Goal: Task Accomplishment & Management: Use online tool/utility

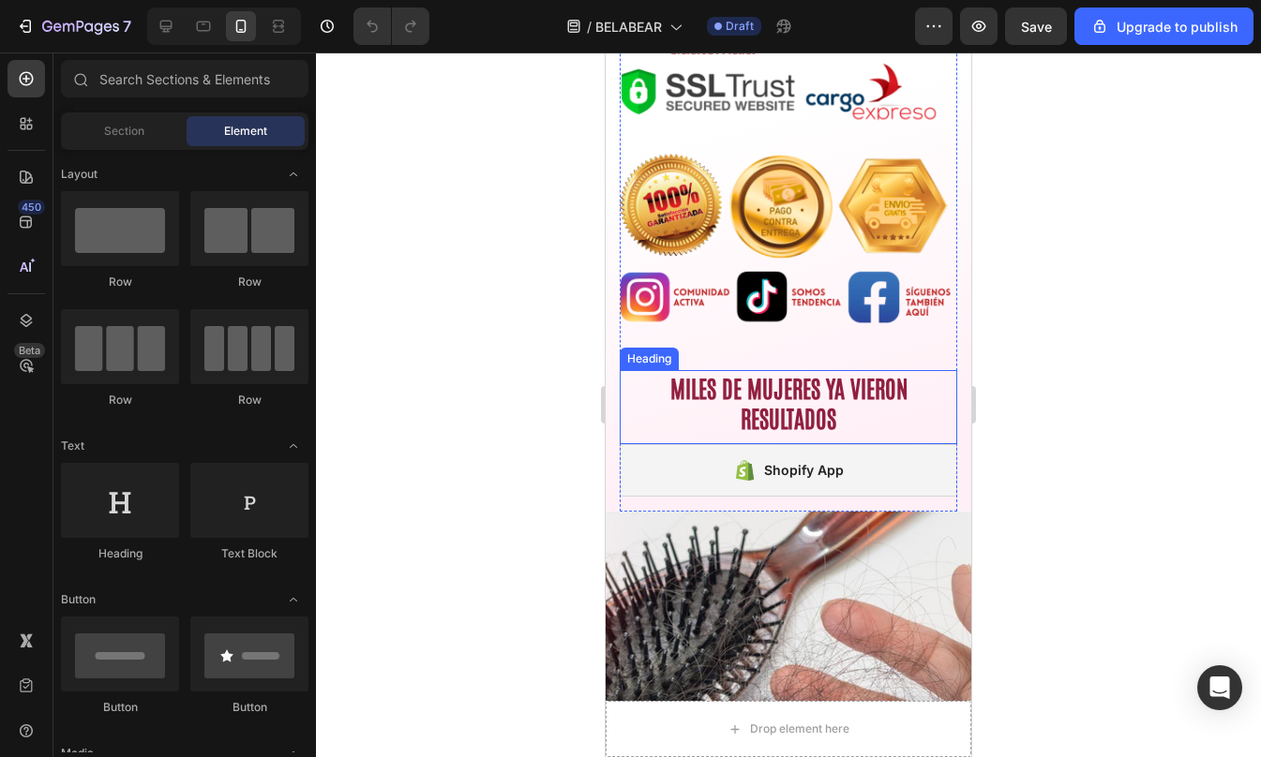
scroll to position [928, 0]
click at [785, 382] on h2 "MILES DE MUJERES YA VIERON RESULTADOS" at bounding box center [788, 401] width 337 height 65
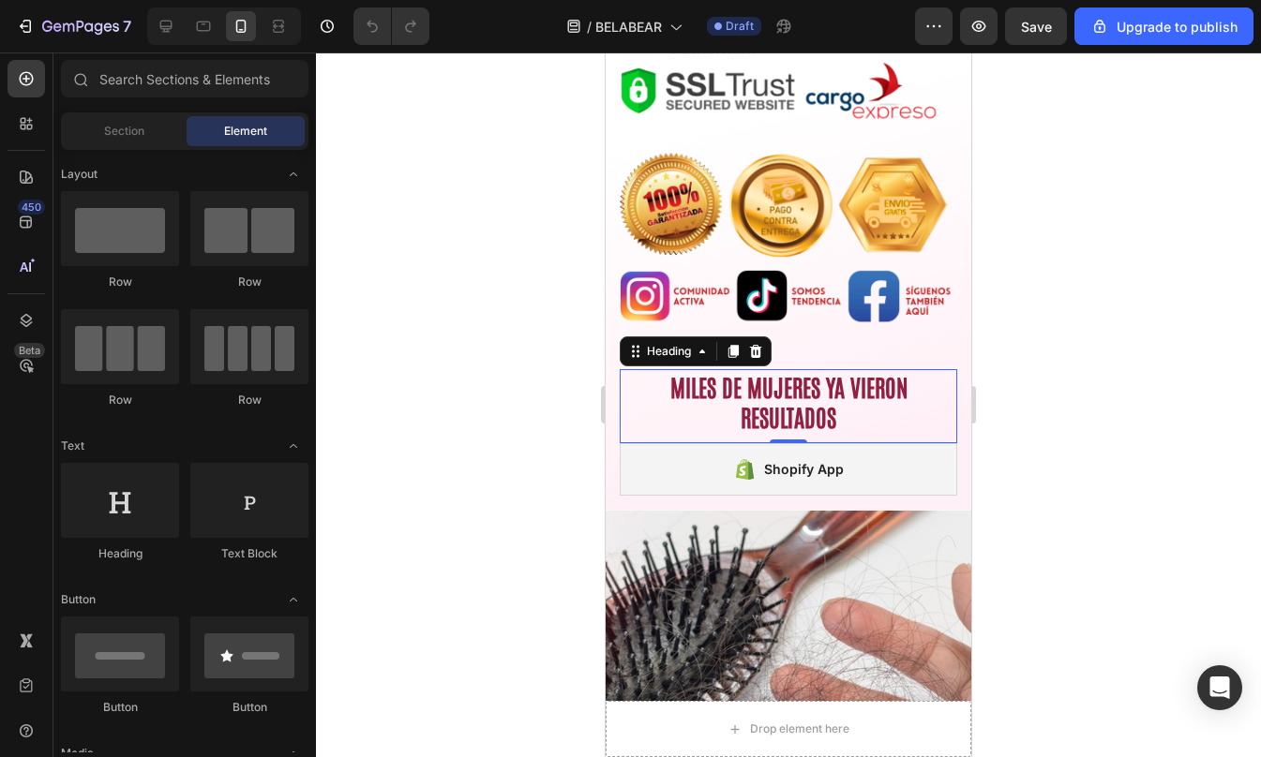
click at [785, 382] on p "MILES DE MUJERES YA VIERON RESULTADOS" at bounding box center [788, 401] width 334 height 61
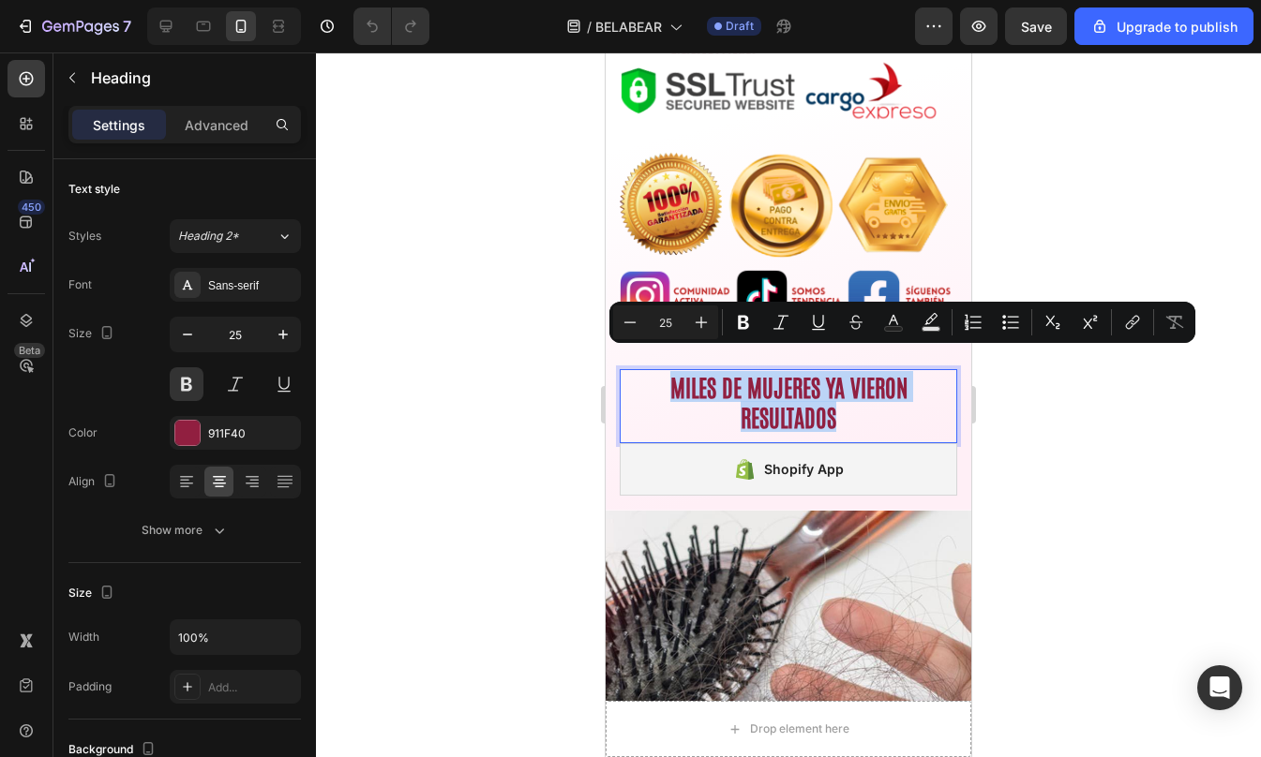
copy p "MILES DE MUJERES YA VIERON RESULTADOS"
click at [241, 513] on div "Font Antonio Size 25 Color 911F40 Align Show more" at bounding box center [184, 407] width 232 height 279
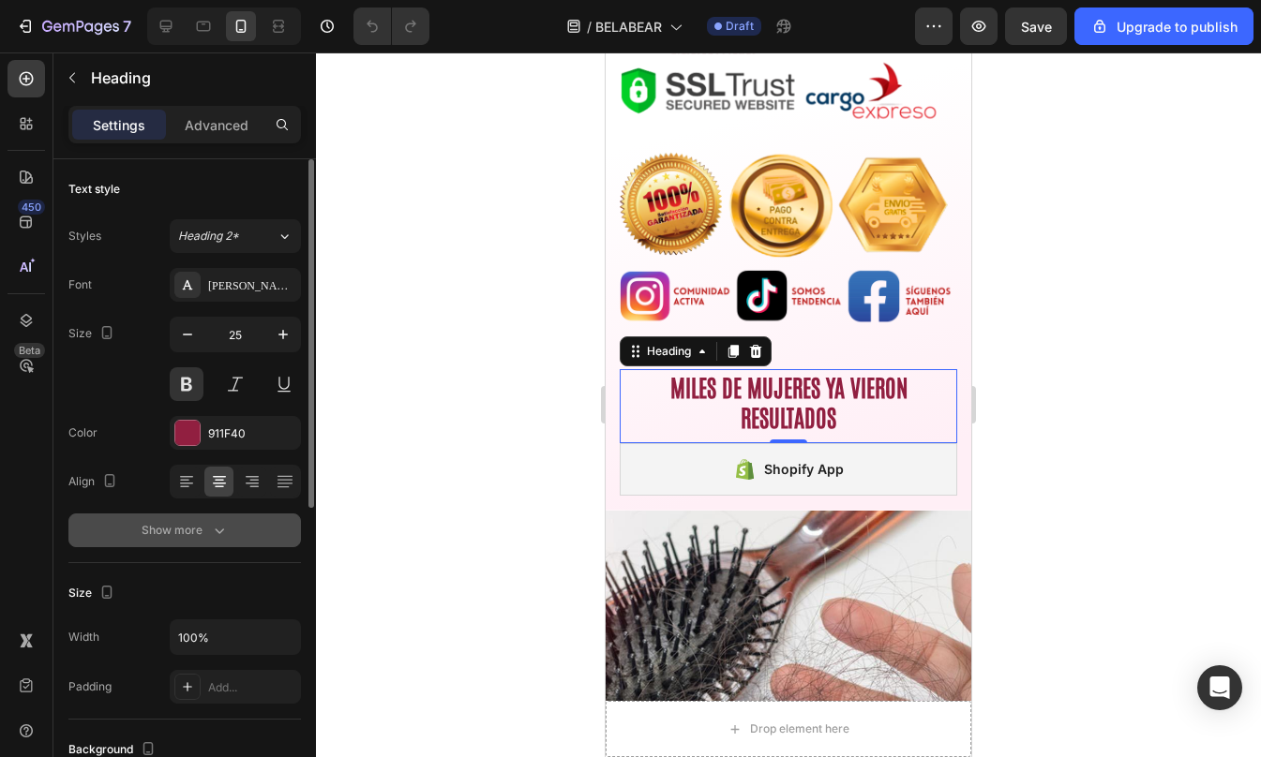
click at [236, 523] on button "Show more" at bounding box center [184, 531] width 232 height 34
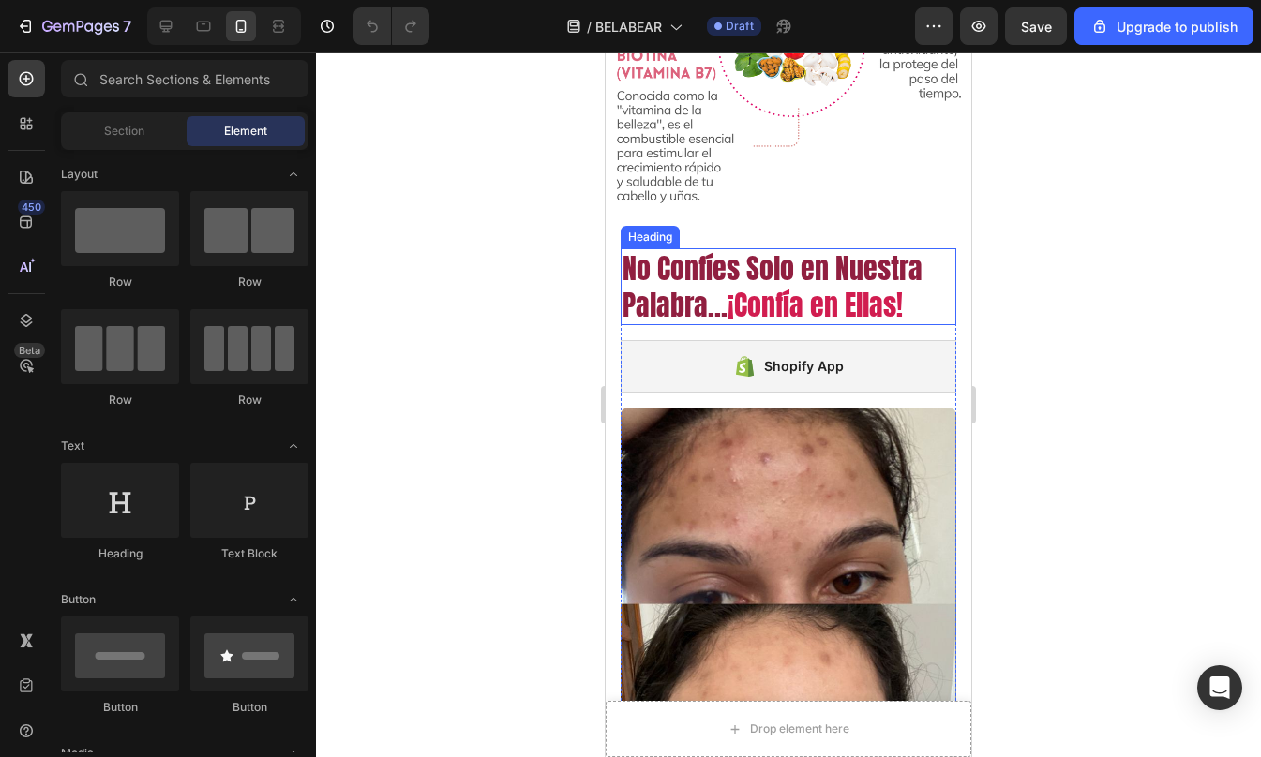
scroll to position [3343, 0]
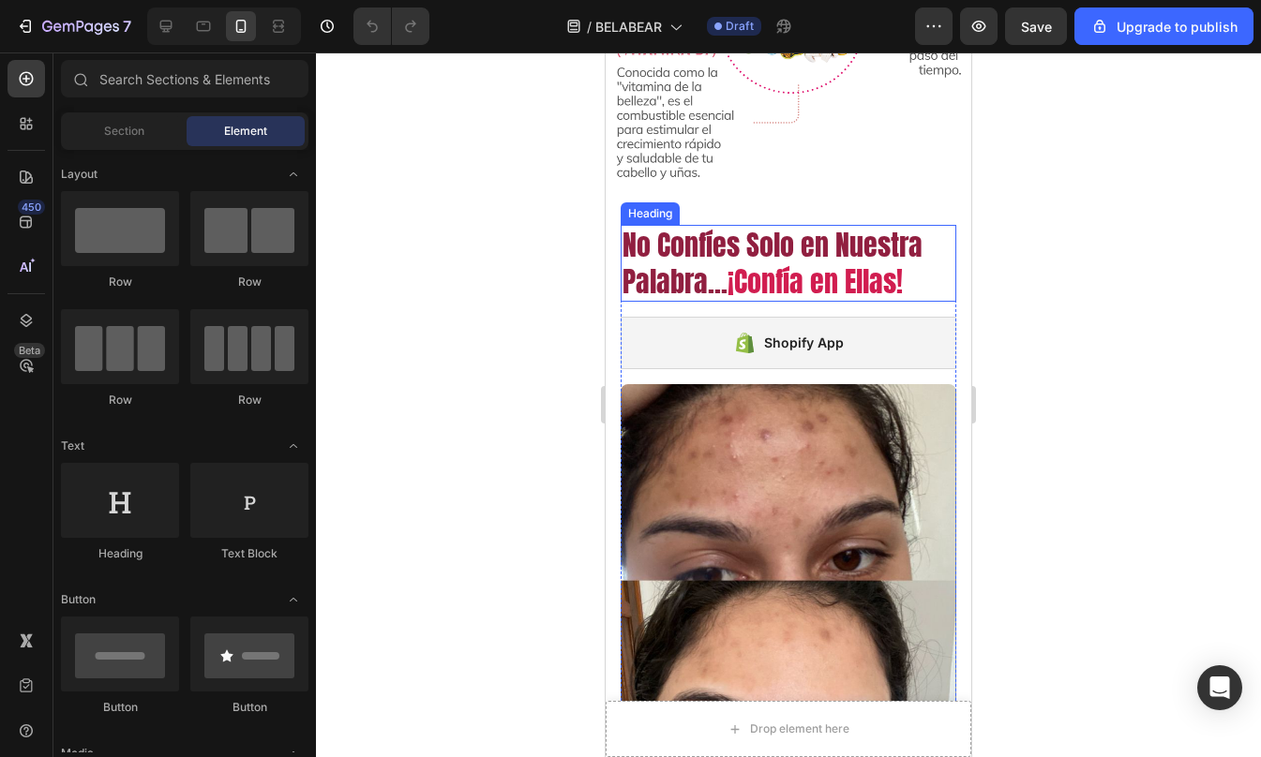
click at [710, 242] on h2 "No Confíes Solo en Nuestra Palabra... ¡Confía en Ellas!" at bounding box center [788, 263] width 336 height 77
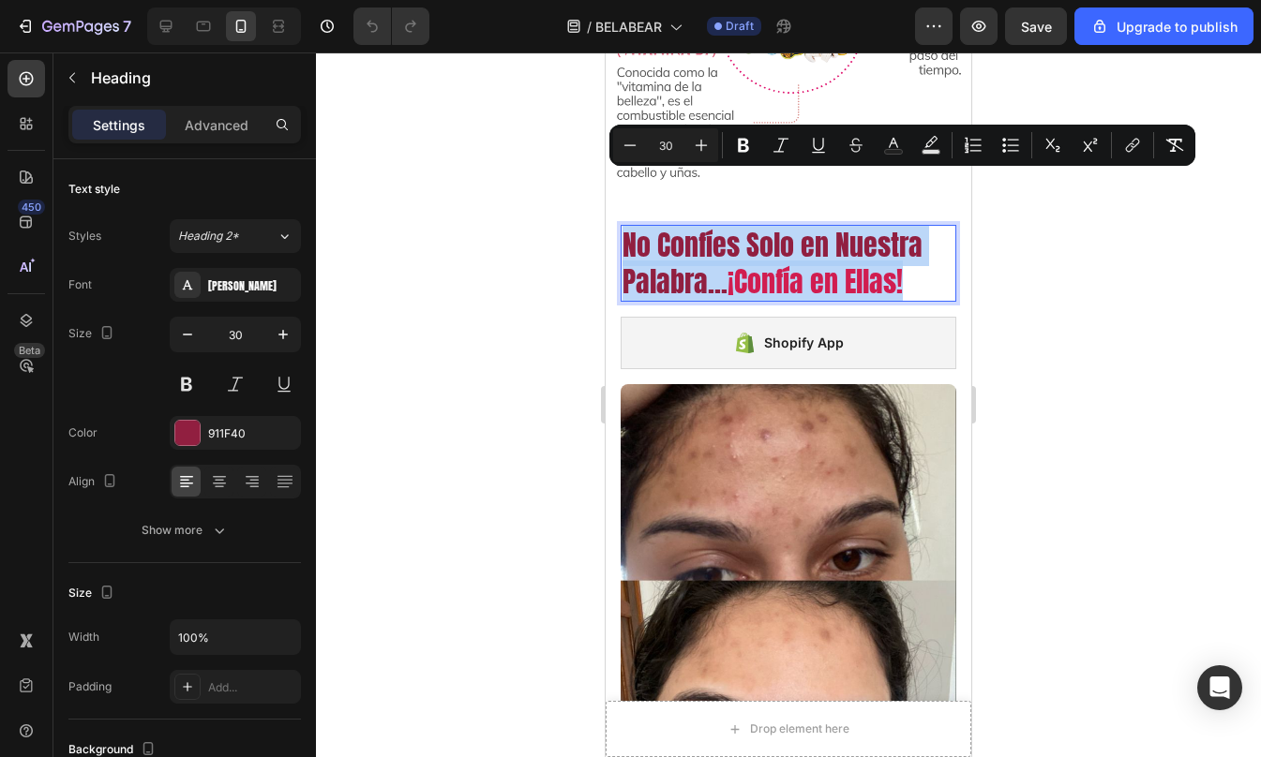
copy p "No Confíes Solo en Nuestra Palabra... ¡Confía en Ellas!"
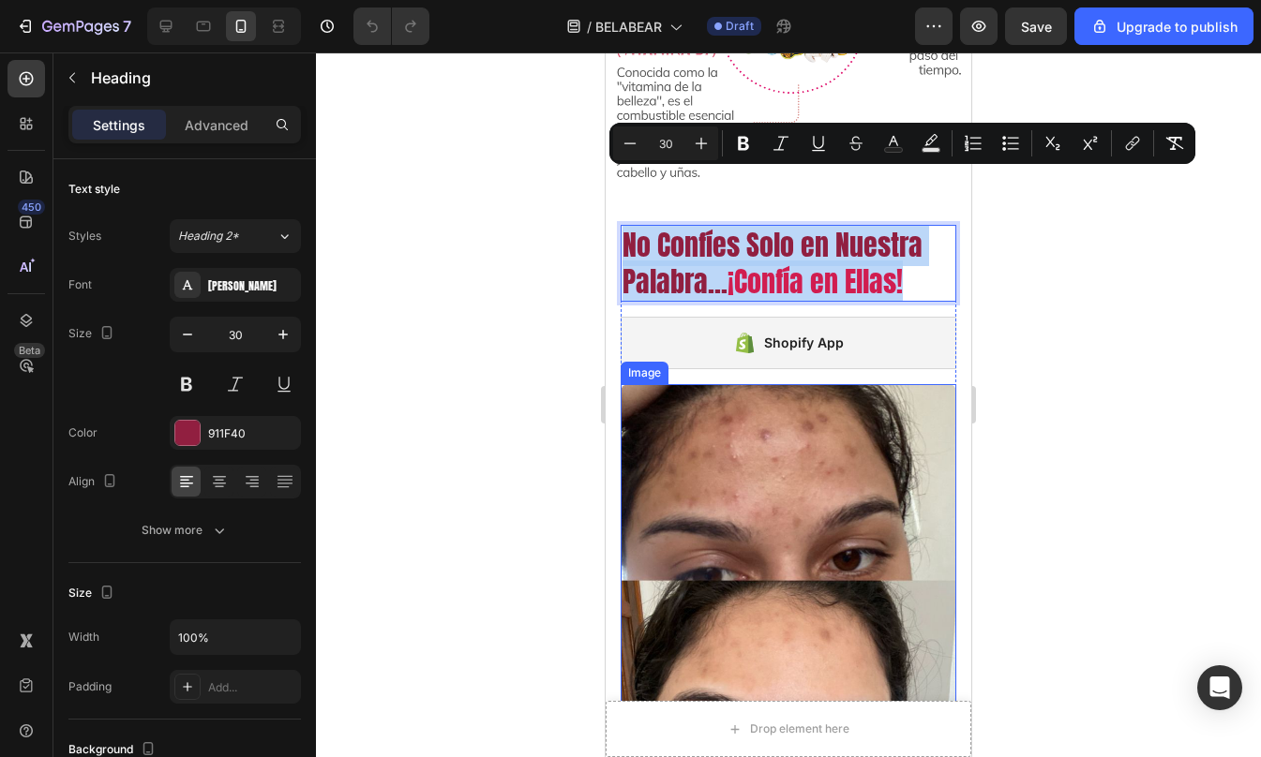
scroll to position [3352, 0]
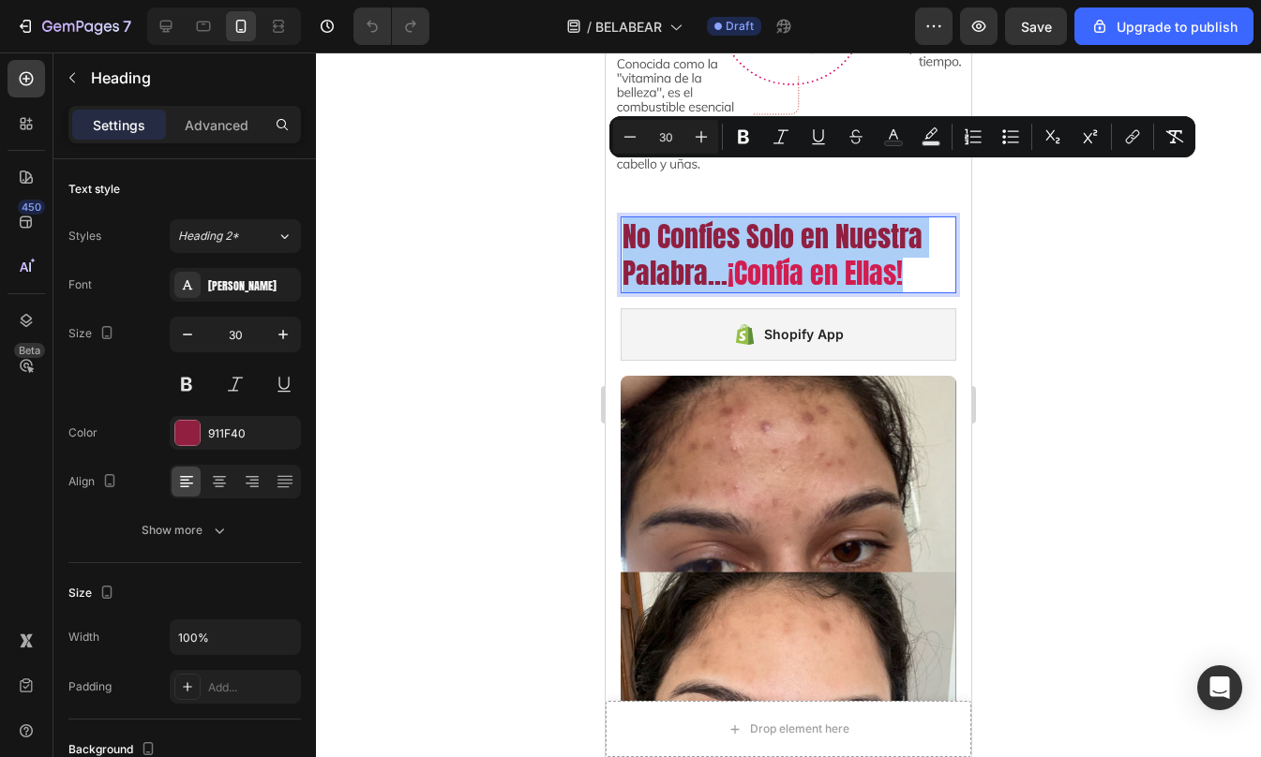
click at [1187, 364] on div at bounding box center [788, 404] width 945 height 705
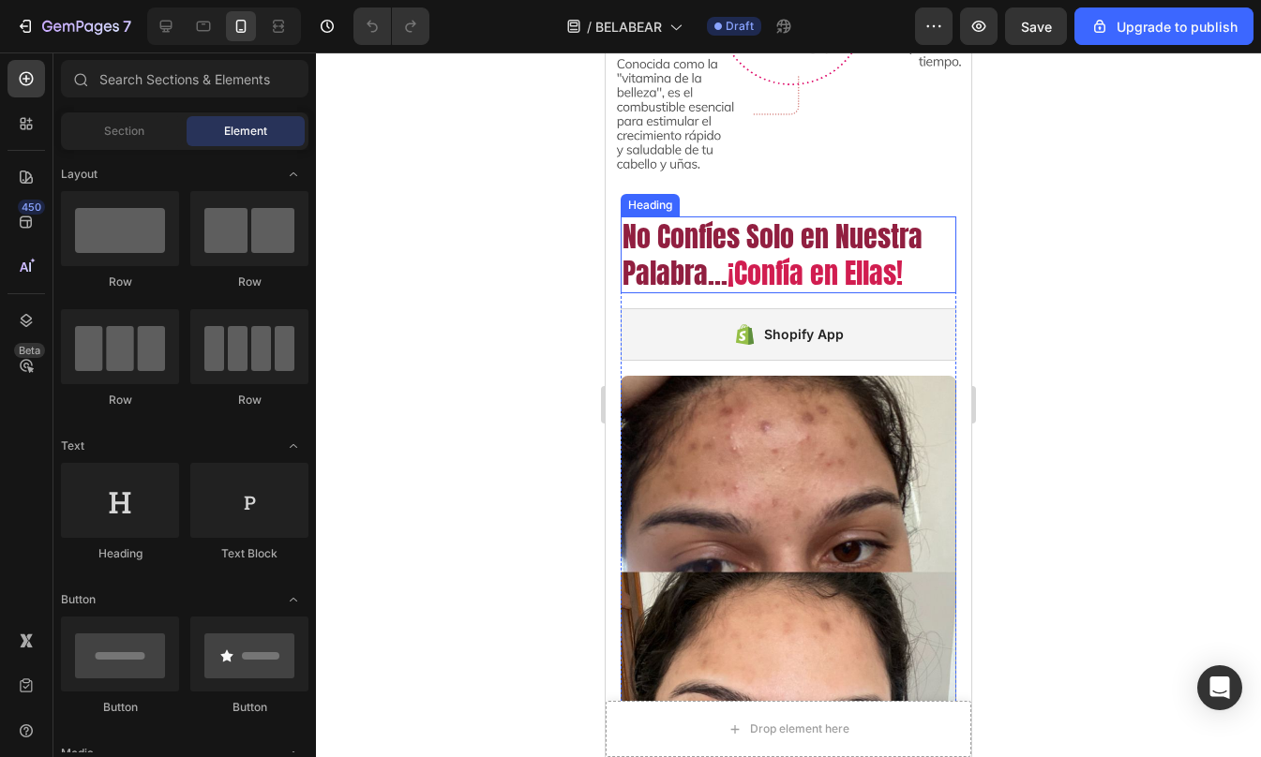
click at [779, 252] on span "¡Confía en Ellas!" at bounding box center [814, 273] width 175 height 42
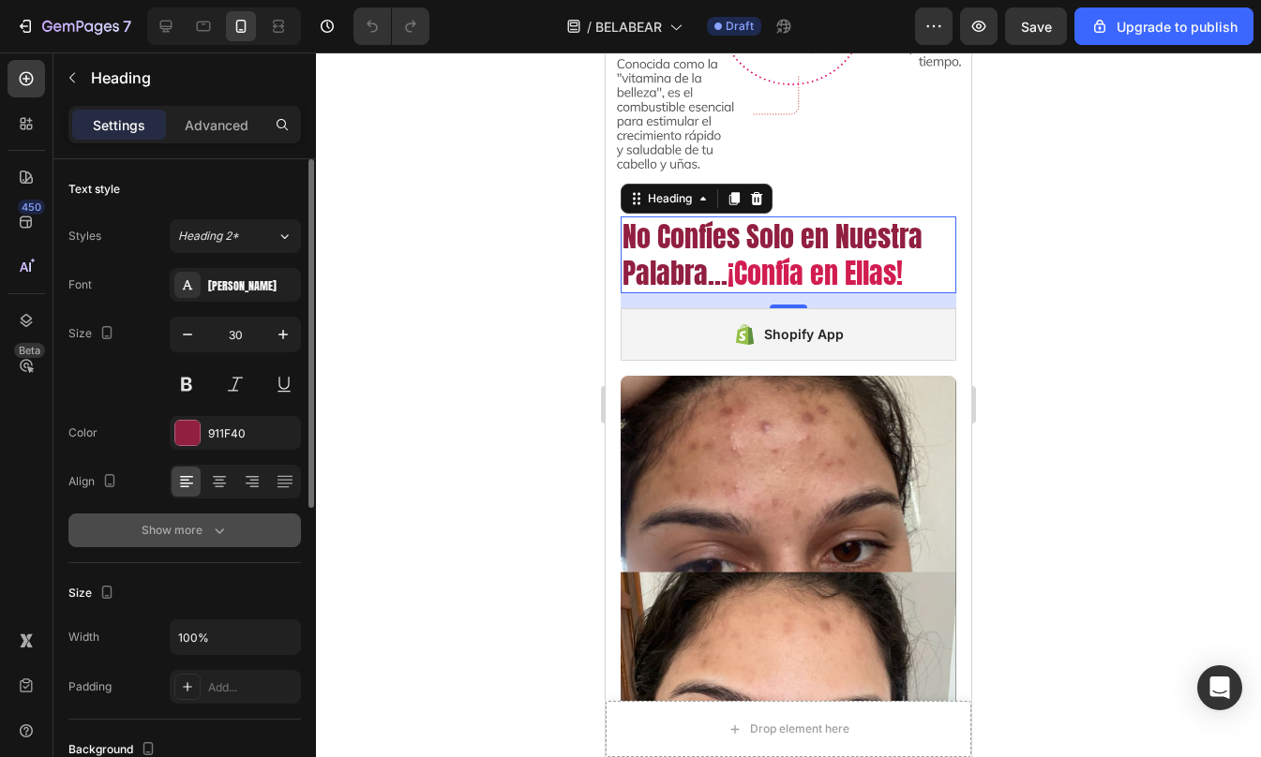
click at [227, 516] on button "Show more" at bounding box center [184, 531] width 232 height 34
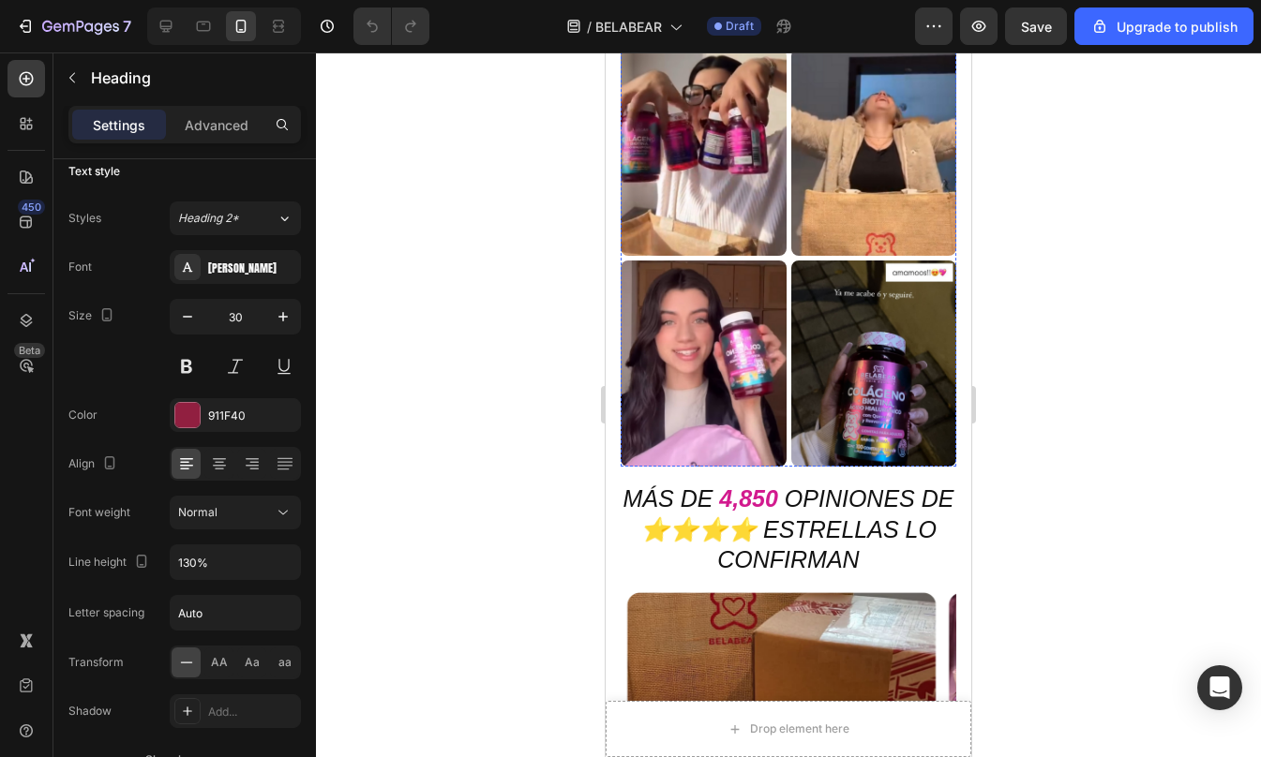
scroll to position [6122, 0]
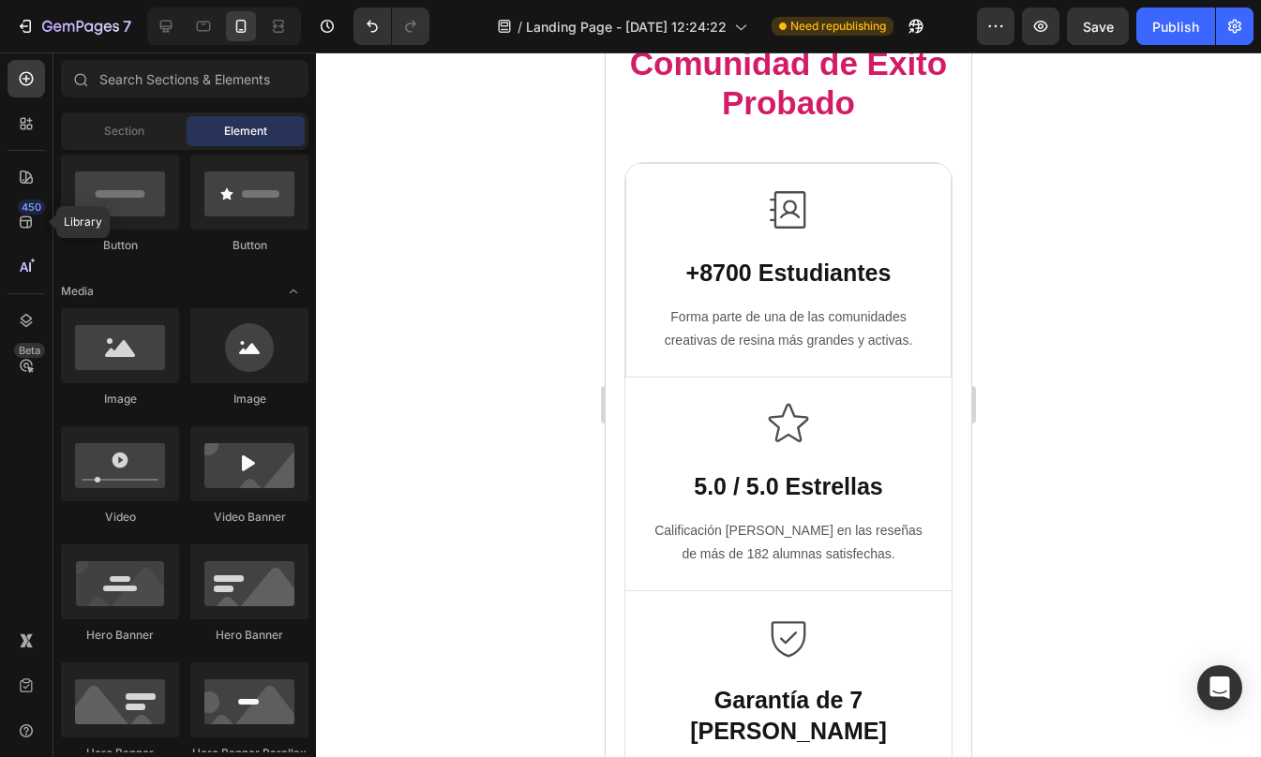
scroll to position [4263, 0]
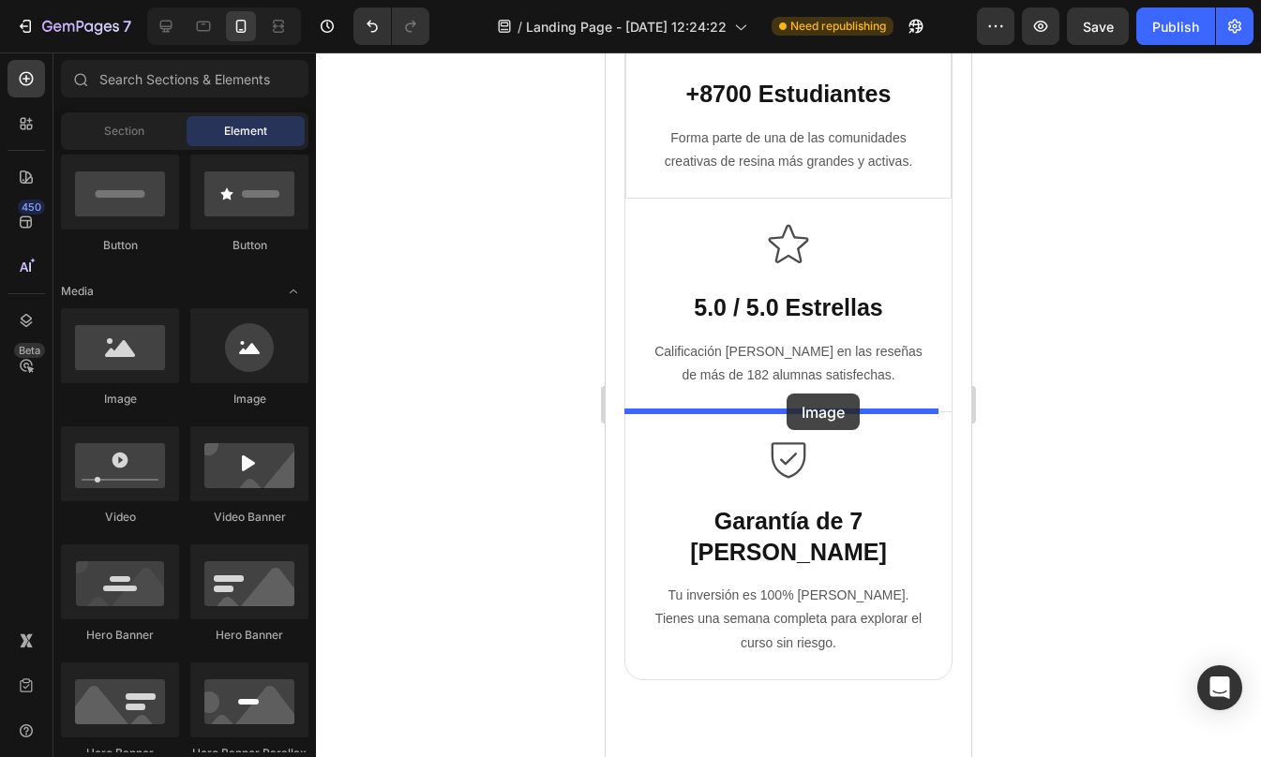
drag, startPoint x: 755, startPoint y: 426, endPoint x: 786, endPoint y: 394, distance: 45.1
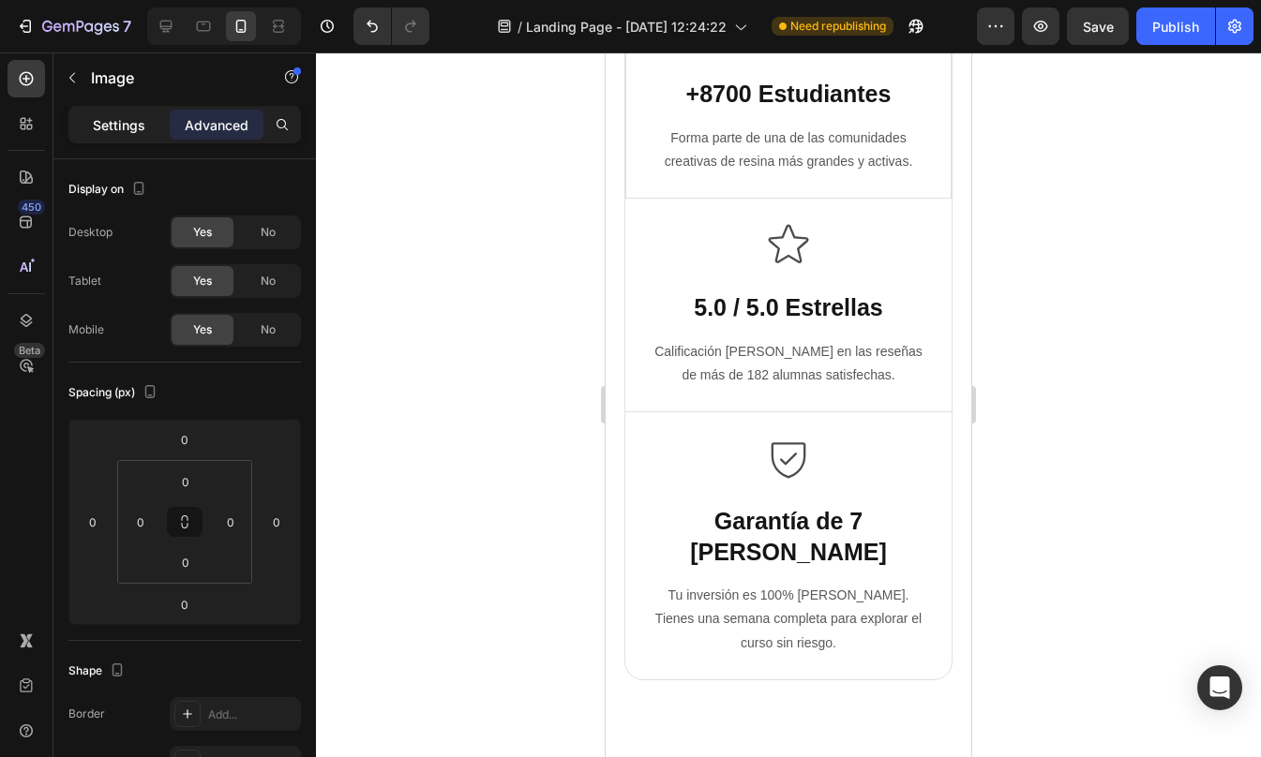
click at [113, 128] on p "Settings" at bounding box center [119, 125] width 52 height 20
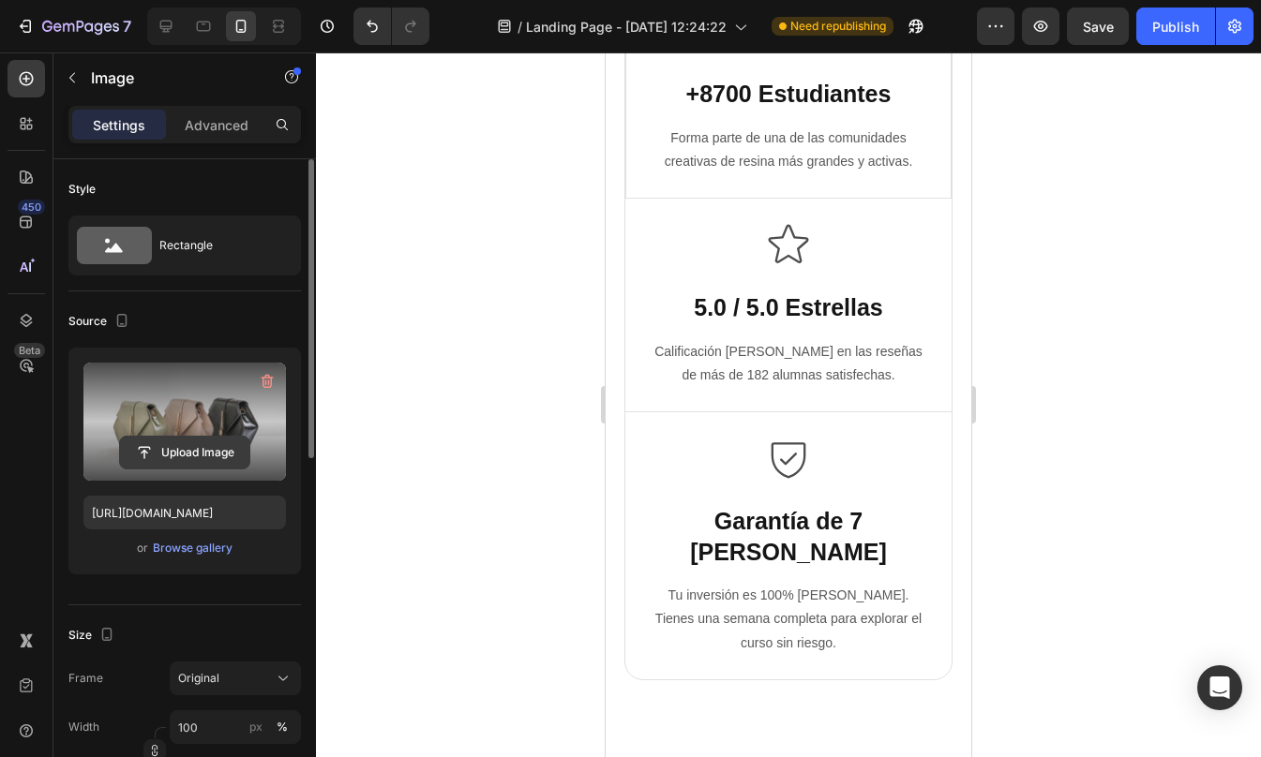
click at [189, 441] on input "file" at bounding box center [184, 453] width 129 height 32
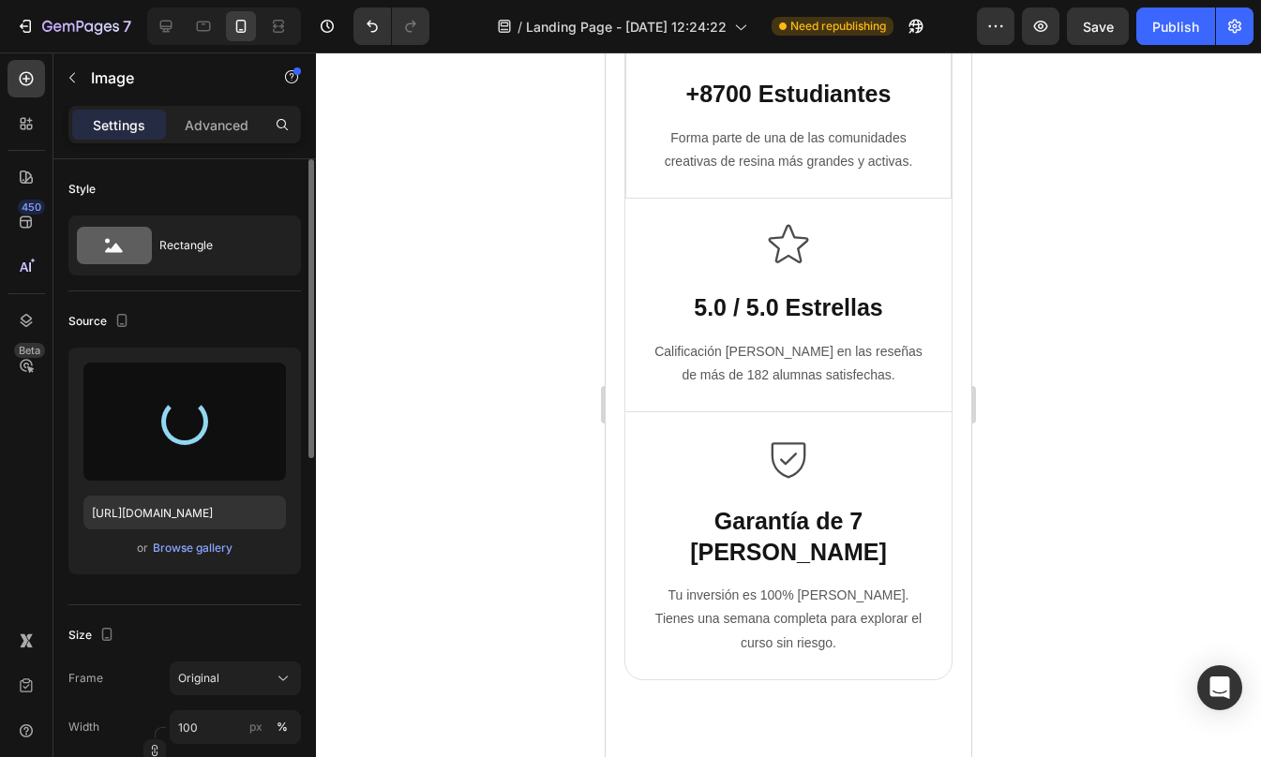
type input "[URL][DOMAIN_NAME]"
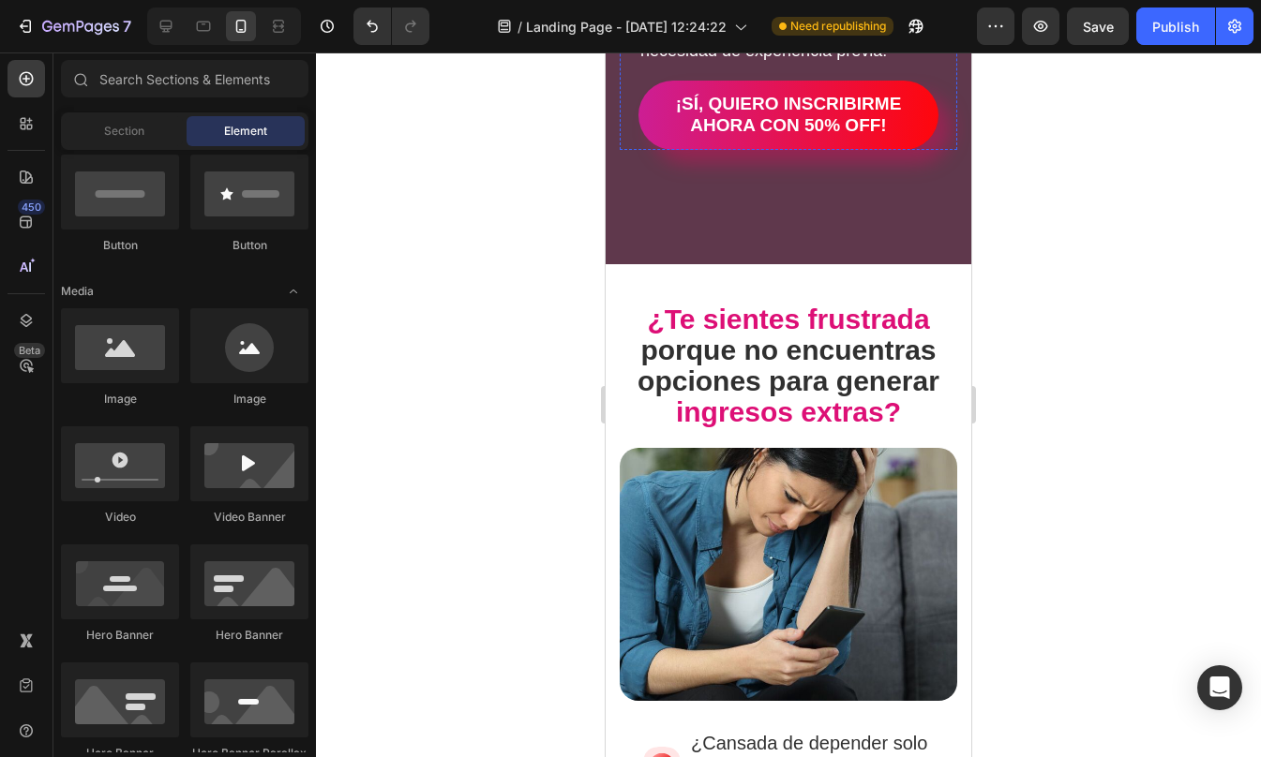
scroll to position [486, 0]
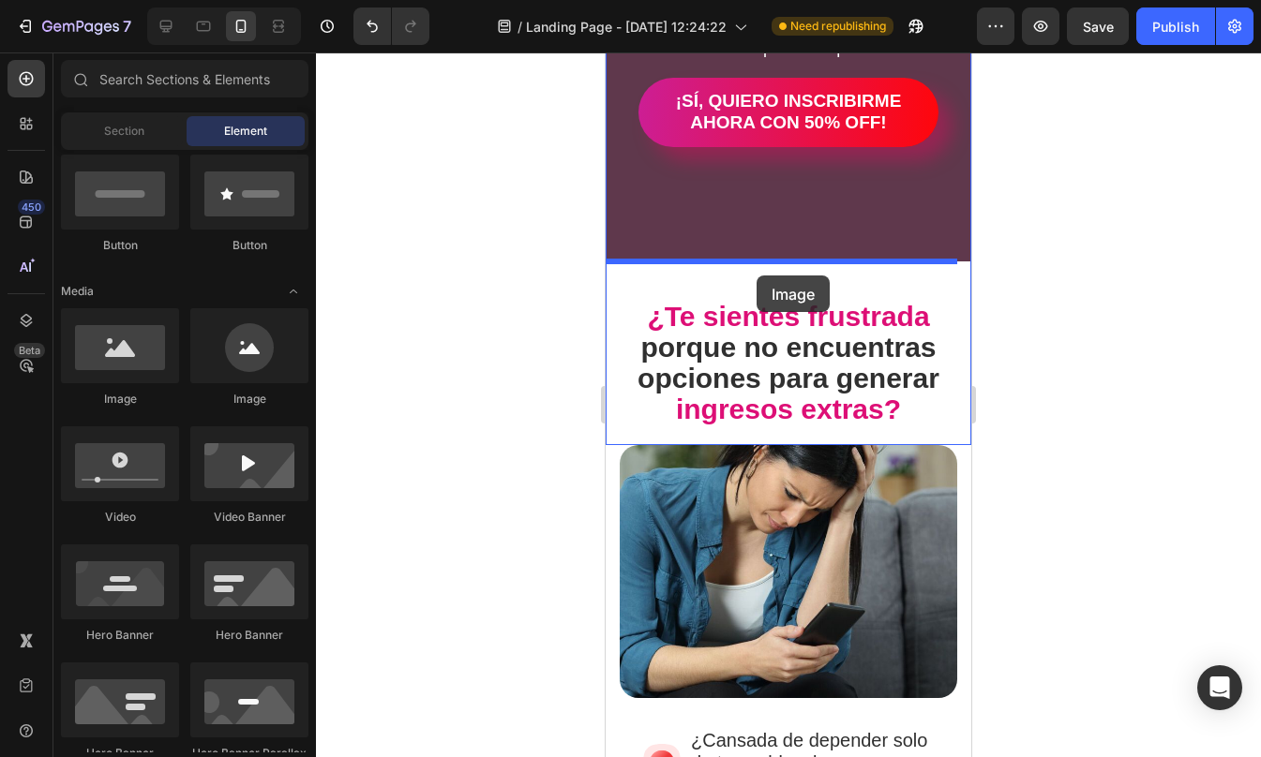
drag, startPoint x: 730, startPoint y: 405, endPoint x: 755, endPoint y: 277, distance: 130.9
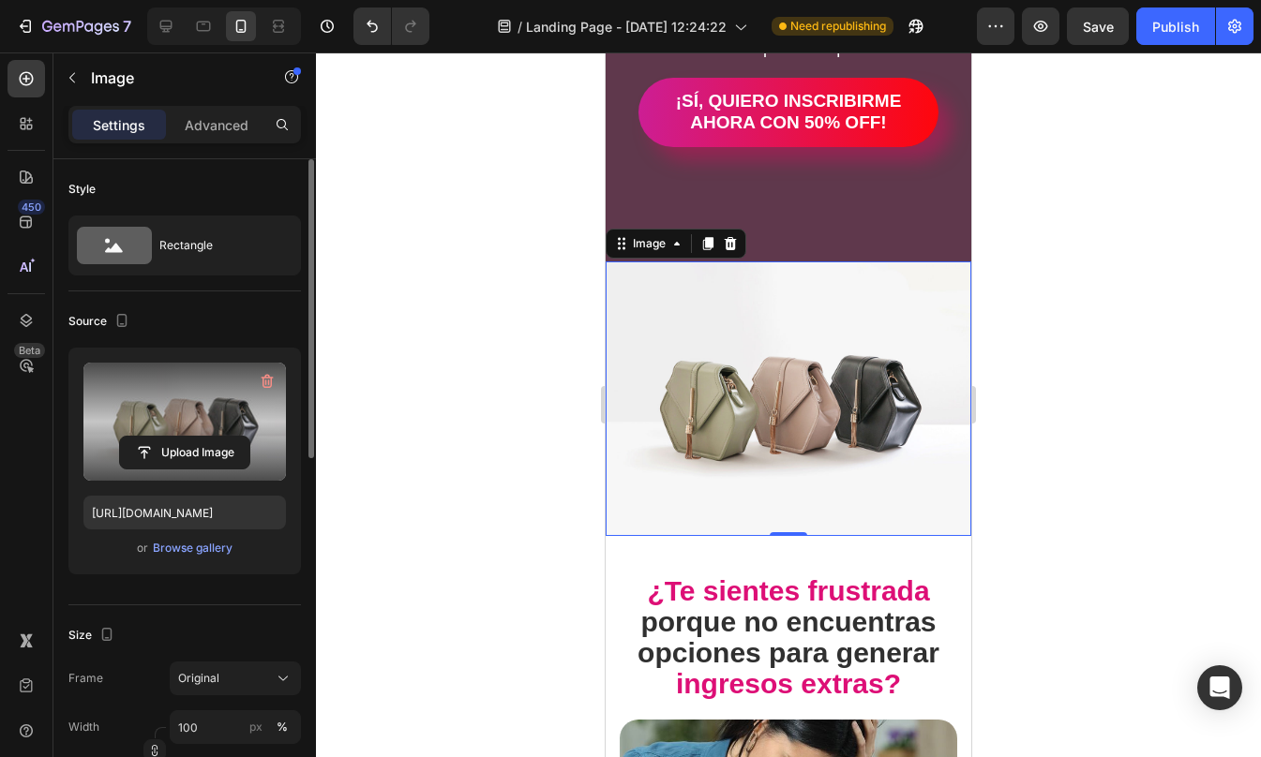
click at [160, 402] on label at bounding box center [184, 422] width 202 height 118
click at [160, 437] on input "file" at bounding box center [184, 453] width 129 height 32
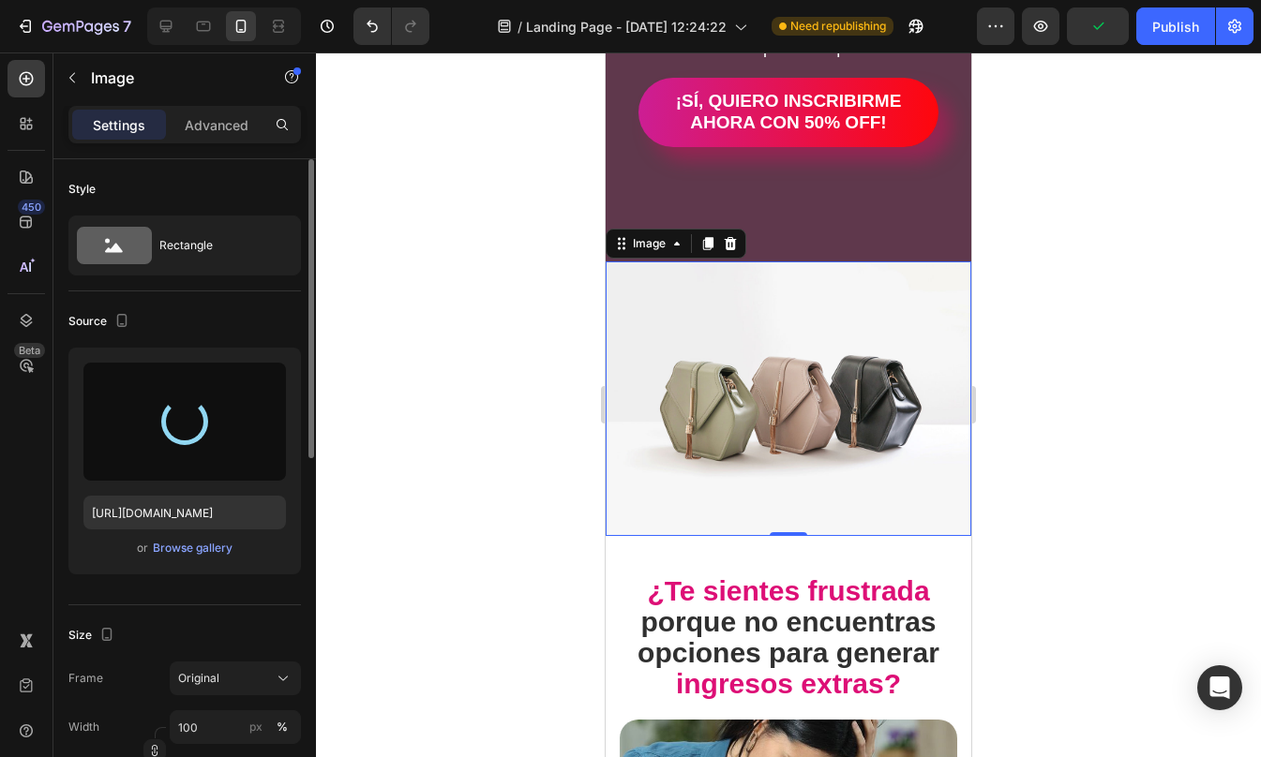
type input "[URL][DOMAIN_NAME]"
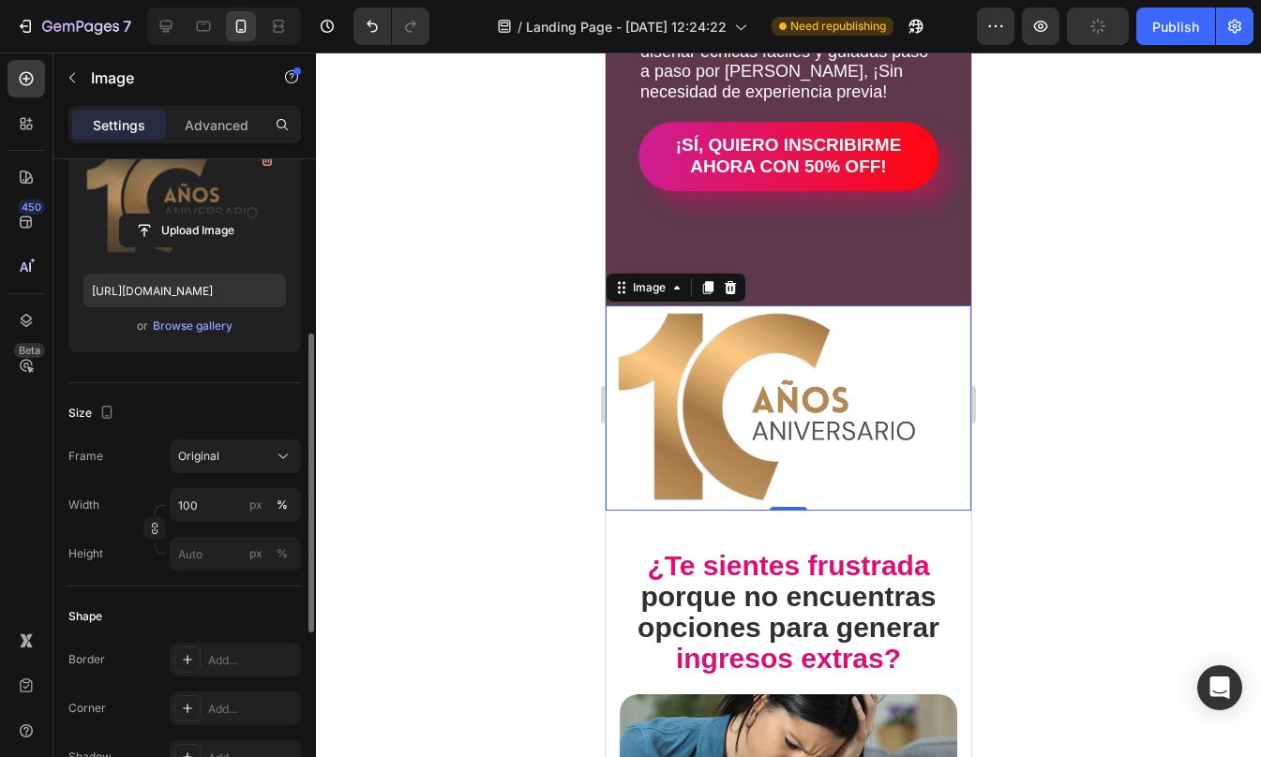
scroll to position [277, 0]
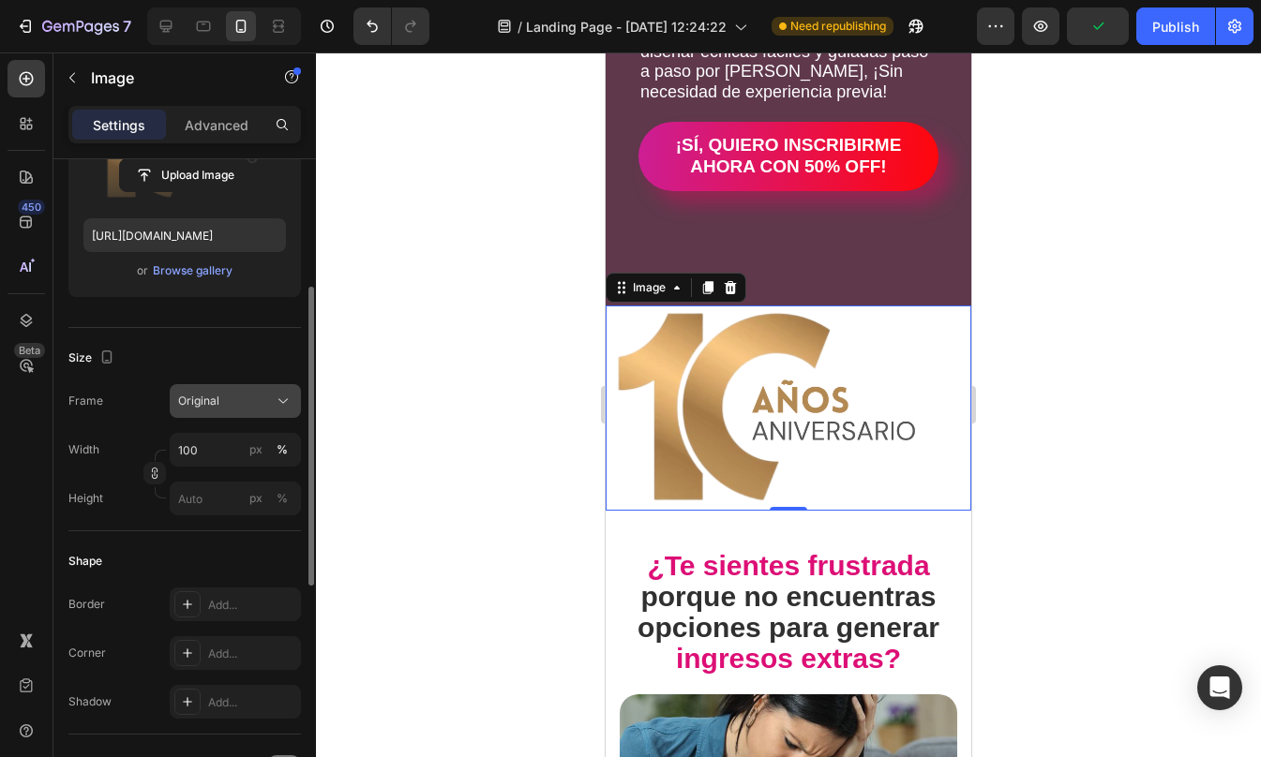
click at [272, 399] on div "Original" at bounding box center [235, 401] width 114 height 19
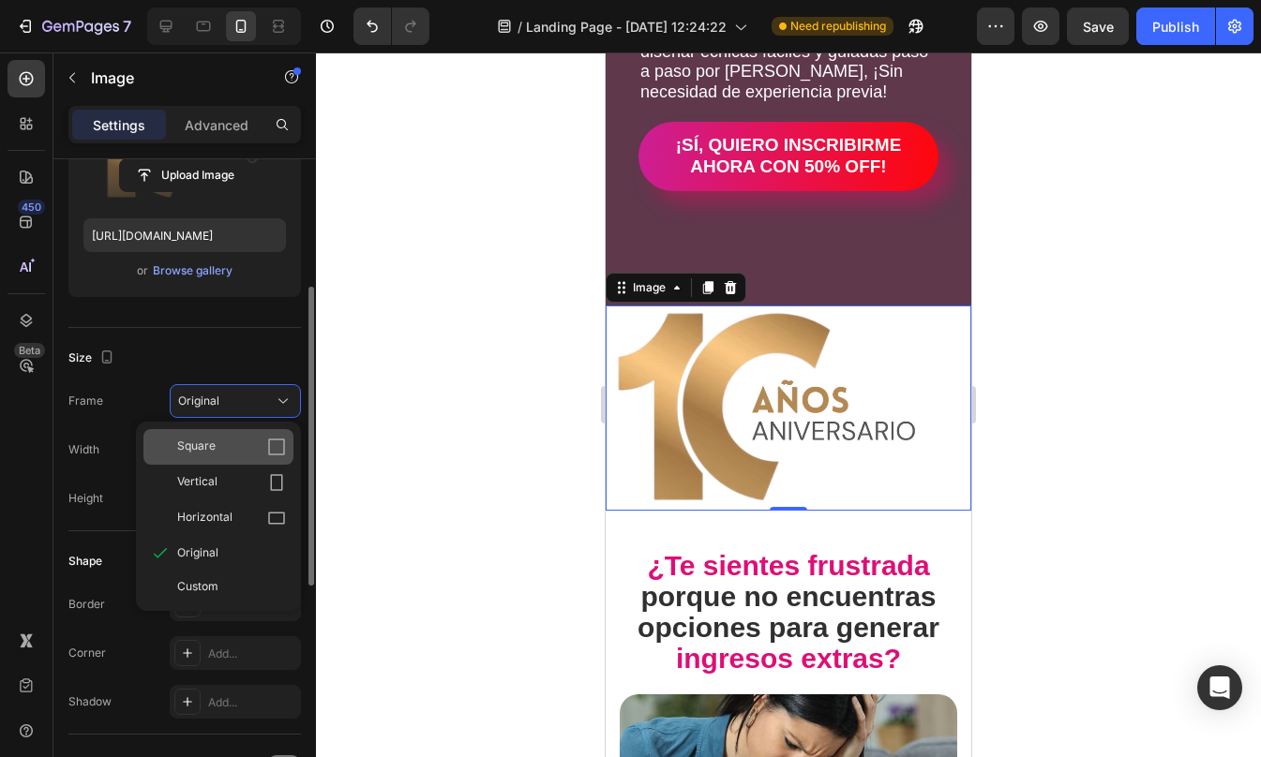
click at [253, 437] on div "Square" at bounding box center [218, 447] width 150 height 36
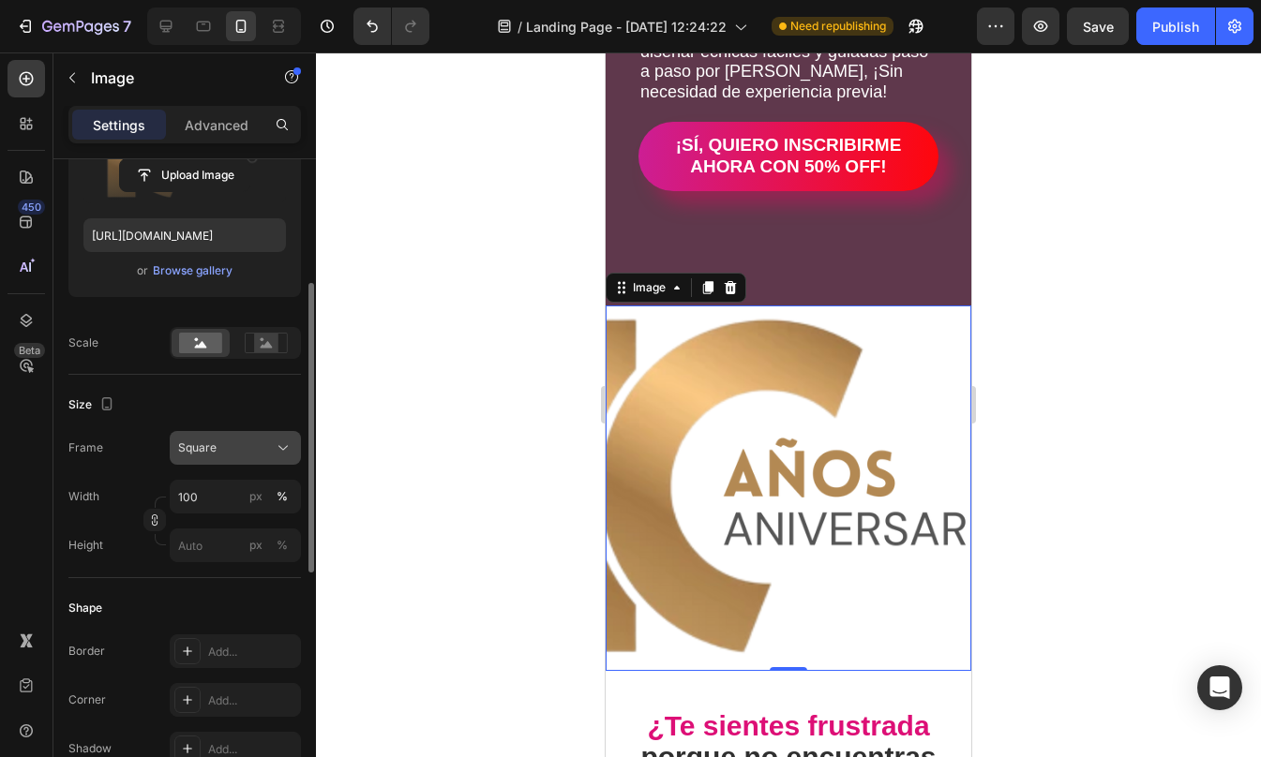
click at [245, 456] on div "Square" at bounding box center [224, 448] width 92 height 17
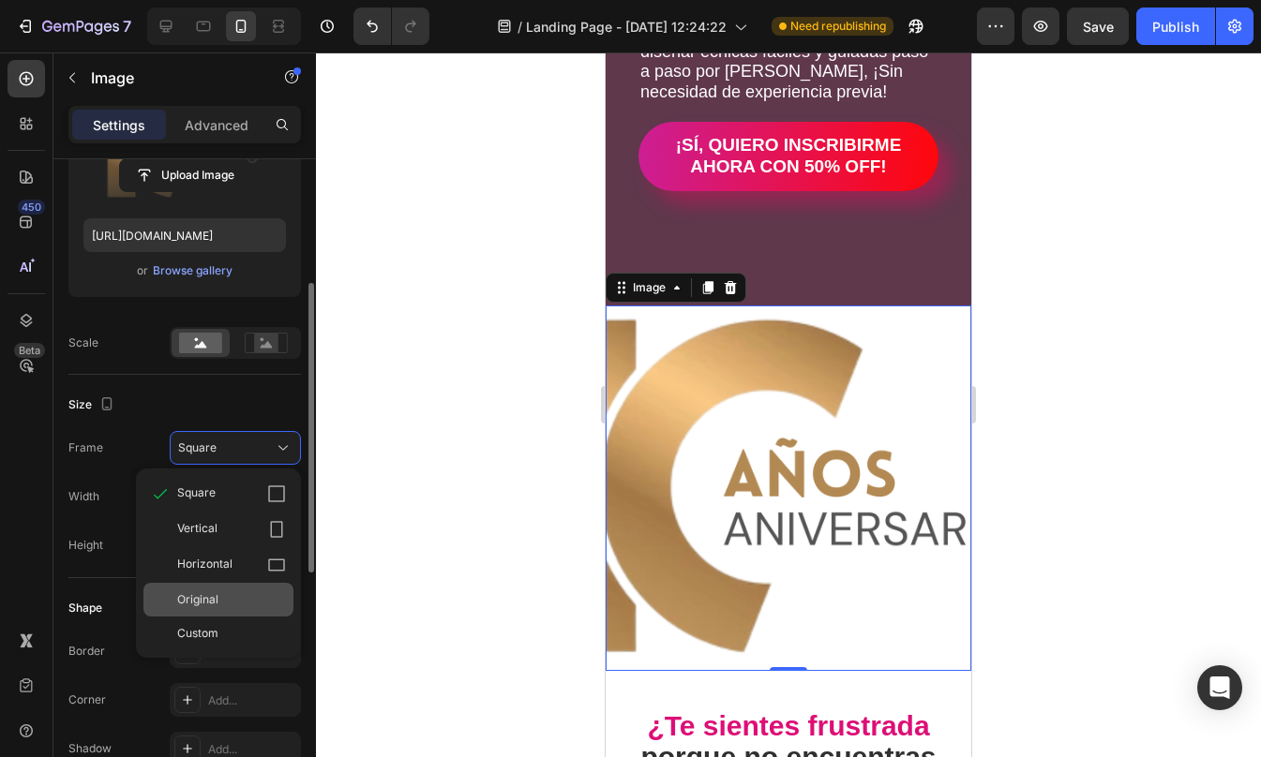
click at [206, 608] on span "Original" at bounding box center [197, 599] width 41 height 17
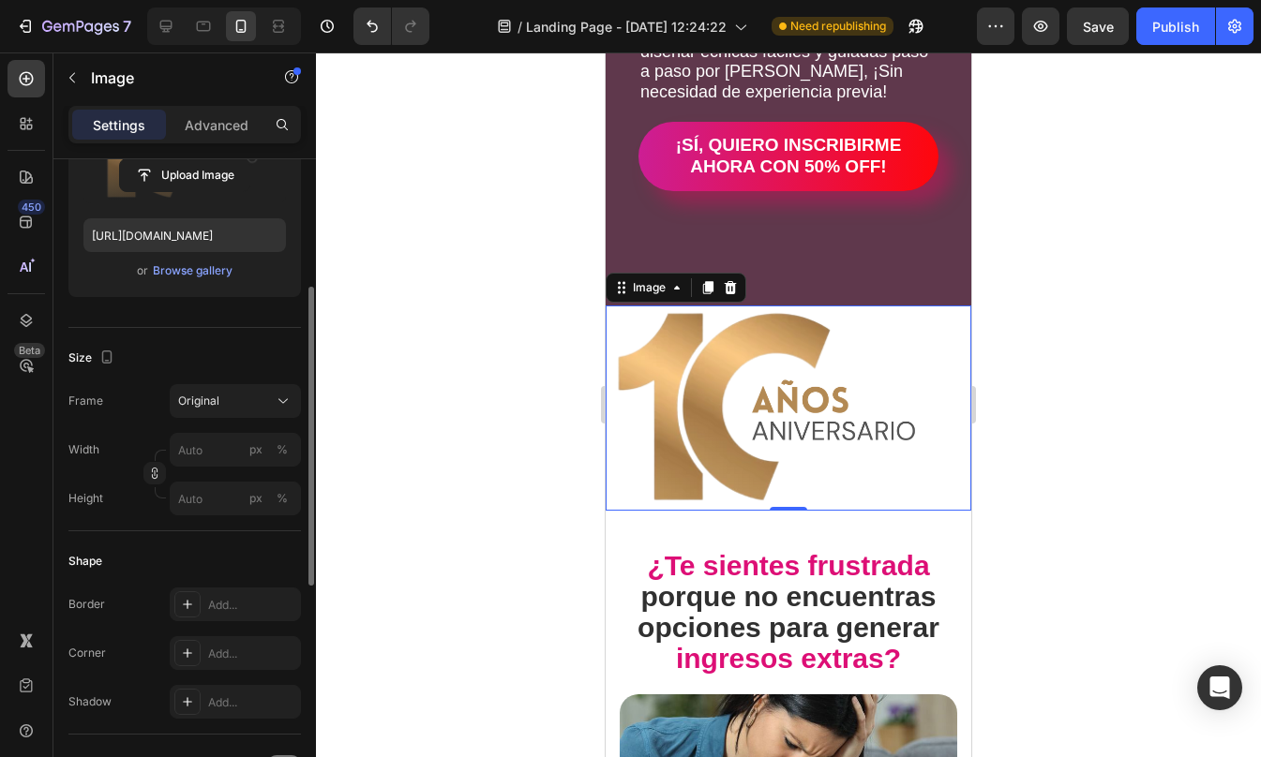
click at [216, 377] on div "Size Frame Original Width px % Height px %" at bounding box center [184, 429] width 232 height 203
click at [199, 446] on input "px %" at bounding box center [235, 450] width 131 height 34
click at [277, 448] on div "%" at bounding box center [282, 449] width 11 height 17
click at [198, 449] on input "px %" at bounding box center [235, 450] width 131 height 34
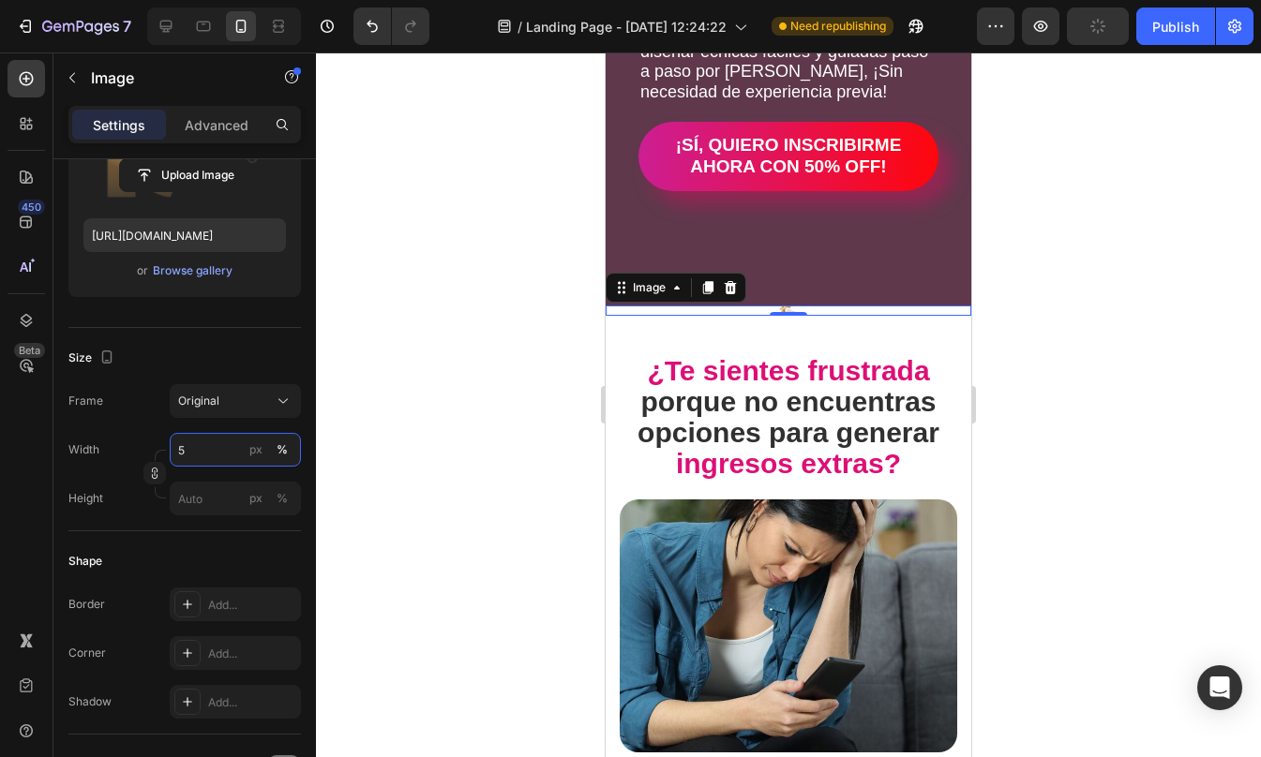
type input "50"
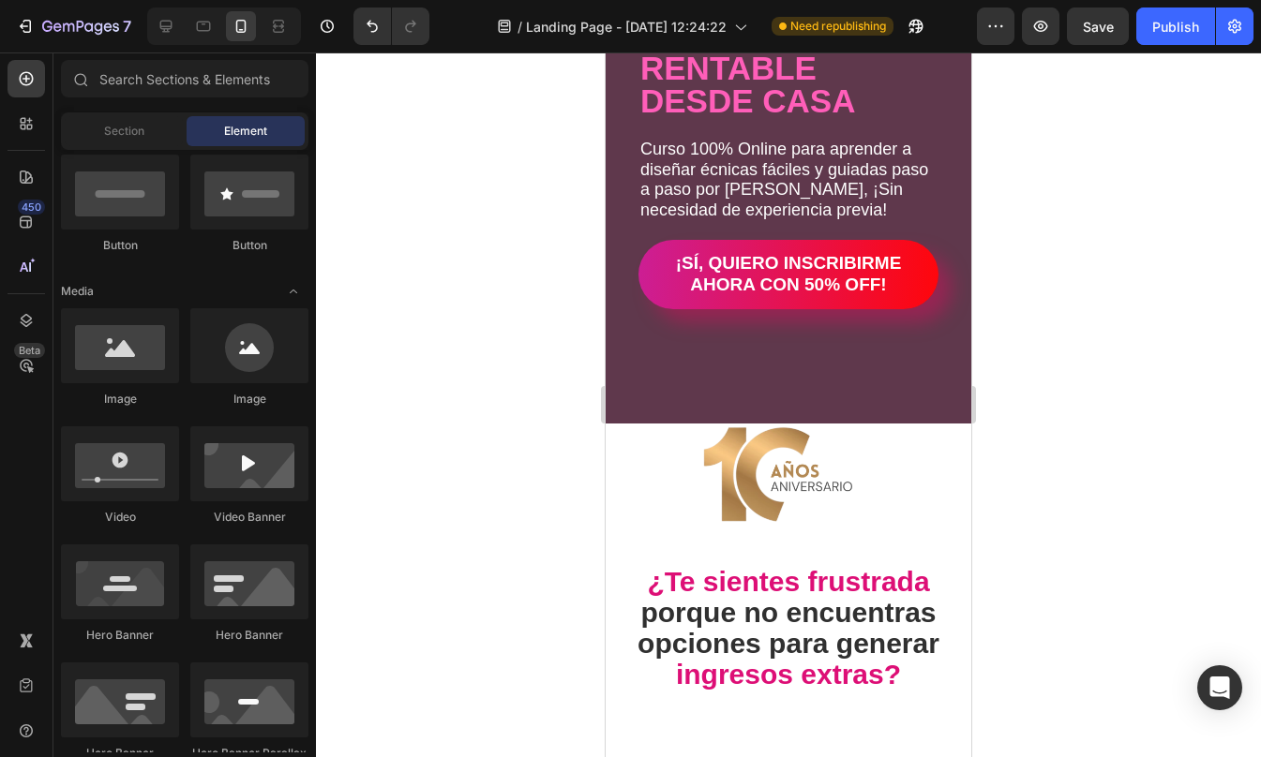
scroll to position [388, 0]
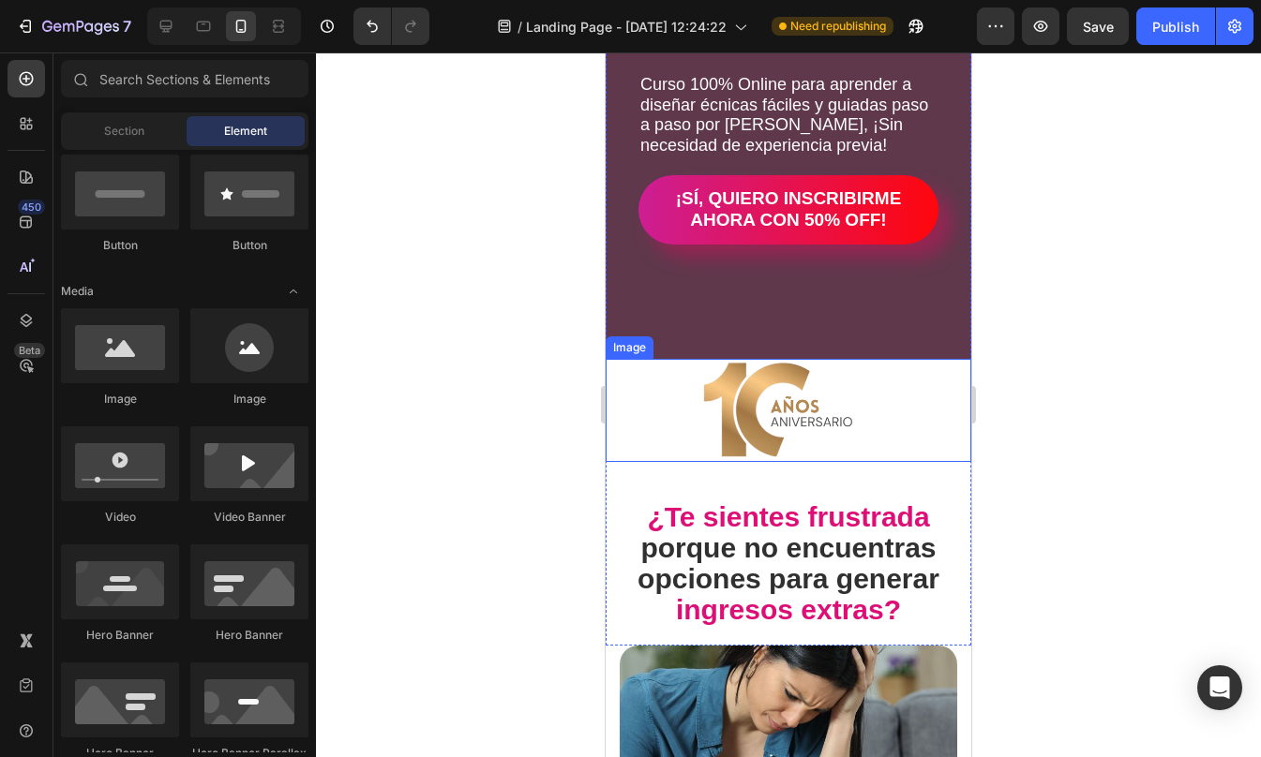
click at [894, 421] on div at bounding box center [788, 410] width 366 height 103
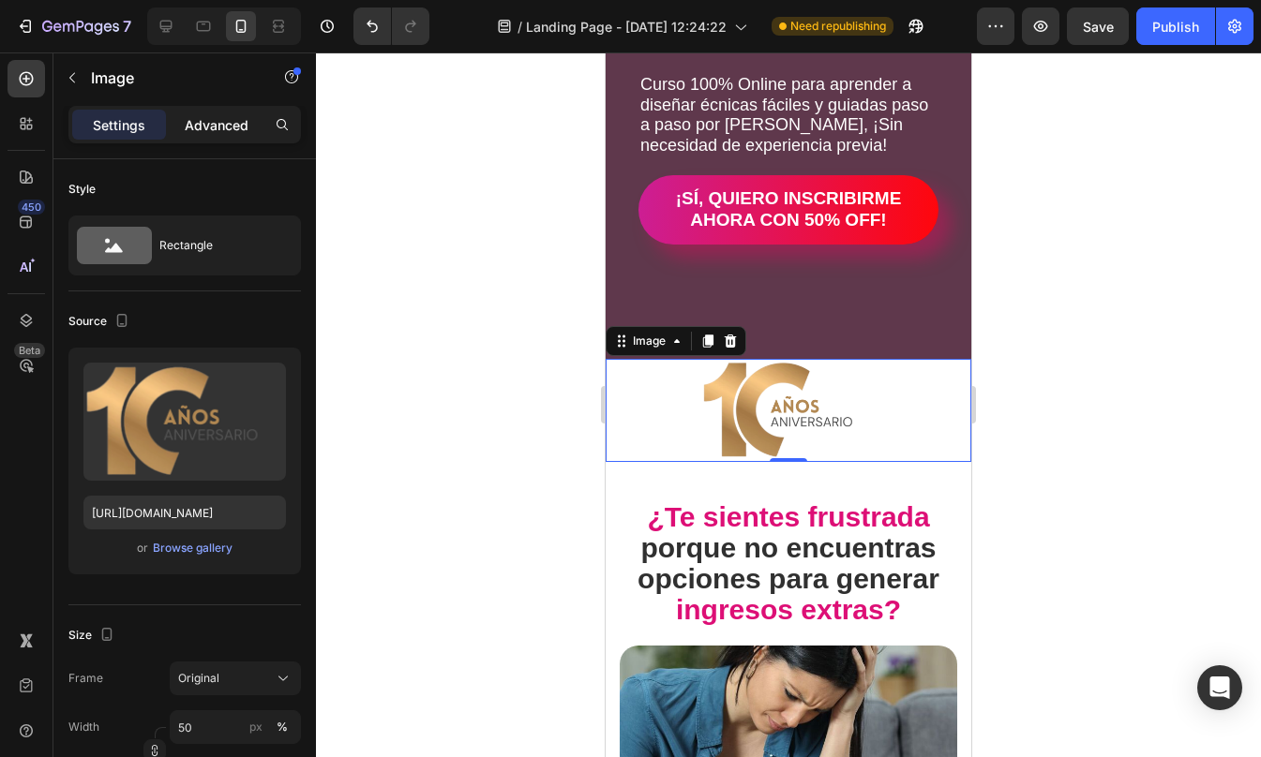
click at [218, 110] on div "Advanced" at bounding box center [217, 125] width 94 height 30
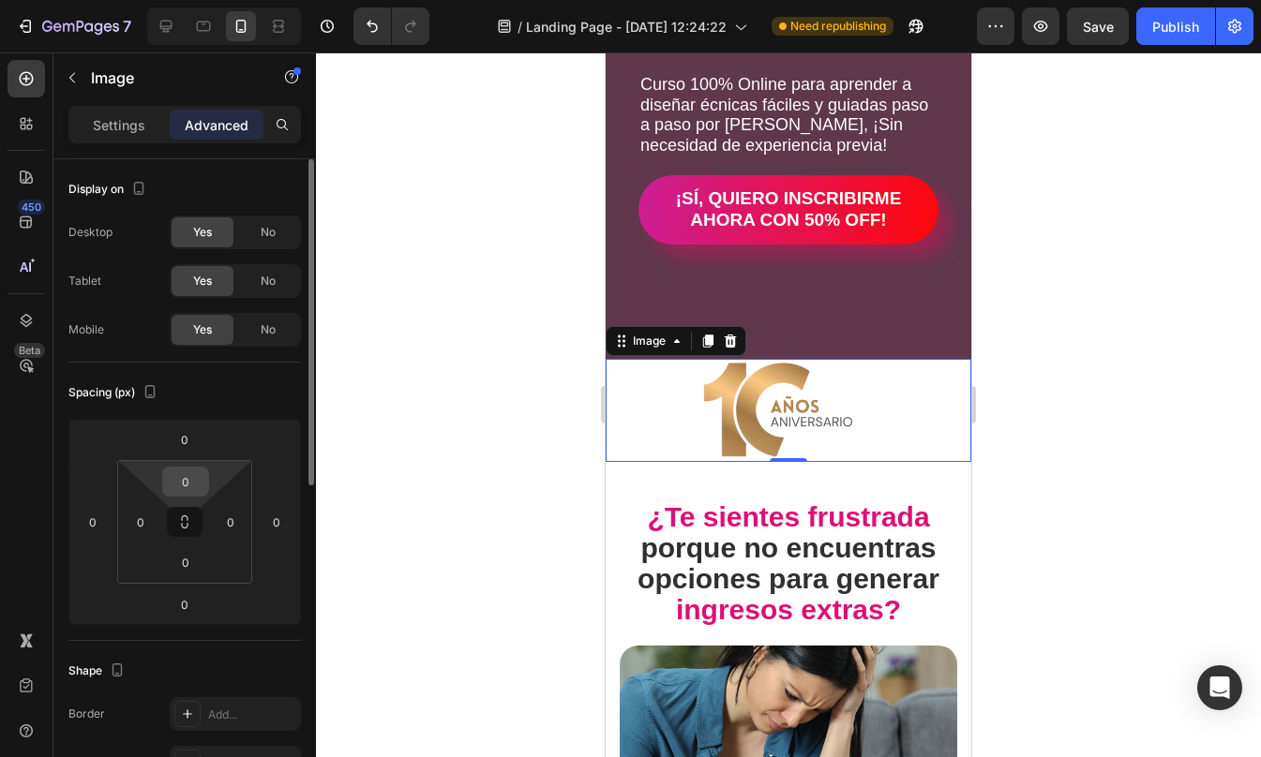
click at [193, 483] on input "0" at bounding box center [185, 482] width 37 height 28
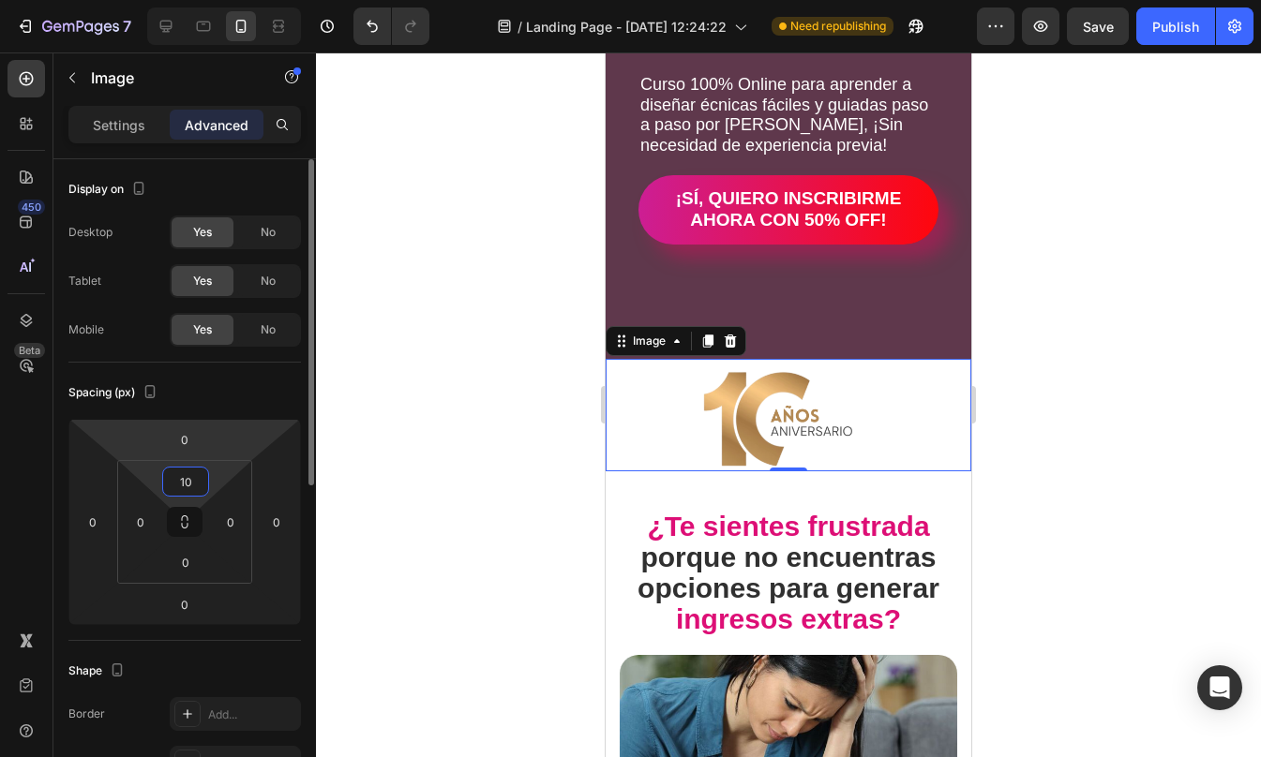
type input "1"
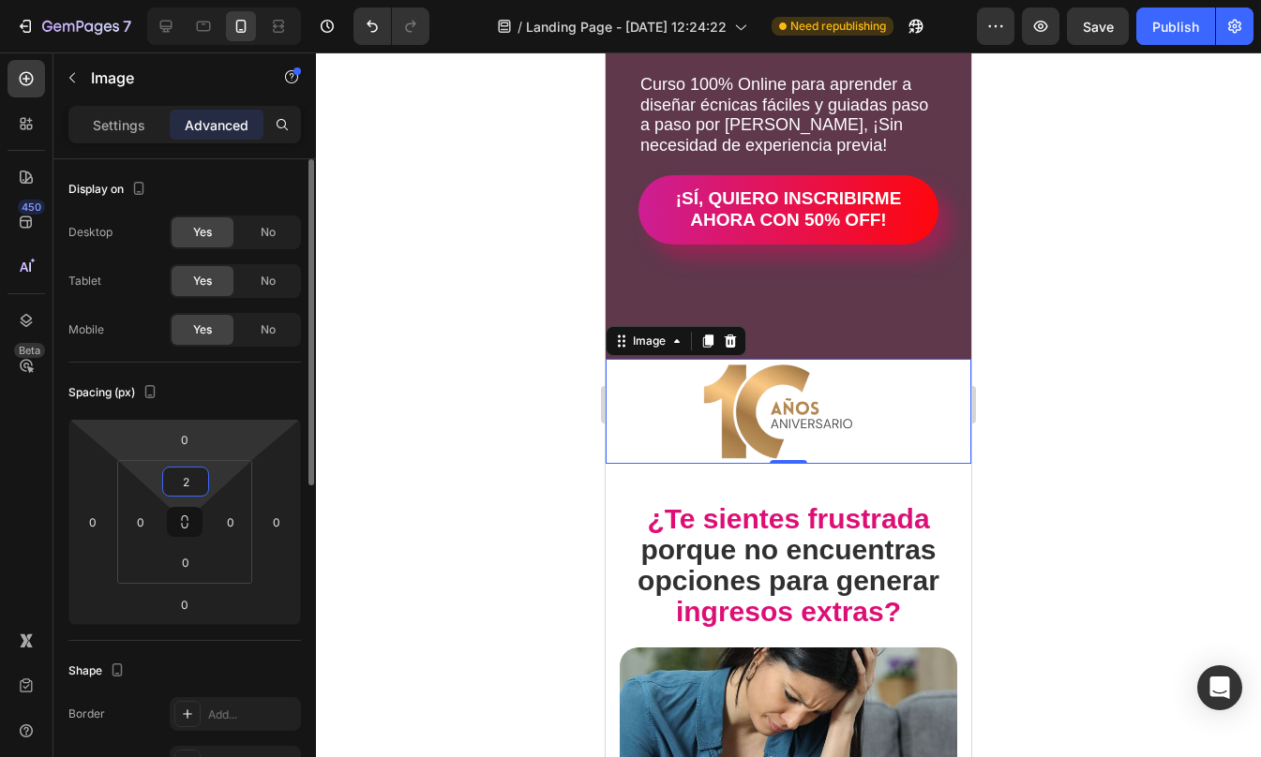
type input "20"
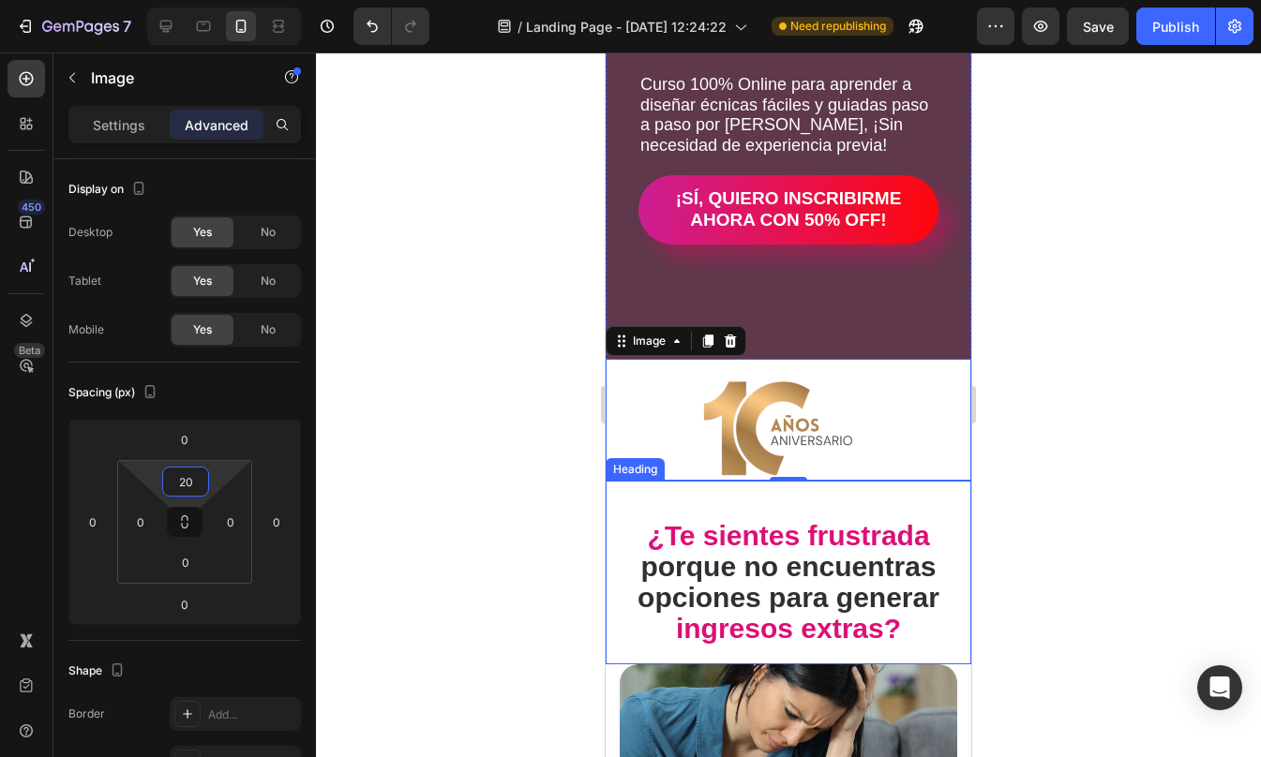
click at [740, 506] on div "¿Te sientes frustrada porque no encuentras opciones para generar ingresos extra…" at bounding box center [788, 573] width 366 height 184
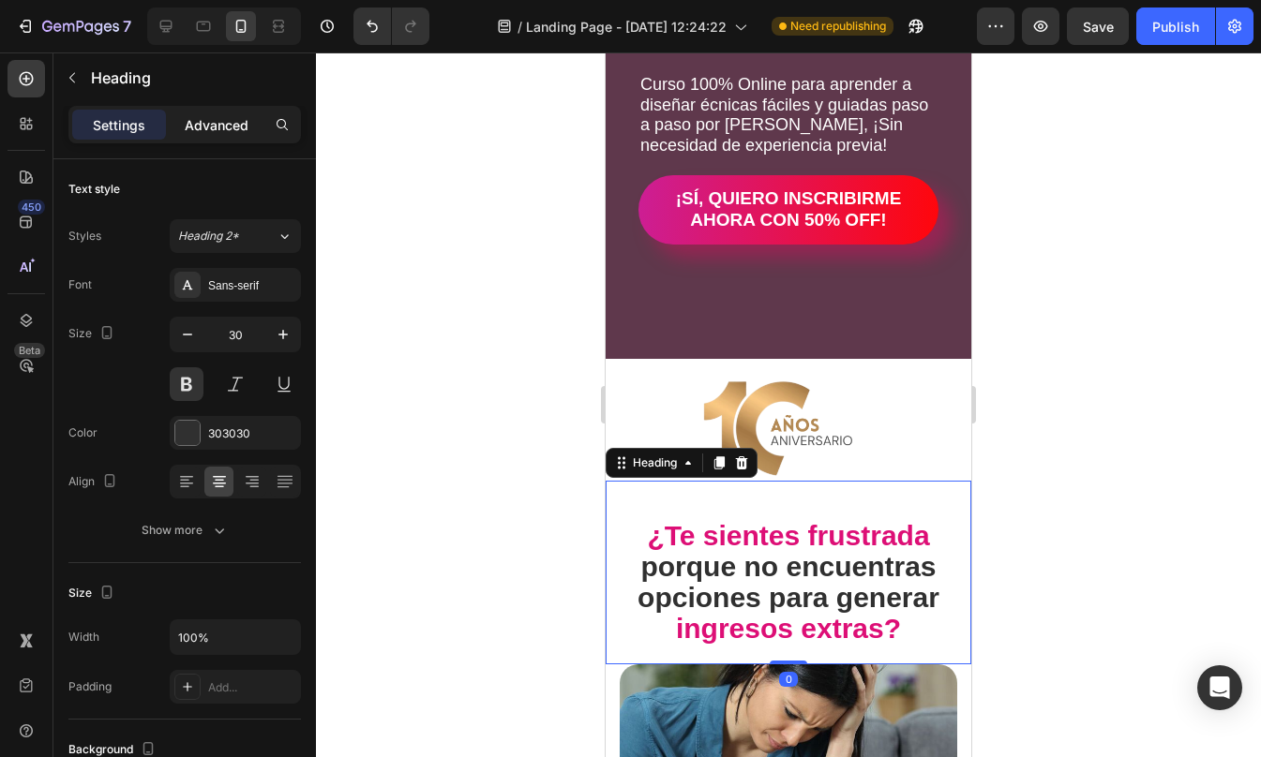
click at [233, 126] on p "Advanced" at bounding box center [217, 125] width 64 height 20
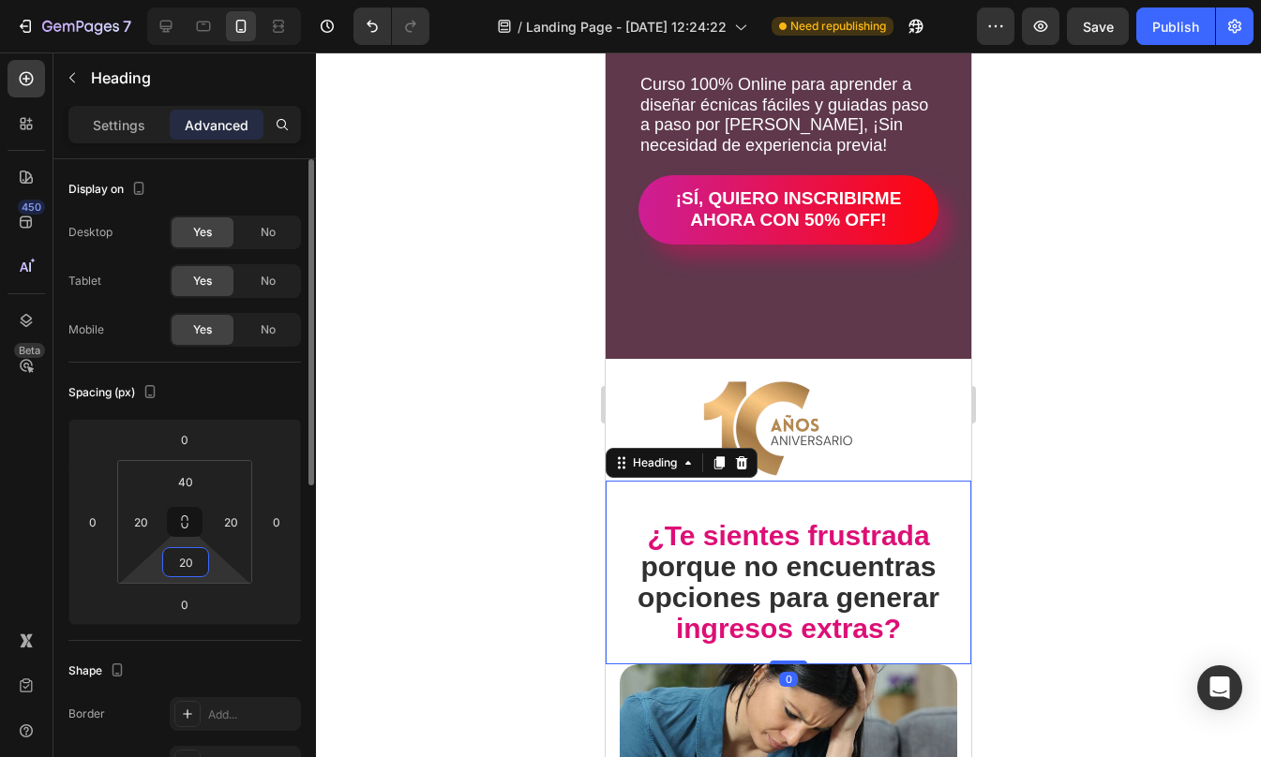
click at [187, 554] on input "20" at bounding box center [185, 562] width 37 height 28
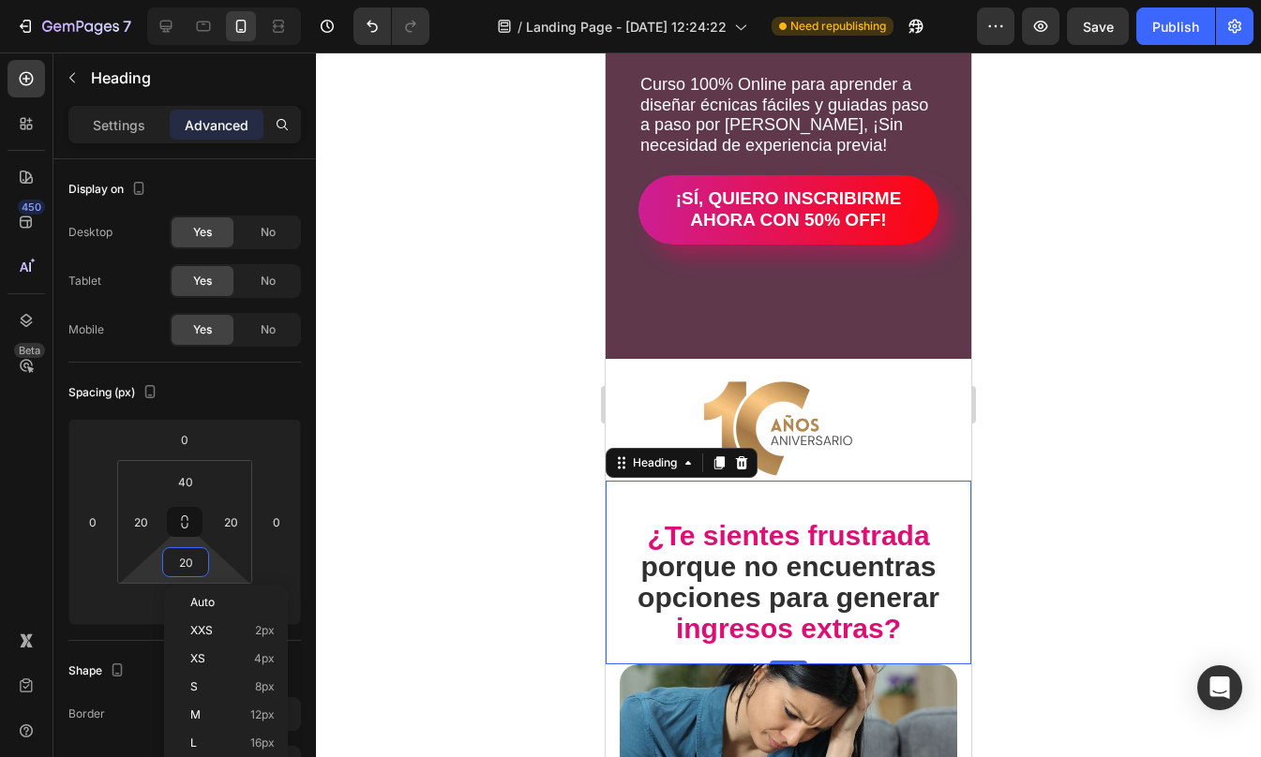
click at [1004, 512] on div at bounding box center [788, 404] width 945 height 705
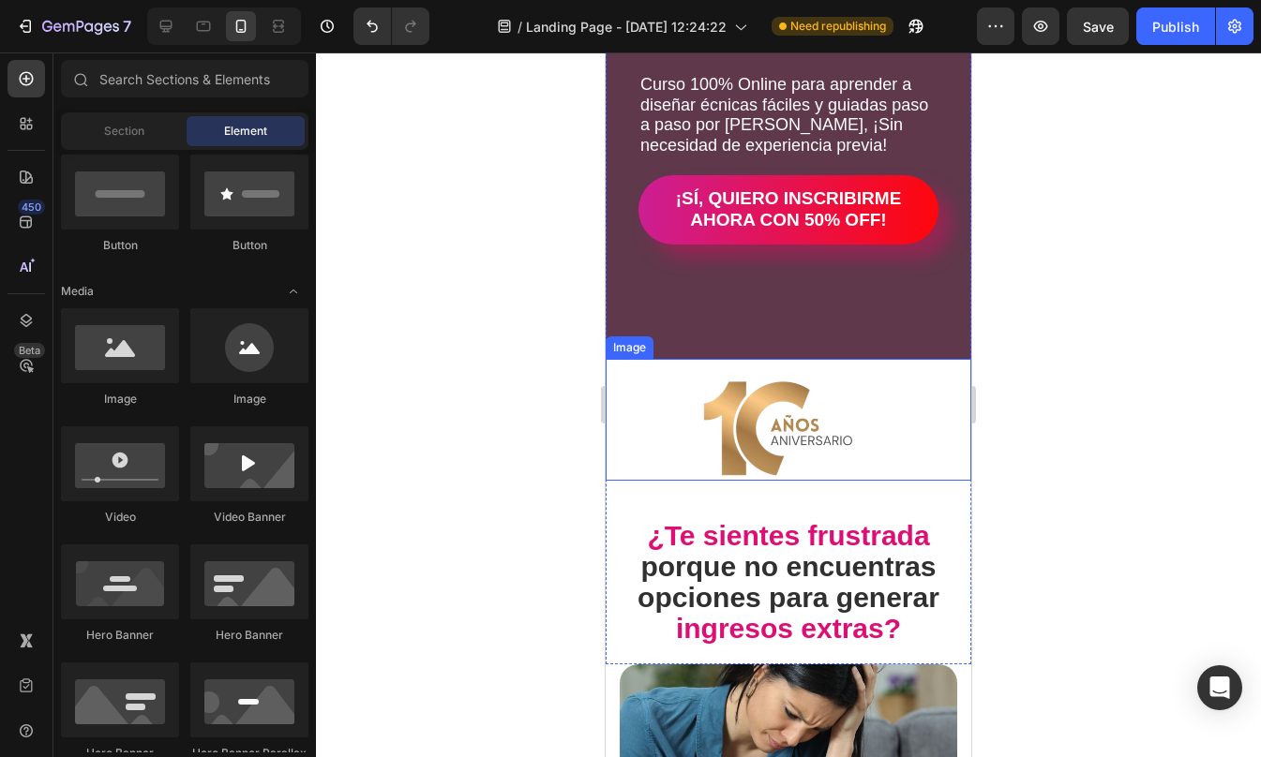
click at [898, 426] on div at bounding box center [788, 429] width 366 height 103
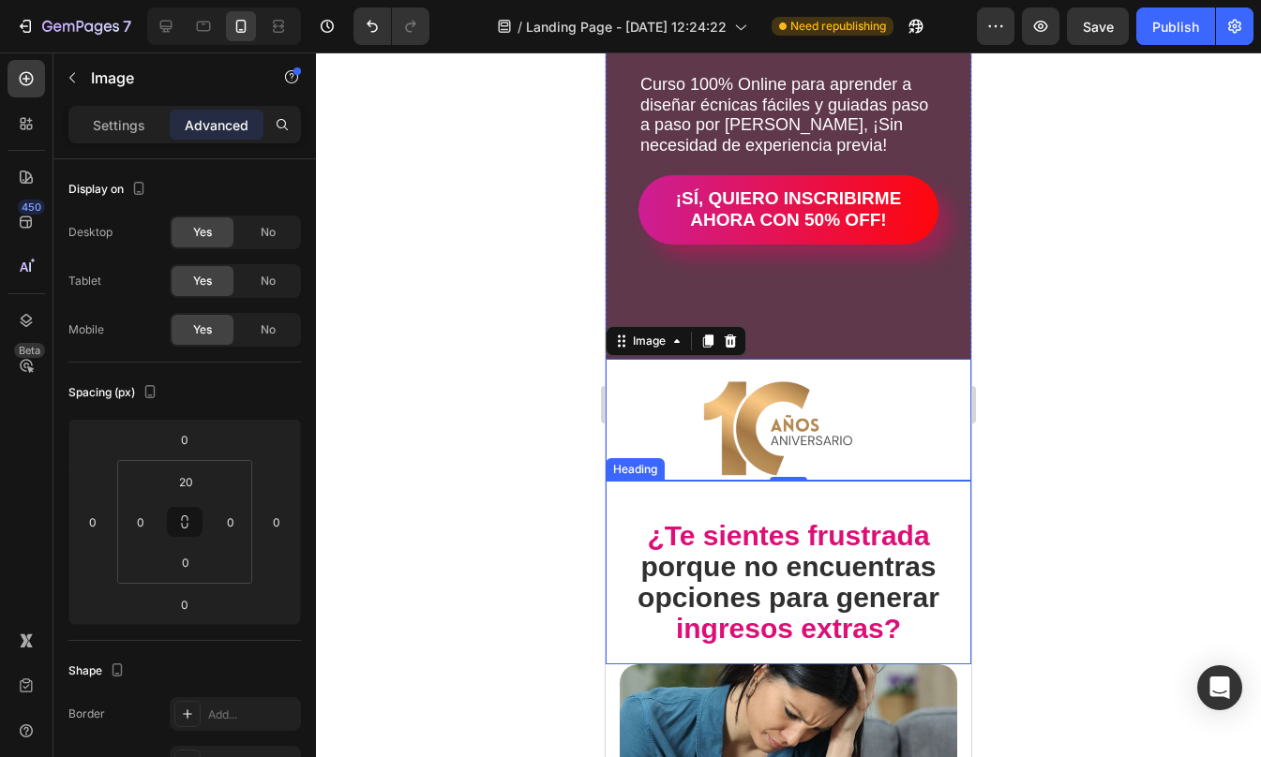
click at [830, 513] on div "¿Te sientes frustrada porque no encuentras opciones para generar ingresos extra…" at bounding box center [788, 573] width 366 height 184
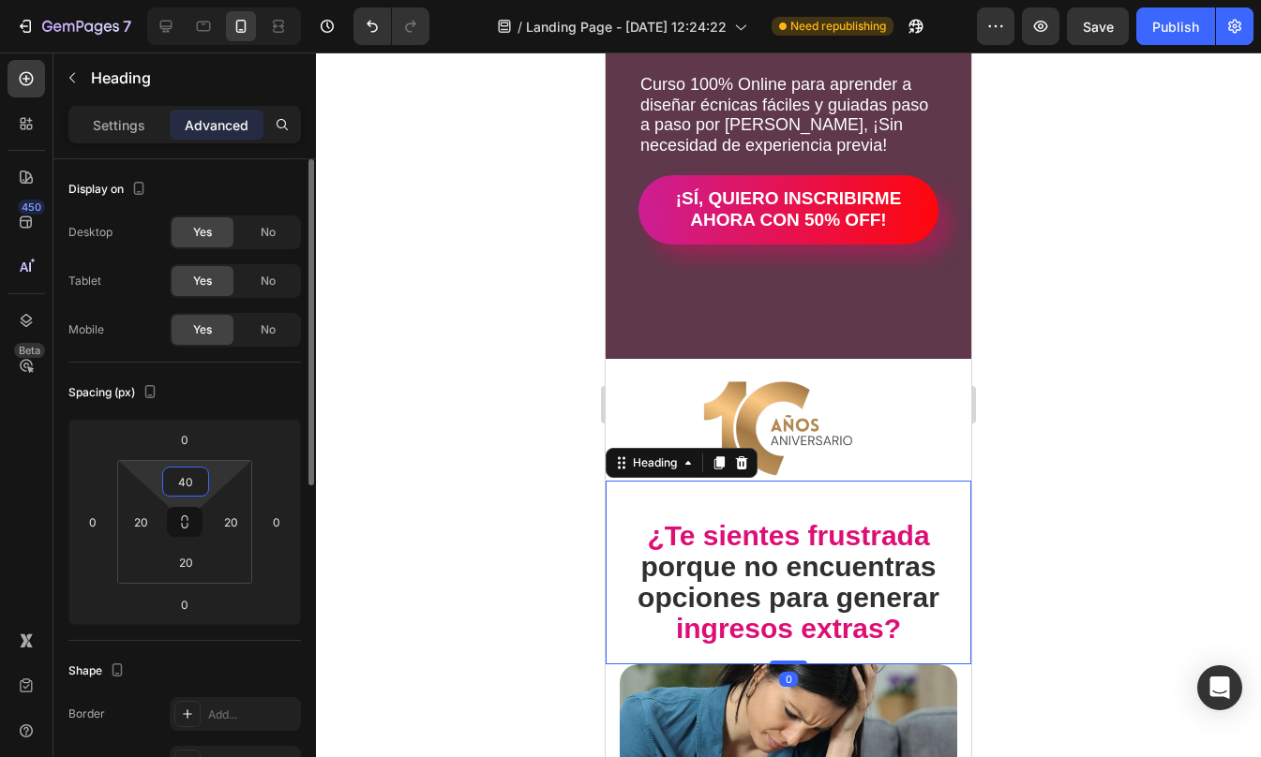
click at [189, 482] on input "40" at bounding box center [185, 482] width 37 height 28
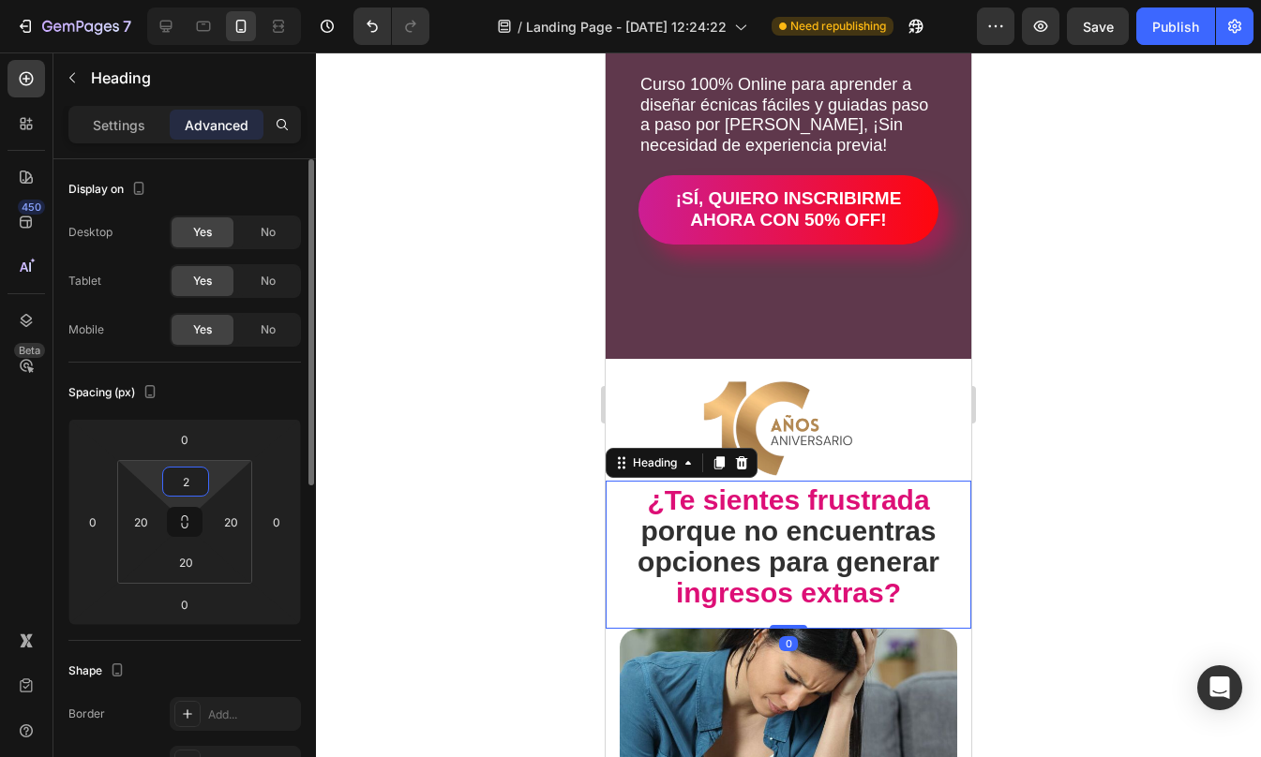
type input "20"
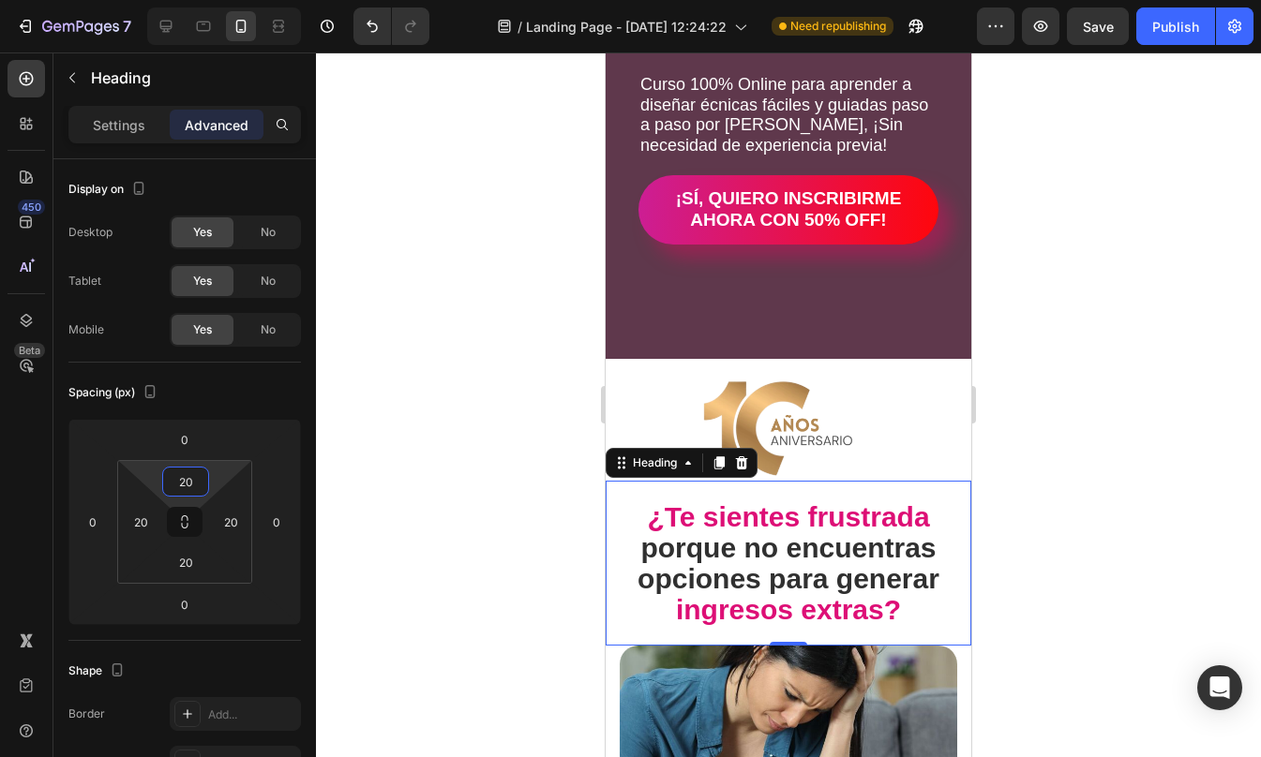
click at [1179, 370] on div at bounding box center [788, 404] width 945 height 705
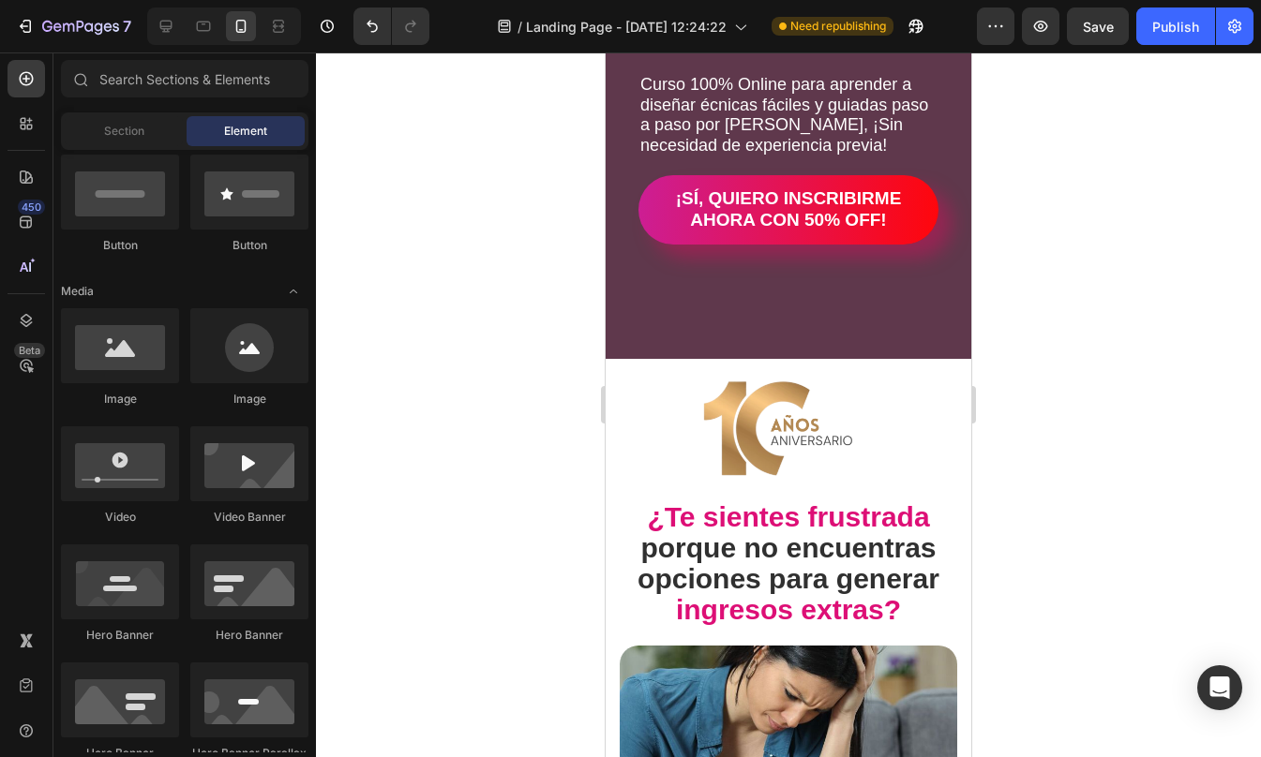
click at [1179, 370] on div at bounding box center [788, 404] width 945 height 705
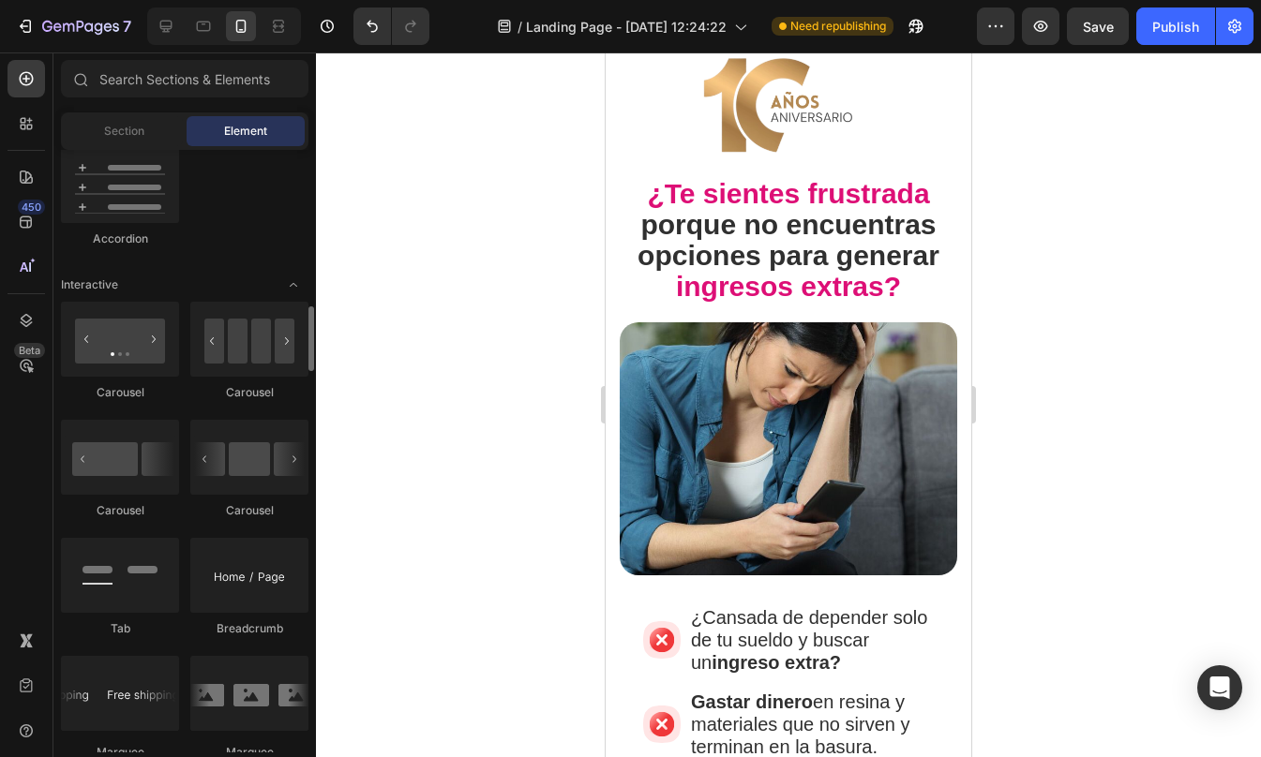
scroll to position [1728, 0]
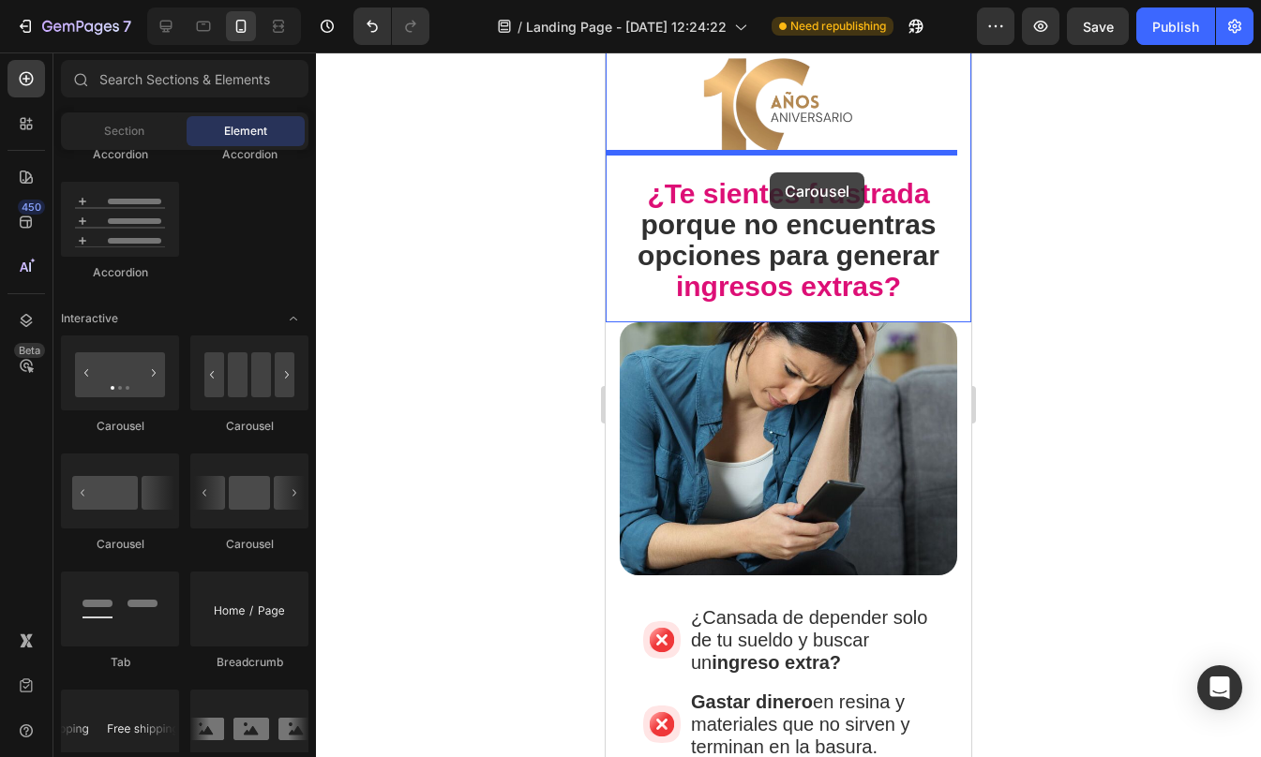
drag, startPoint x: 847, startPoint y: 544, endPoint x: 773, endPoint y: 165, distance: 385.8
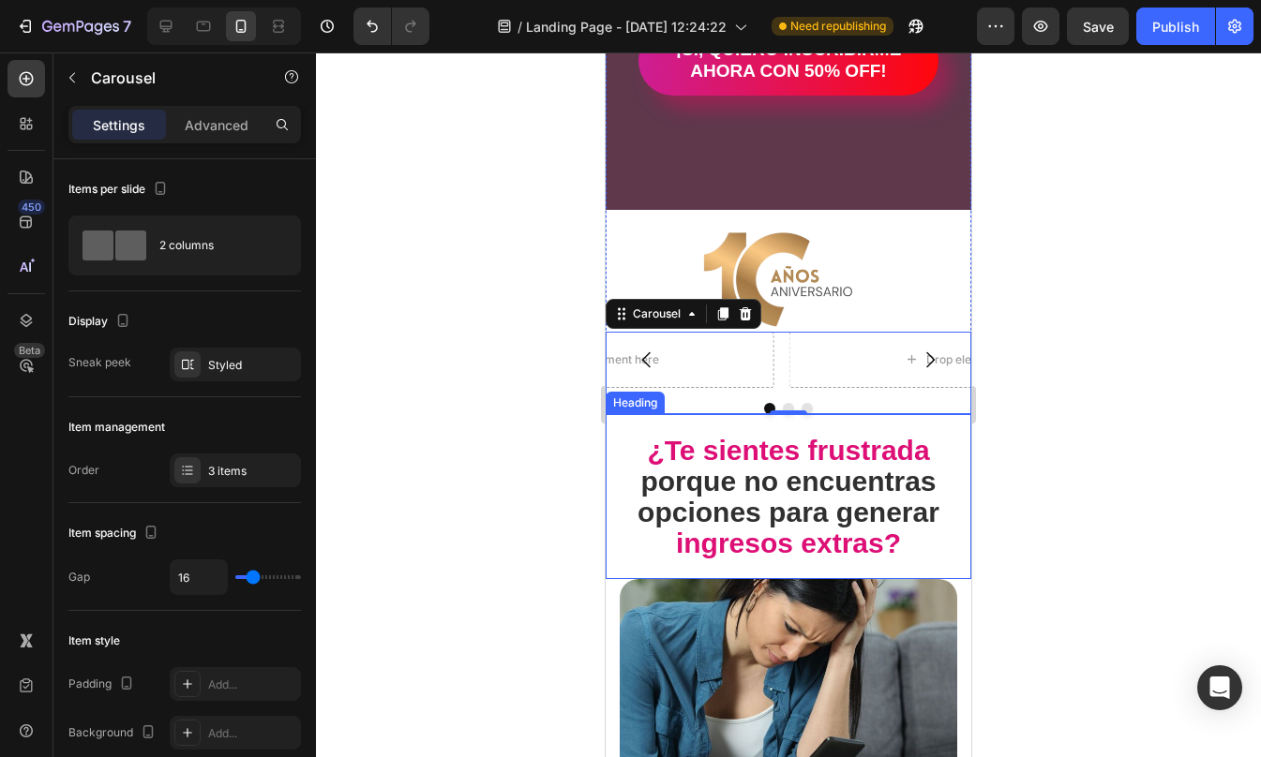
scroll to position [531, 0]
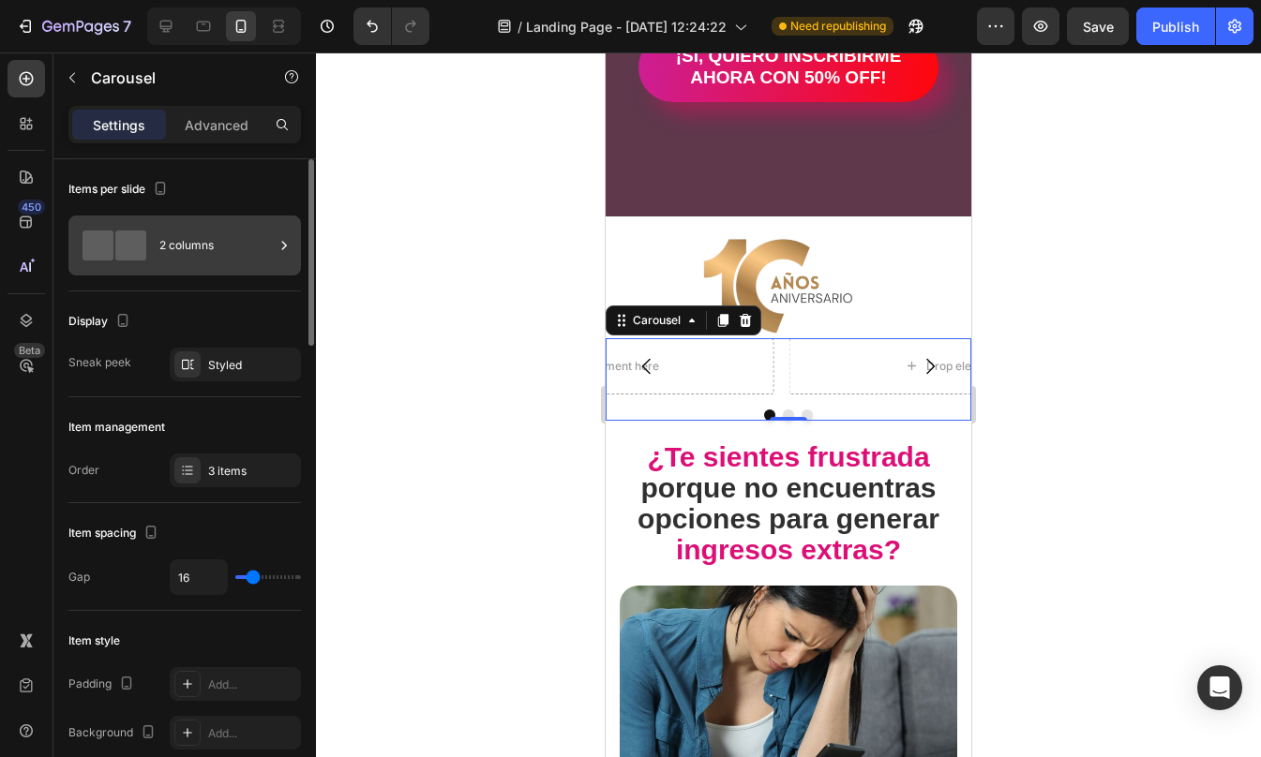
click at [180, 246] on div "2 columns" at bounding box center [216, 245] width 114 height 43
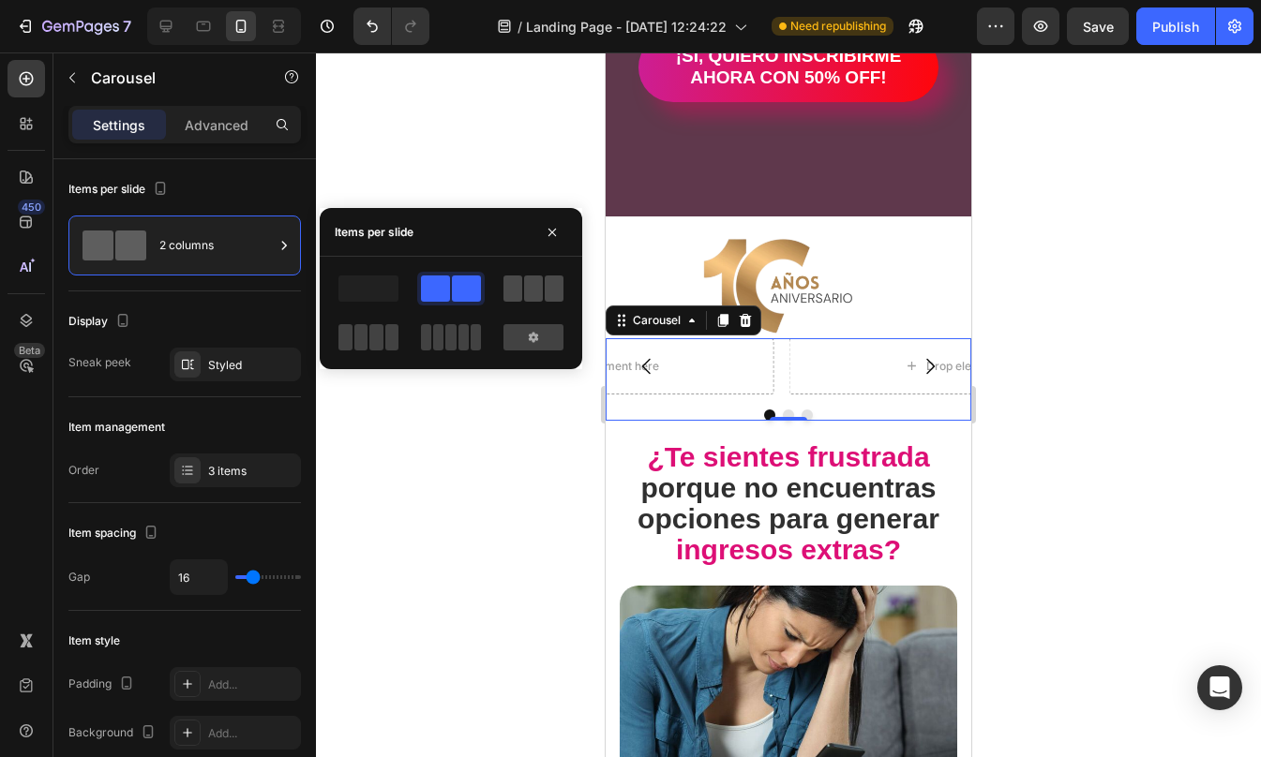
click at [522, 294] on div at bounding box center [533, 289] width 60 height 26
click at [34, 75] on icon at bounding box center [26, 78] width 19 height 19
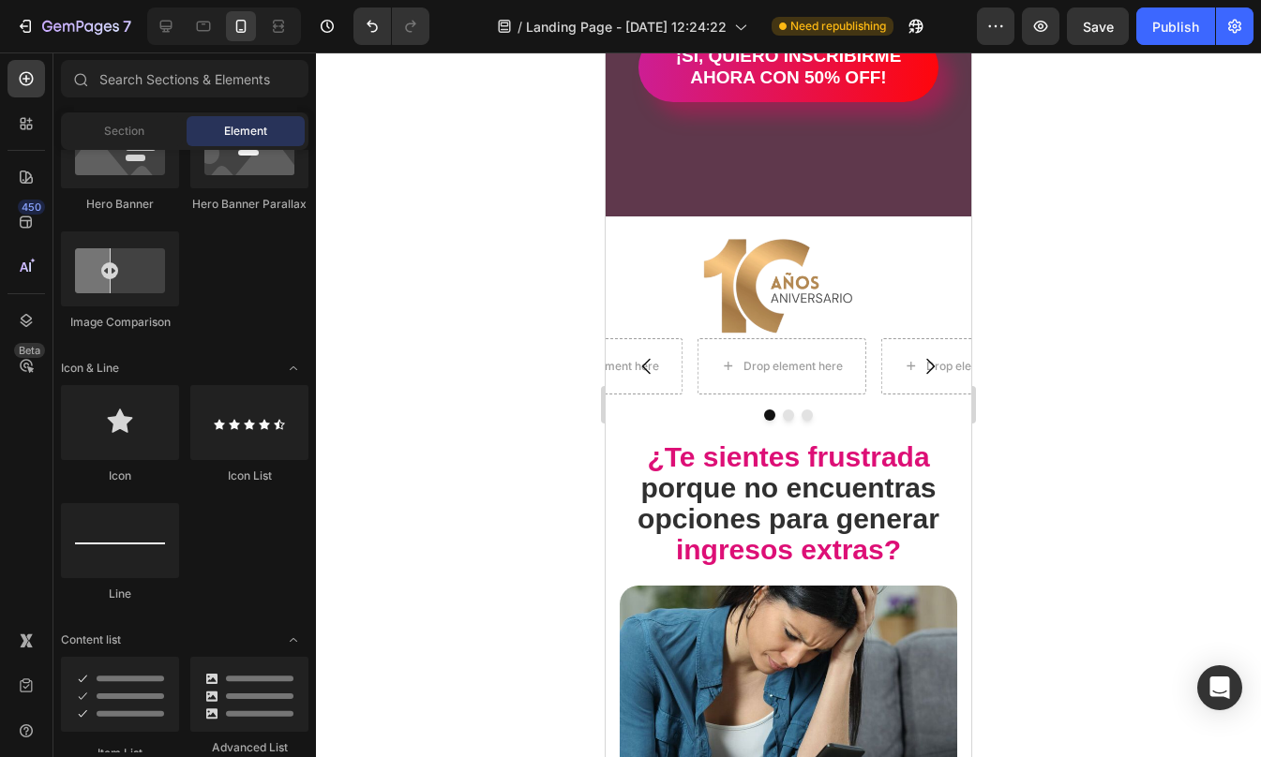
scroll to position [656, 0]
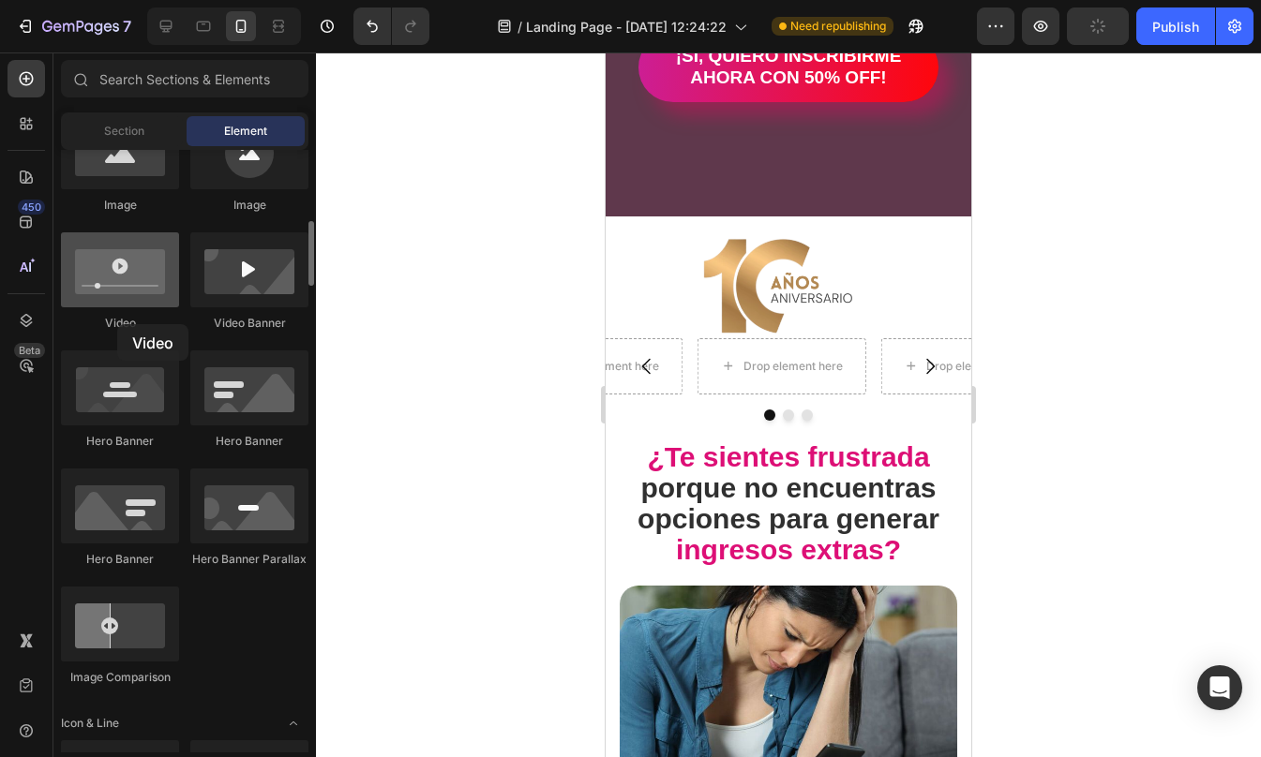
drag, startPoint x: 122, startPoint y: 283, endPoint x: 115, endPoint y: 303, distance: 20.7
click at [115, 303] on div at bounding box center [120, 269] width 118 height 75
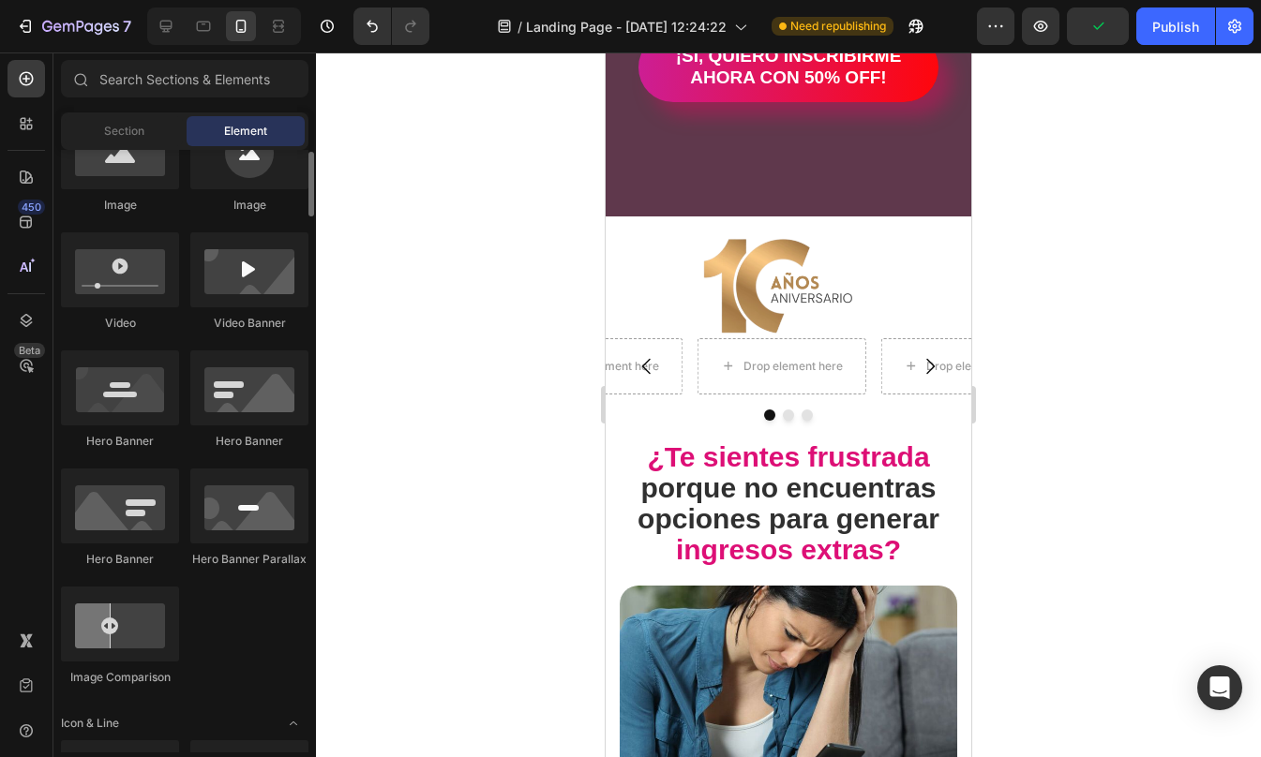
scroll to position [580, 0]
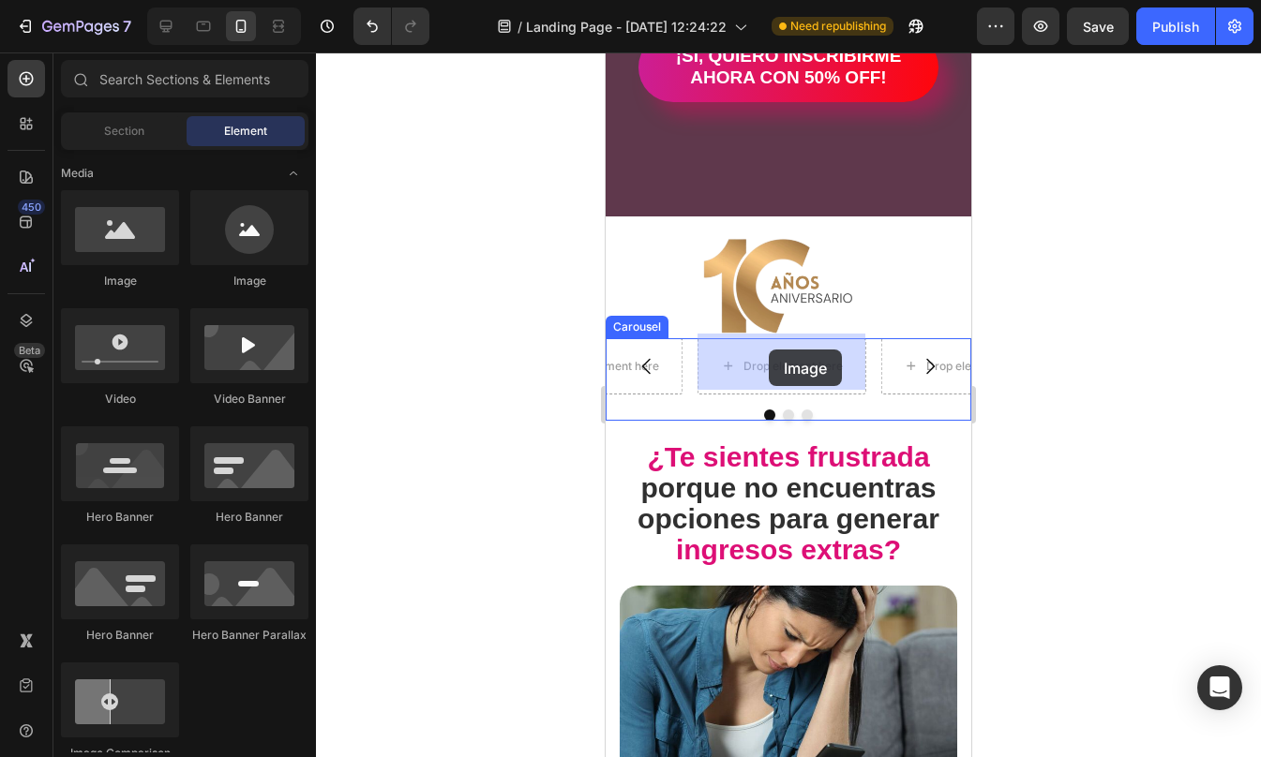
drag, startPoint x: 740, startPoint y: 299, endPoint x: 768, endPoint y: 349, distance: 57.1
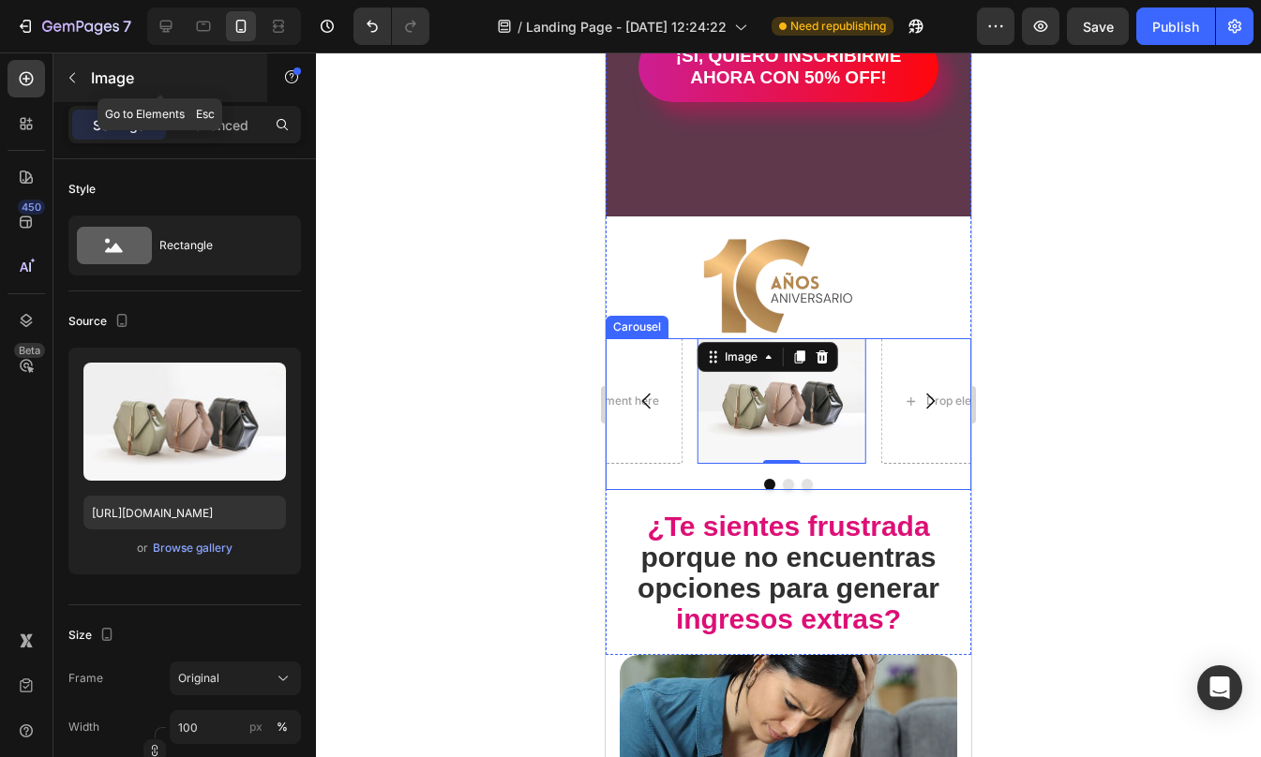
click at [73, 78] on icon "button" at bounding box center [72, 77] width 15 height 15
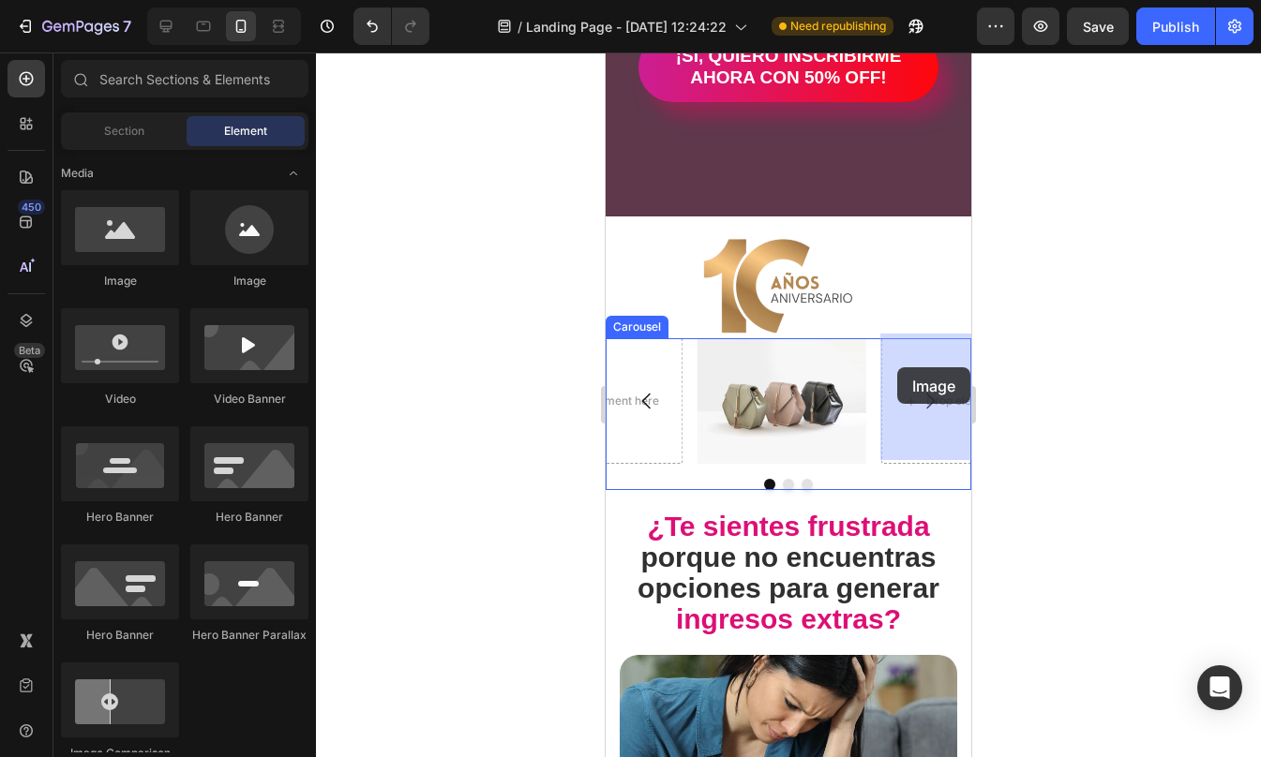
drag, startPoint x: 707, startPoint y: 283, endPoint x: 895, endPoint y: 366, distance: 205.7
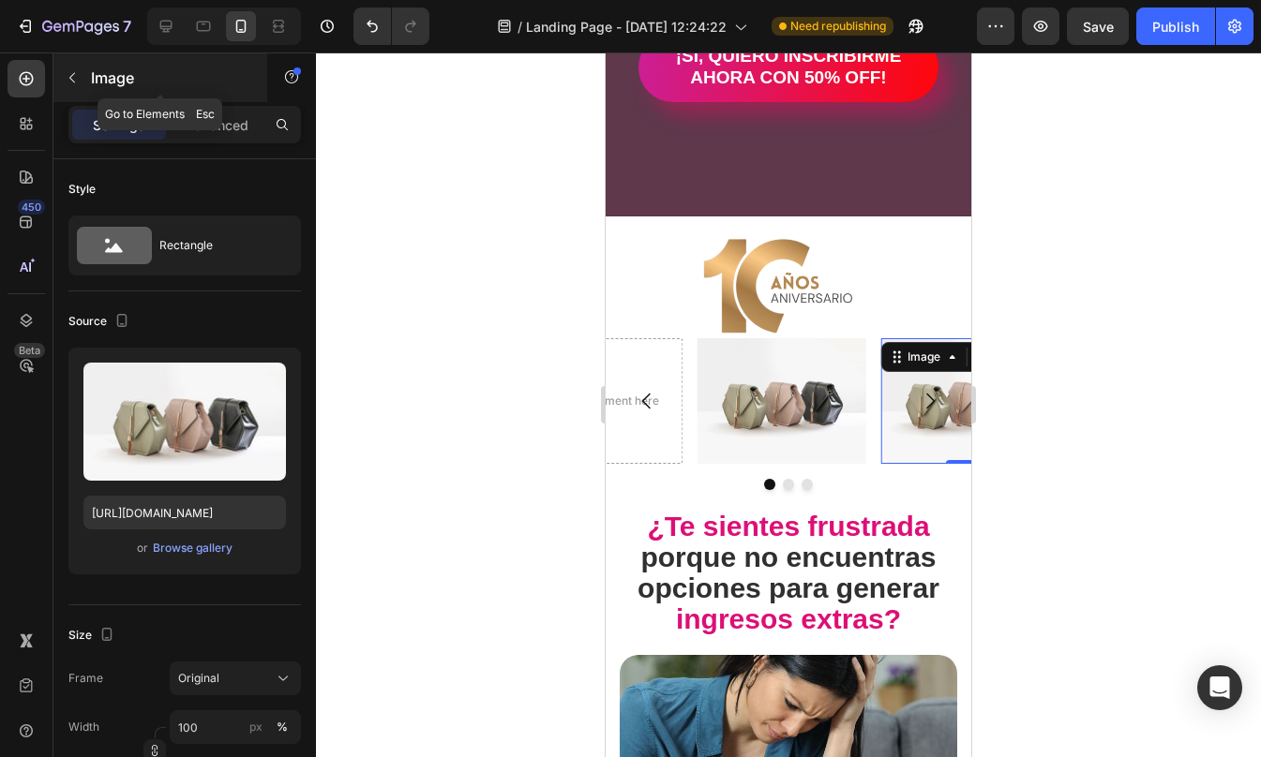
click at [82, 71] on button "button" at bounding box center [72, 78] width 30 height 30
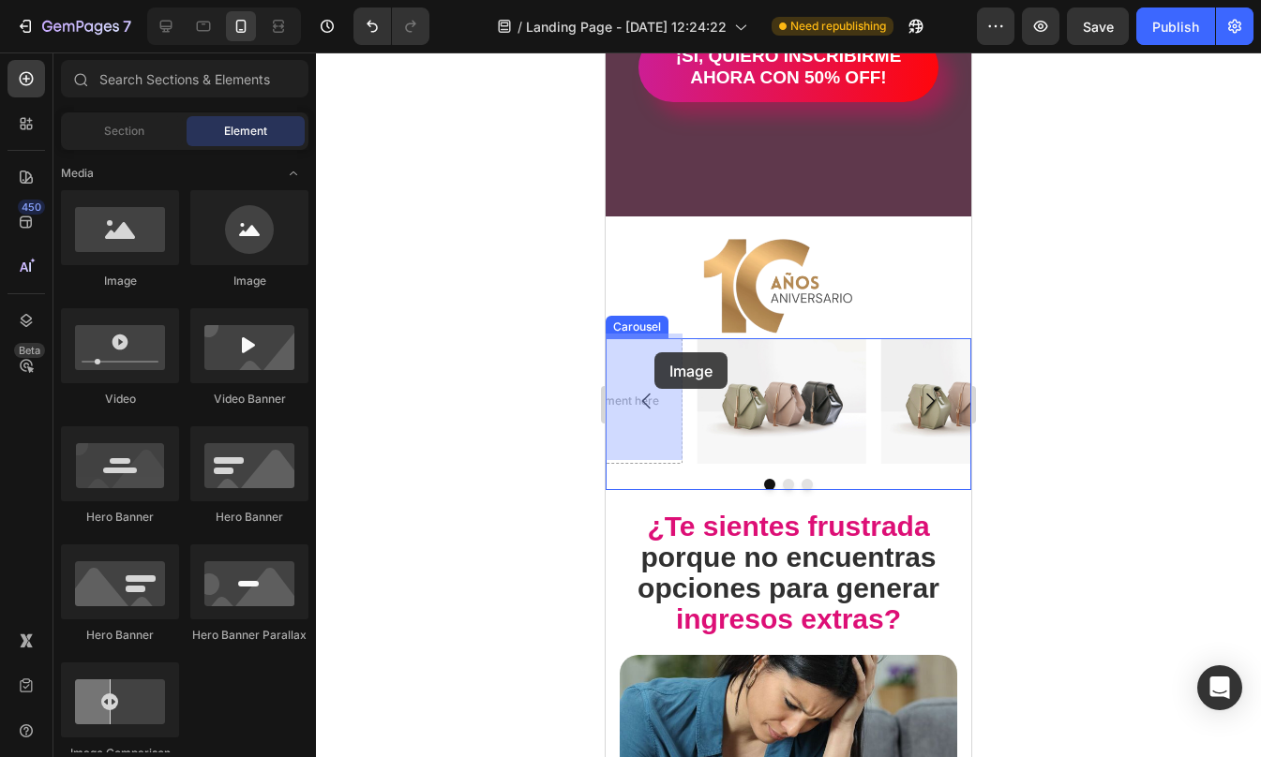
drag, startPoint x: 844, startPoint y: 245, endPoint x: 765, endPoint y: 372, distance: 149.8
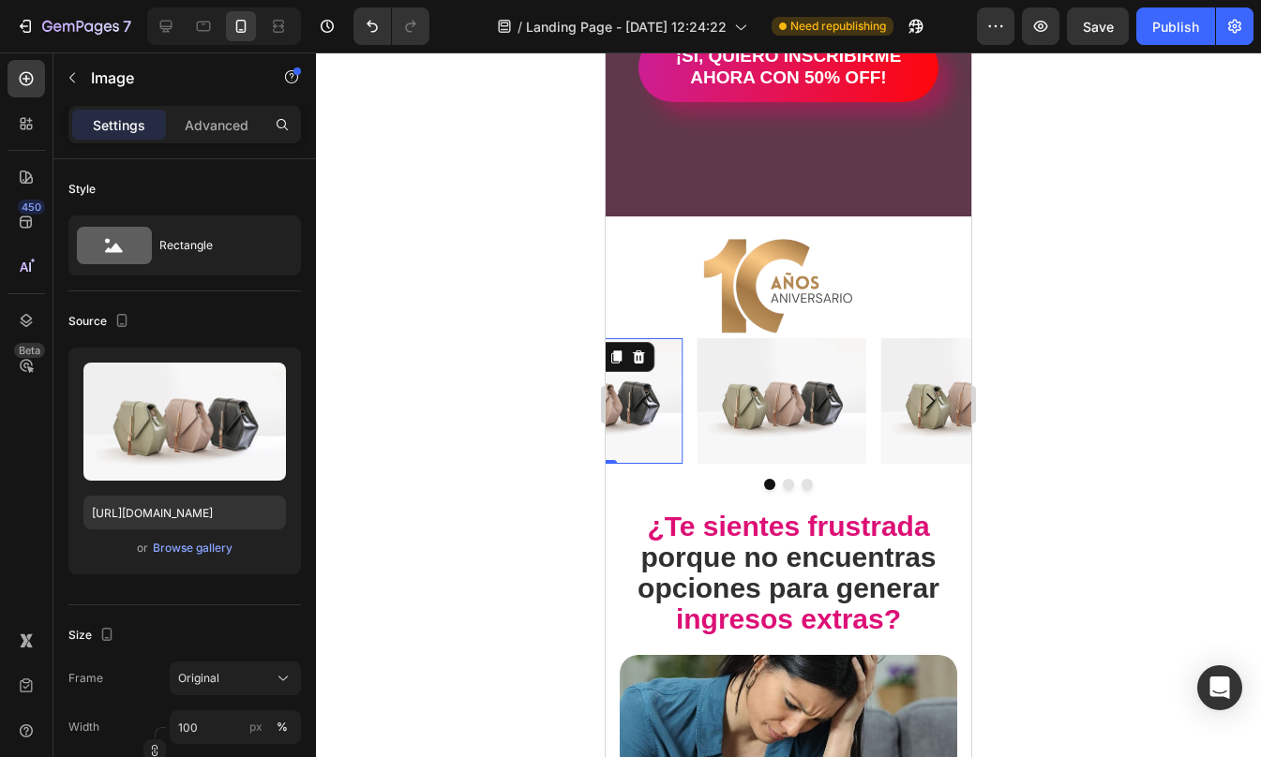
click at [1090, 403] on div at bounding box center [788, 404] width 945 height 705
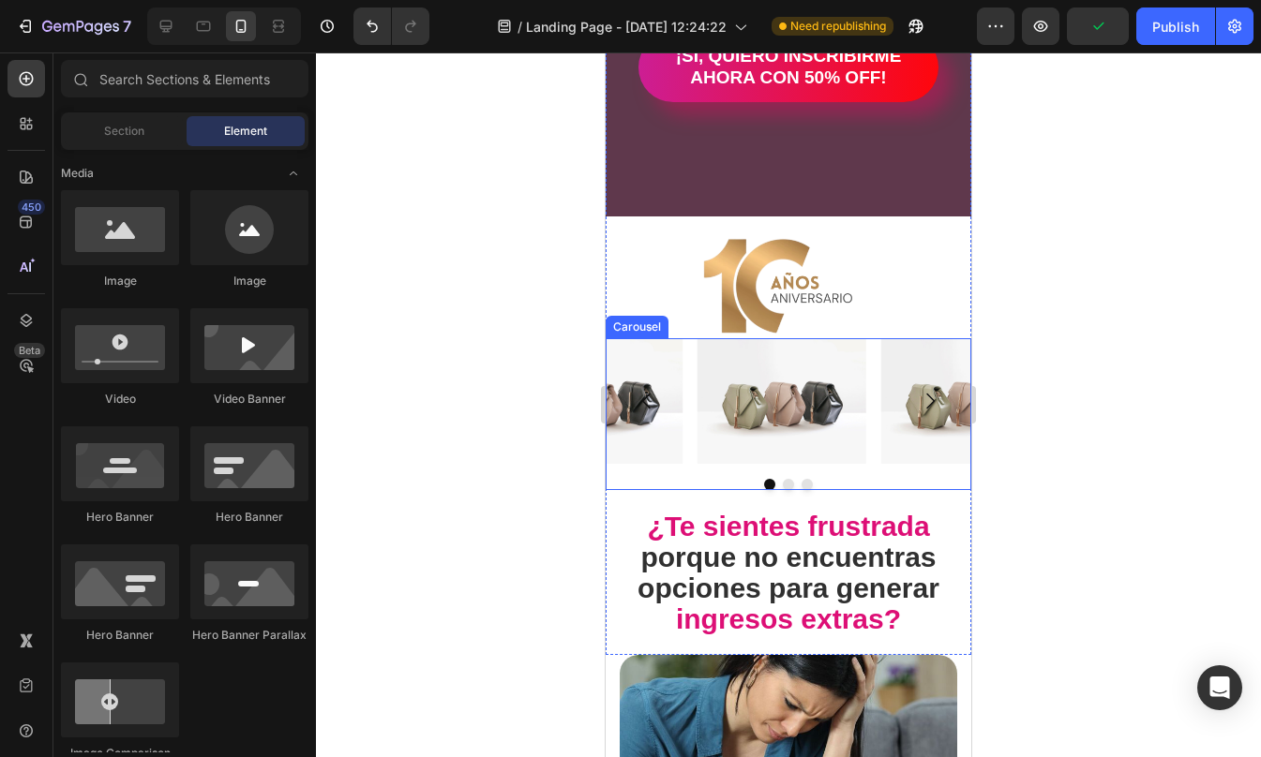
click at [873, 353] on div "Image Image Image" at bounding box center [788, 401] width 366 height 127
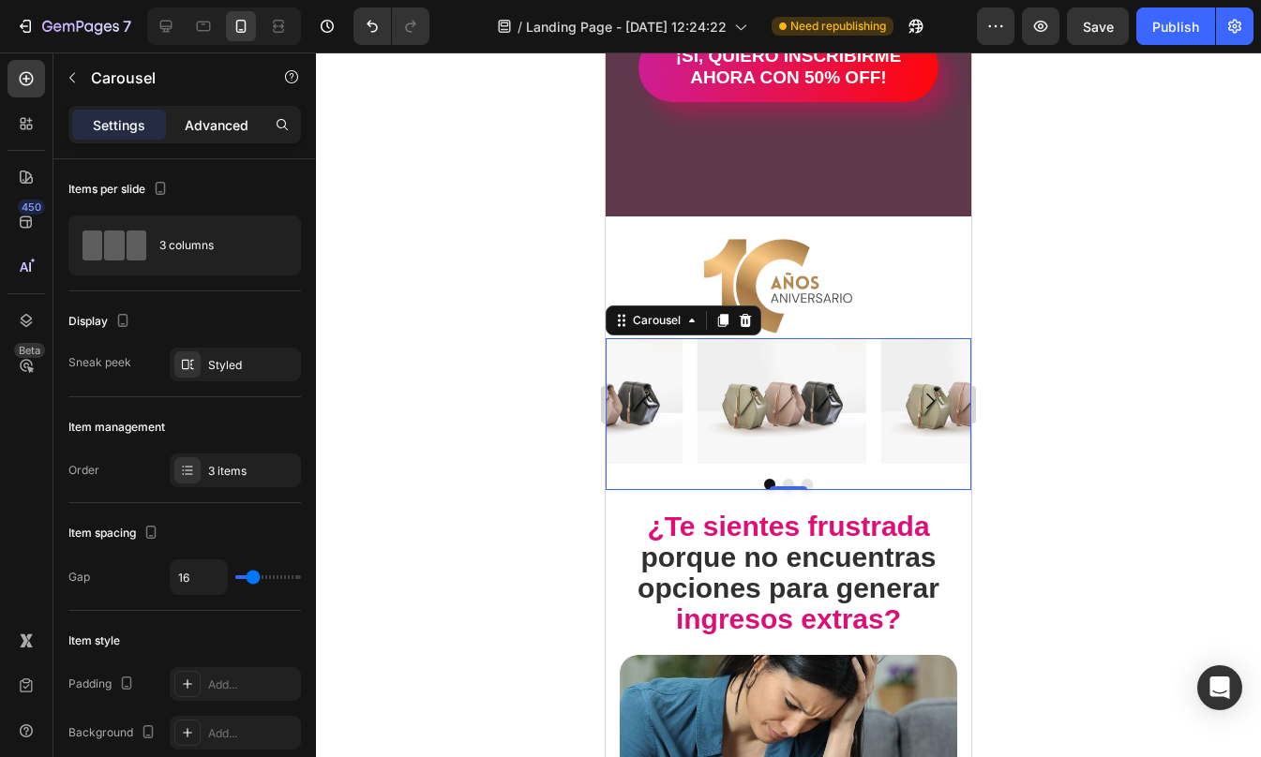
click at [212, 131] on p "Advanced" at bounding box center [217, 125] width 64 height 20
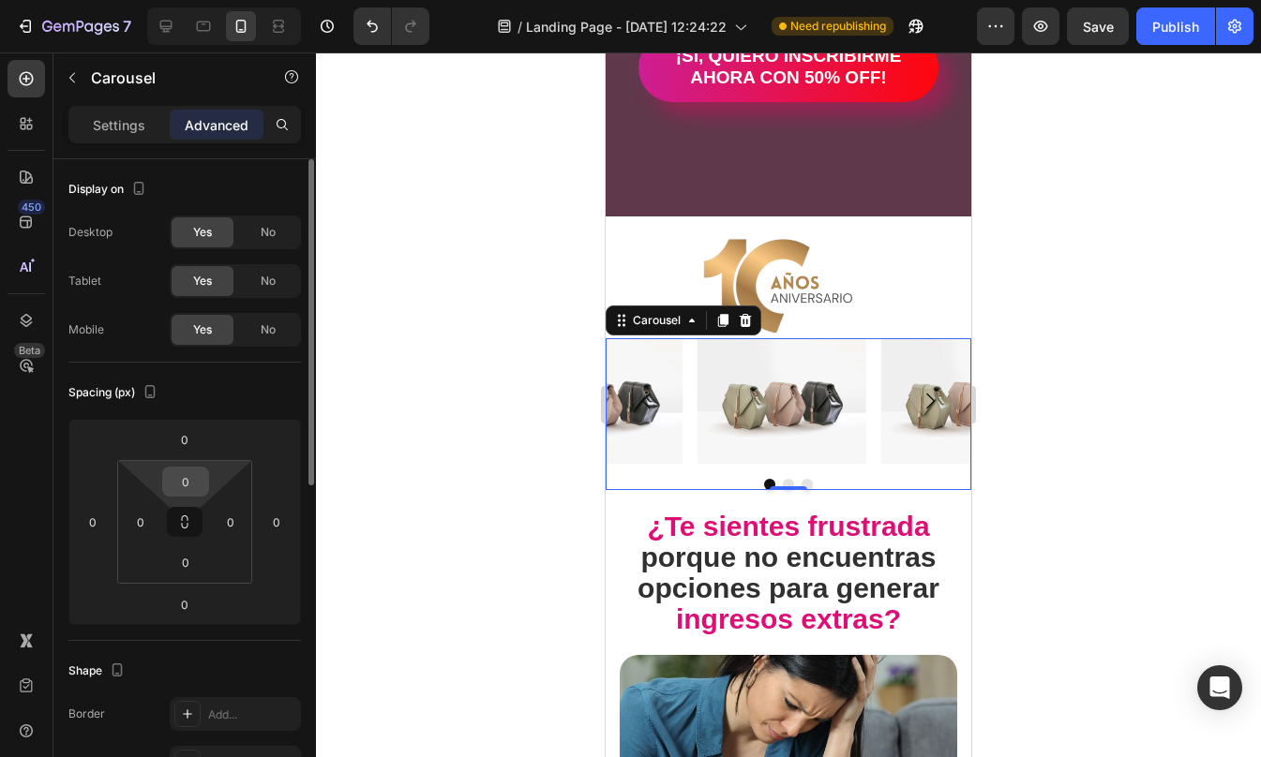
click at [183, 478] on input "0" at bounding box center [185, 482] width 37 height 28
type input "200"
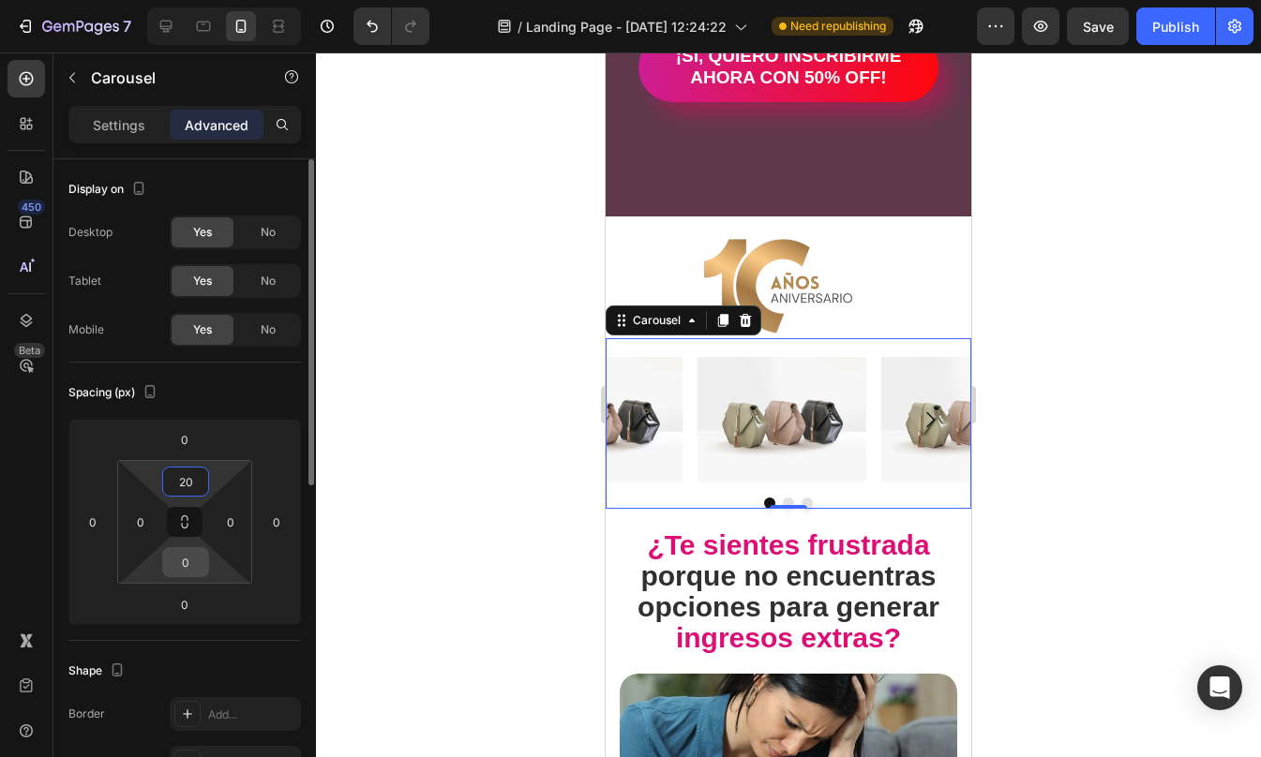
type input "20"
click at [190, 561] on input "0" at bounding box center [185, 562] width 37 height 28
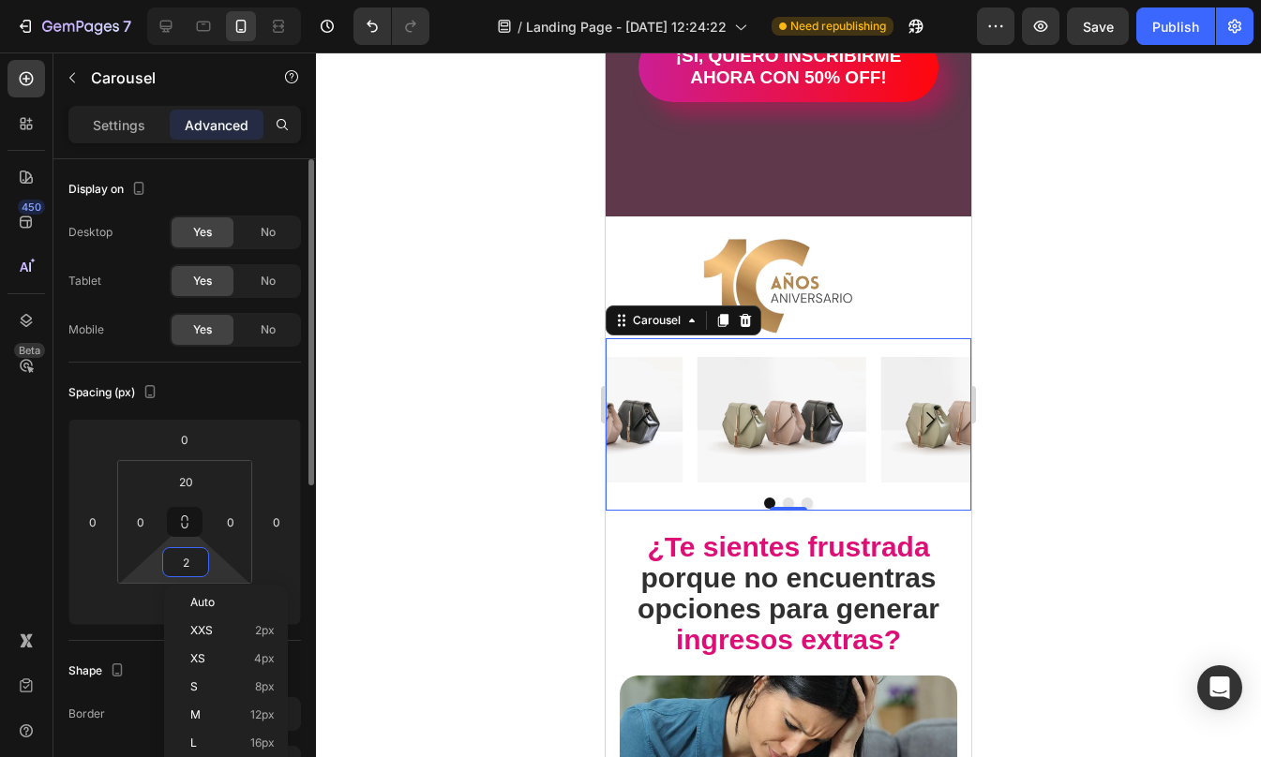
type input "20"
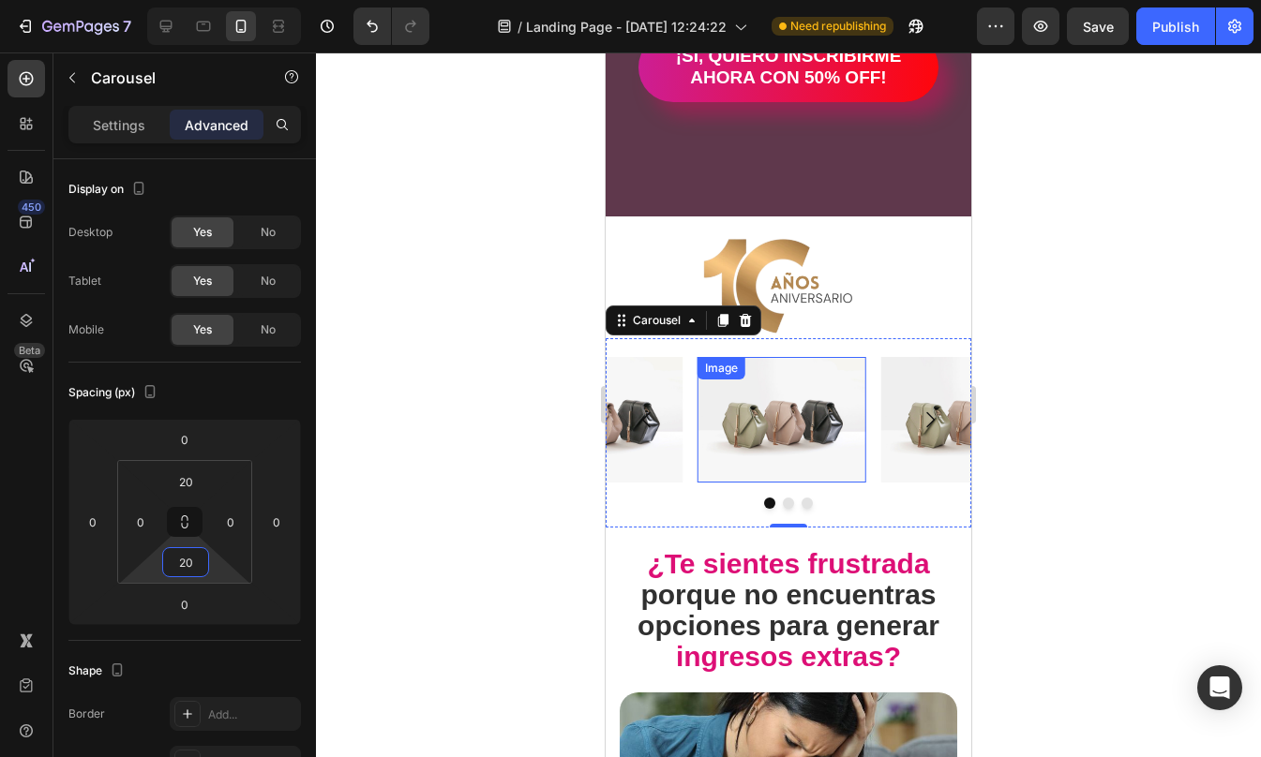
click at [791, 423] on div "Image Image Image" at bounding box center [788, 420] width 366 height 127
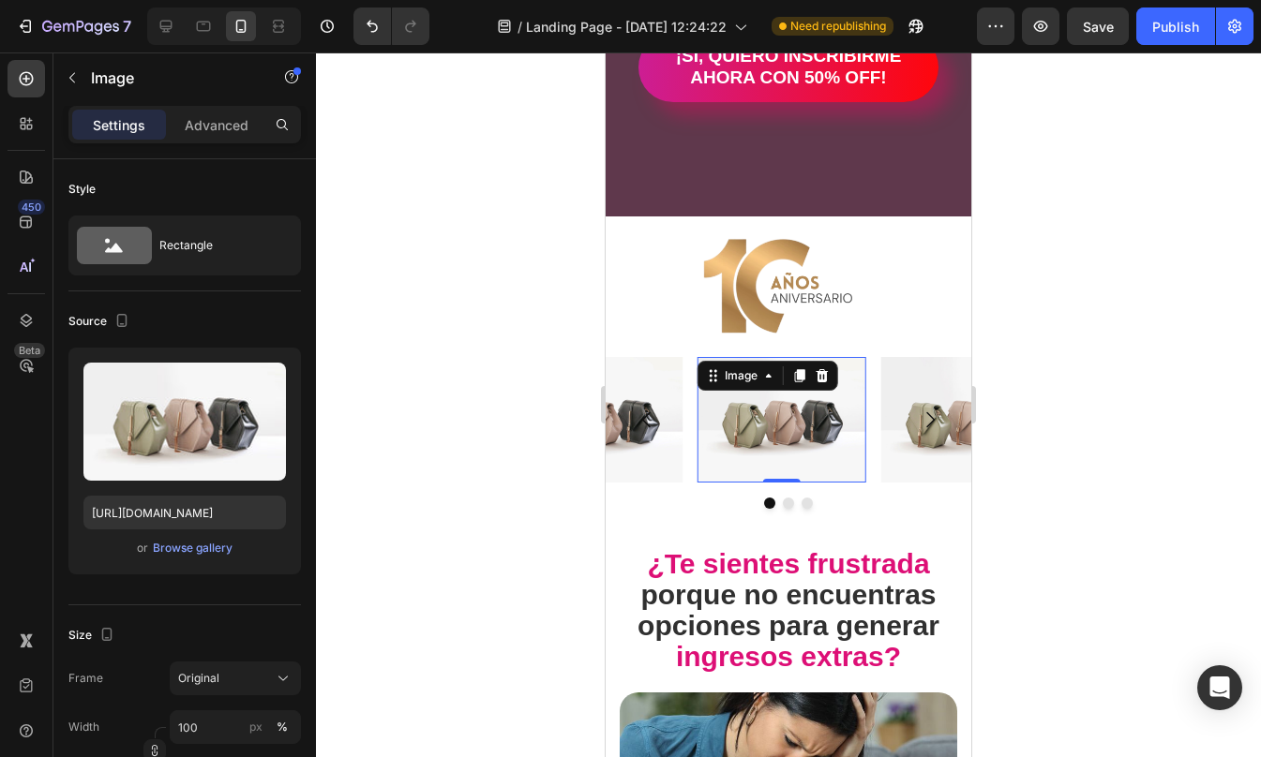
click at [1123, 437] on div at bounding box center [788, 404] width 945 height 705
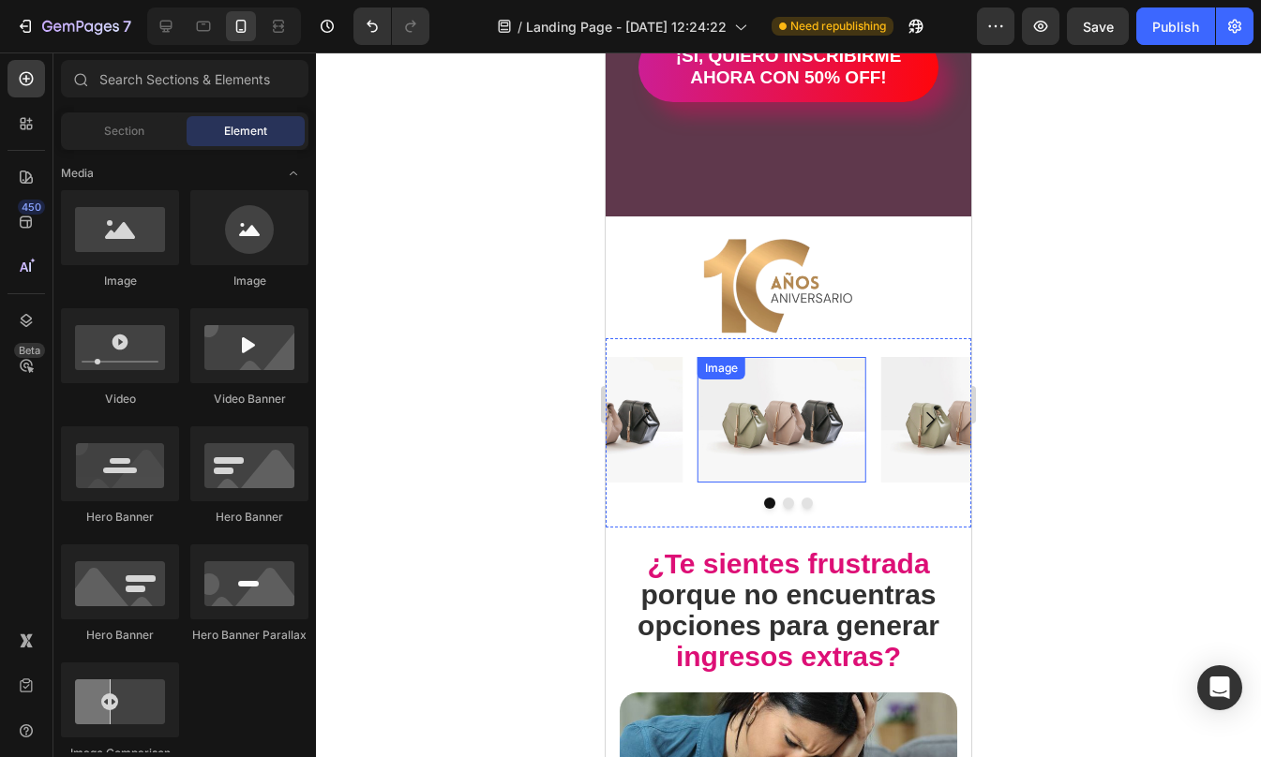
click at [763, 416] on img at bounding box center [781, 420] width 169 height 127
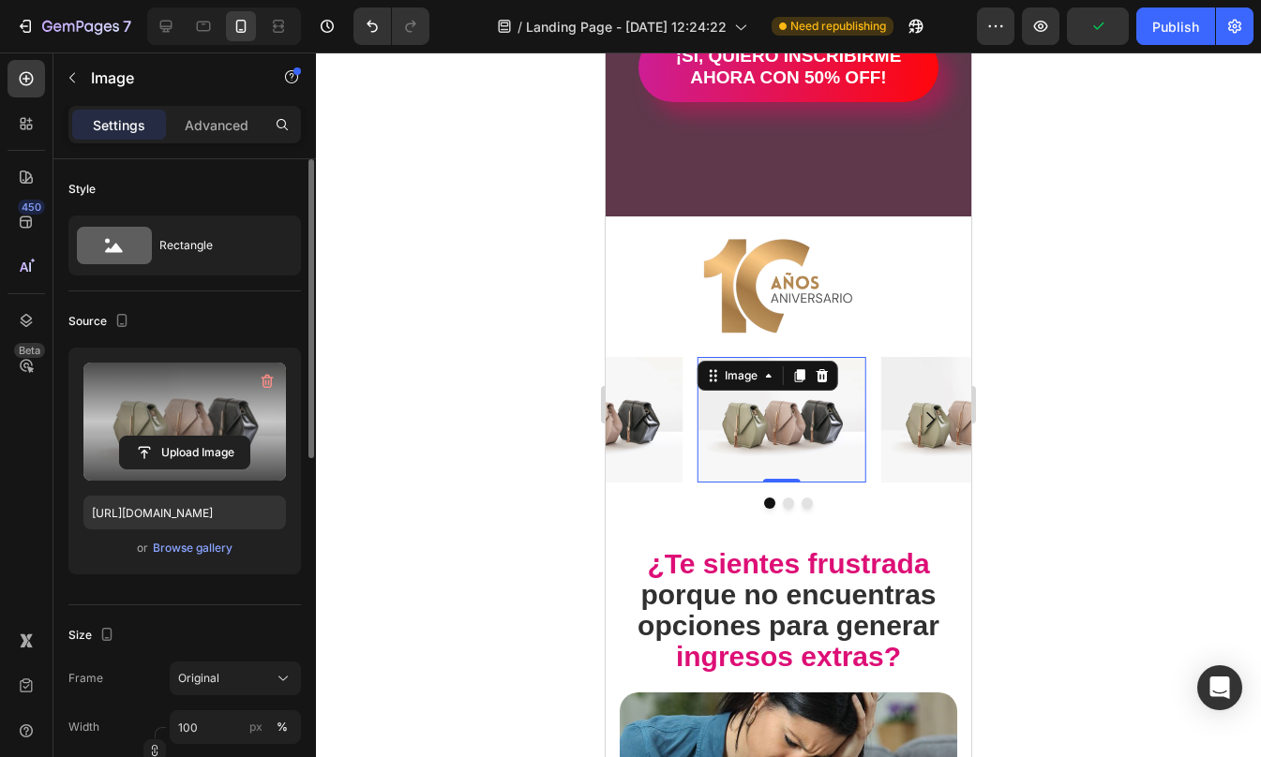
click at [177, 433] on label at bounding box center [184, 422] width 202 height 118
click at [177, 437] on input "file" at bounding box center [184, 453] width 129 height 32
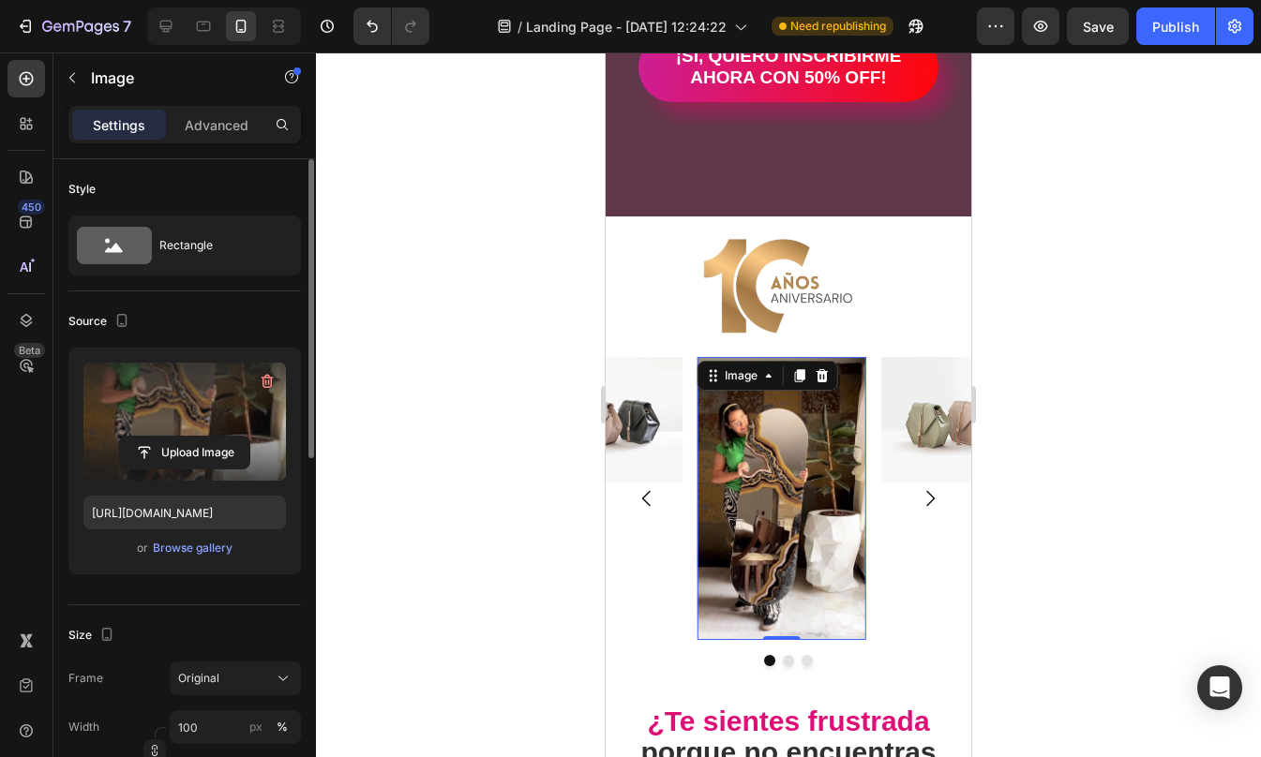
click at [223, 427] on label at bounding box center [184, 422] width 202 height 118
click at [223, 437] on input "file" at bounding box center [184, 453] width 129 height 32
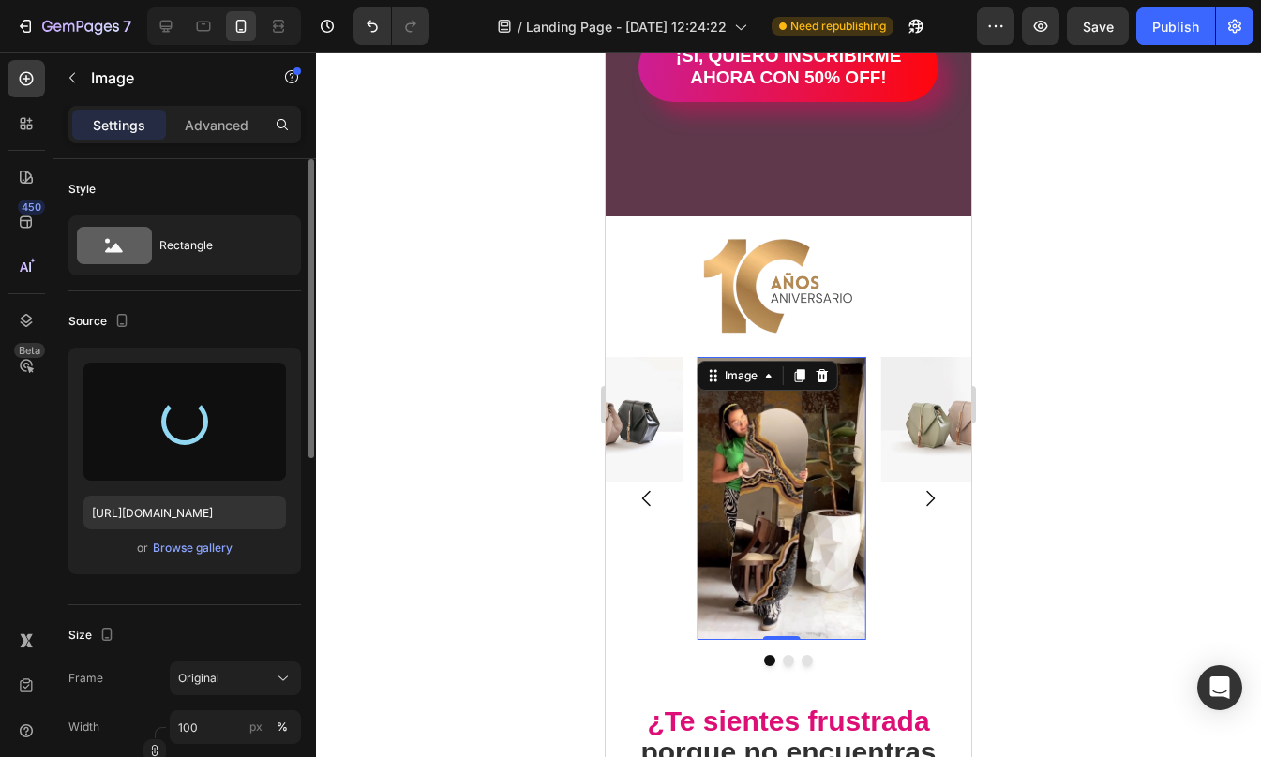
type input "[URL][DOMAIN_NAME]"
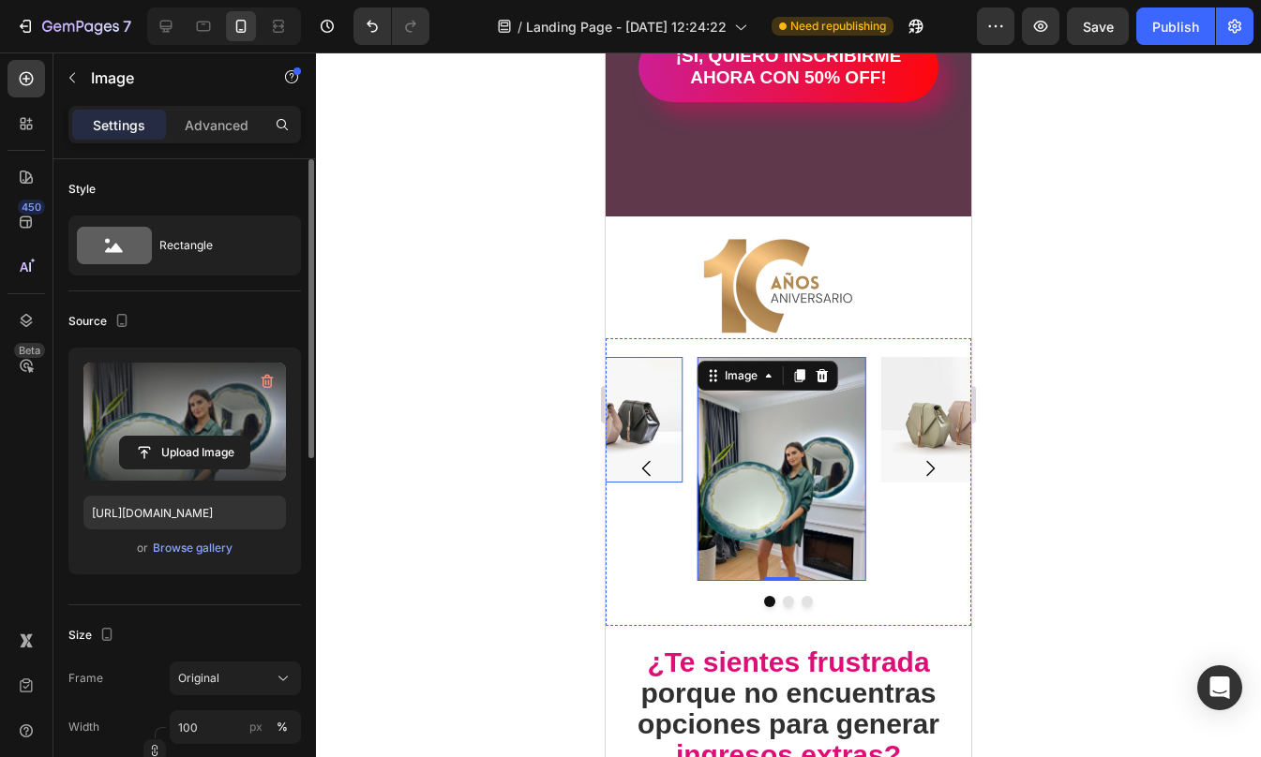
click at [643, 392] on img at bounding box center [598, 420] width 169 height 127
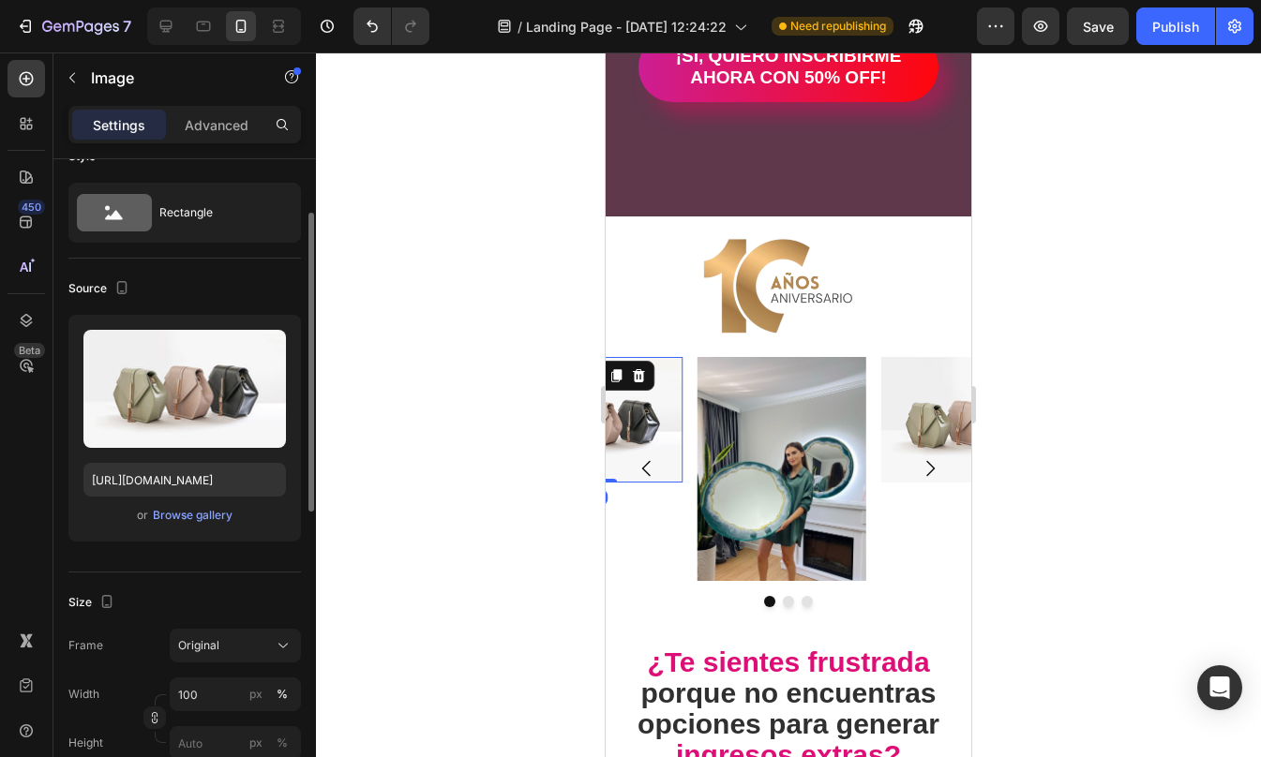
scroll to position [25, 0]
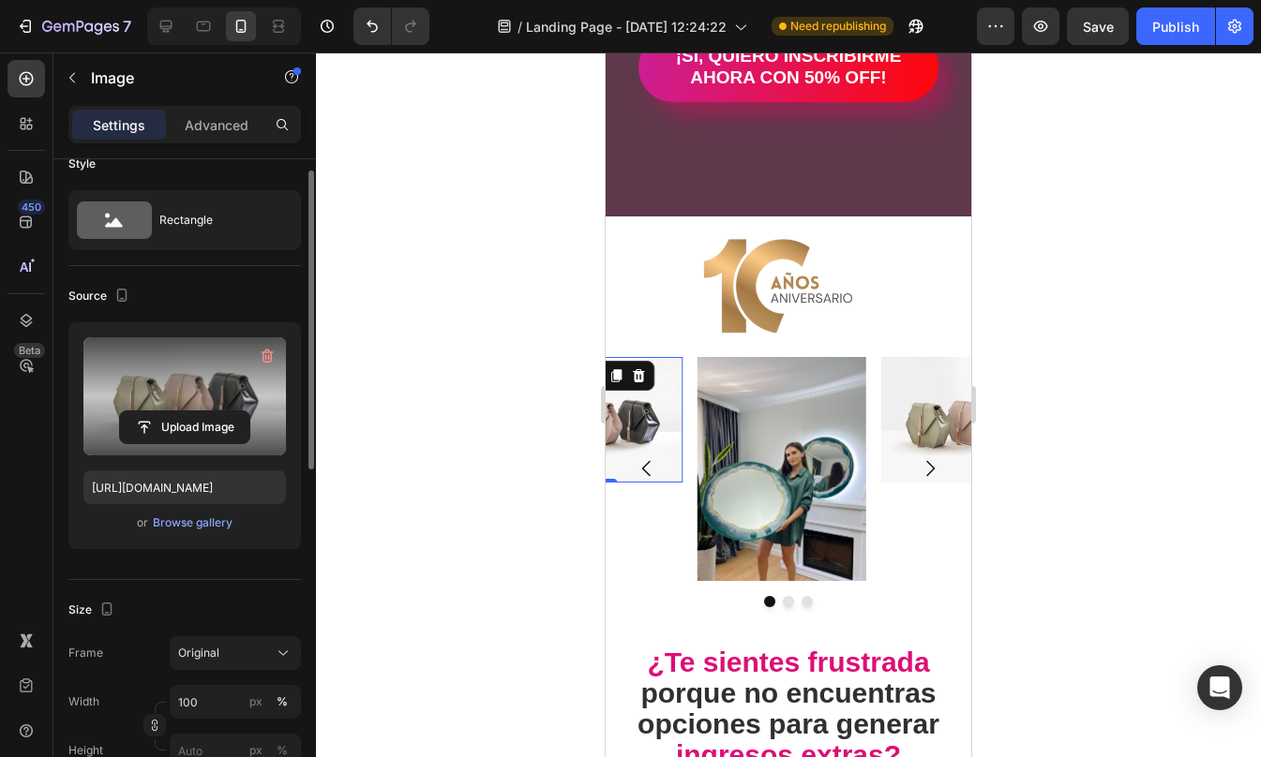
click at [175, 377] on label at bounding box center [184, 396] width 202 height 118
click at [175, 411] on input "file" at bounding box center [184, 427] width 129 height 32
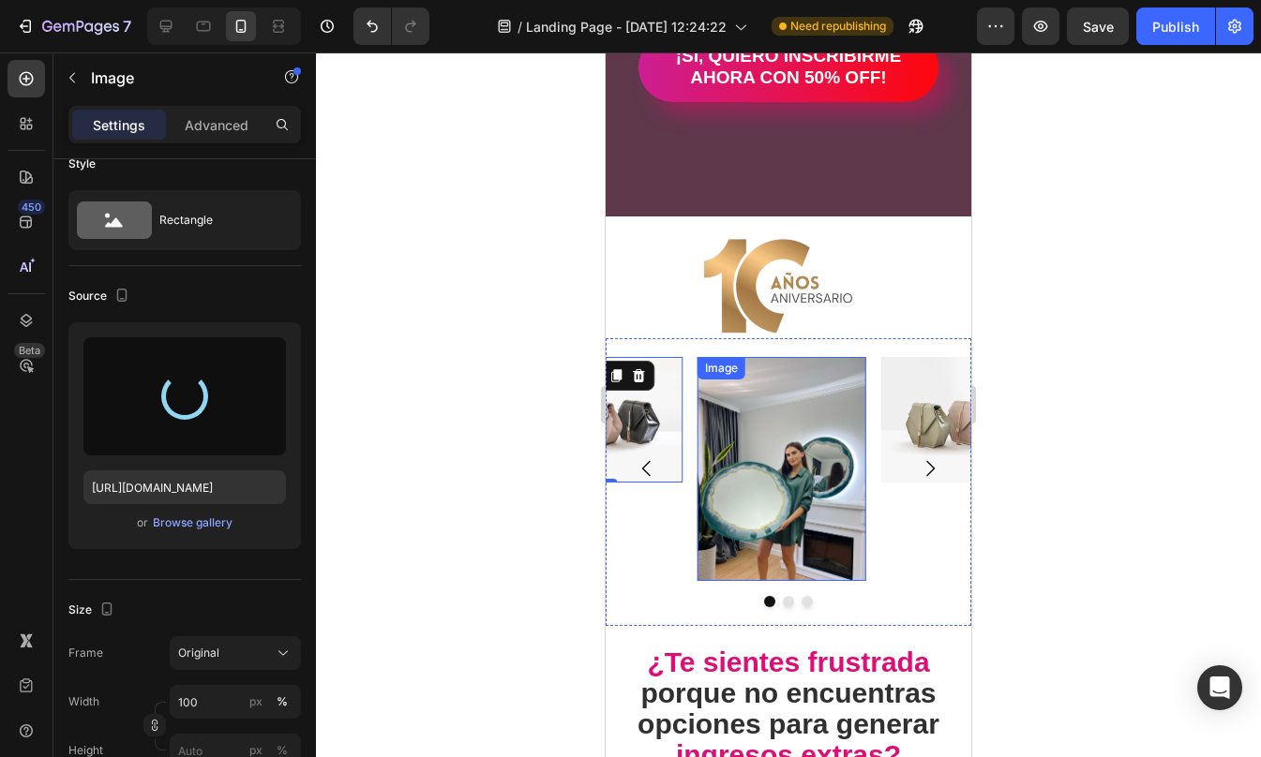
type input "[URL][DOMAIN_NAME]"
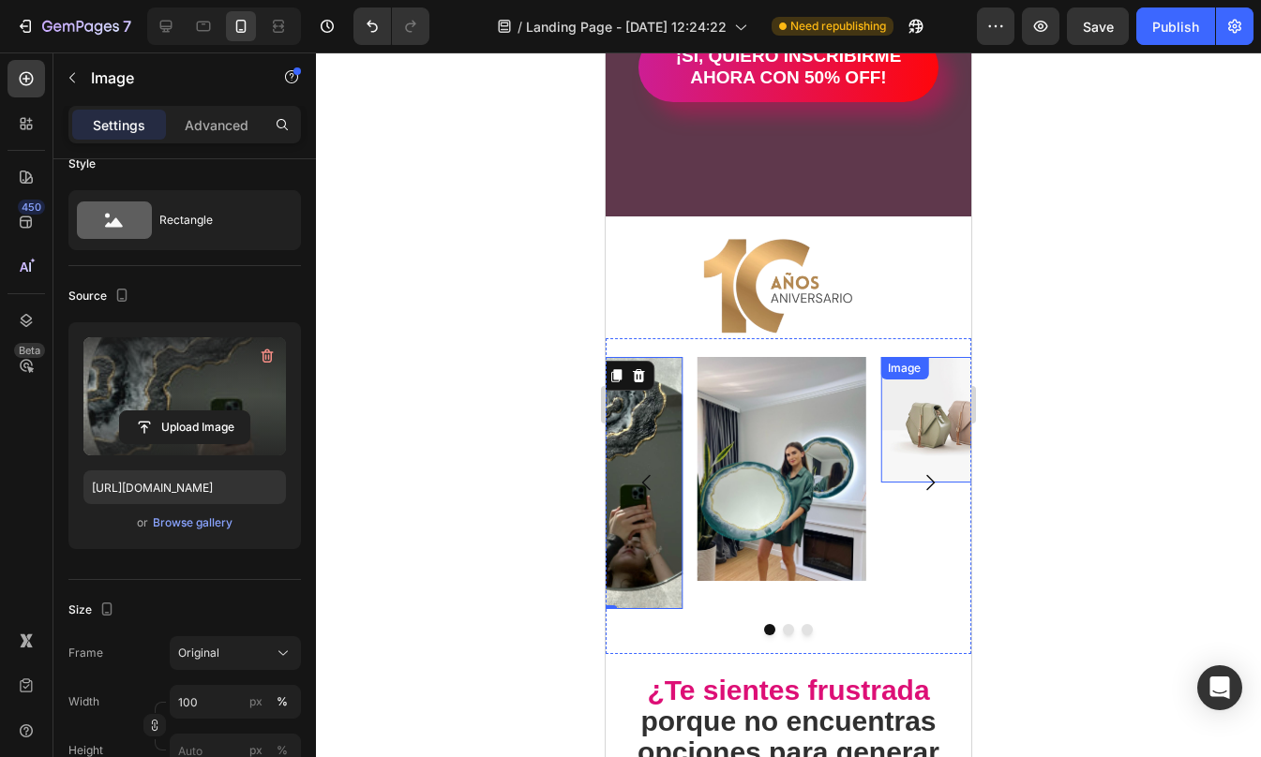
click at [922, 396] on img at bounding box center [964, 420] width 169 height 127
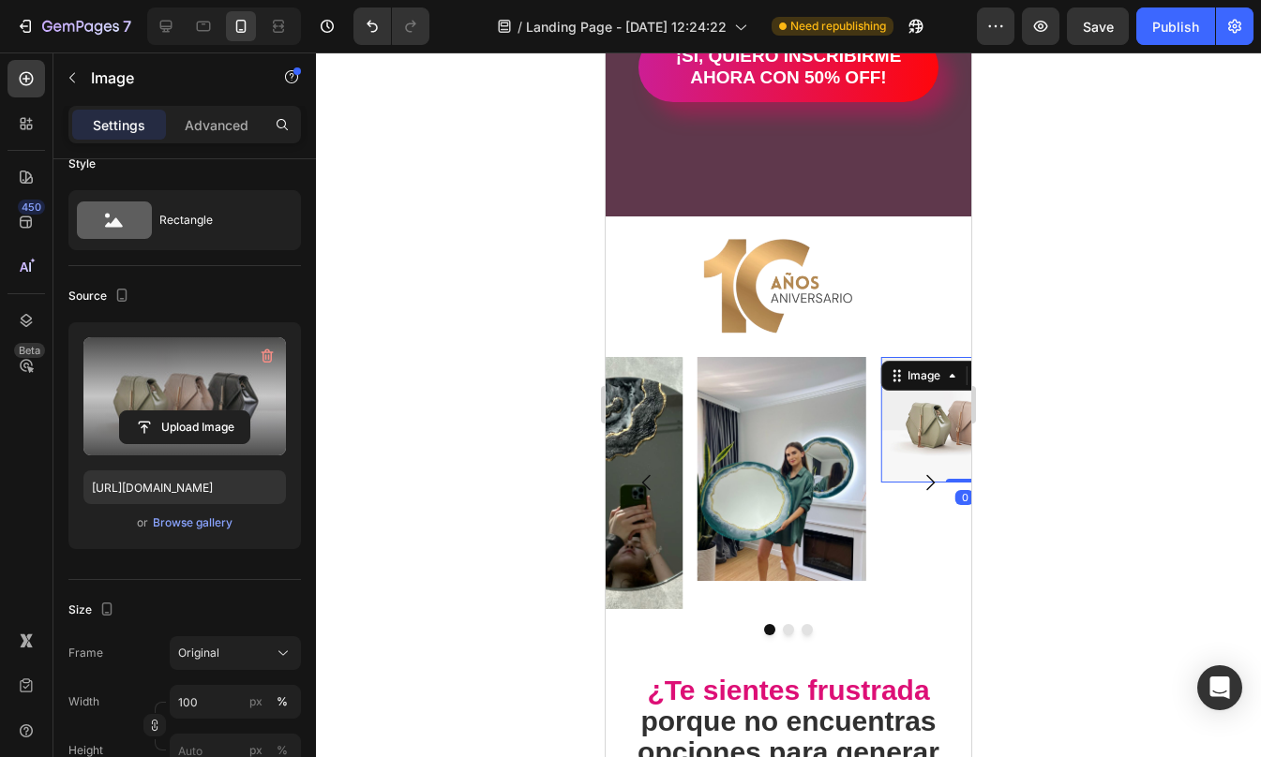
click at [144, 368] on label at bounding box center [184, 396] width 202 height 118
click at [144, 411] on input "file" at bounding box center [184, 427] width 129 height 32
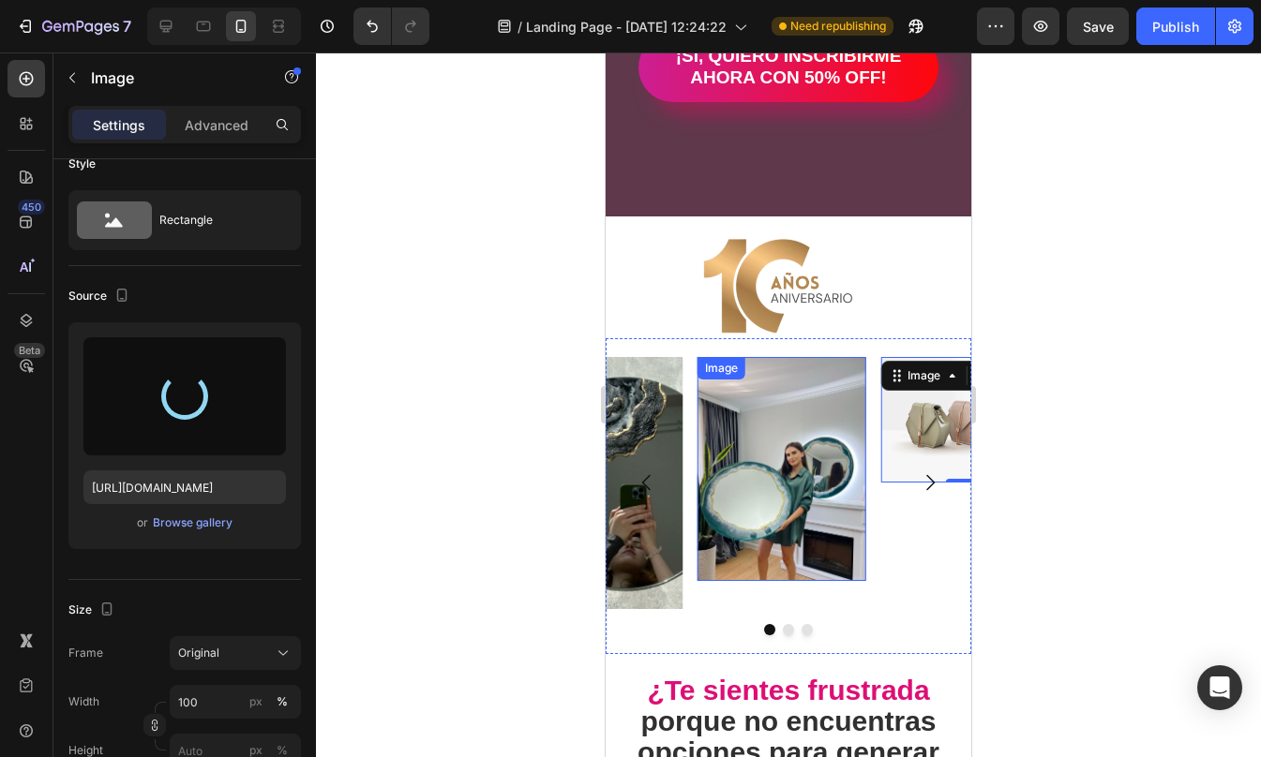
type input "[URL][DOMAIN_NAME]"
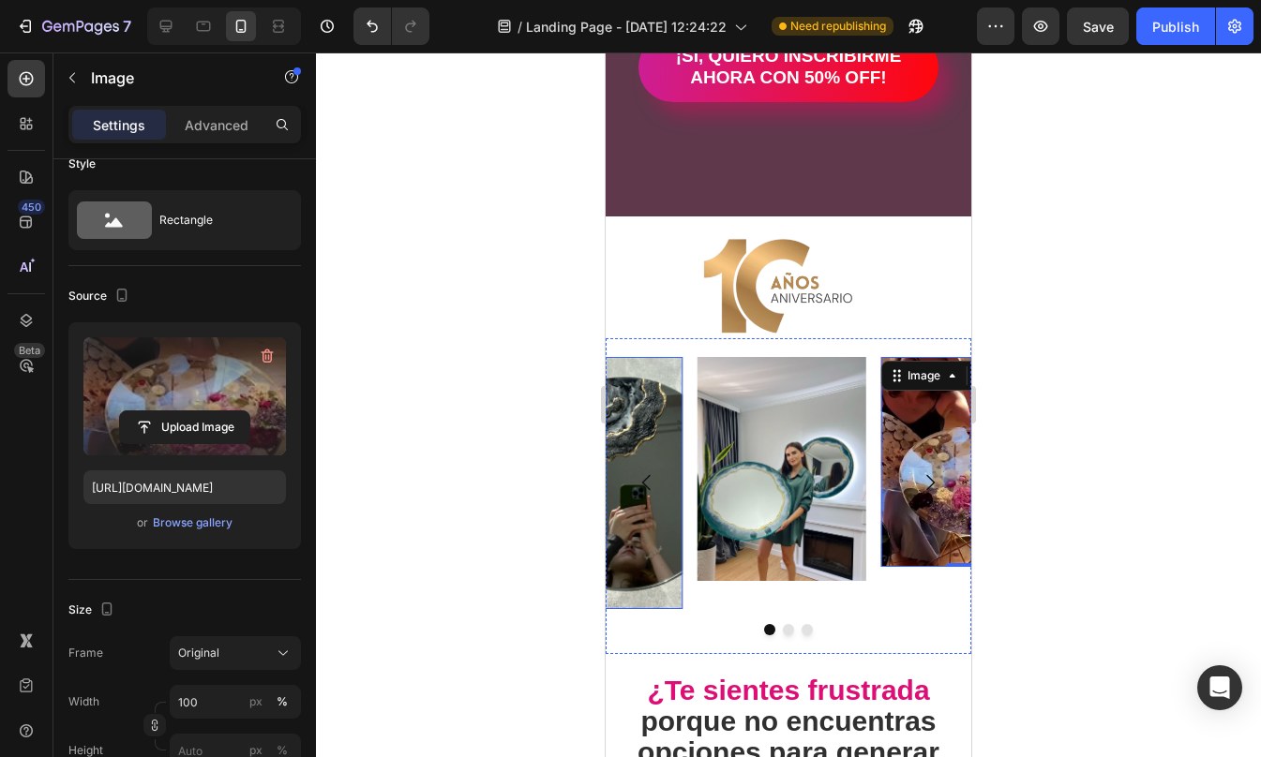
click at [656, 433] on img at bounding box center [598, 483] width 169 height 252
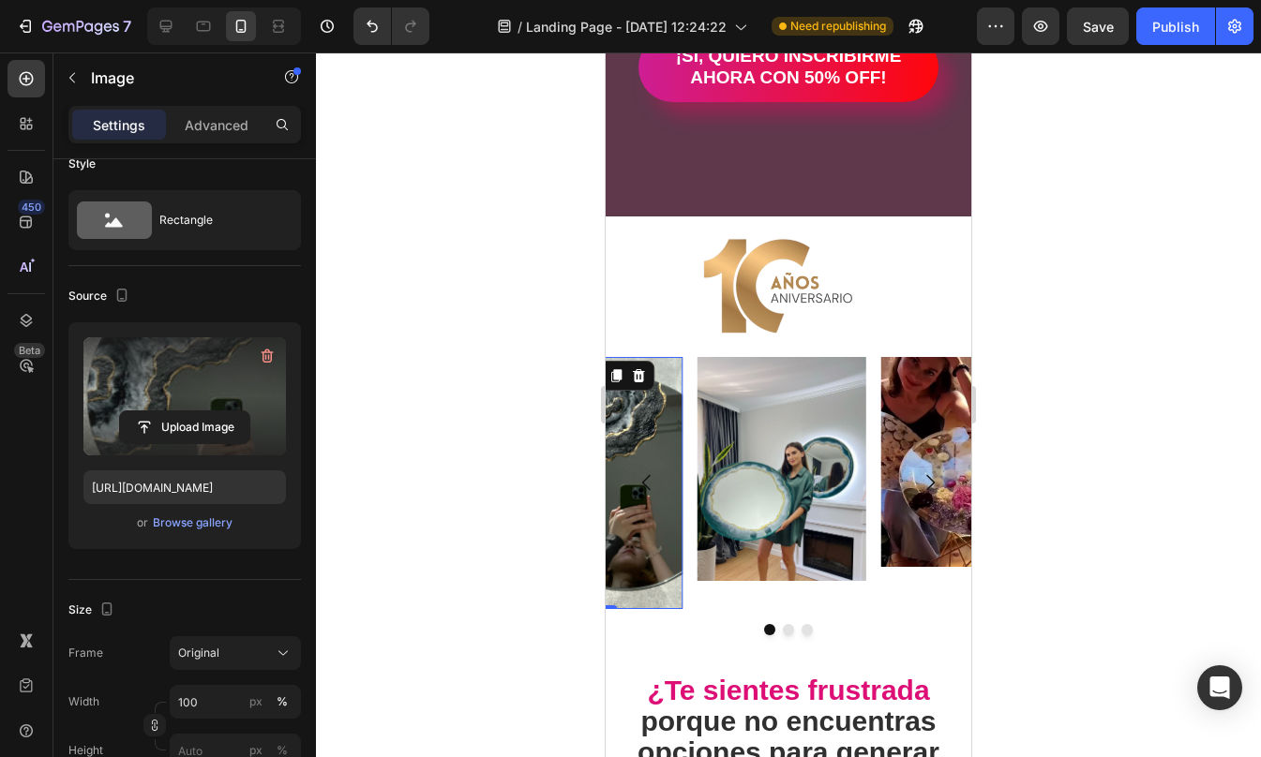
click at [211, 381] on label at bounding box center [184, 396] width 202 height 118
click at [211, 411] on input "file" at bounding box center [184, 427] width 129 height 32
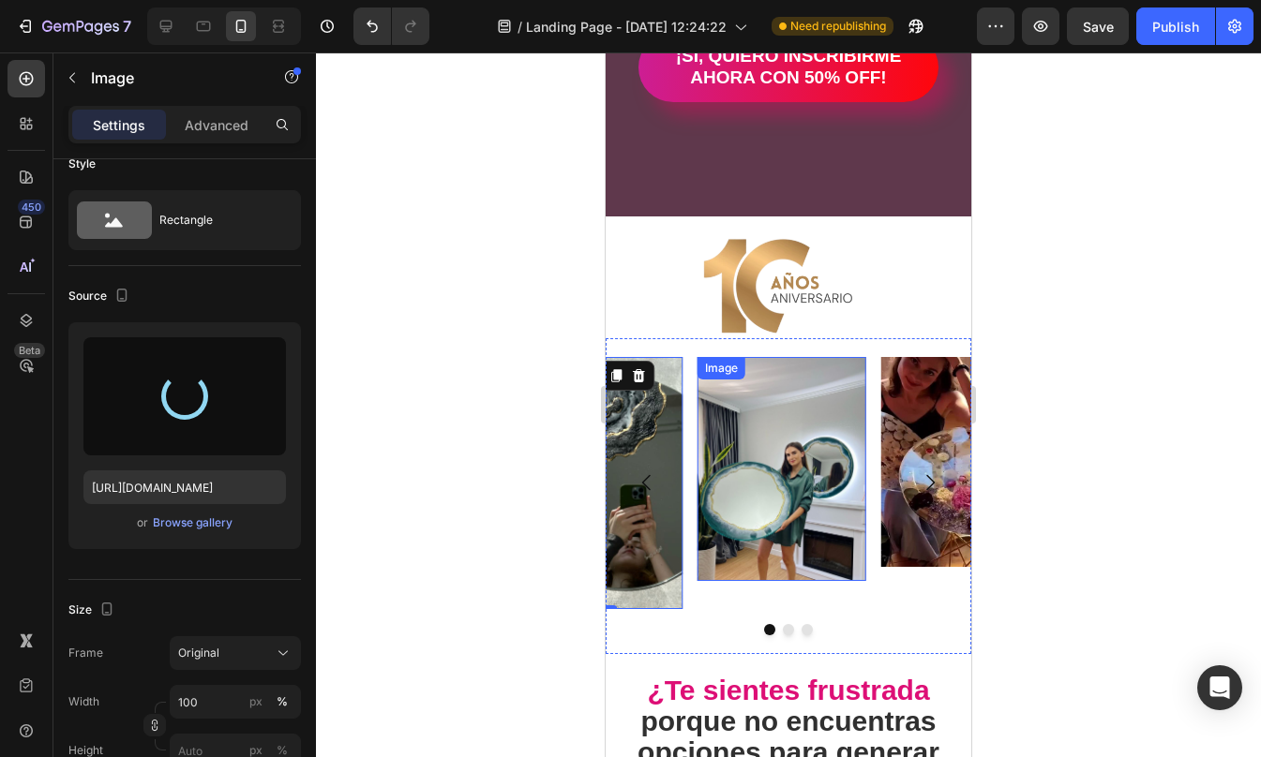
type input "[URL][DOMAIN_NAME]"
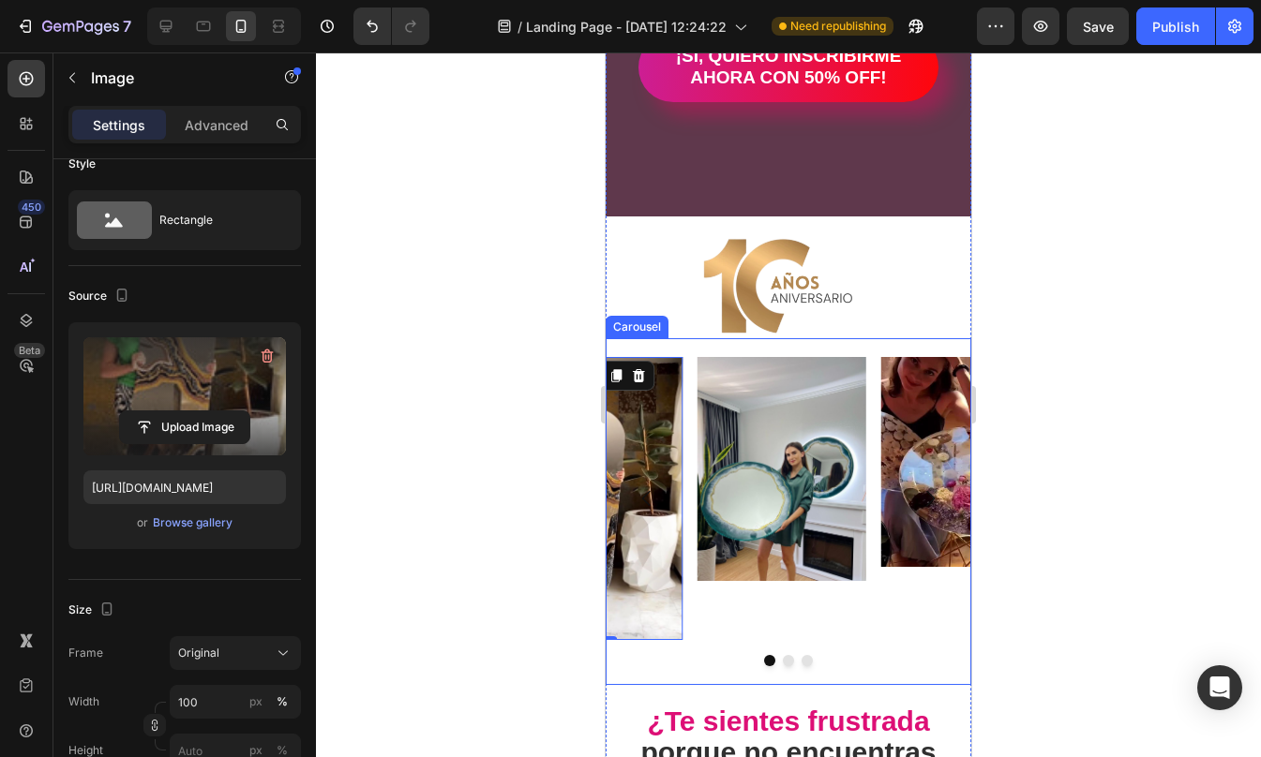
click at [694, 345] on div "Image Image Image 0 [GEOGRAPHIC_DATA]" at bounding box center [788, 512] width 366 height 348
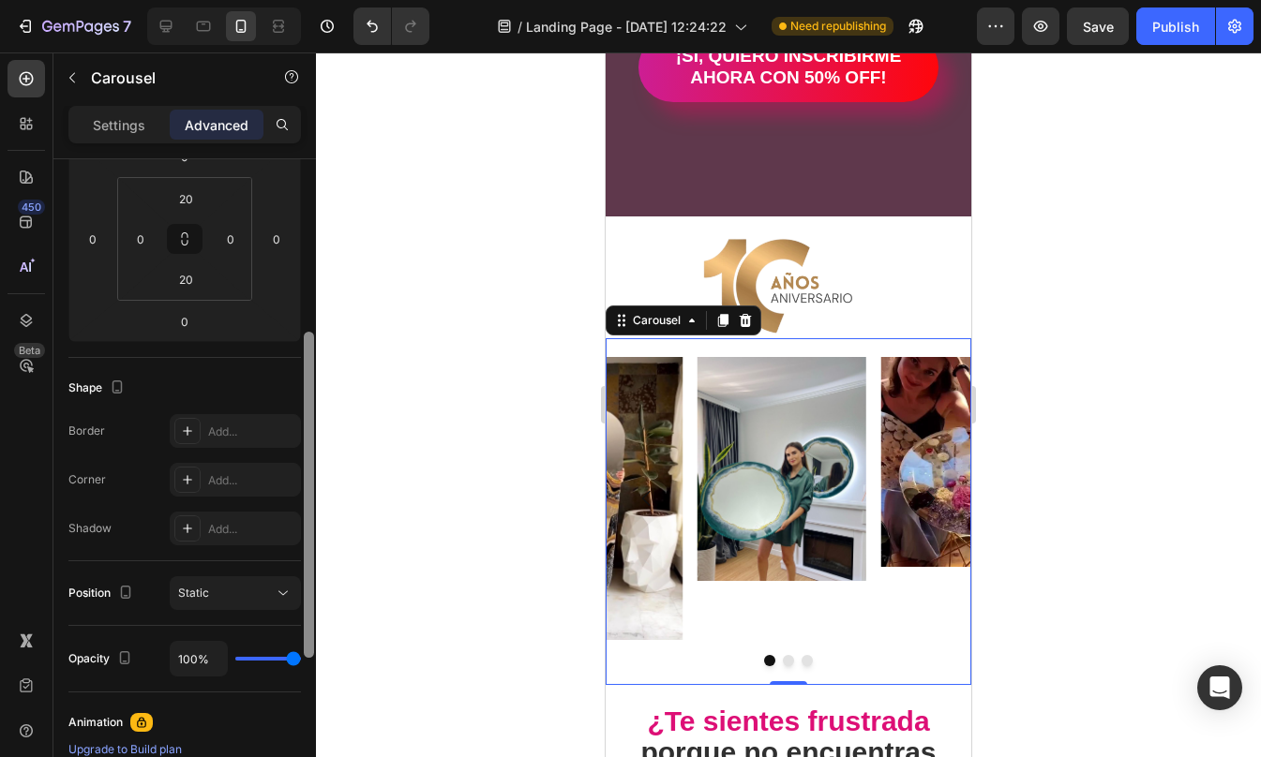
scroll to position [304, 0]
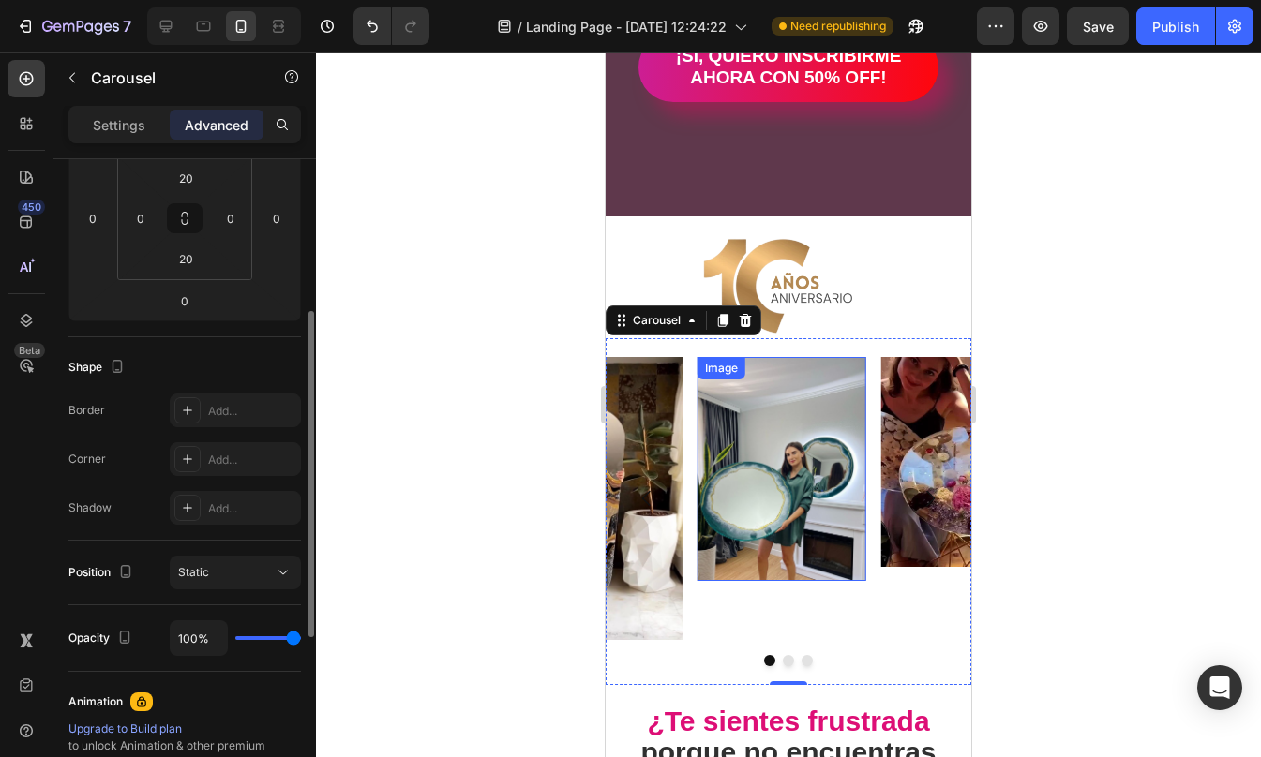
click at [806, 411] on img at bounding box center [781, 469] width 169 height 224
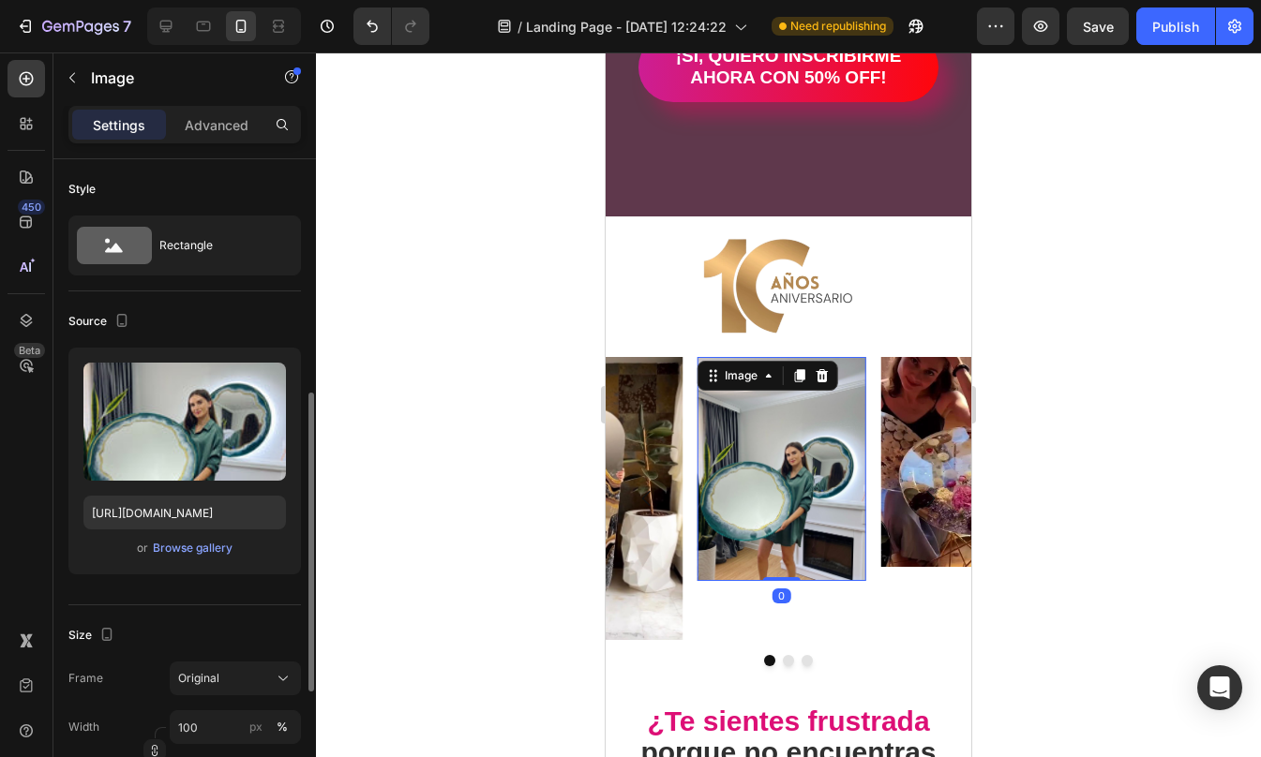
scroll to position [171, 0]
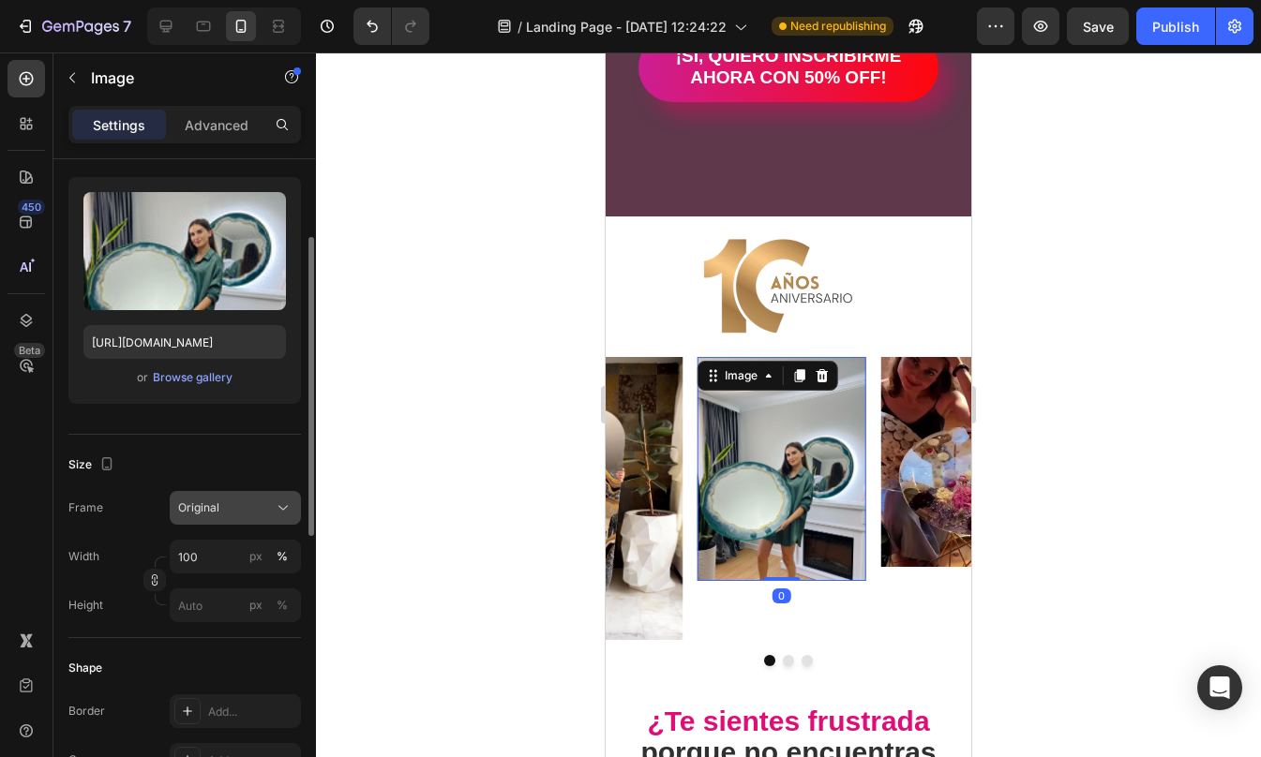
click at [226, 501] on div "Original" at bounding box center [224, 508] width 92 height 17
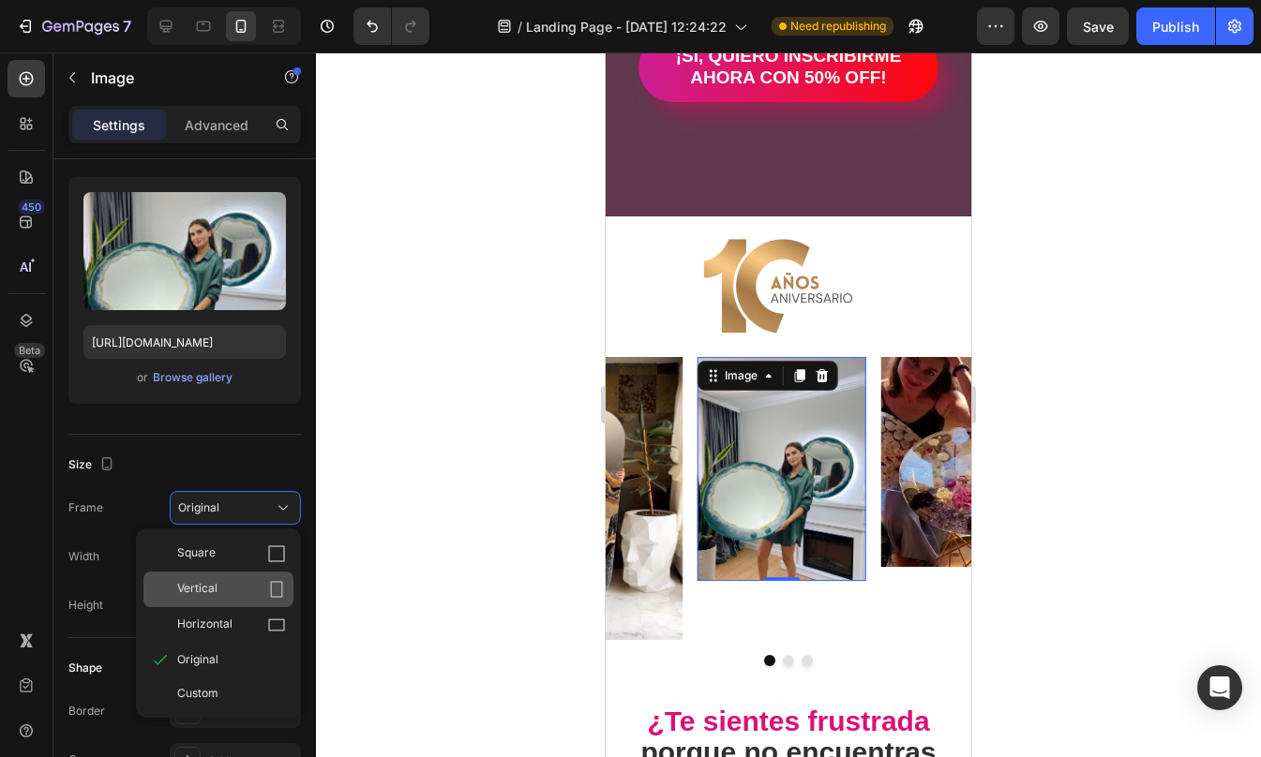
click at [215, 578] on div "Vertical" at bounding box center [218, 590] width 150 height 36
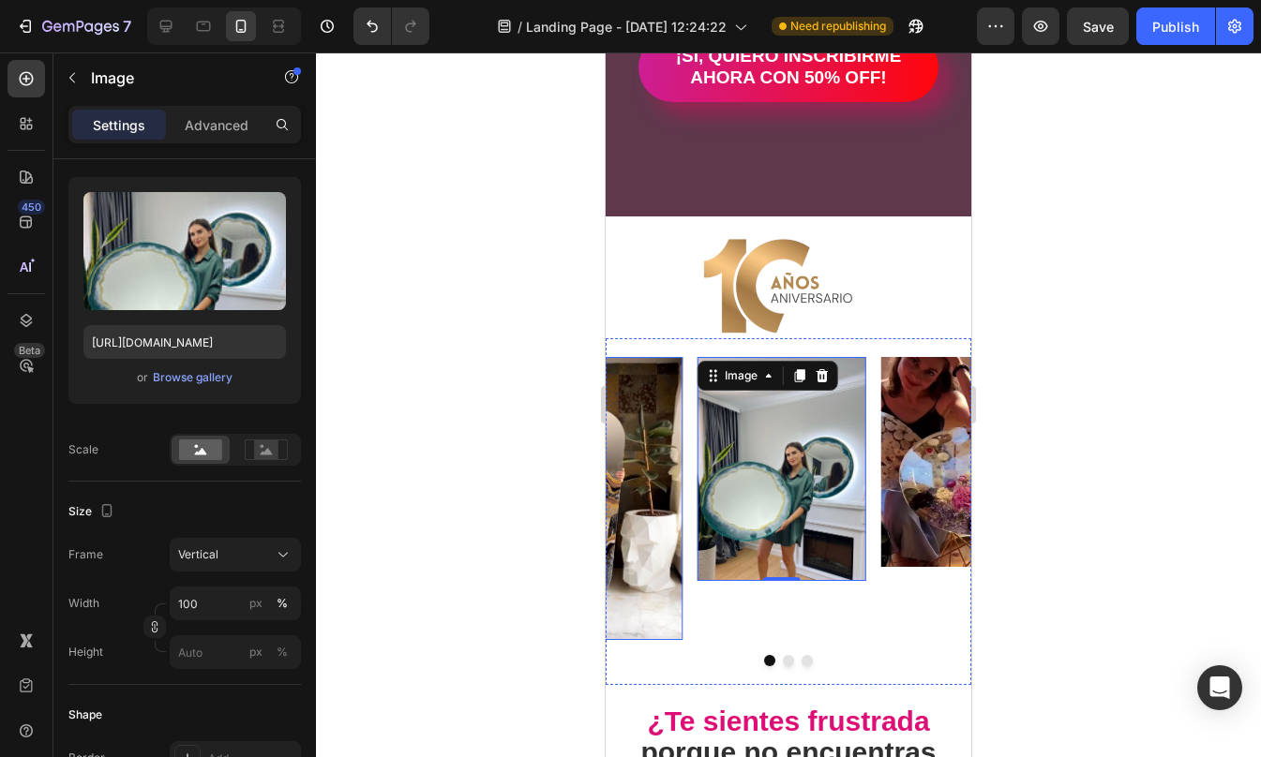
click at [649, 410] on img at bounding box center [598, 499] width 169 height 284
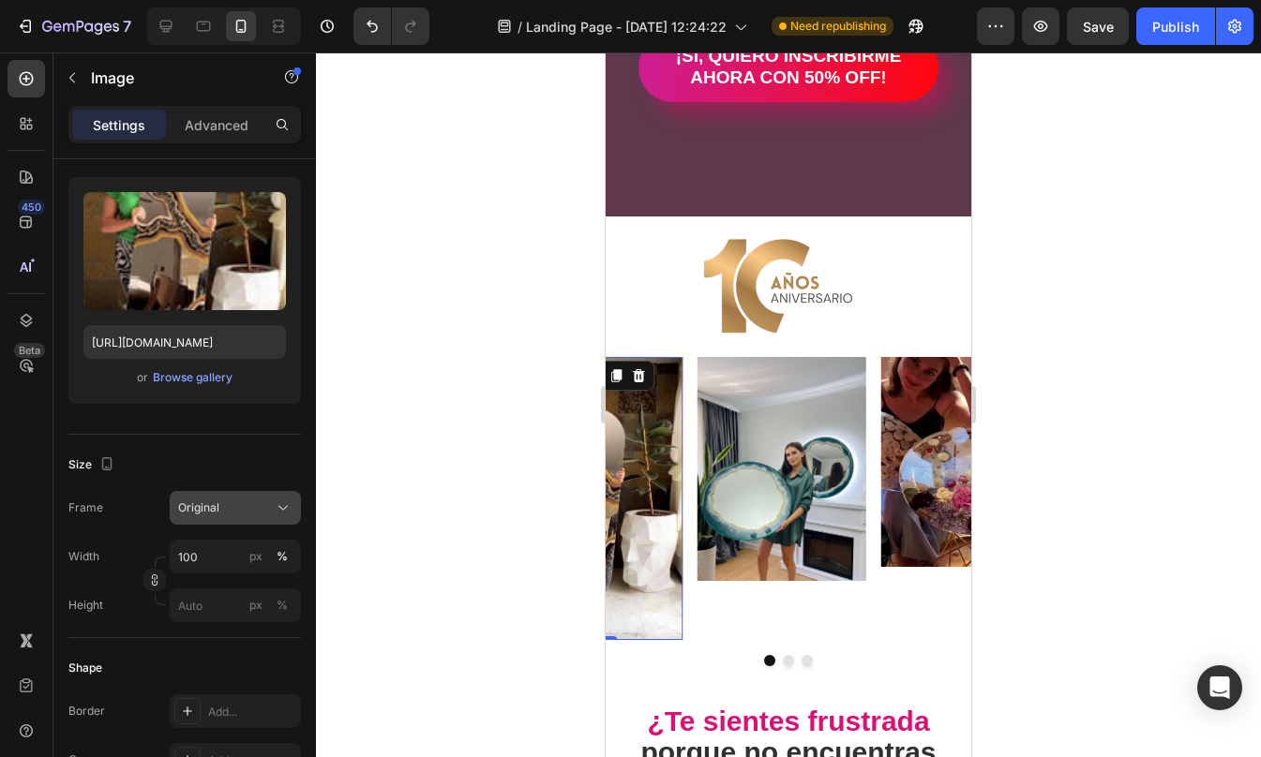
click at [248, 501] on div "Original" at bounding box center [224, 508] width 92 height 17
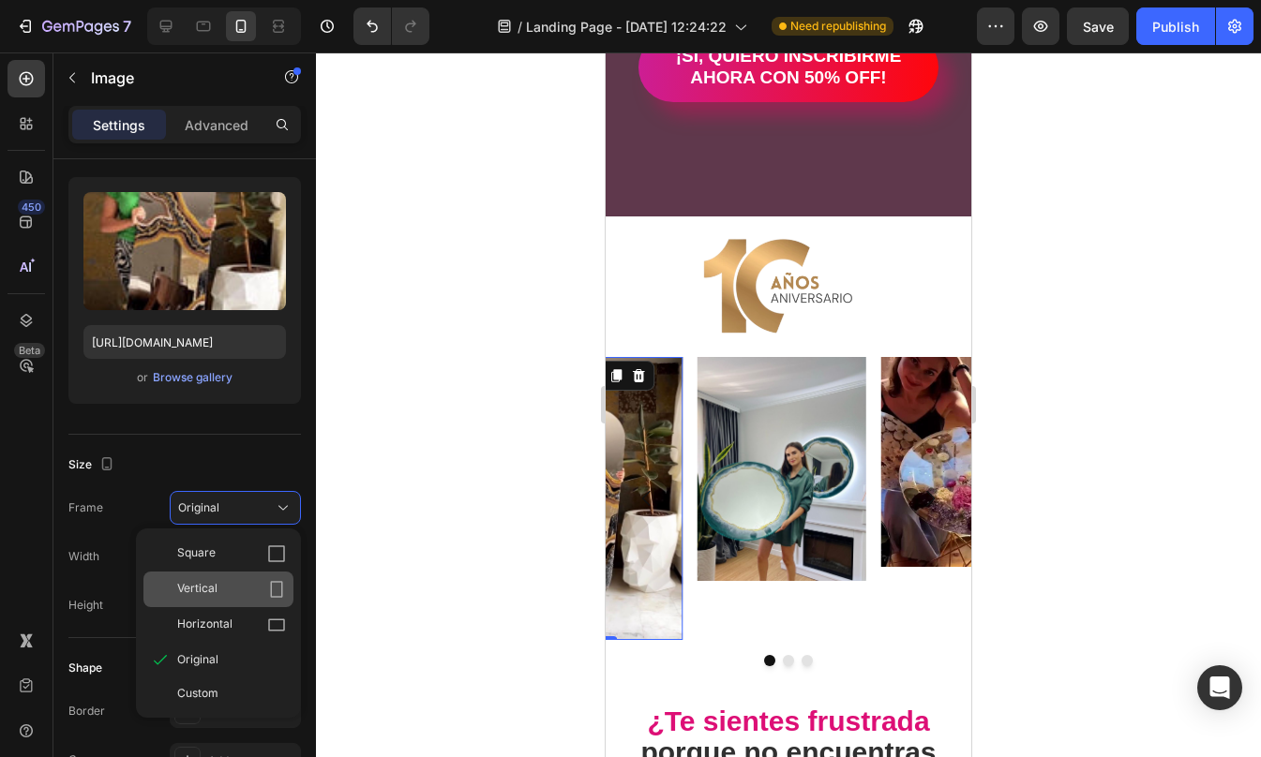
click at [230, 591] on div "Vertical" at bounding box center [231, 589] width 109 height 19
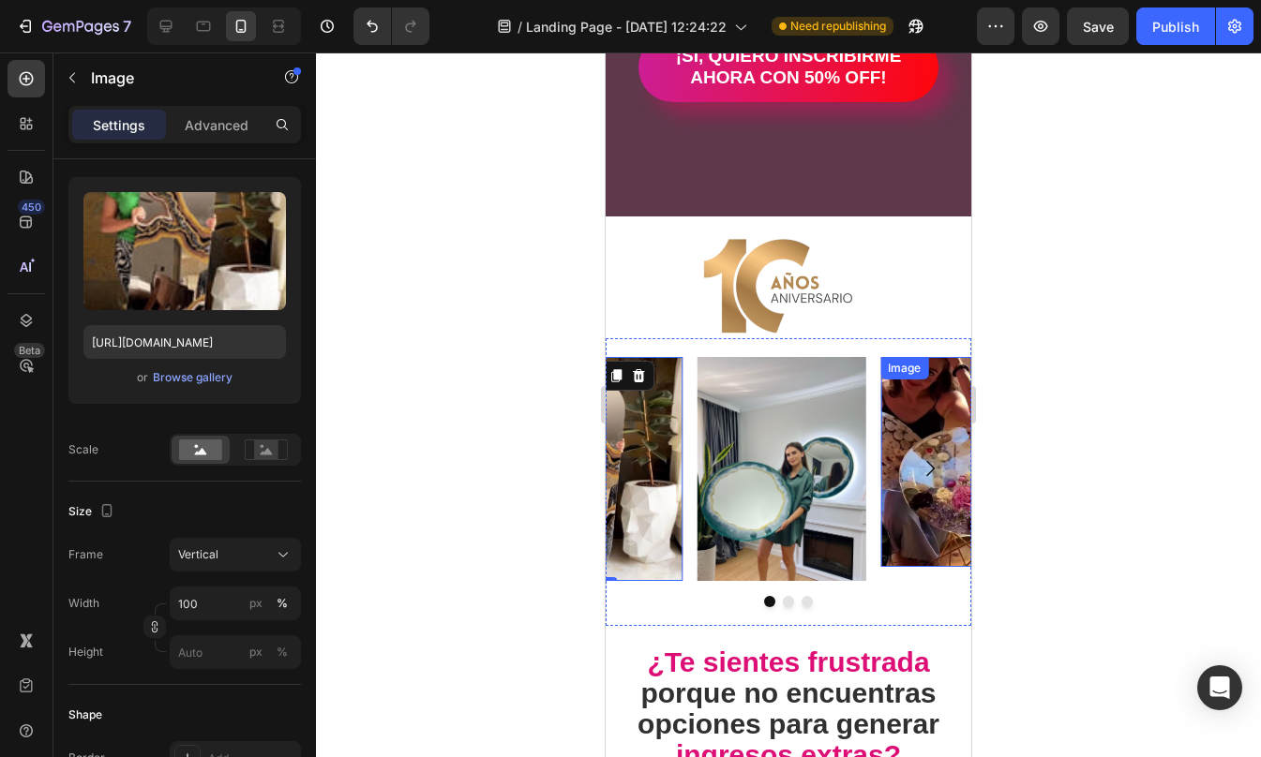
click at [926, 384] on div "Image" at bounding box center [964, 462] width 169 height 210
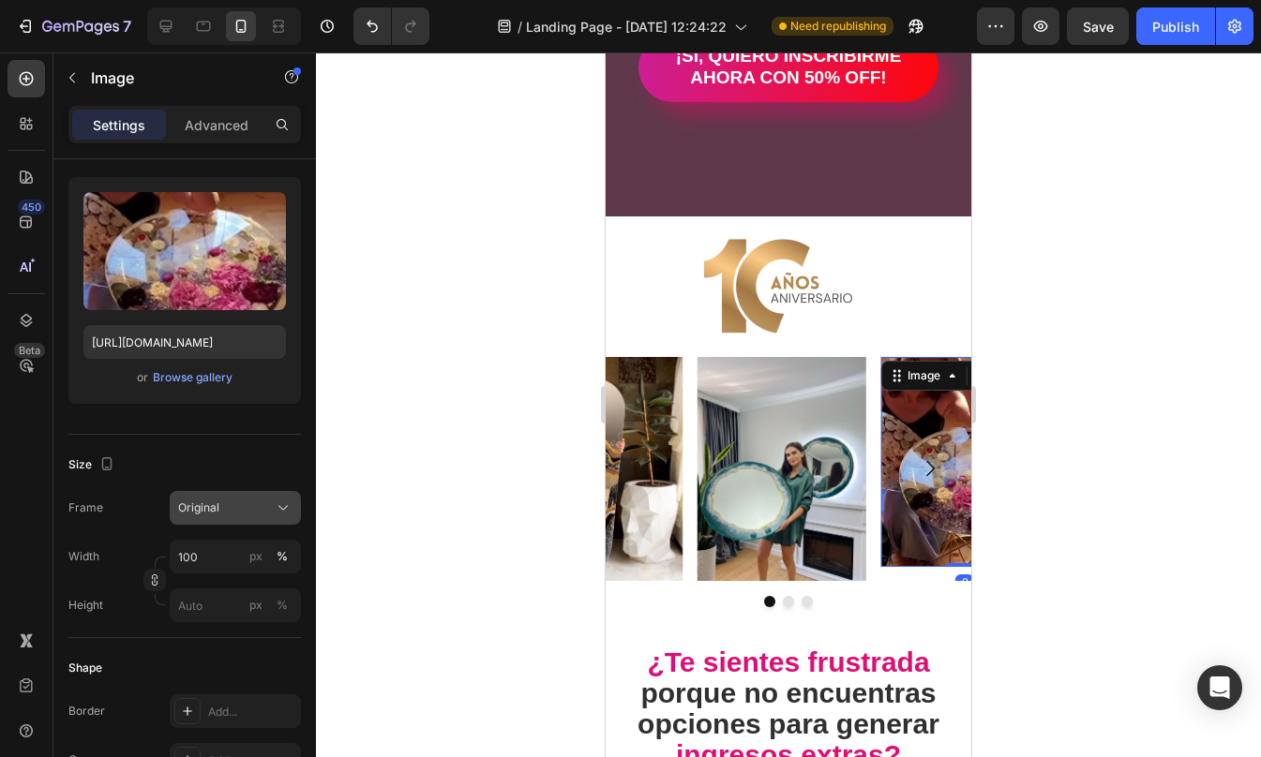
click at [250, 501] on div "Original" at bounding box center [224, 508] width 92 height 17
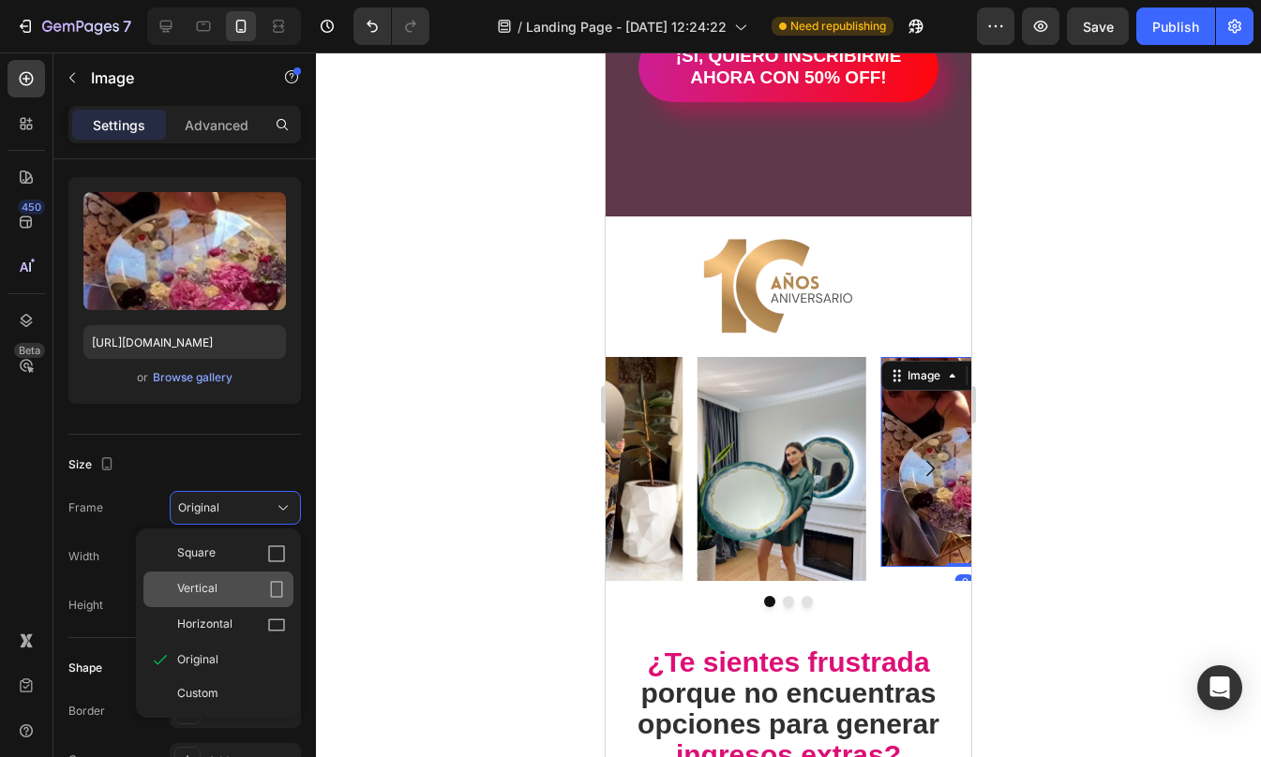
click at [218, 593] on div "Vertical" at bounding box center [231, 589] width 109 height 19
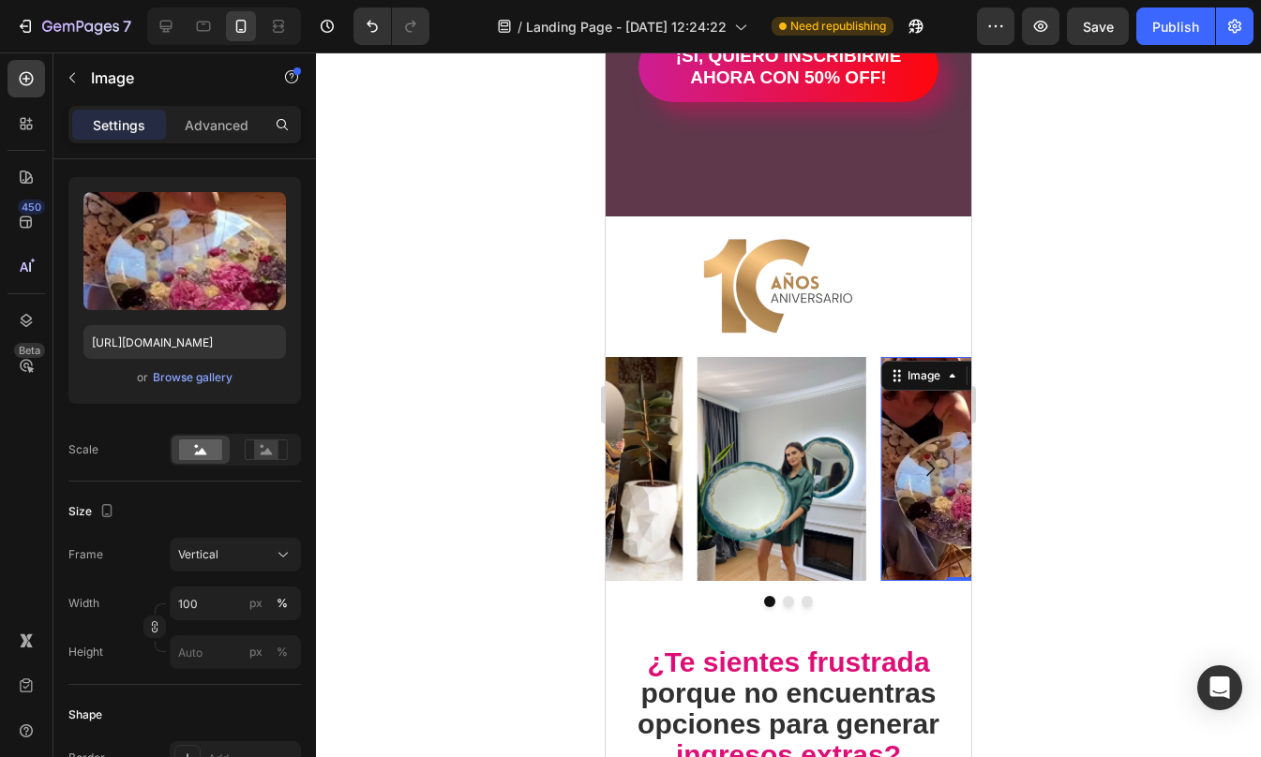
click at [1037, 495] on div at bounding box center [788, 404] width 945 height 705
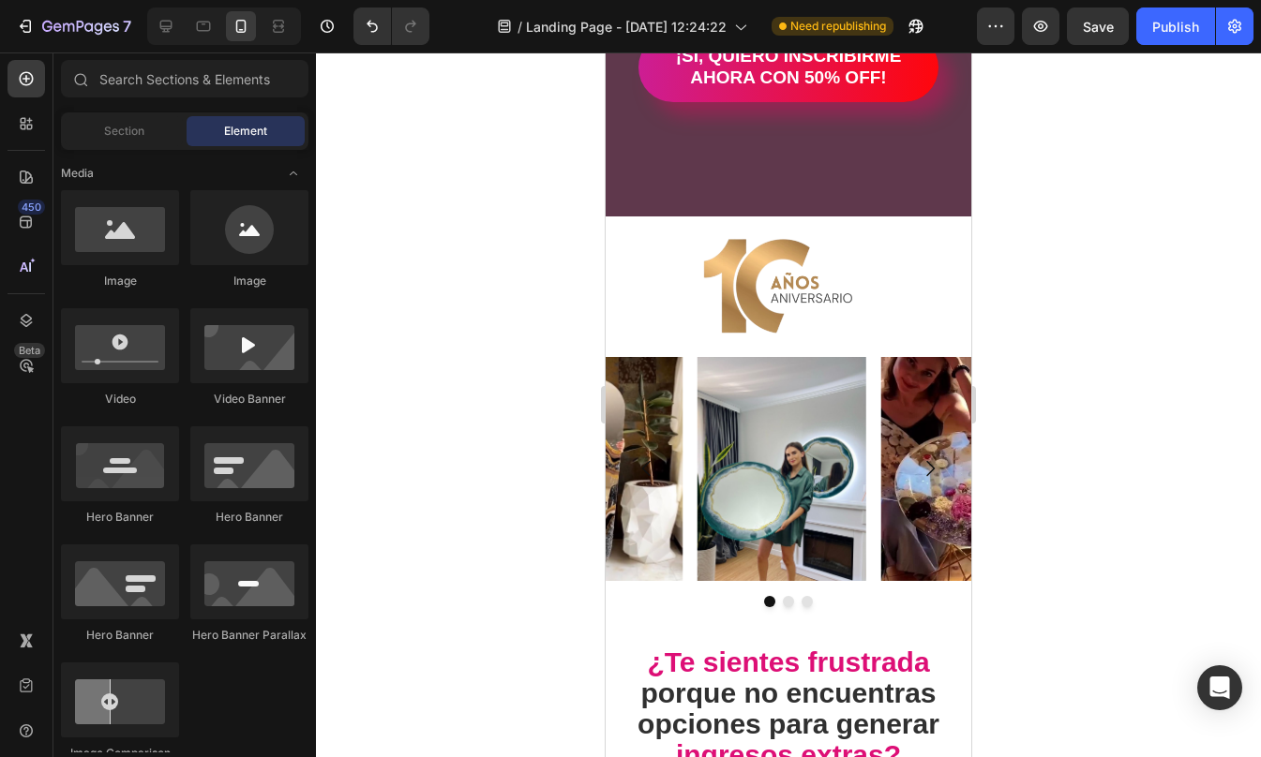
click at [1037, 495] on div at bounding box center [788, 404] width 945 height 705
click at [1035, 361] on div at bounding box center [788, 404] width 945 height 705
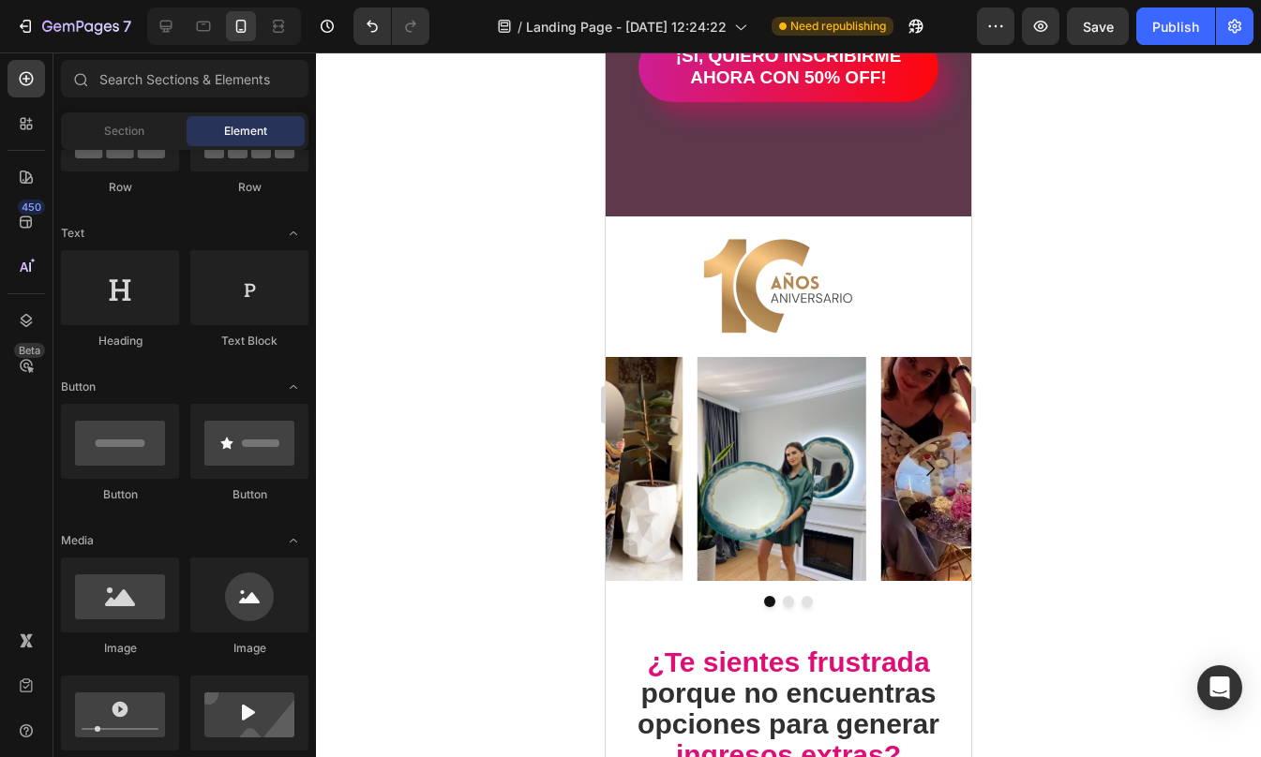
scroll to position [0, 0]
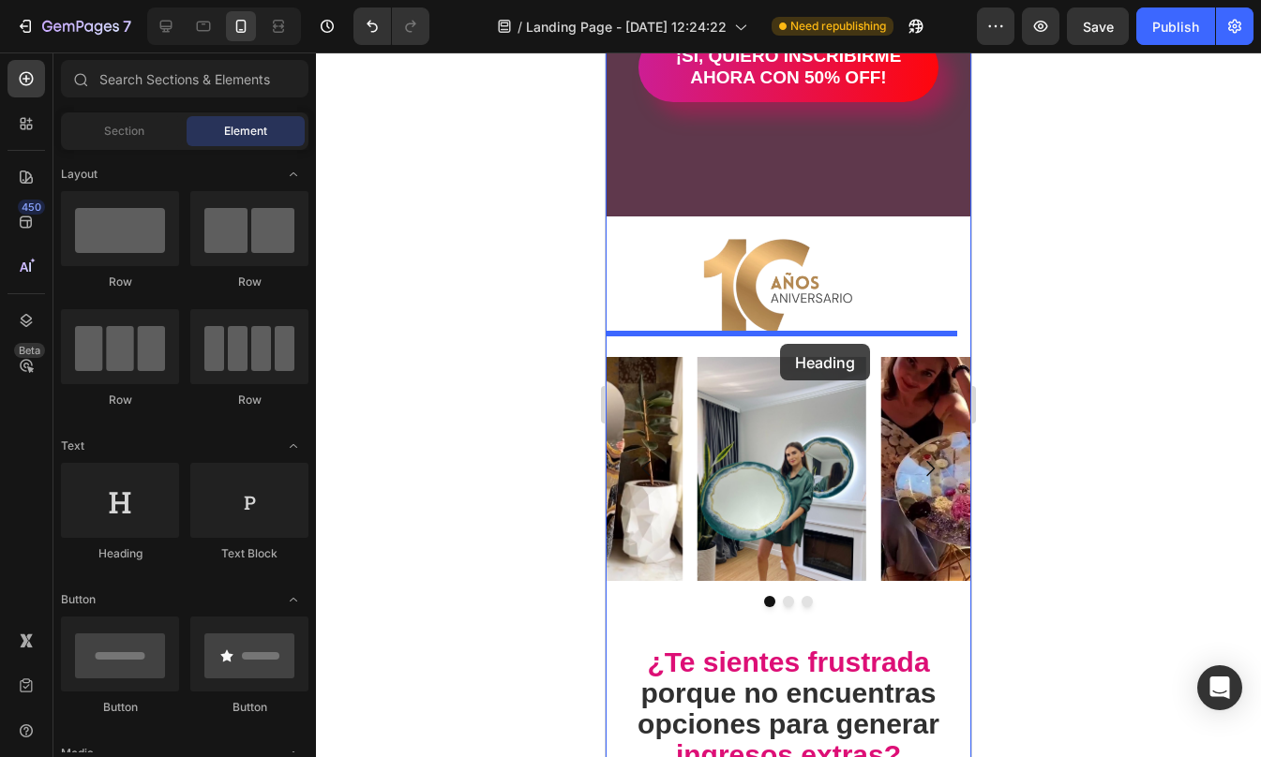
drag, startPoint x: 725, startPoint y: 565, endPoint x: 780, endPoint y: 344, distance: 228.0
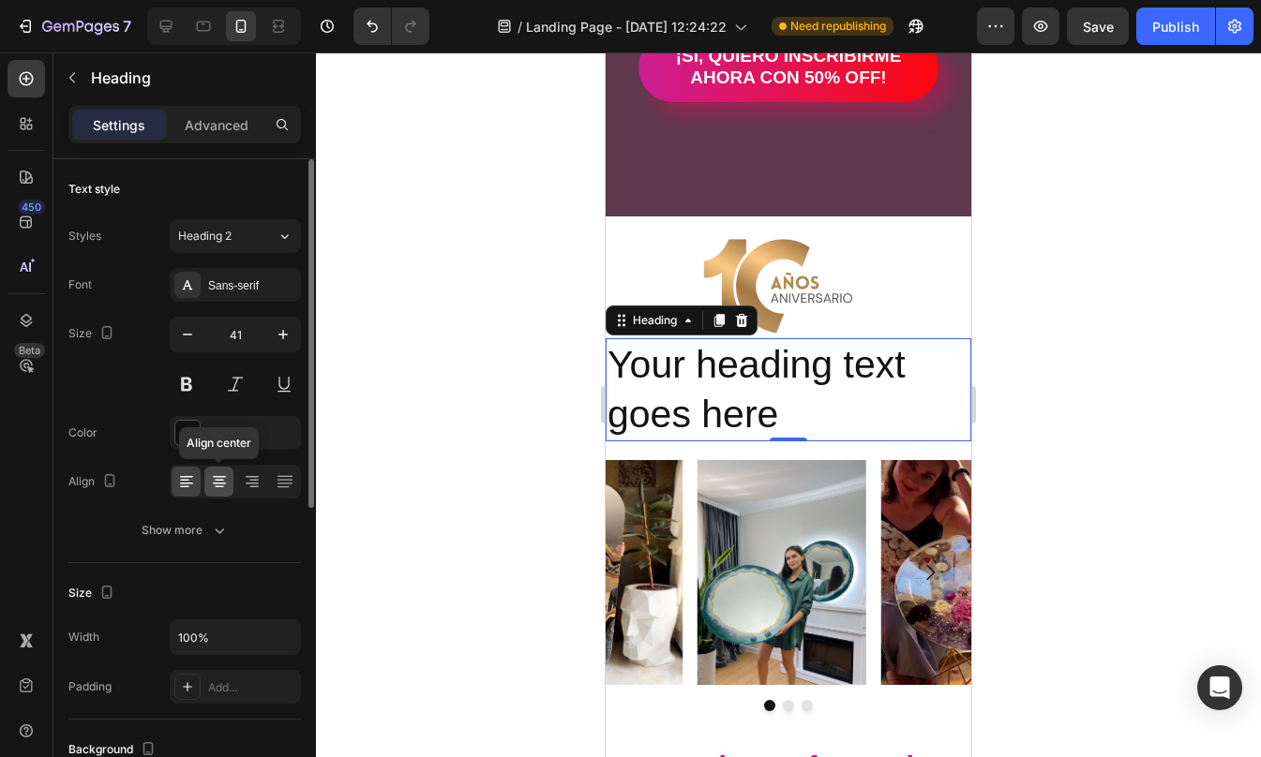
click at [218, 486] on icon at bounding box center [219, 487] width 9 height 2
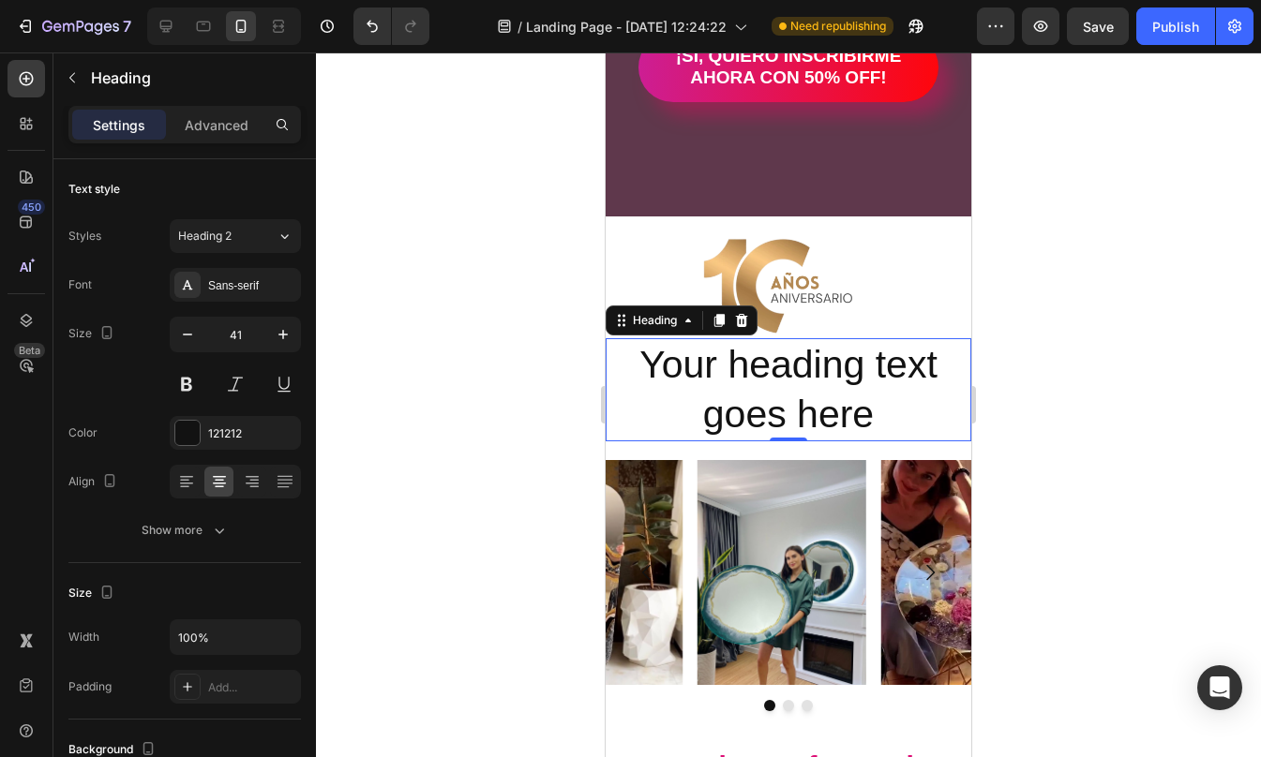
click at [771, 389] on h2 "Your heading text goes here" at bounding box center [788, 390] width 366 height 104
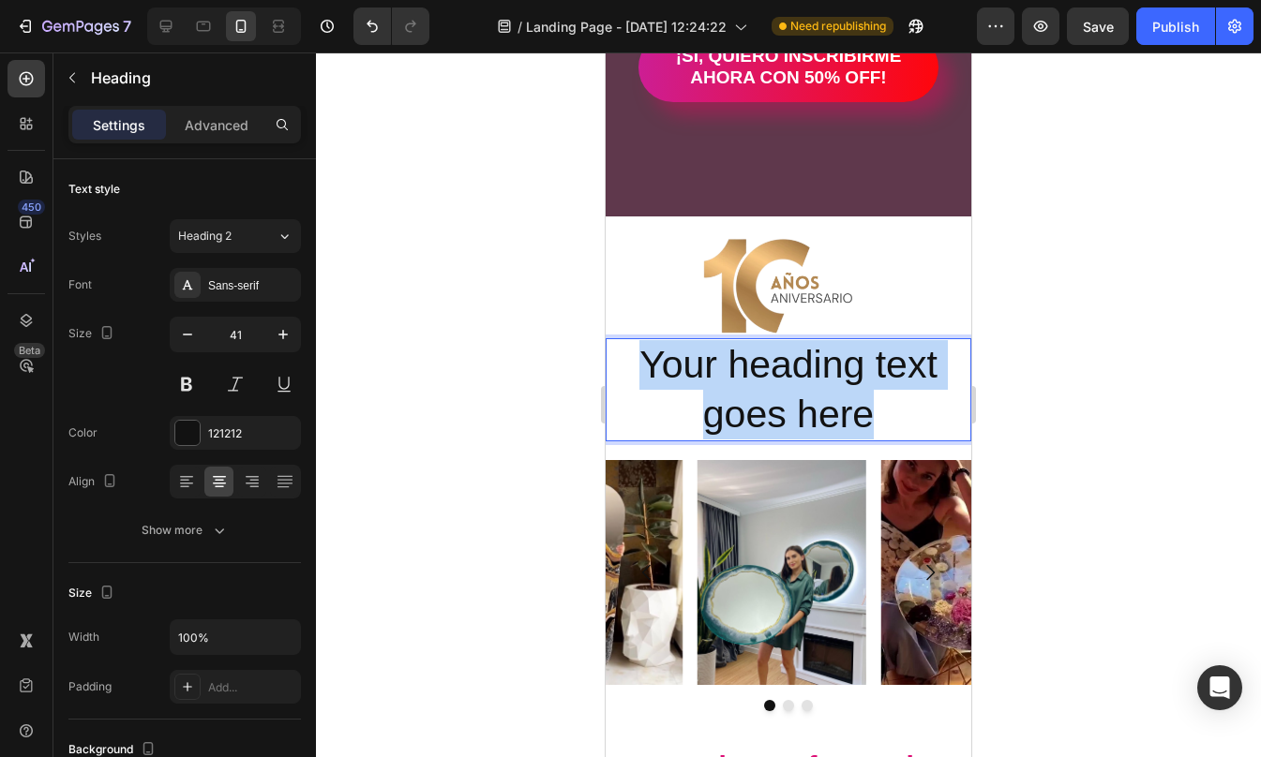
click at [771, 389] on p "Your heading text goes here" at bounding box center [788, 390] width 362 height 100
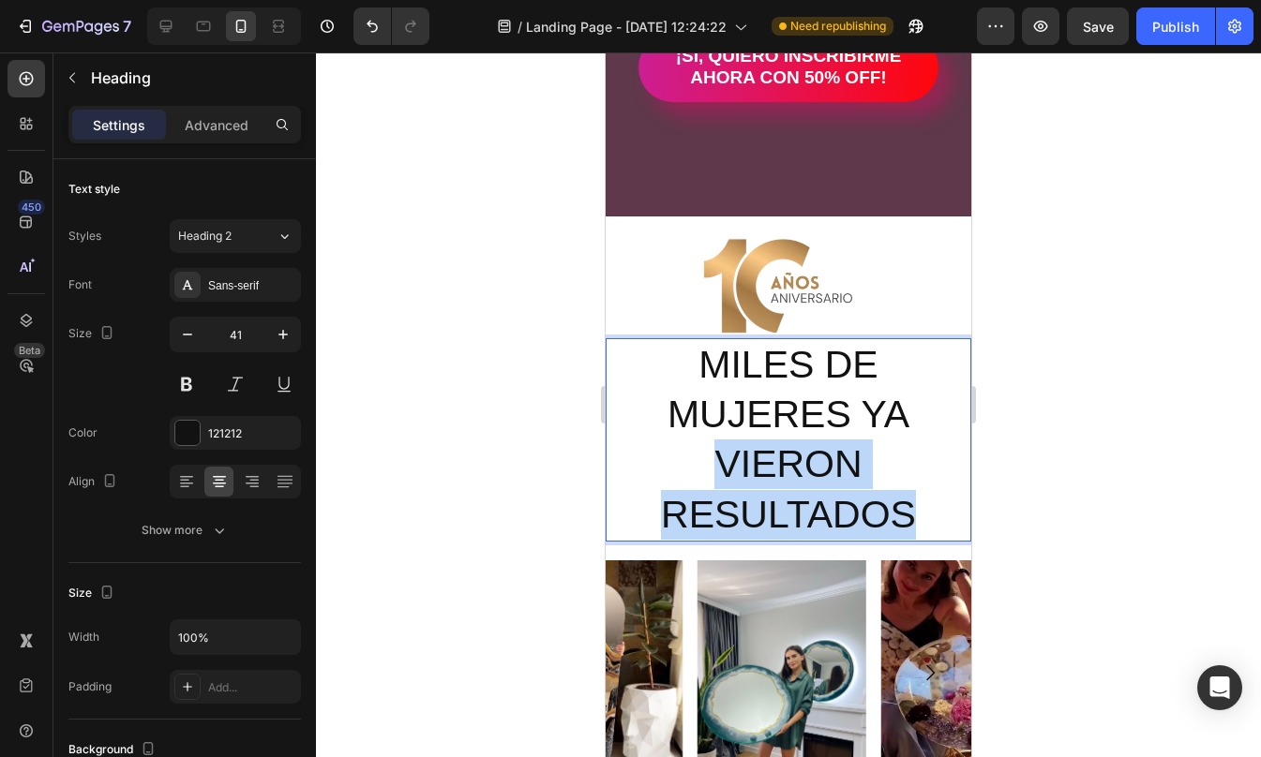
drag, startPoint x: 917, startPoint y: 513, endPoint x: 715, endPoint y: 455, distance: 209.7
click at [715, 455] on p "MILES DE MUJERES YA VIERON RESULTADOS" at bounding box center [788, 440] width 362 height 200
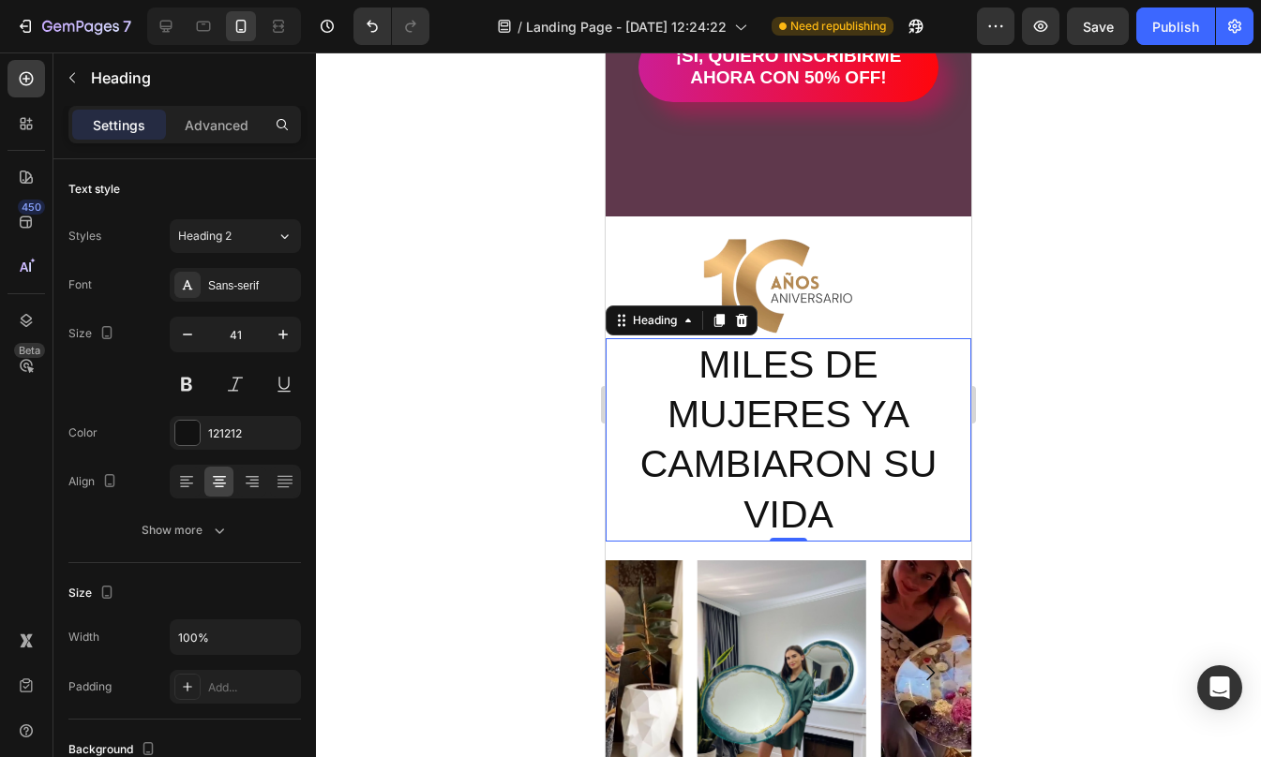
click at [1069, 421] on div at bounding box center [788, 404] width 945 height 705
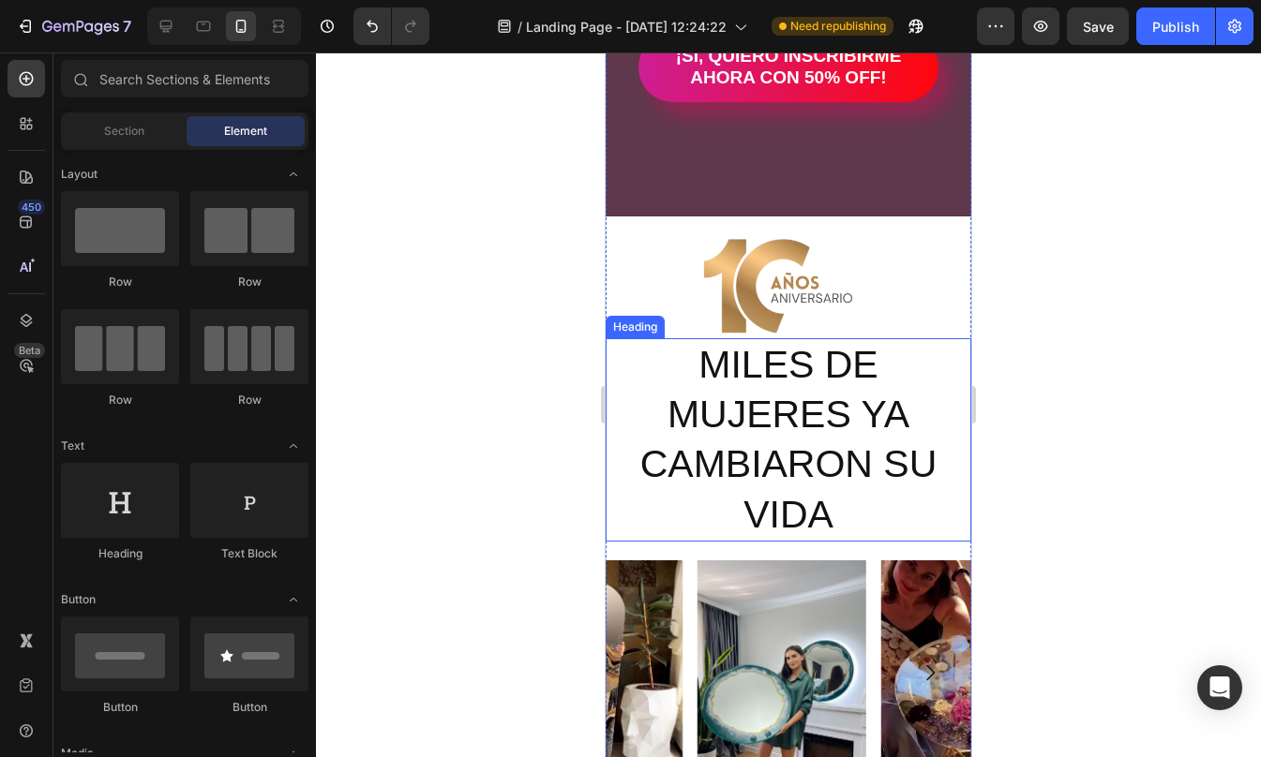
click at [794, 418] on p "MILES DE MUJERES YA CAMBIARON SU VIDA" at bounding box center [788, 440] width 362 height 200
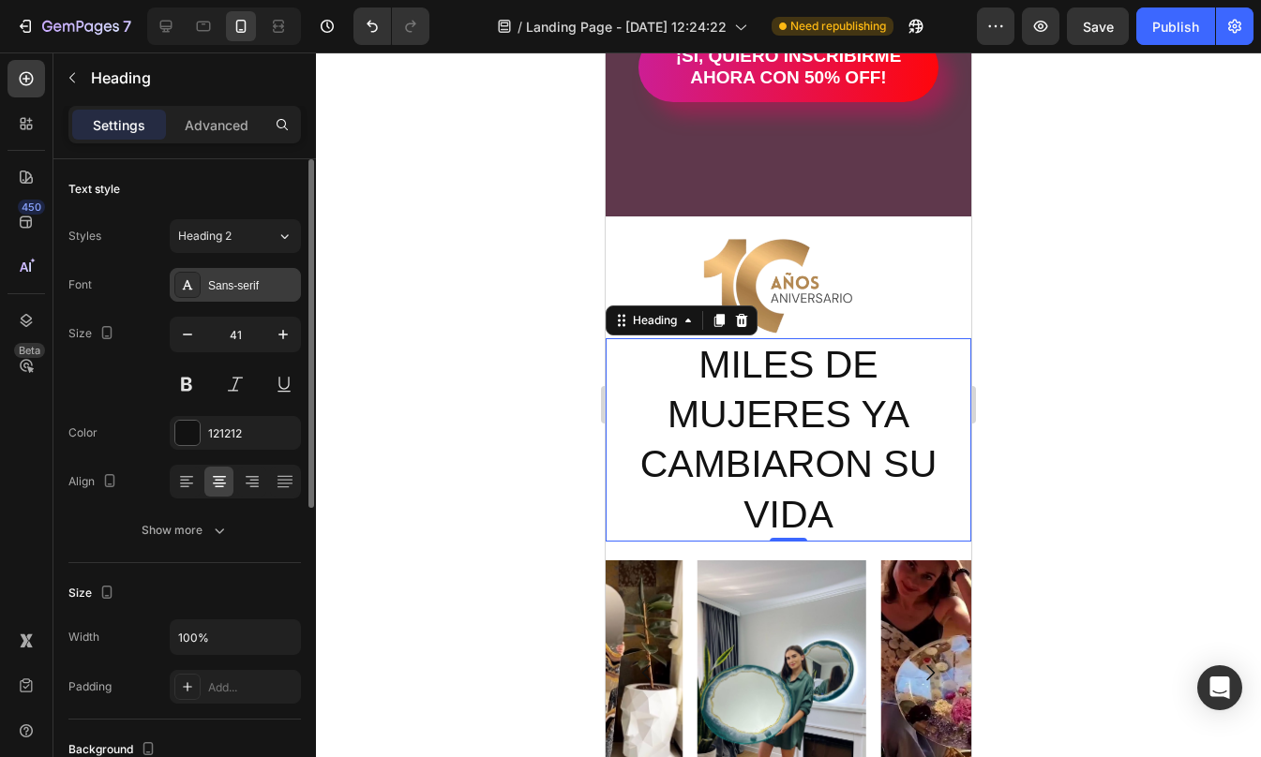
click at [203, 290] on div "Sans-serif" at bounding box center [235, 285] width 131 height 34
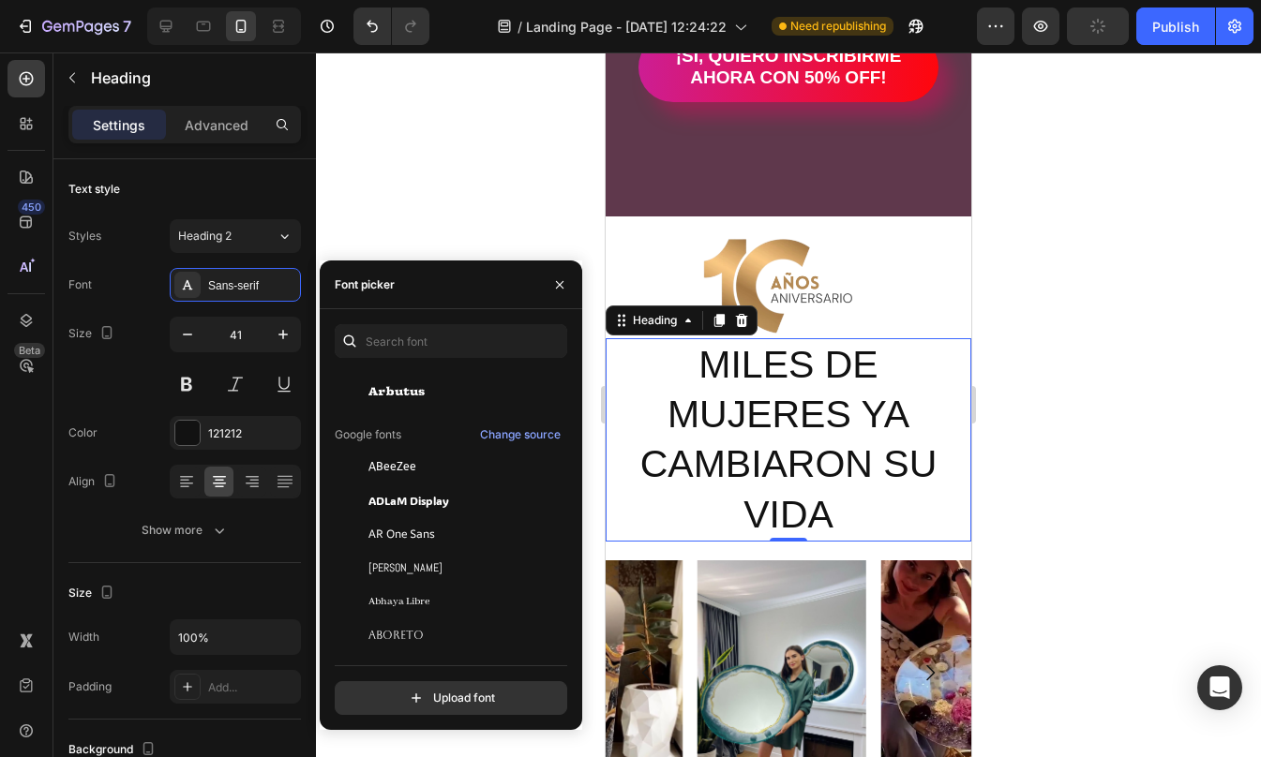
scroll to position [152, 0]
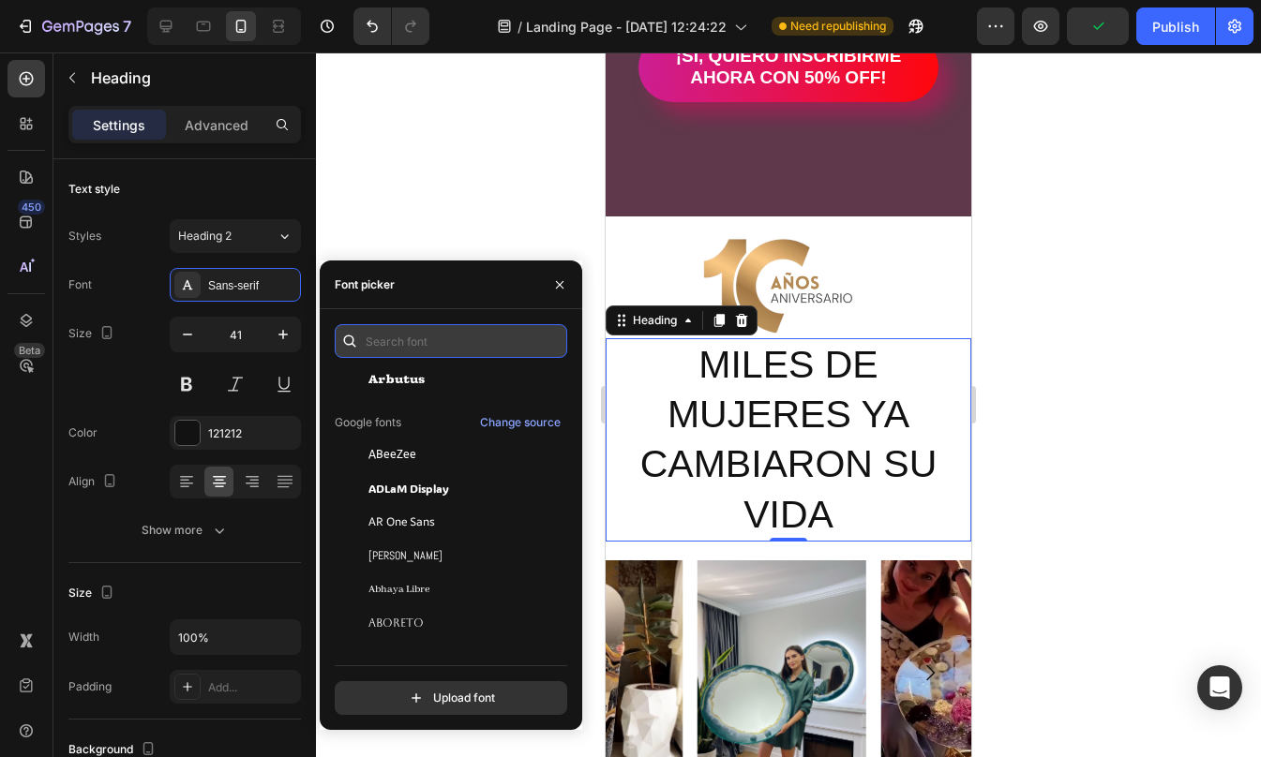
click at [397, 340] on input "text" at bounding box center [451, 341] width 232 height 34
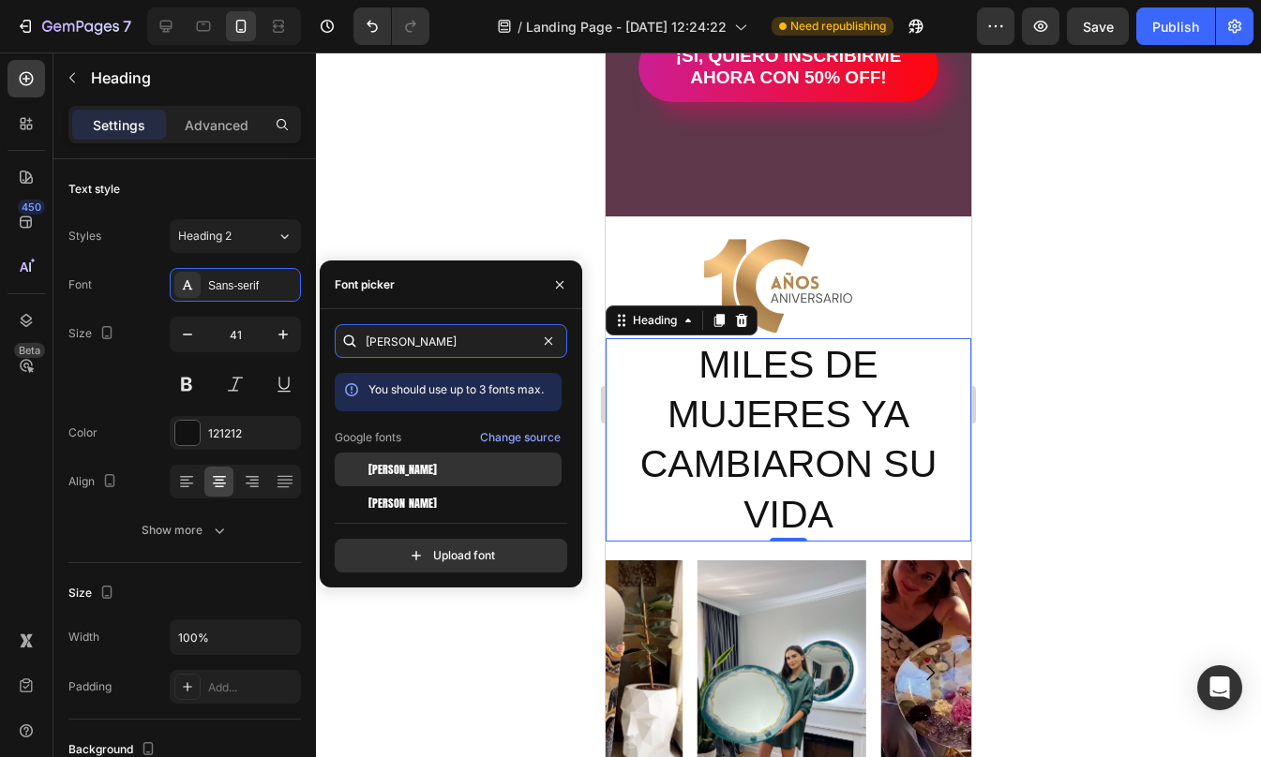
type input "[PERSON_NAME]"
click at [405, 467] on div "[PERSON_NAME]" at bounding box center [462, 469] width 189 height 17
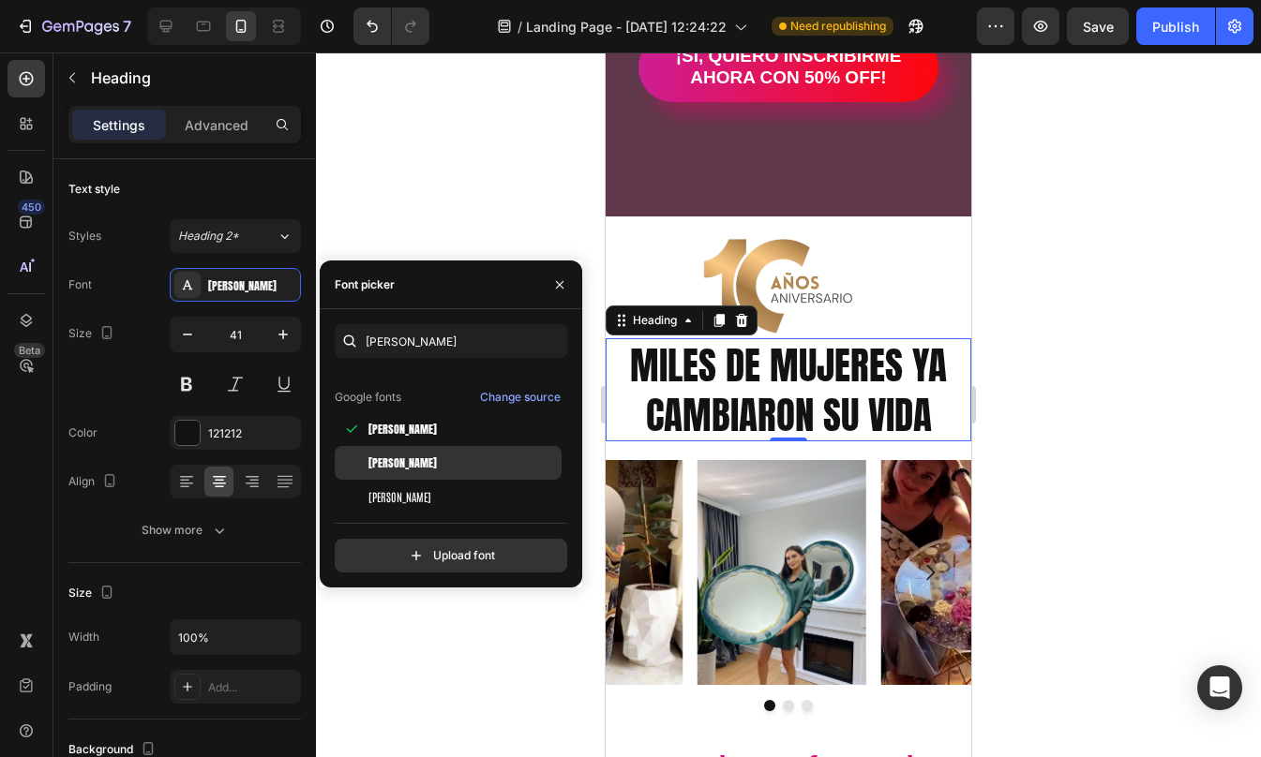
scroll to position [46, 0]
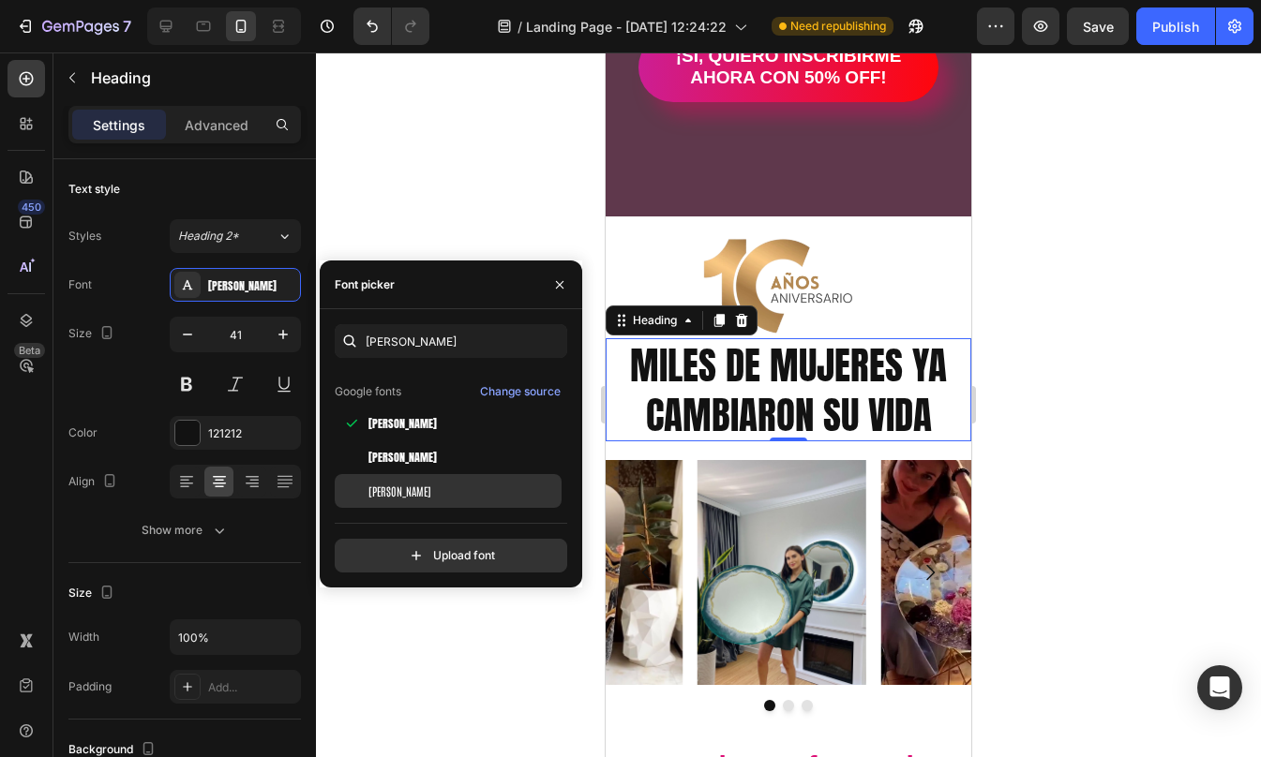
click at [412, 484] on div "[PERSON_NAME]" at bounding box center [462, 491] width 189 height 17
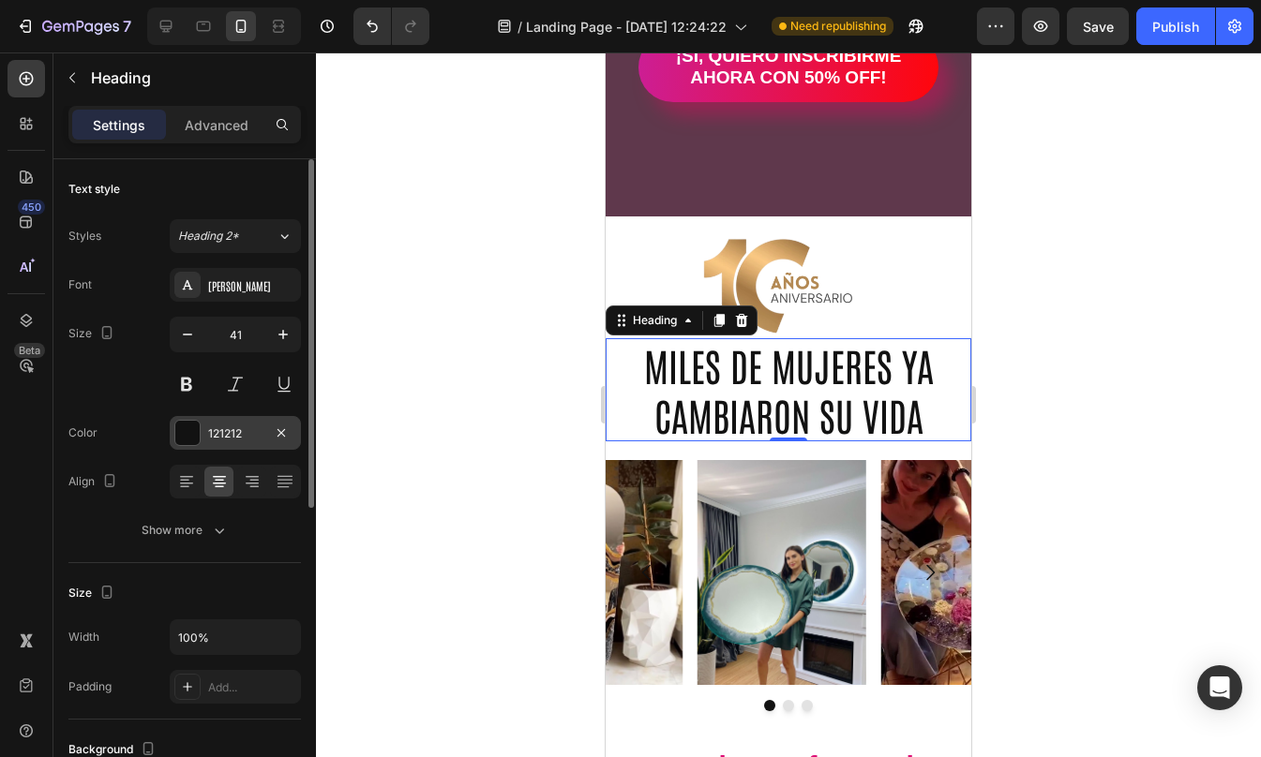
click at [194, 438] on div at bounding box center [187, 433] width 24 height 24
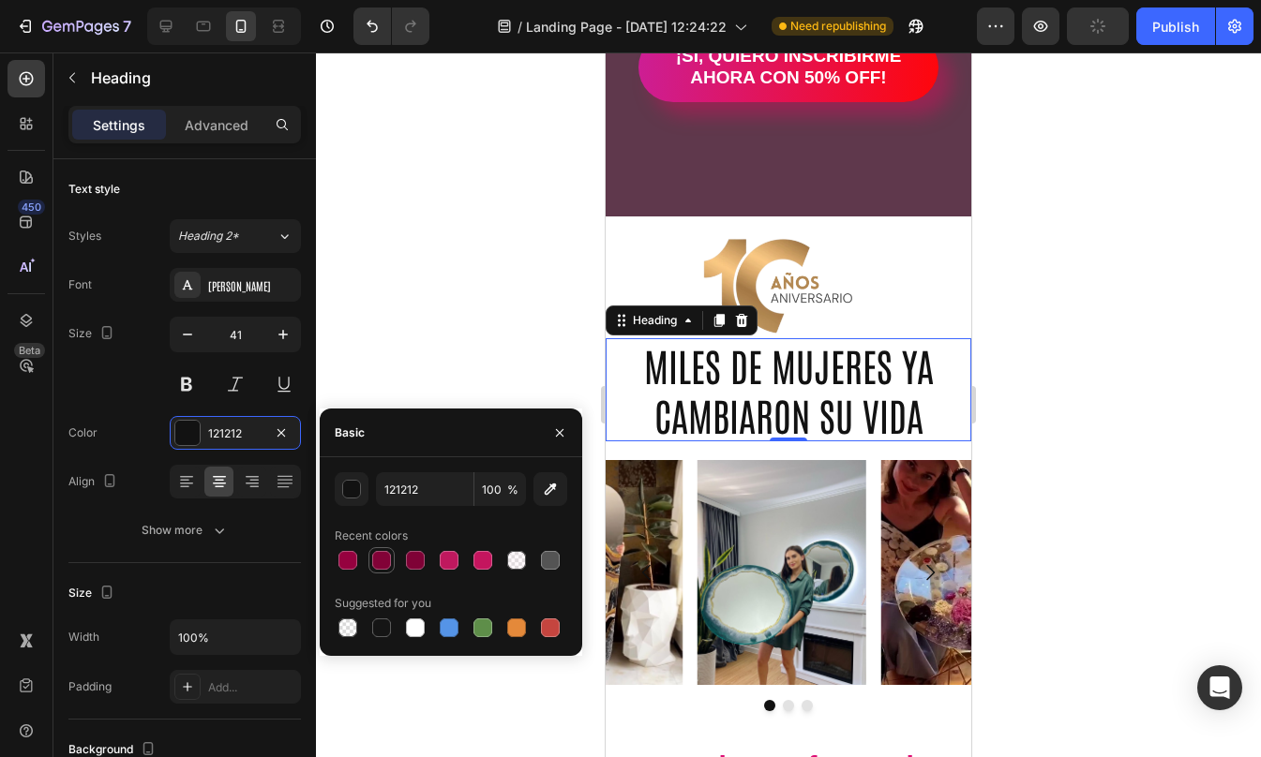
click at [382, 561] on div at bounding box center [381, 560] width 19 height 19
type input "820237"
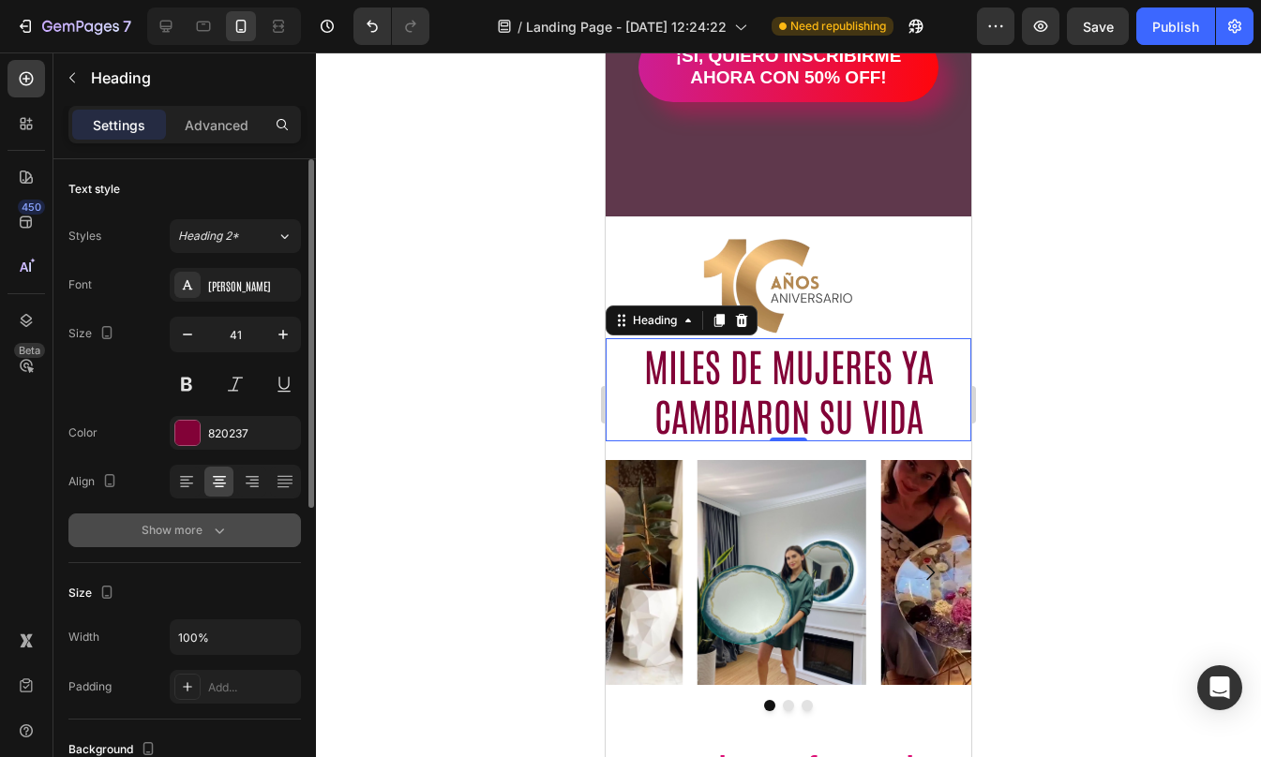
click at [211, 545] on button "Show more" at bounding box center [184, 531] width 232 height 34
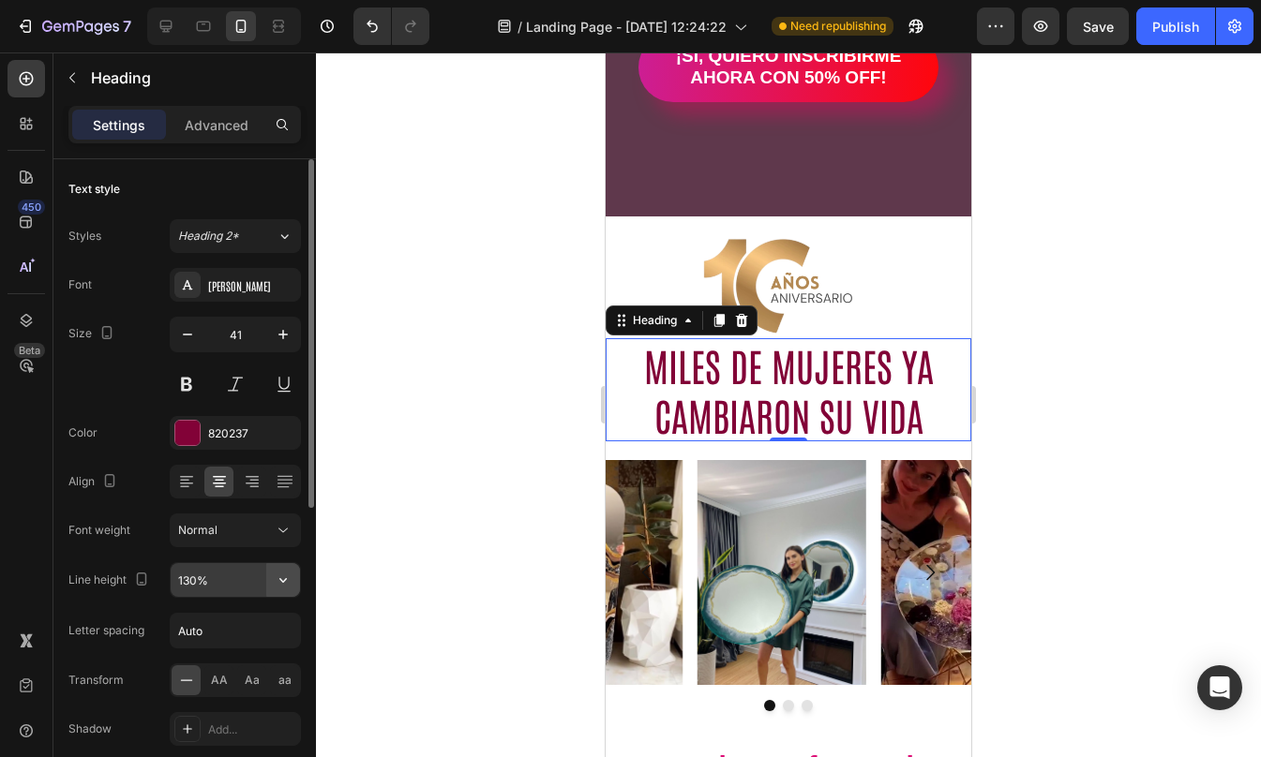
click at [273, 583] on button "button" at bounding box center [283, 580] width 34 height 34
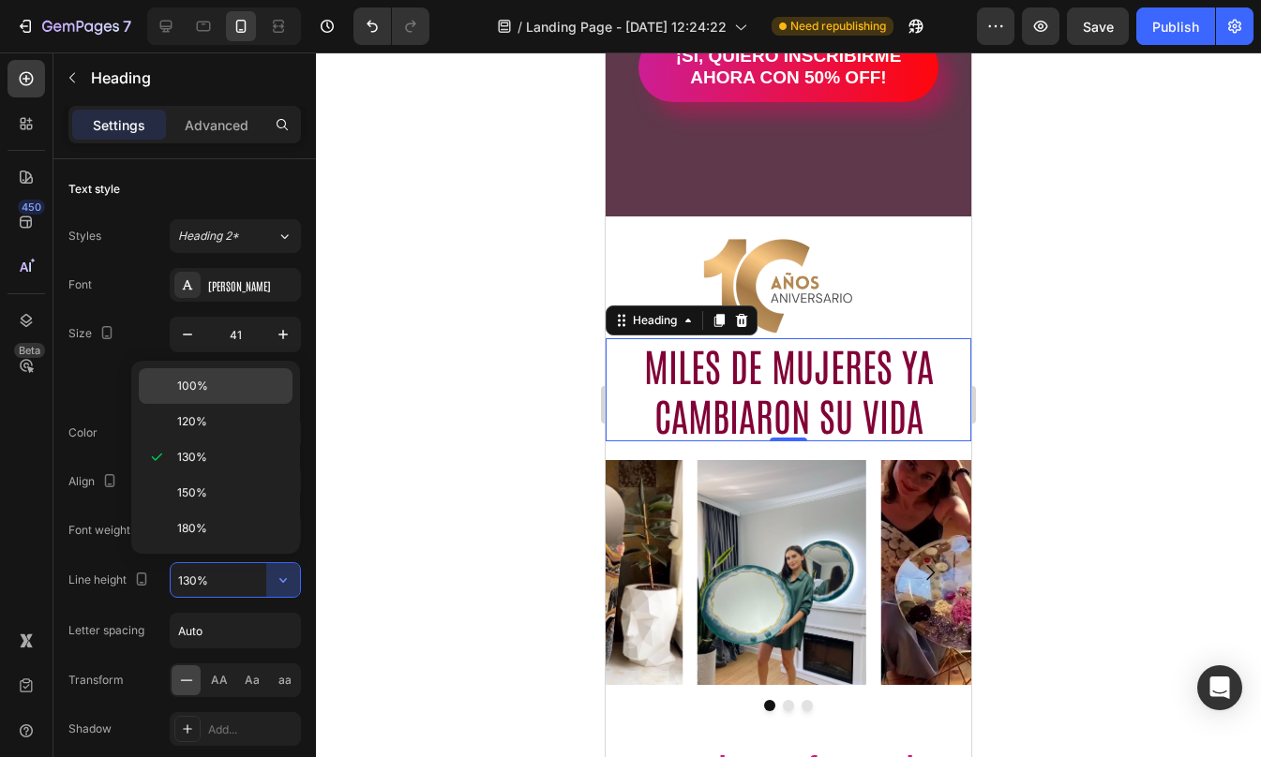
click at [212, 385] on p "100%" at bounding box center [230, 386] width 107 height 17
type input "100%"
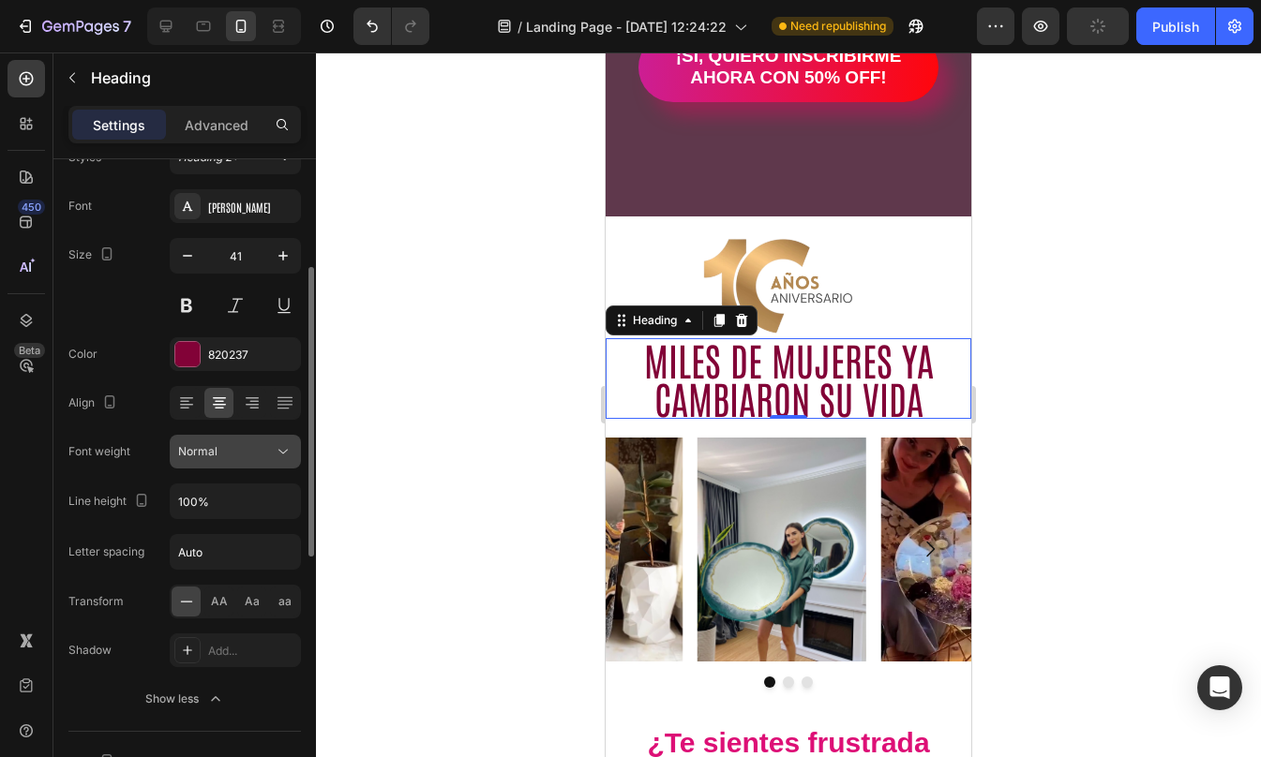
scroll to position [131, 0]
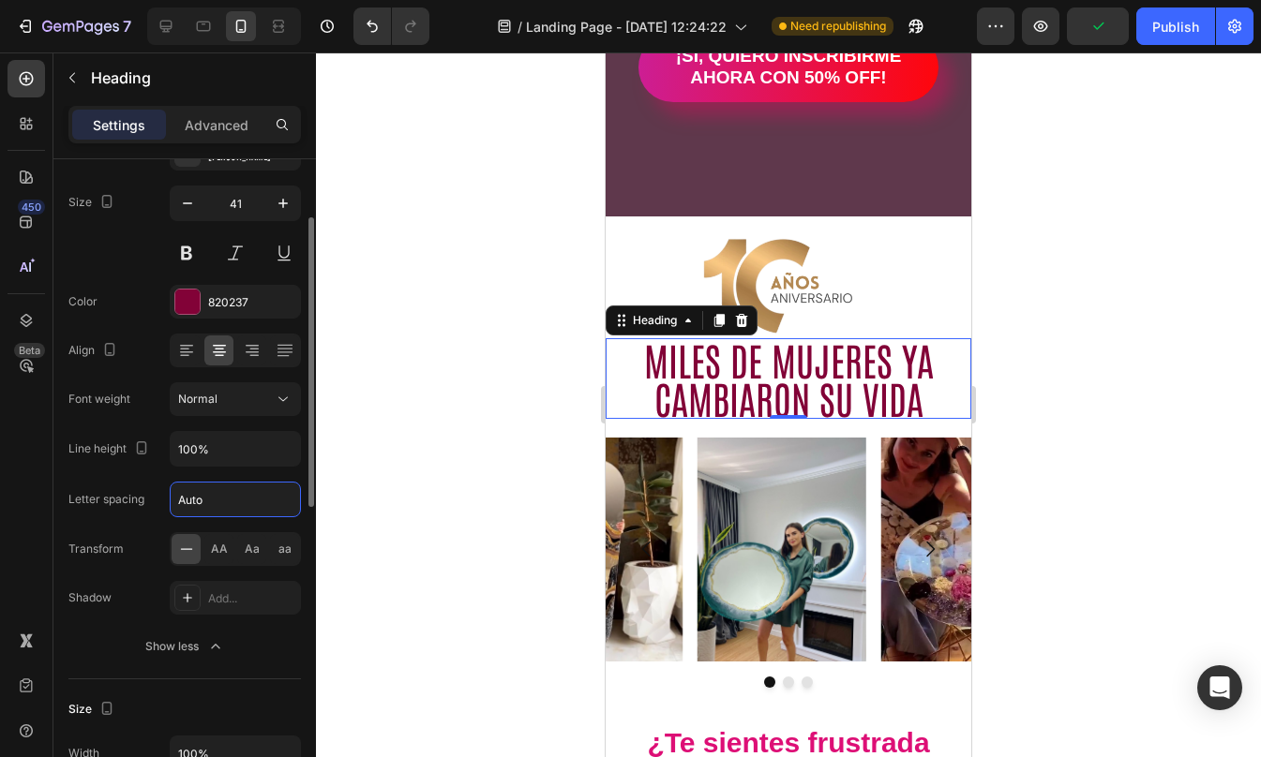
click at [237, 496] on input "Auto" at bounding box center [235, 500] width 129 height 34
click at [222, 490] on input "Auto" at bounding box center [235, 500] width 129 height 34
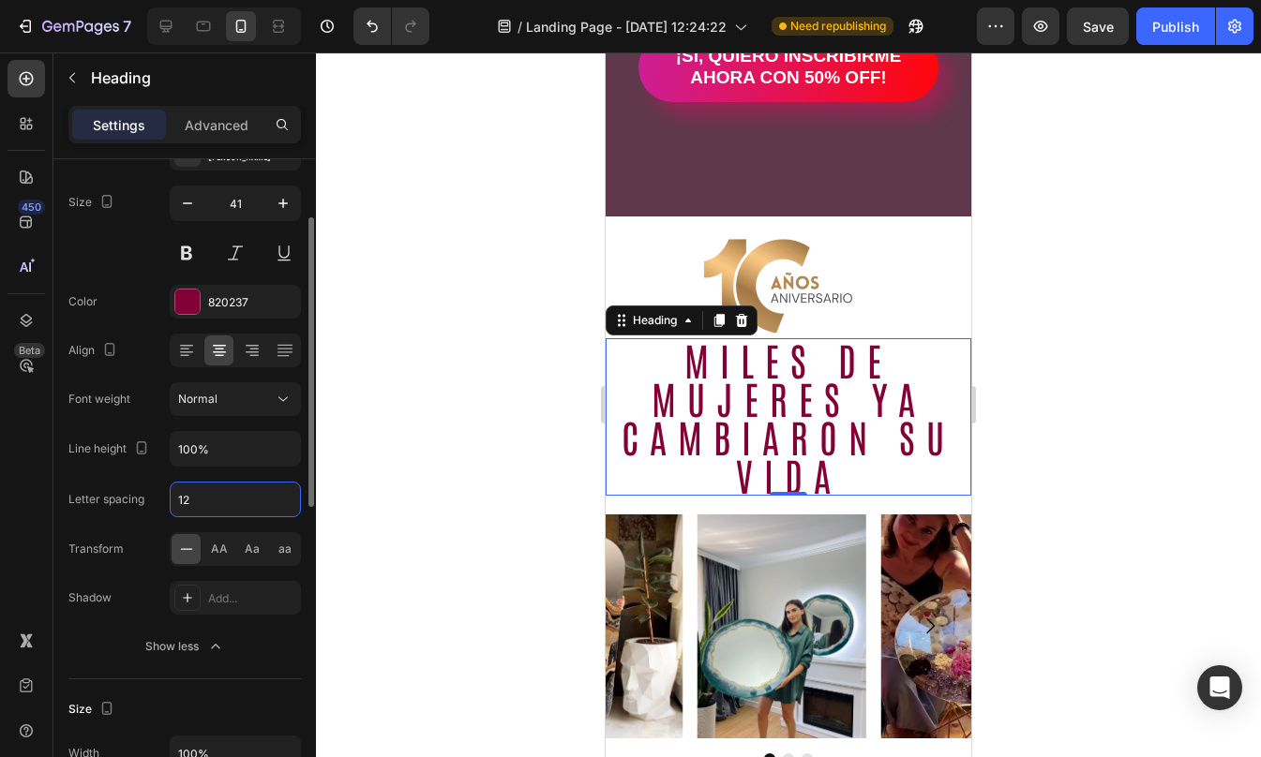
type input "1"
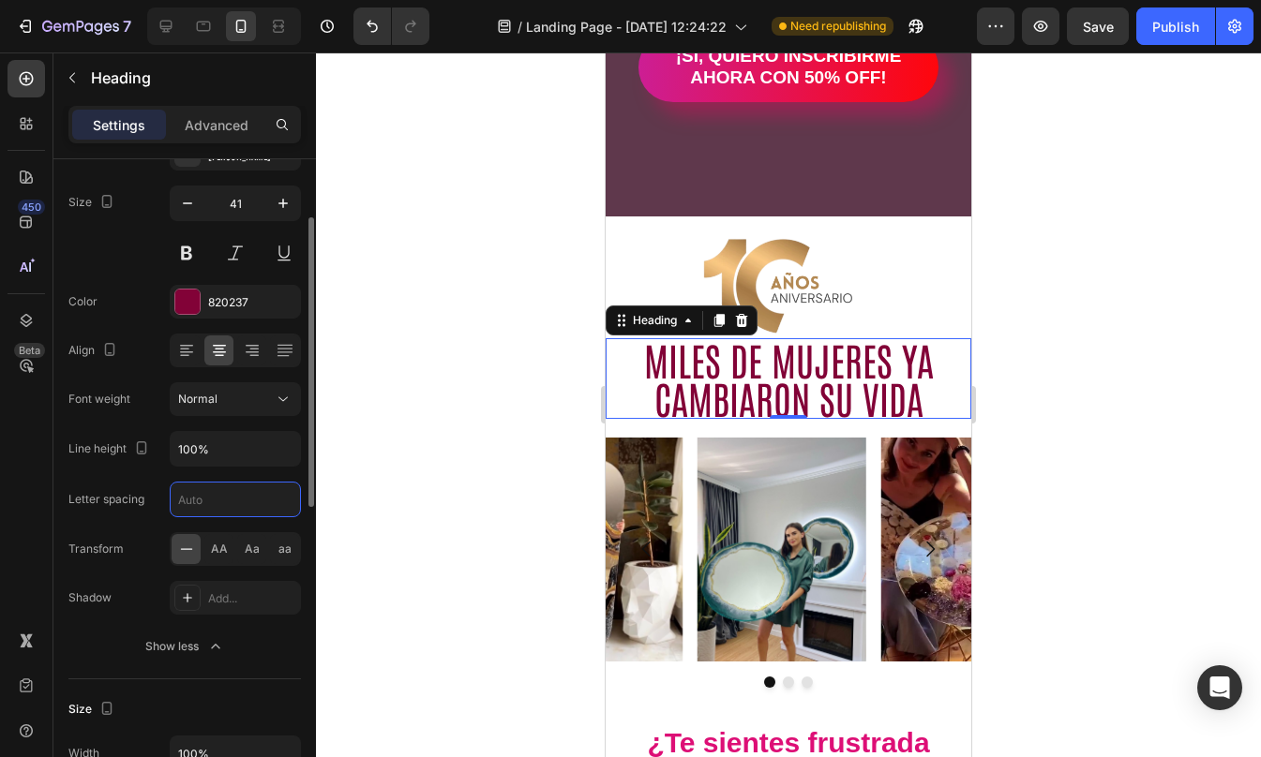
type input "0"
click at [153, 470] on div "Font Antonio Size 41 Color 820237 Align Font weight Normal Line height 100% Let…" at bounding box center [184, 400] width 232 height 527
click at [190, 249] on button at bounding box center [187, 253] width 34 height 34
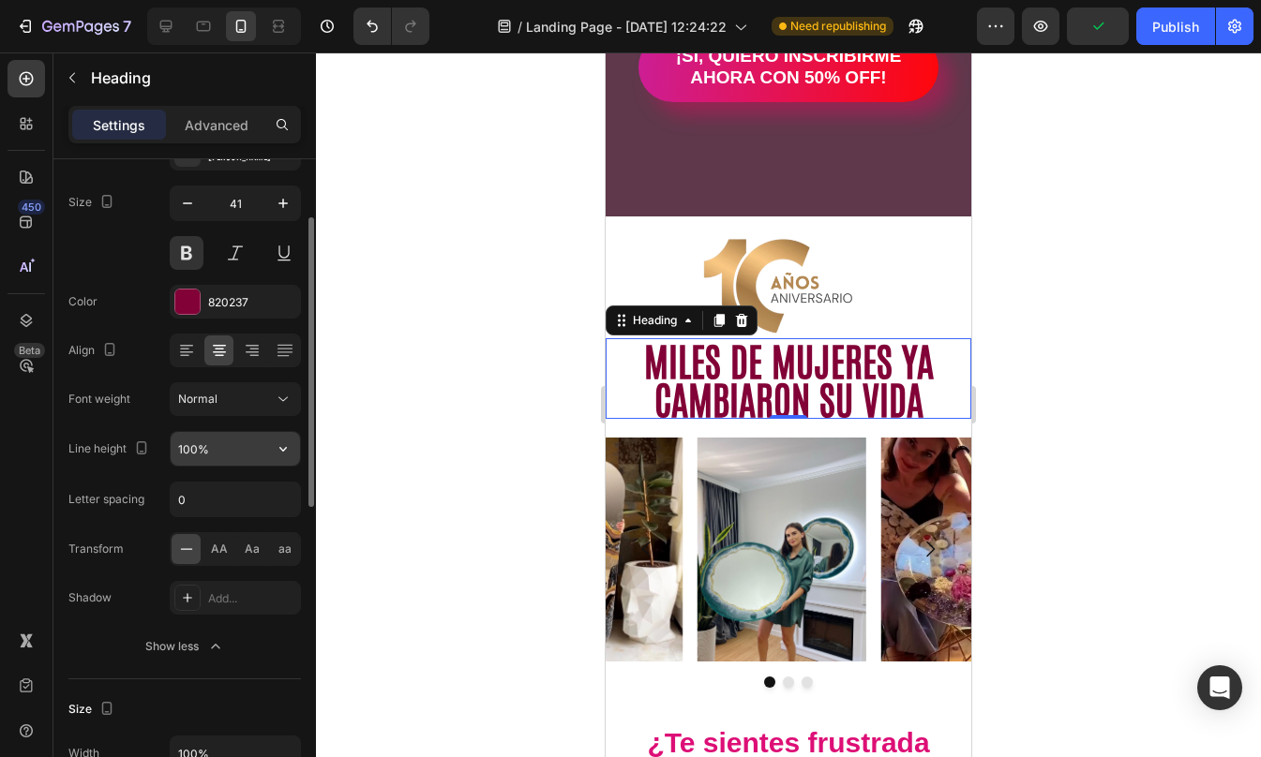
click at [285, 441] on icon "button" at bounding box center [283, 449] width 19 height 19
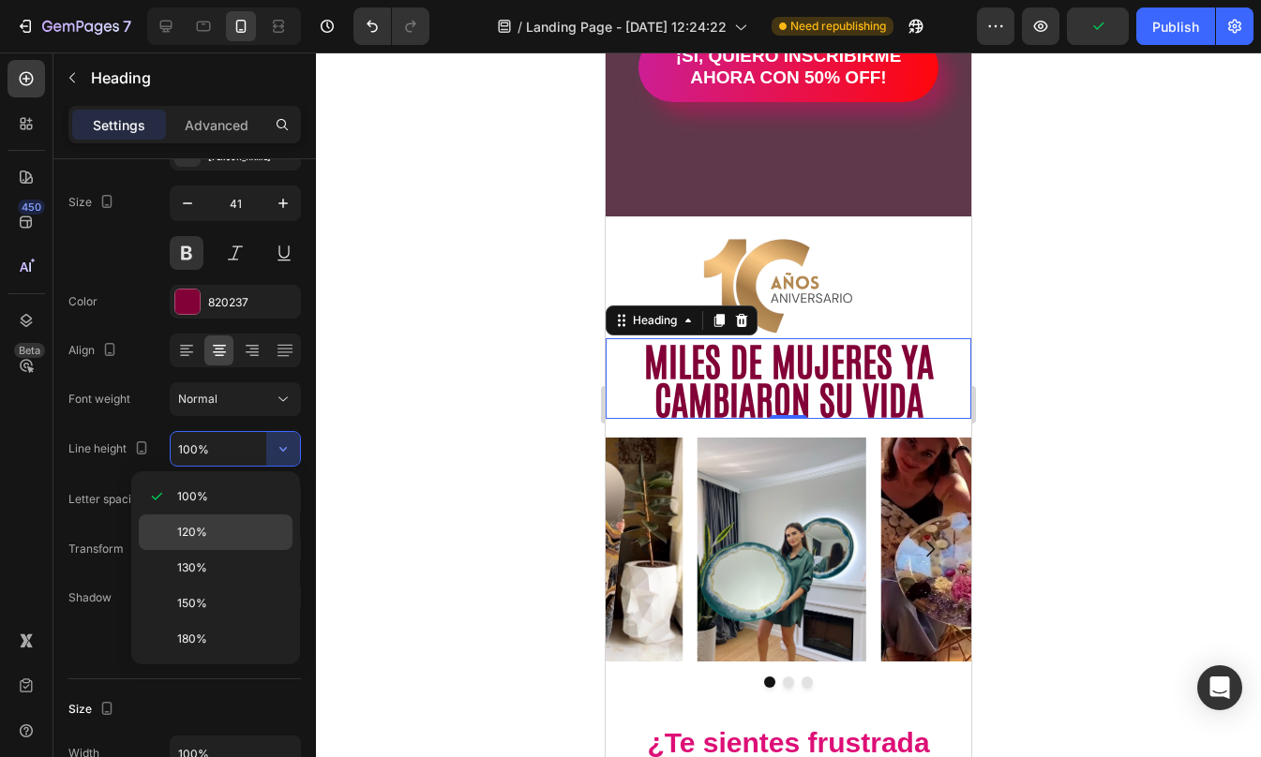
click at [200, 550] on div "120%" at bounding box center [216, 568] width 154 height 36
type input "120%"
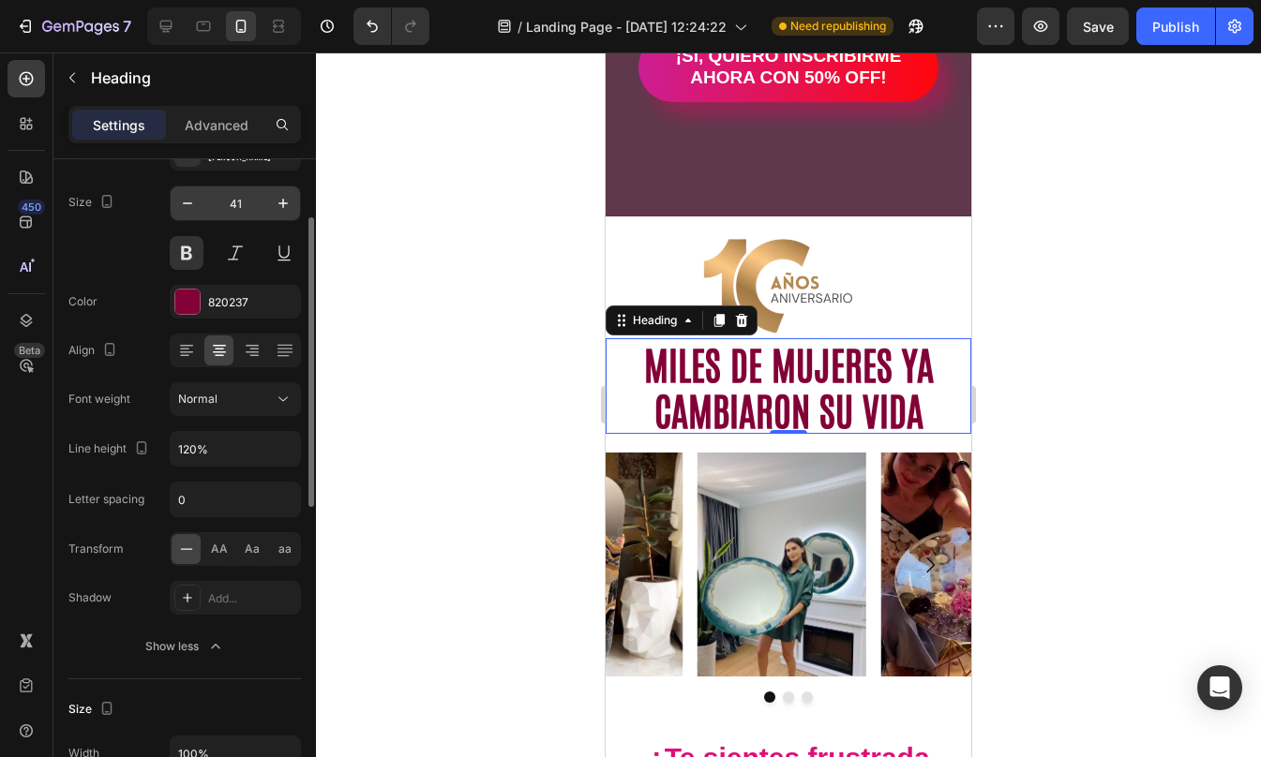
click at [235, 206] on input "41" at bounding box center [235, 204] width 62 height 34
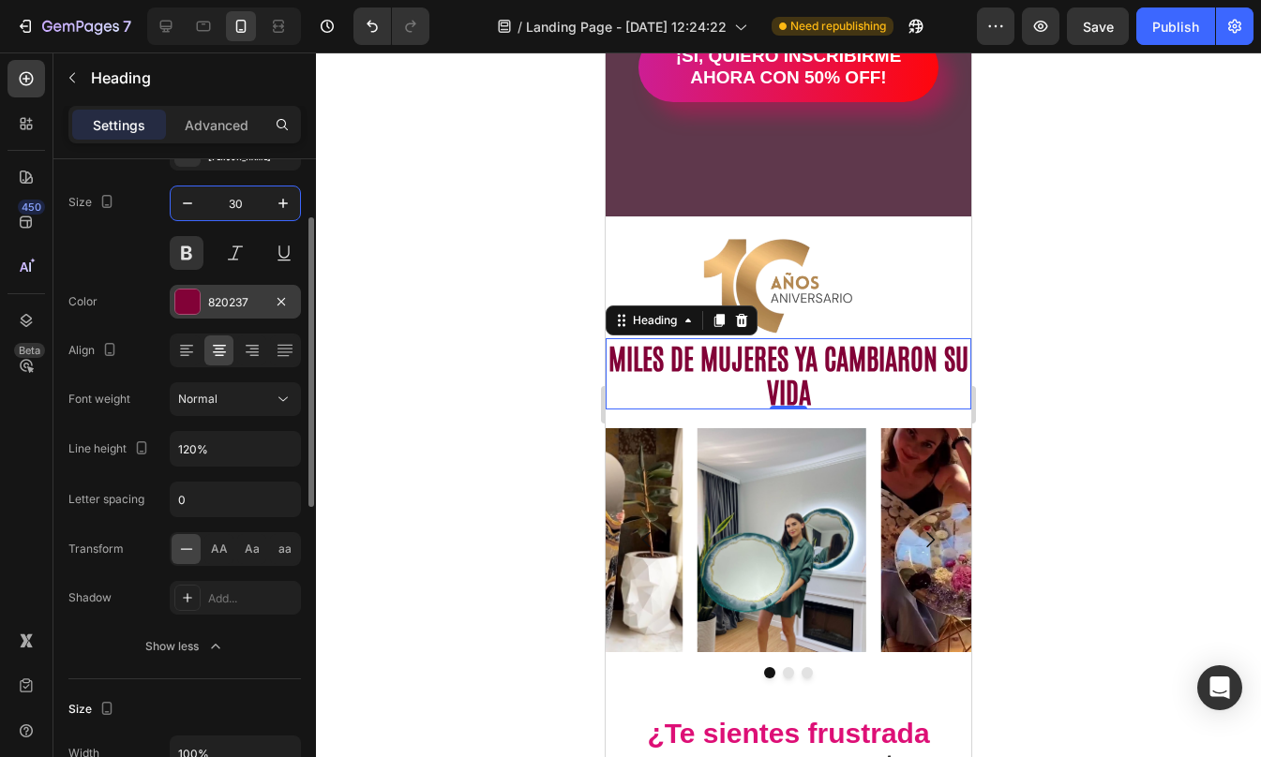
type input "30"
click at [182, 304] on div at bounding box center [187, 302] width 24 height 24
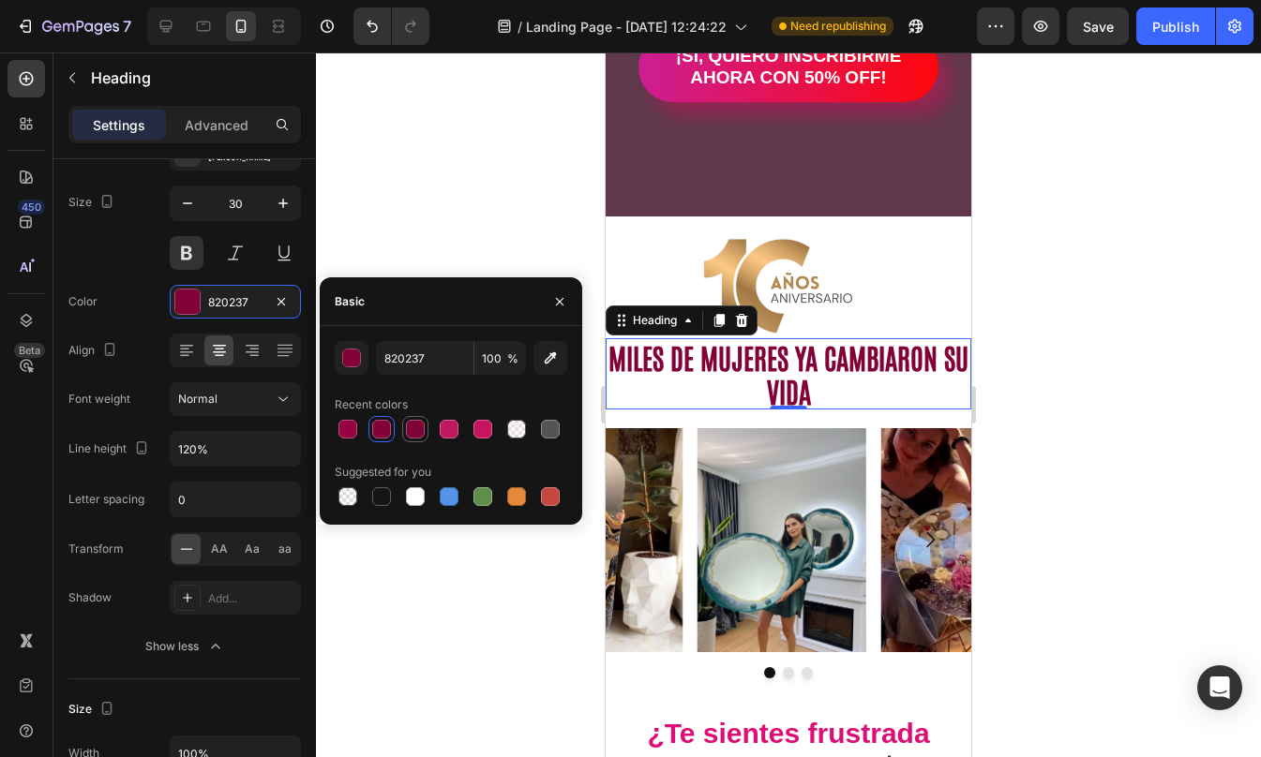
click at [409, 427] on div at bounding box center [415, 429] width 19 height 19
click at [457, 436] on div at bounding box center [449, 429] width 22 height 22
type input "BF185E"
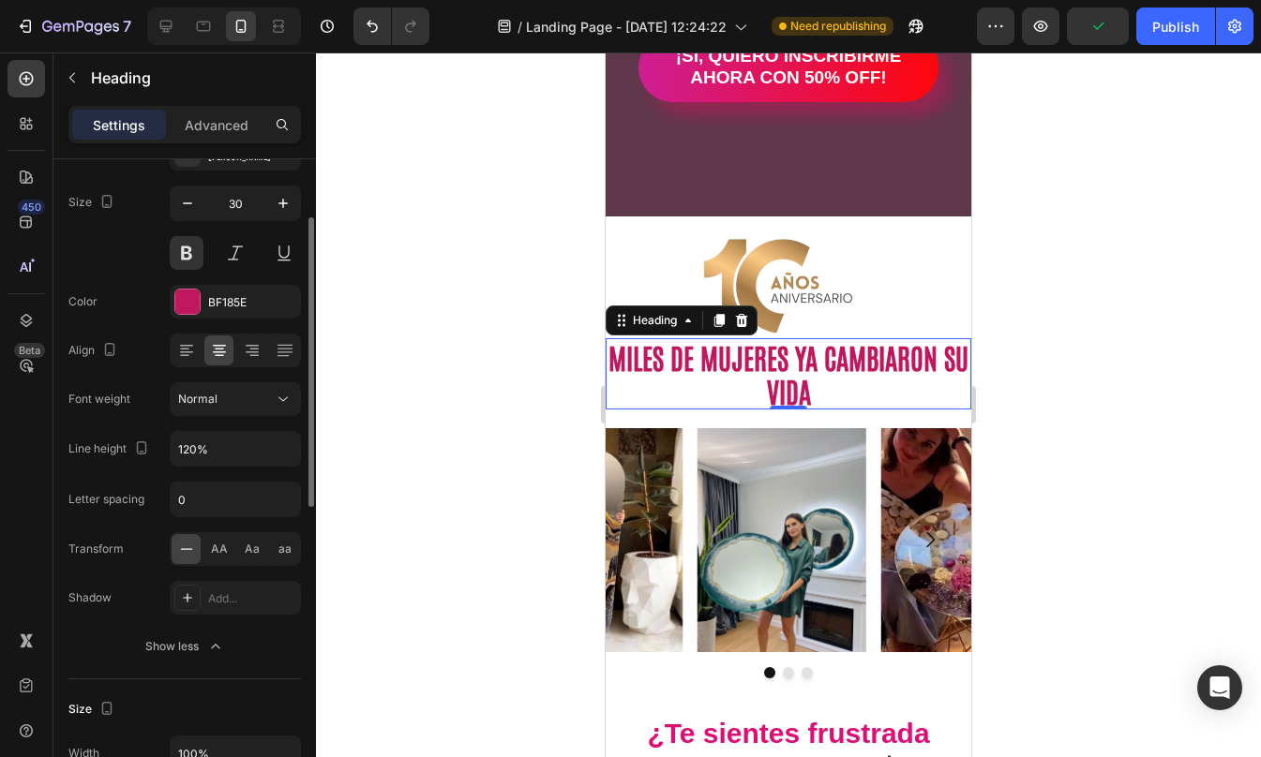
click at [135, 324] on div "Font Antonio Size 30 Color BF185E Align Font weight Normal Line height 120% Let…" at bounding box center [184, 400] width 232 height 527
click at [217, 115] on p "Advanced" at bounding box center [217, 125] width 64 height 20
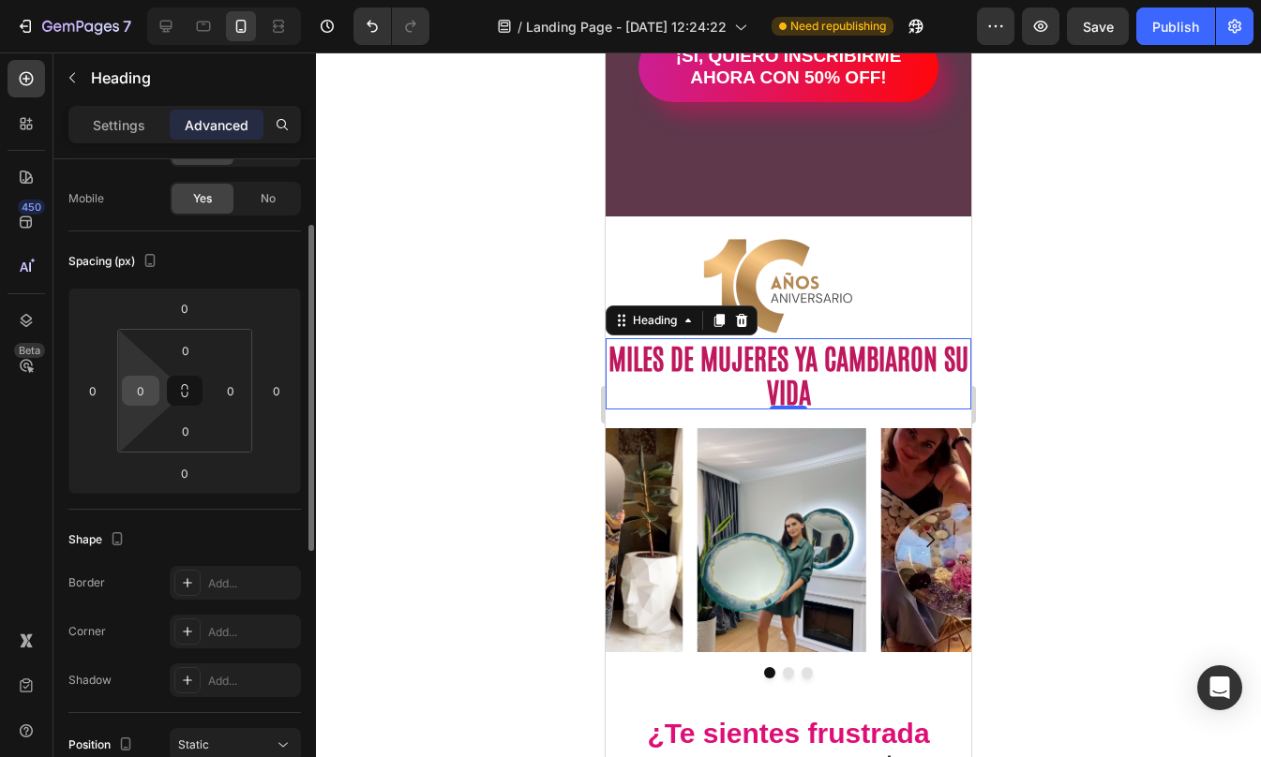
click at [141, 392] on input "0" at bounding box center [141, 391] width 28 height 28
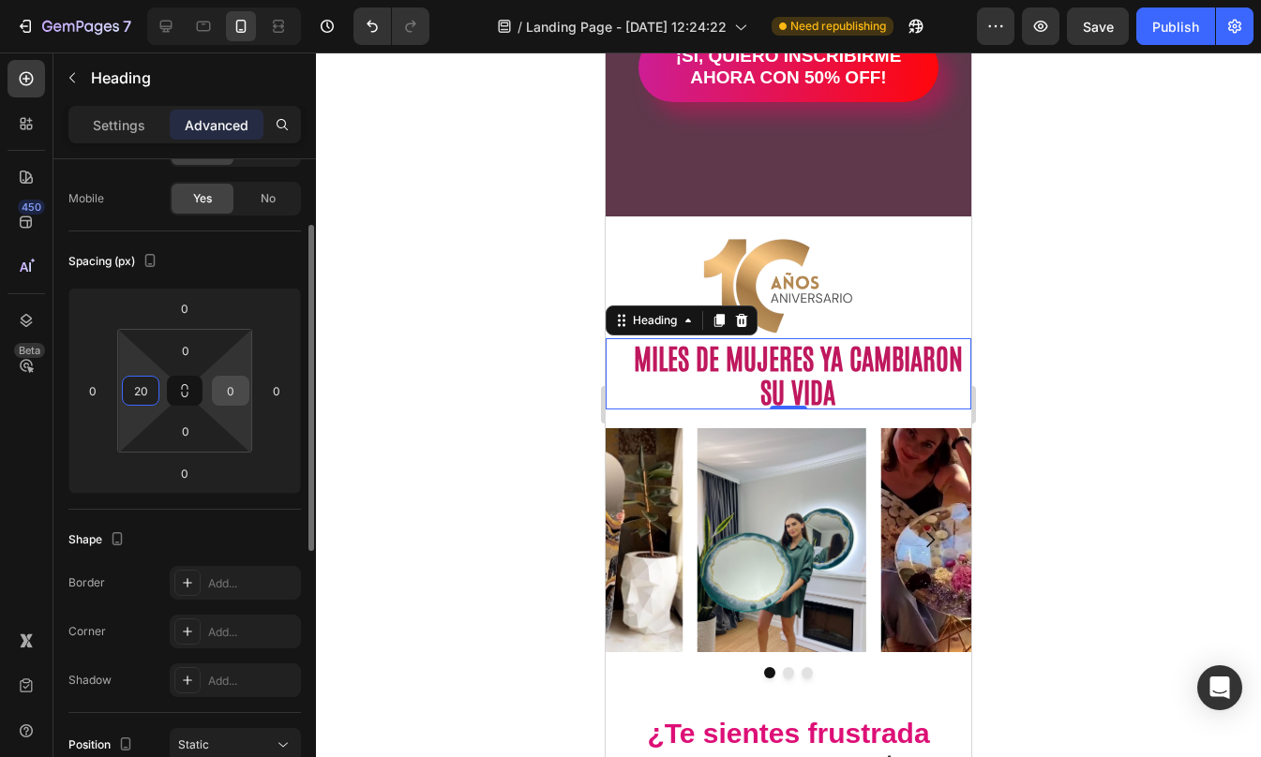
type input "20"
click at [235, 397] on input "0" at bounding box center [231, 391] width 28 height 28
type input "20"
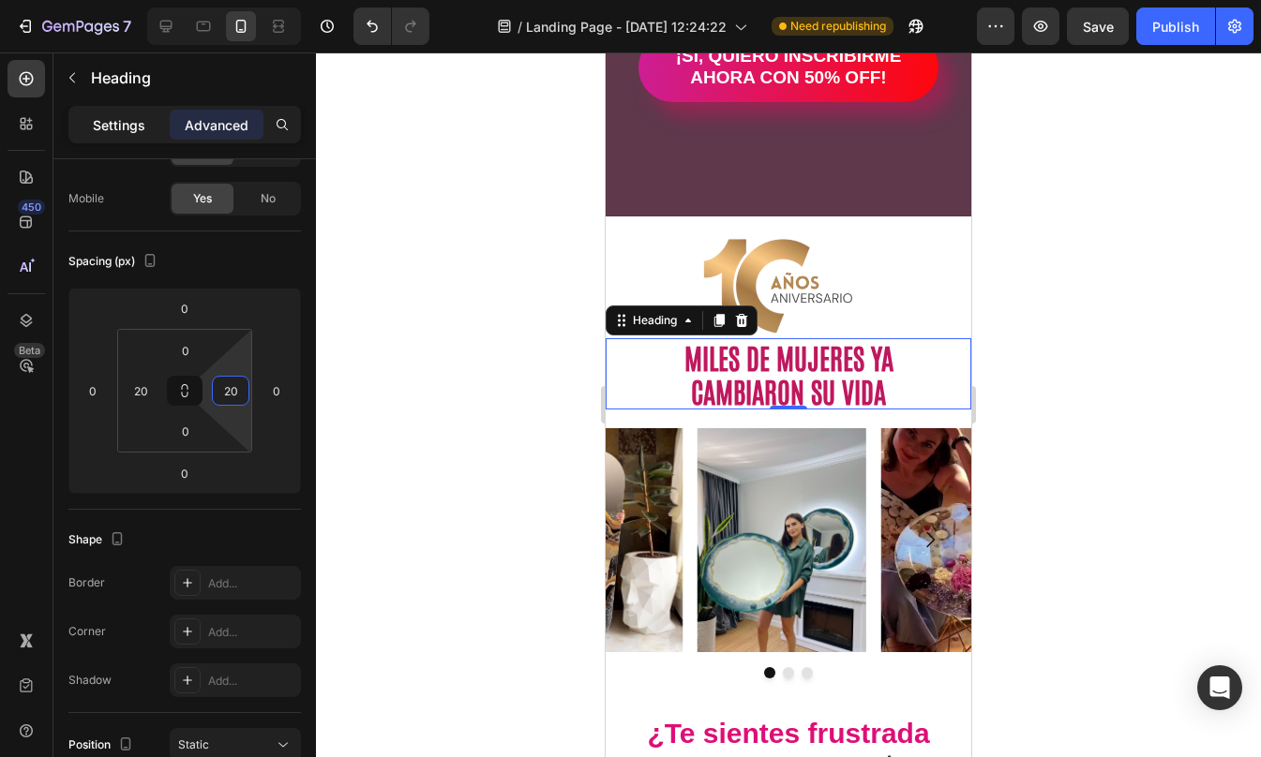
click at [117, 129] on p "Settings" at bounding box center [119, 125] width 52 height 20
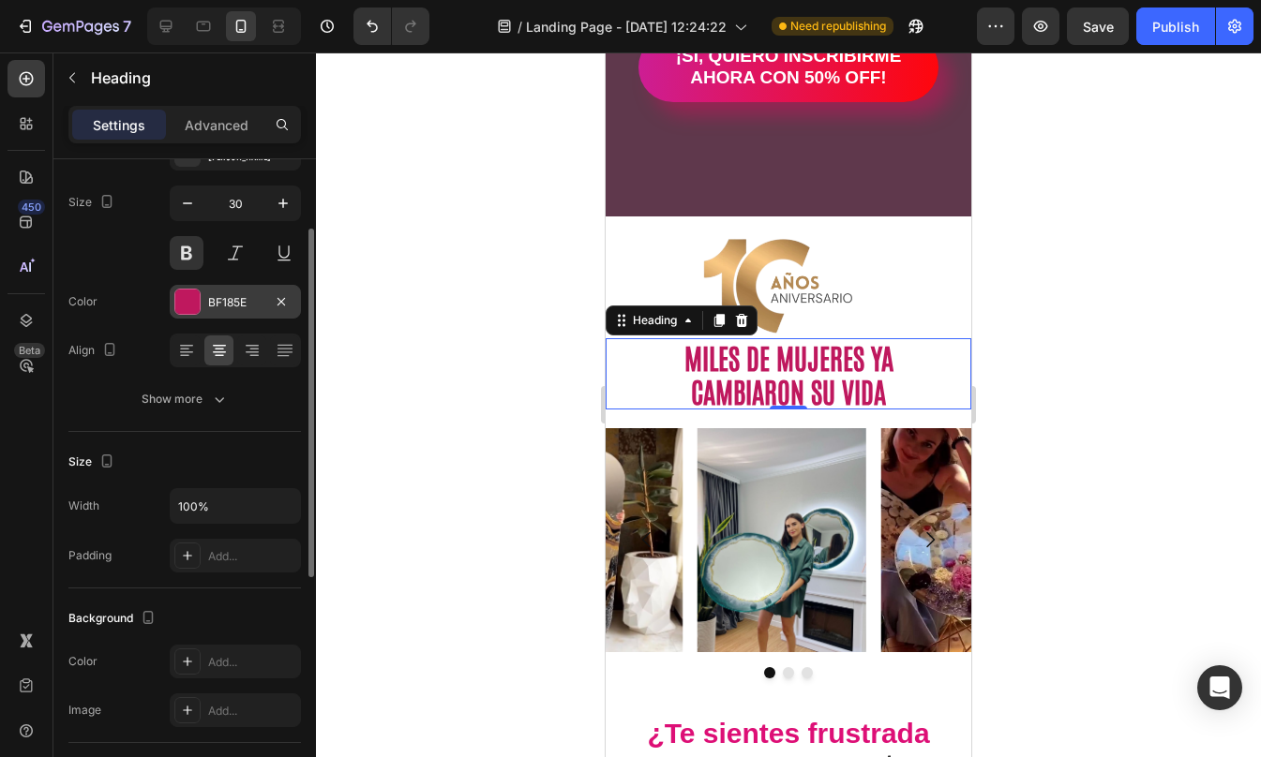
scroll to position [108, 0]
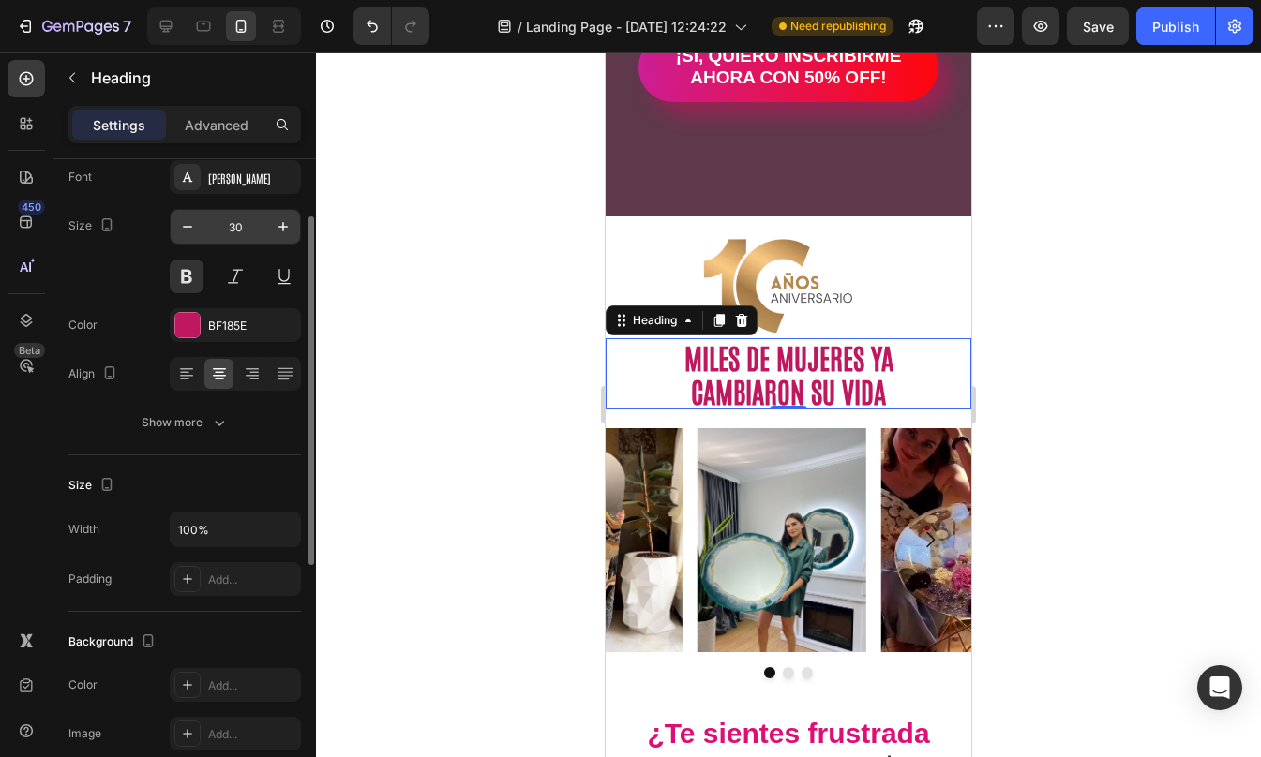
click at [237, 234] on input "30" at bounding box center [235, 227] width 62 height 34
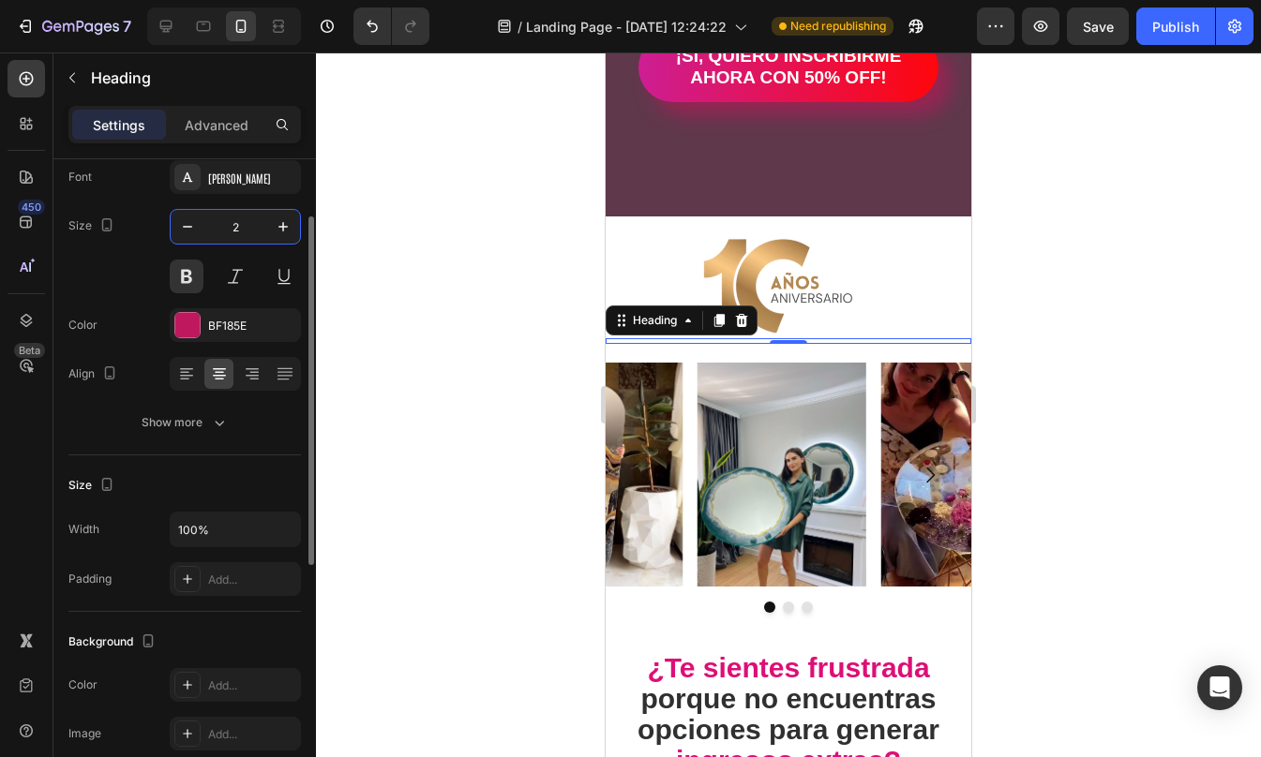
type input "25"
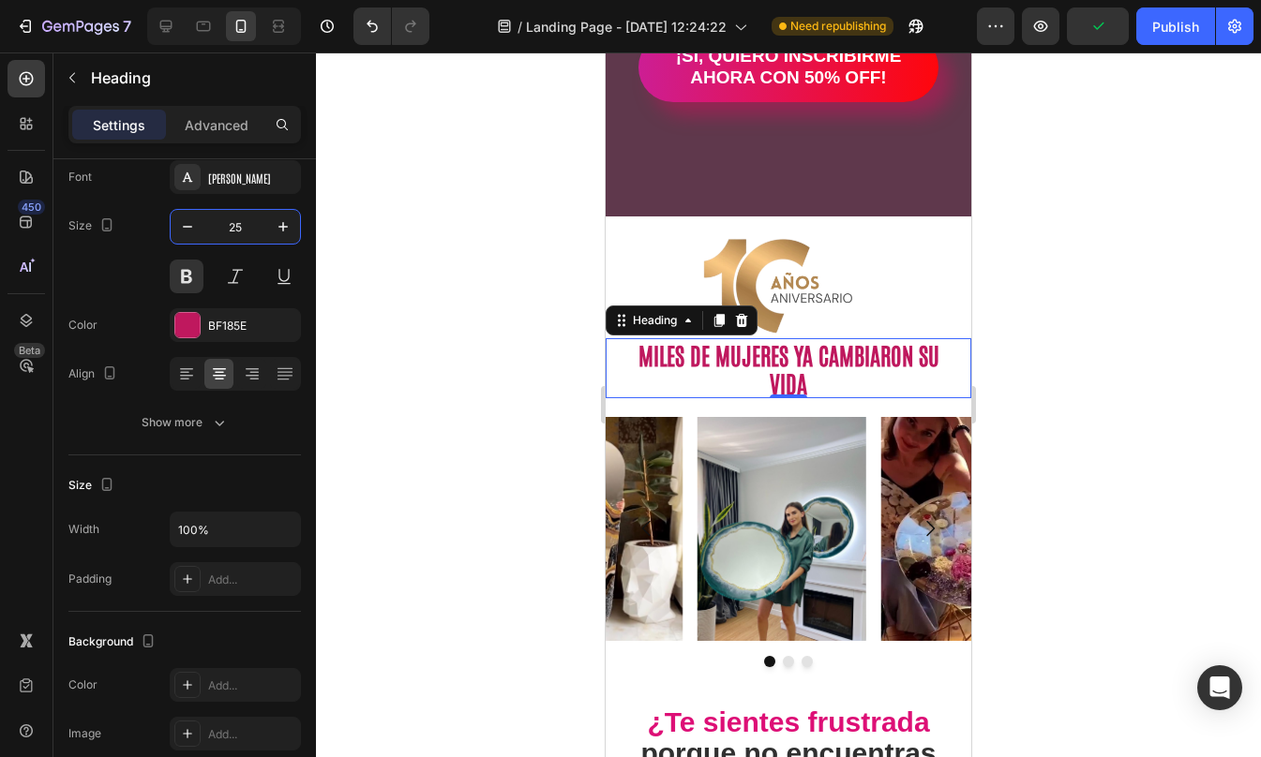
click at [1172, 382] on div at bounding box center [788, 404] width 945 height 705
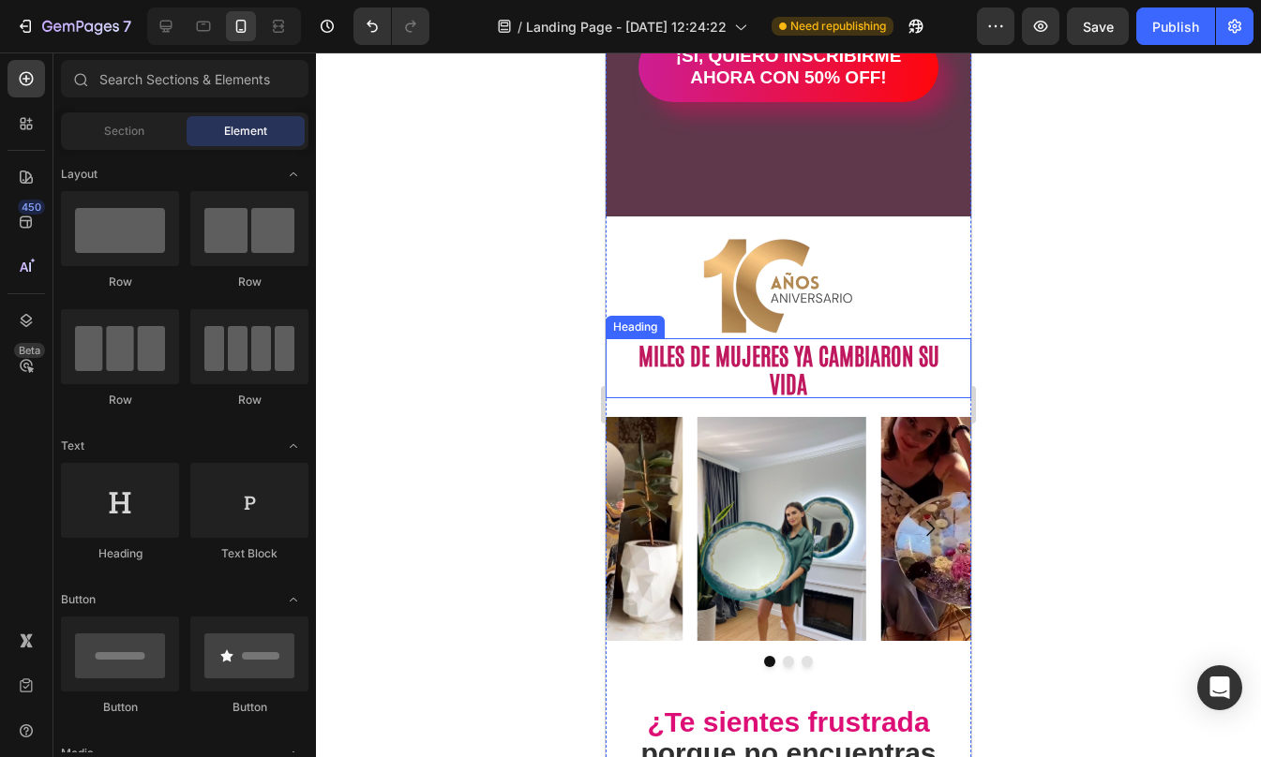
click at [829, 369] on p "MILES DE MUJERES YA CAMBIARON SU VIDA" at bounding box center [788, 368] width 324 height 56
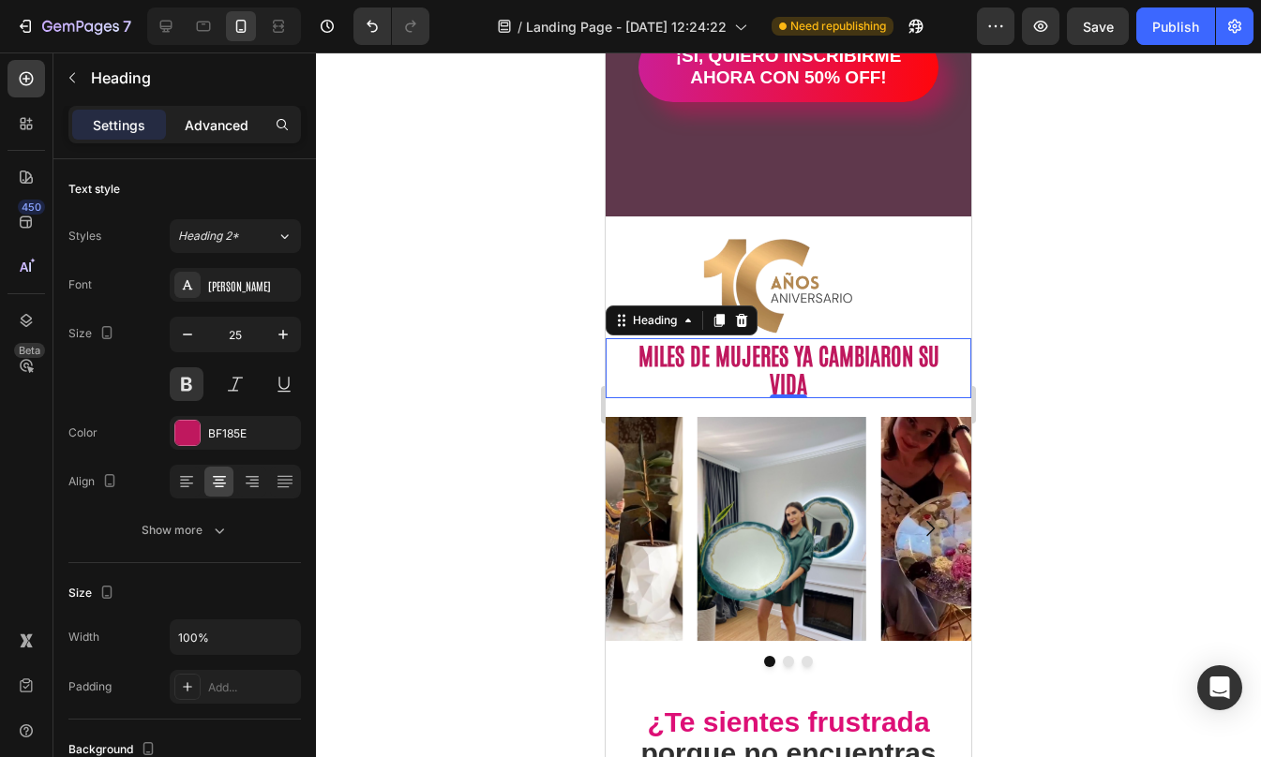
click at [203, 112] on div "Advanced" at bounding box center [217, 125] width 94 height 30
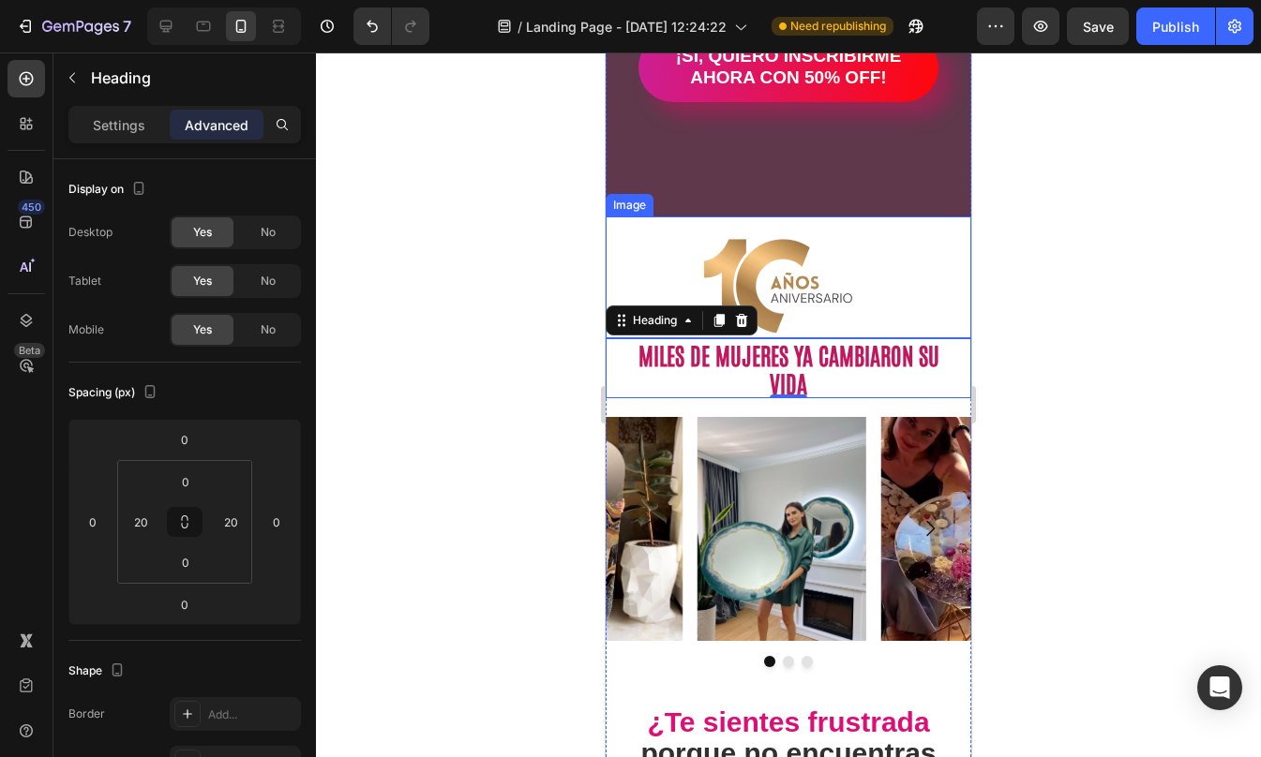
click at [769, 313] on img at bounding box center [788, 286] width 183 height 103
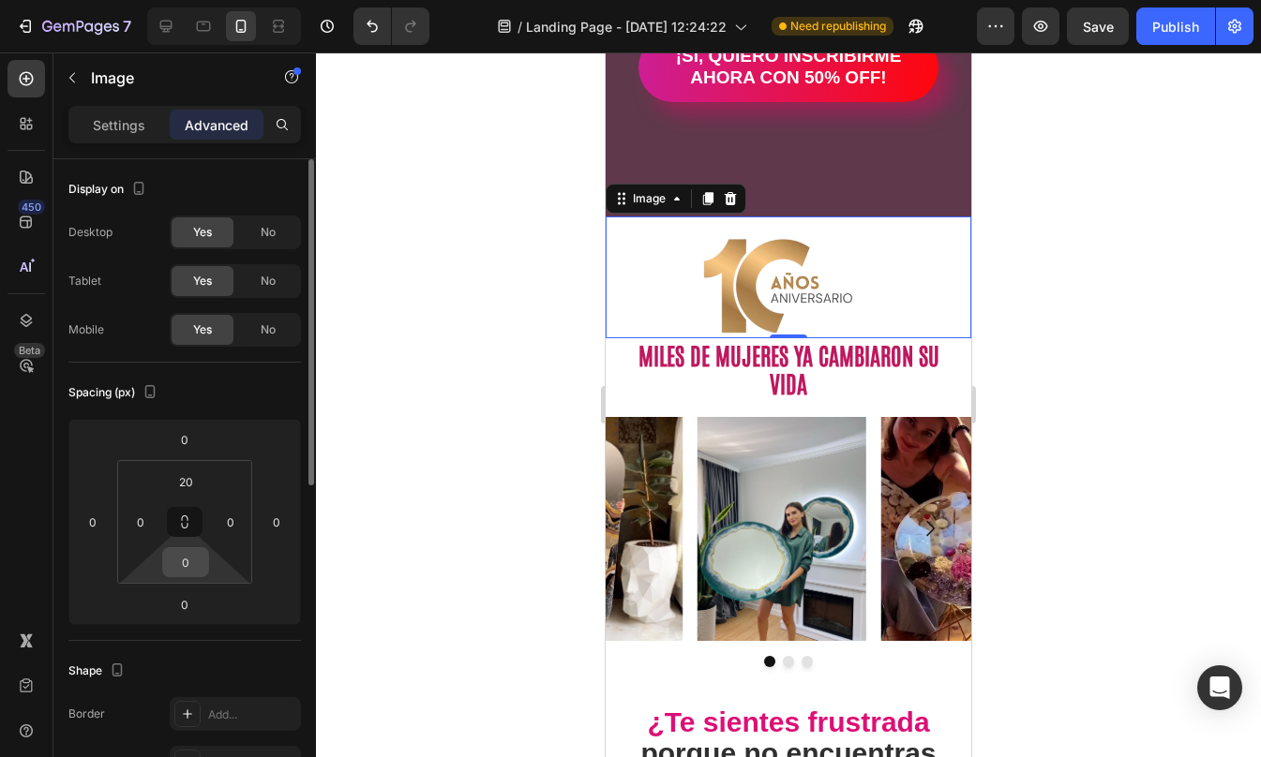
click at [187, 563] on input "0" at bounding box center [185, 562] width 37 height 28
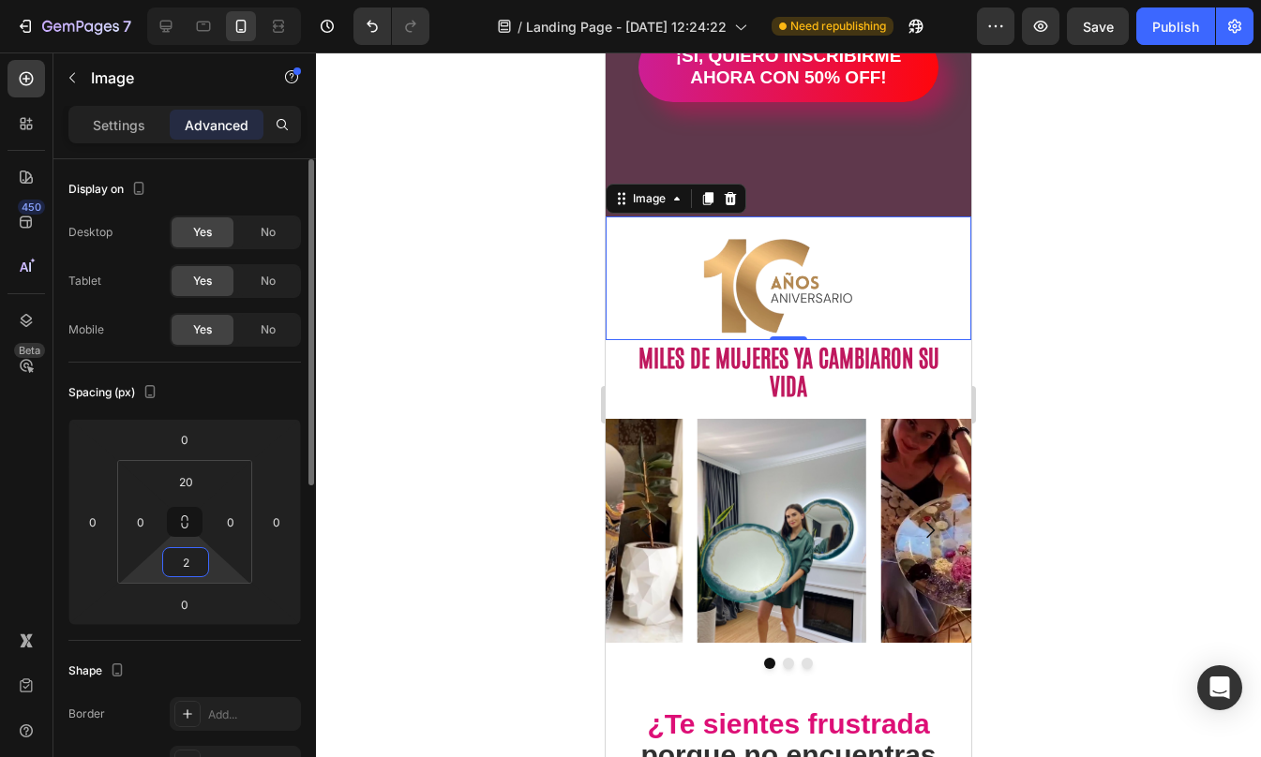
type input "20"
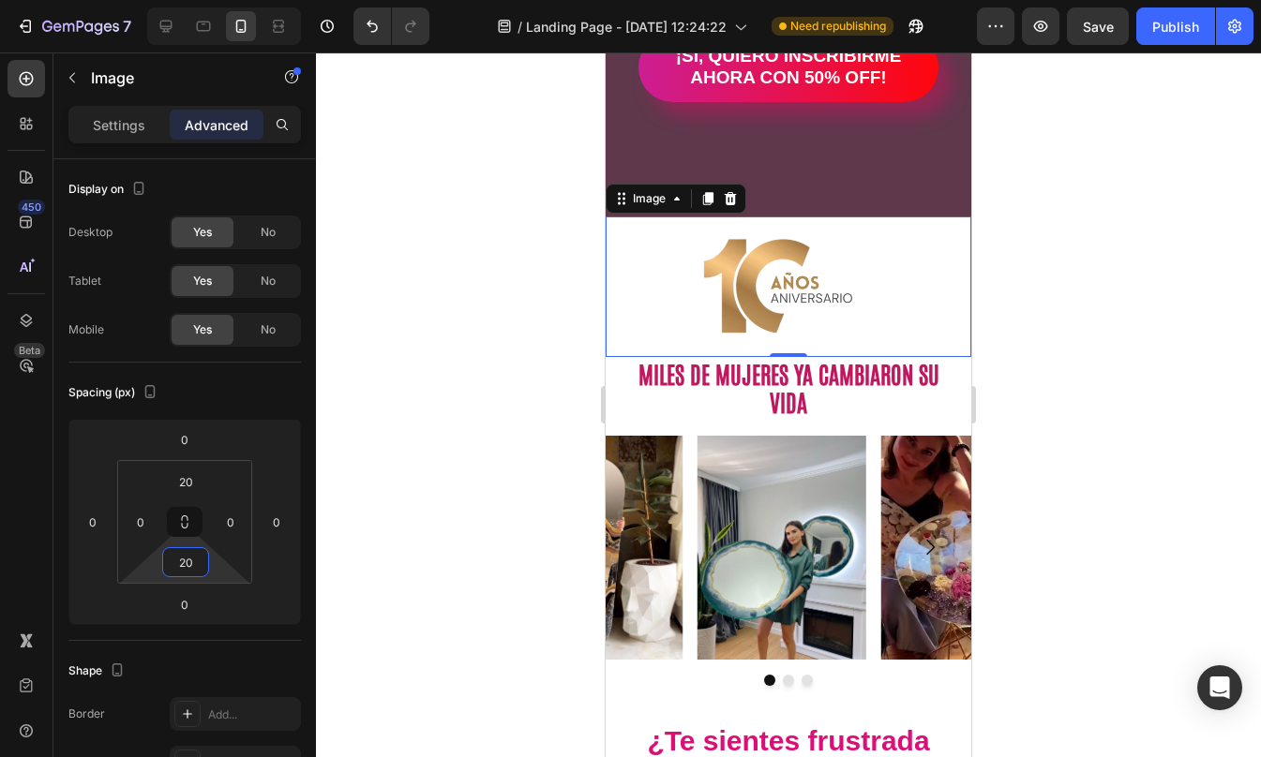
click at [1135, 368] on div at bounding box center [788, 404] width 945 height 705
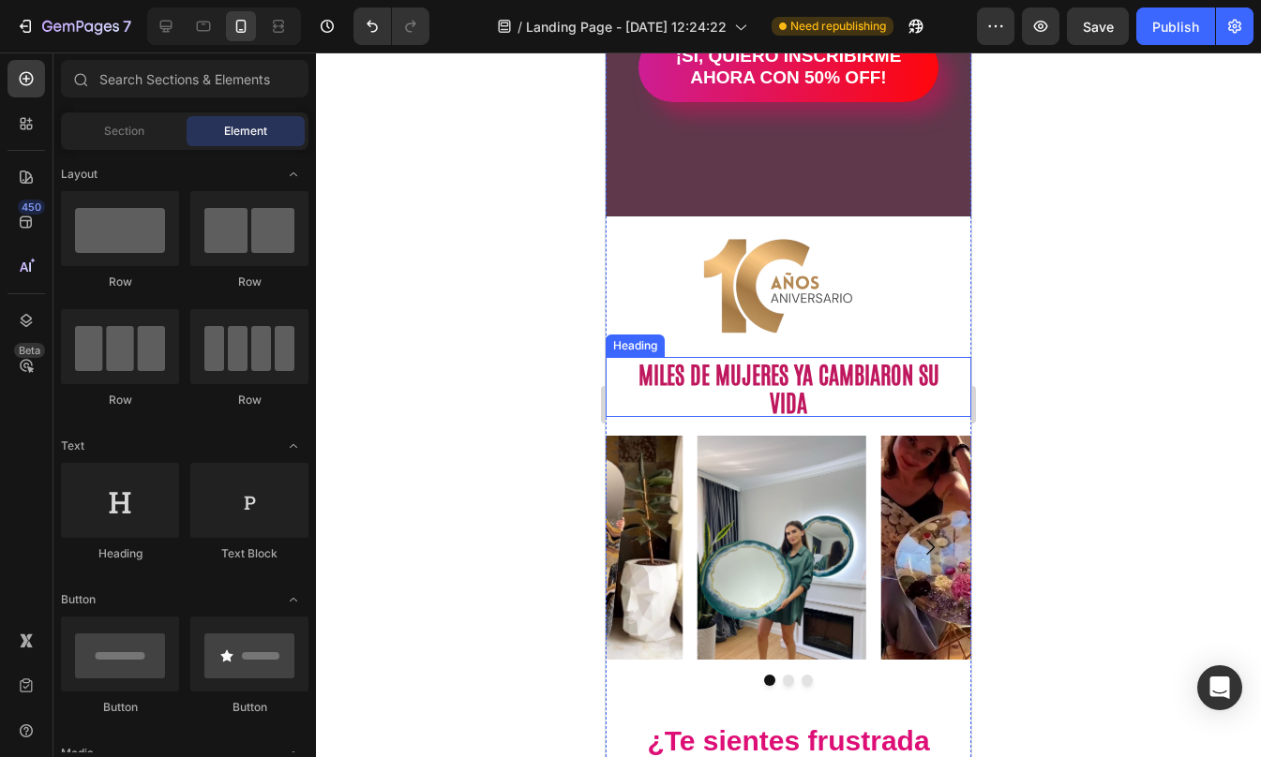
click at [862, 383] on p "MILES DE MUJERES YA CAMBIARON SU VIDA" at bounding box center [788, 387] width 324 height 56
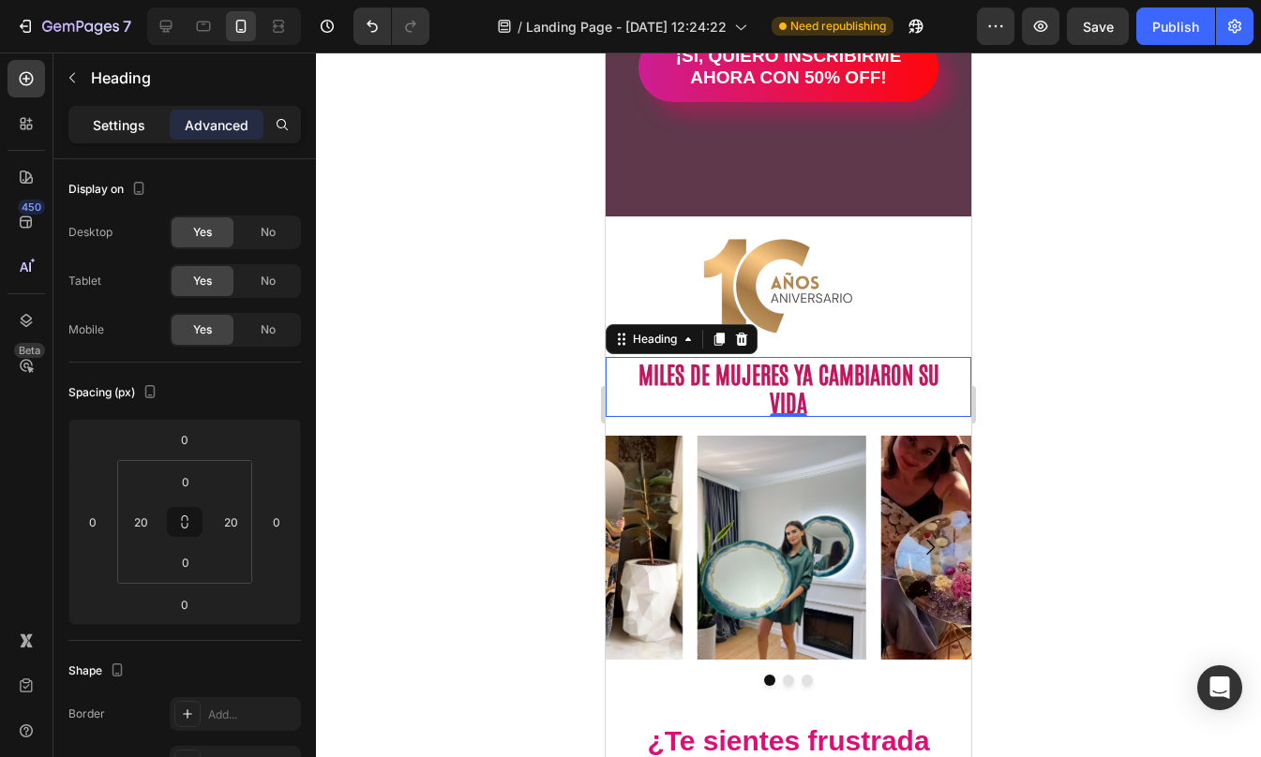
click at [110, 115] on p "Settings" at bounding box center [119, 125] width 52 height 20
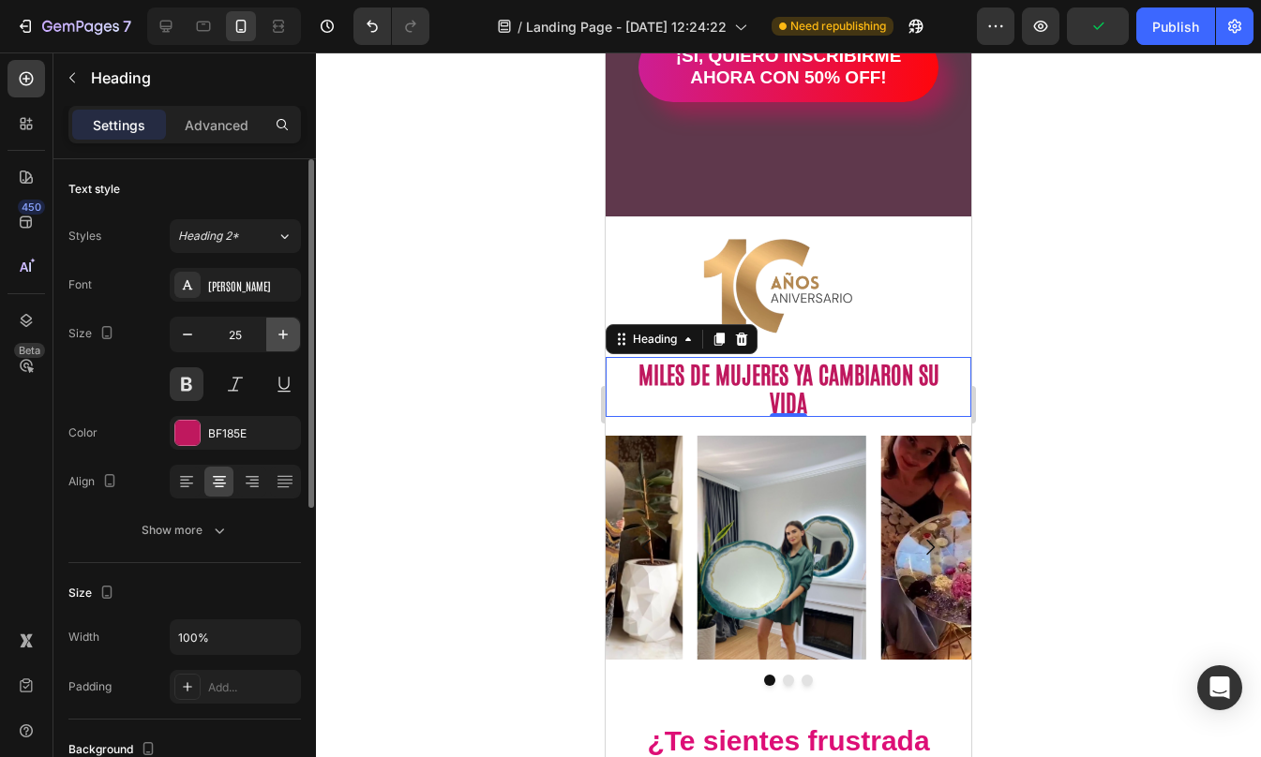
click at [275, 319] on button "button" at bounding box center [283, 335] width 34 height 34
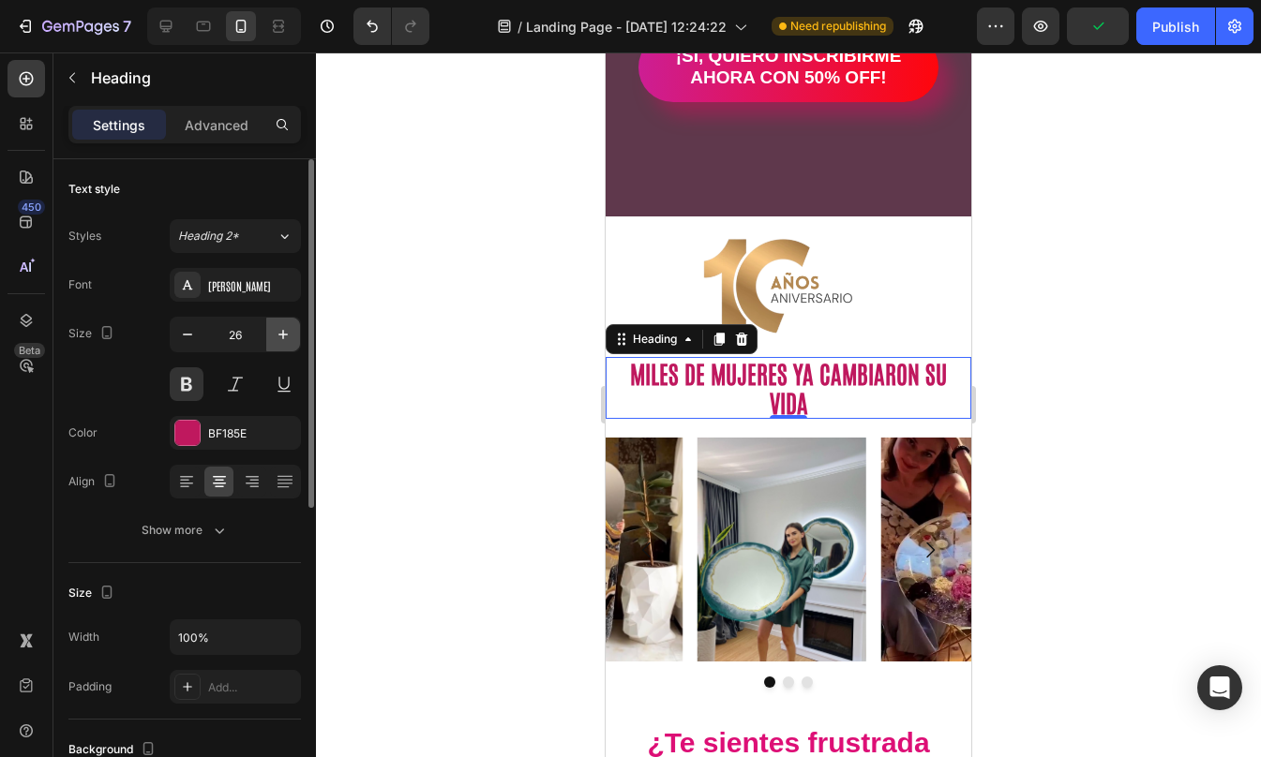
click at [275, 319] on button "button" at bounding box center [283, 335] width 34 height 34
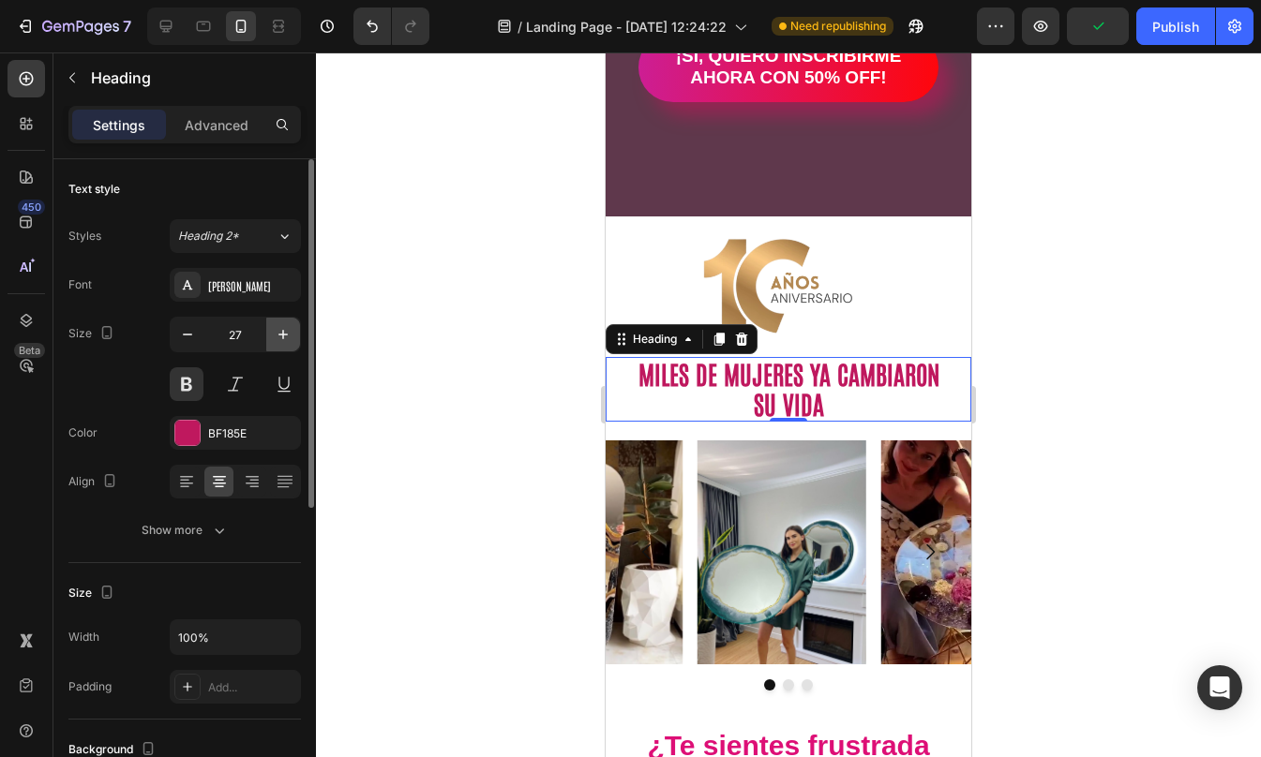
click at [275, 319] on button "button" at bounding box center [283, 335] width 34 height 34
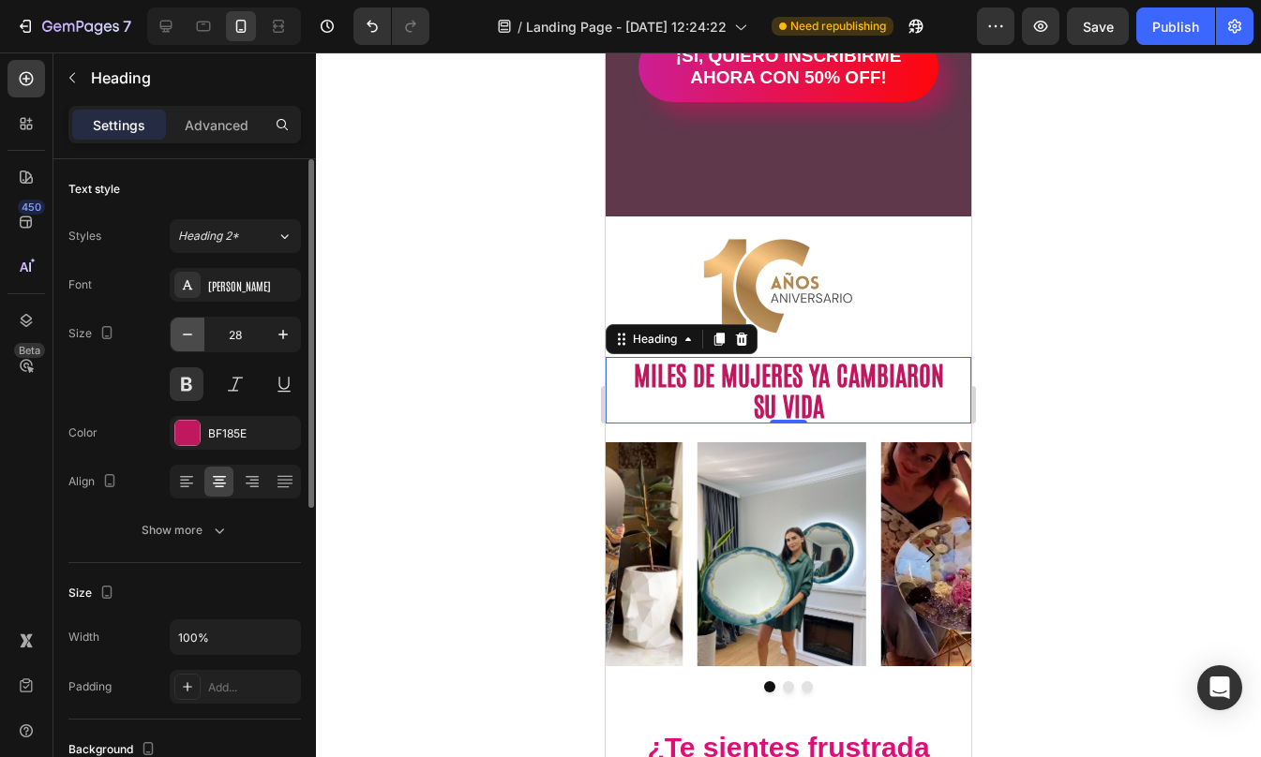
click at [181, 336] on icon "button" at bounding box center [187, 334] width 19 height 19
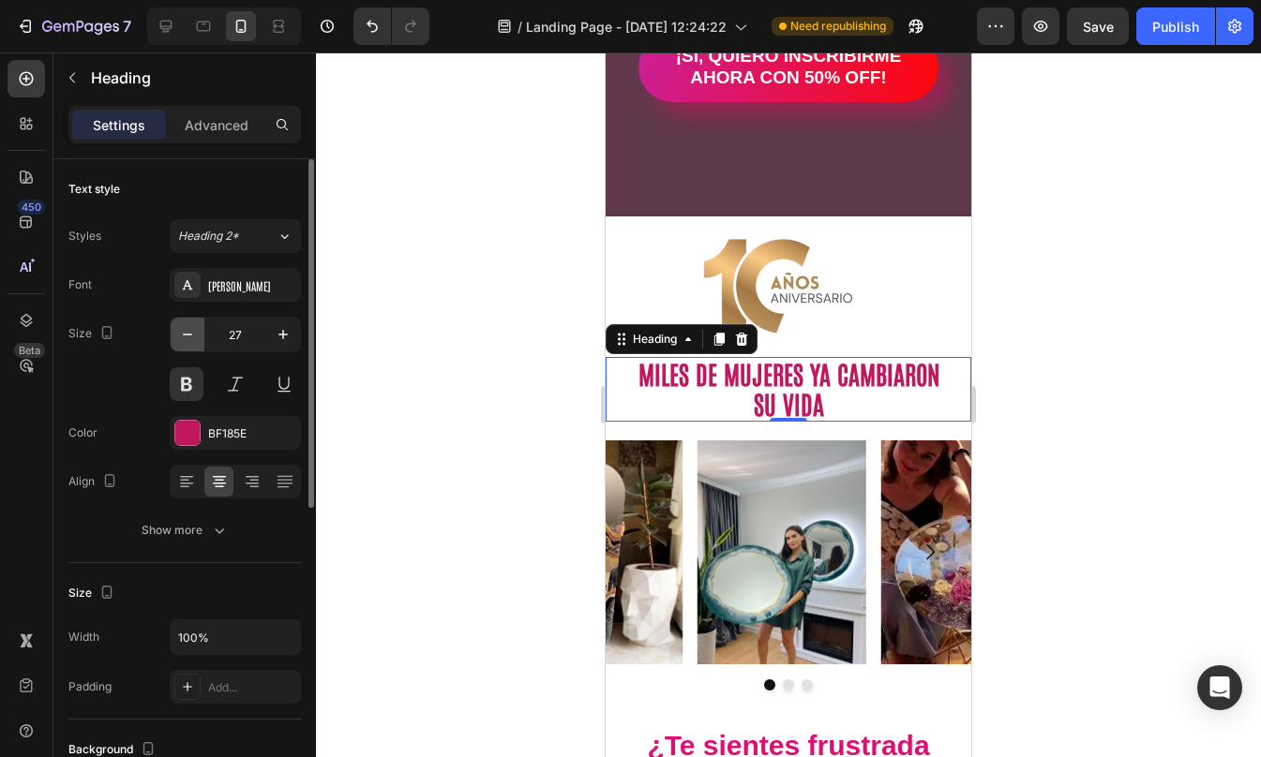
click at [181, 336] on icon "button" at bounding box center [187, 334] width 19 height 19
type input "26"
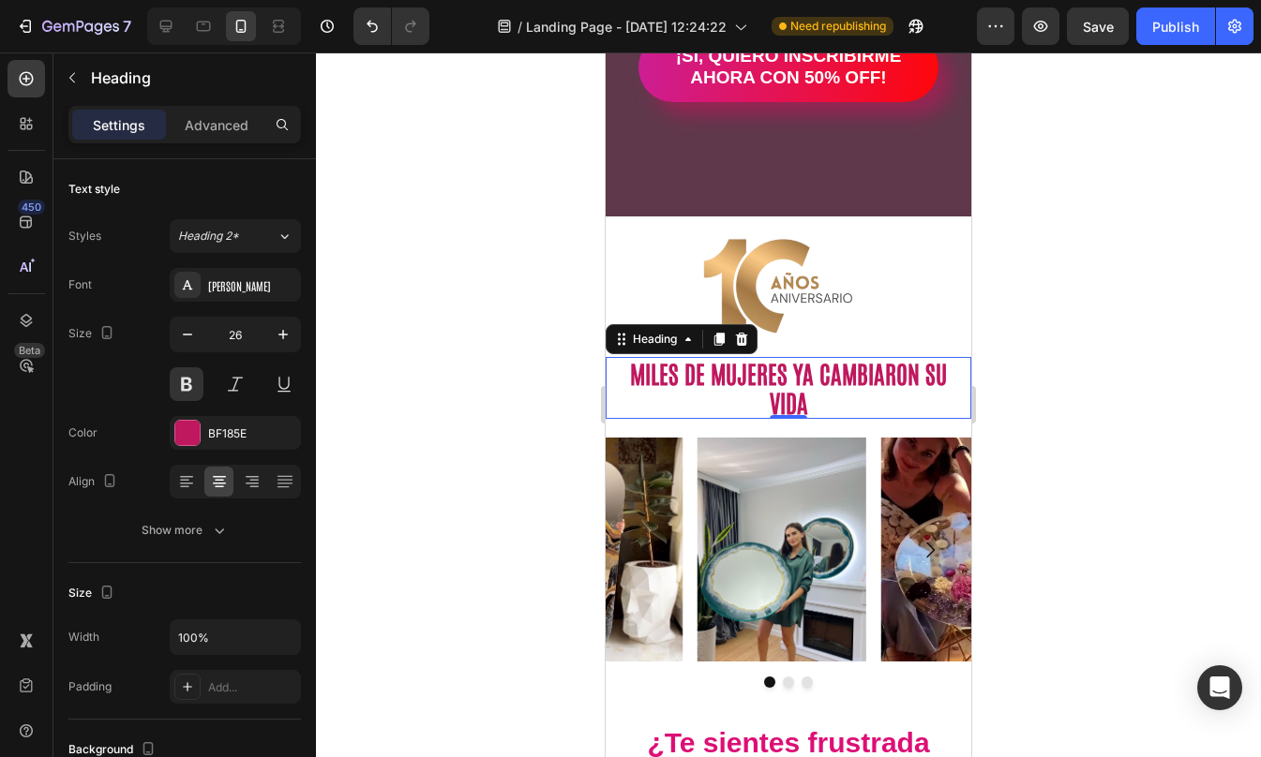
click at [1027, 377] on div at bounding box center [788, 404] width 945 height 705
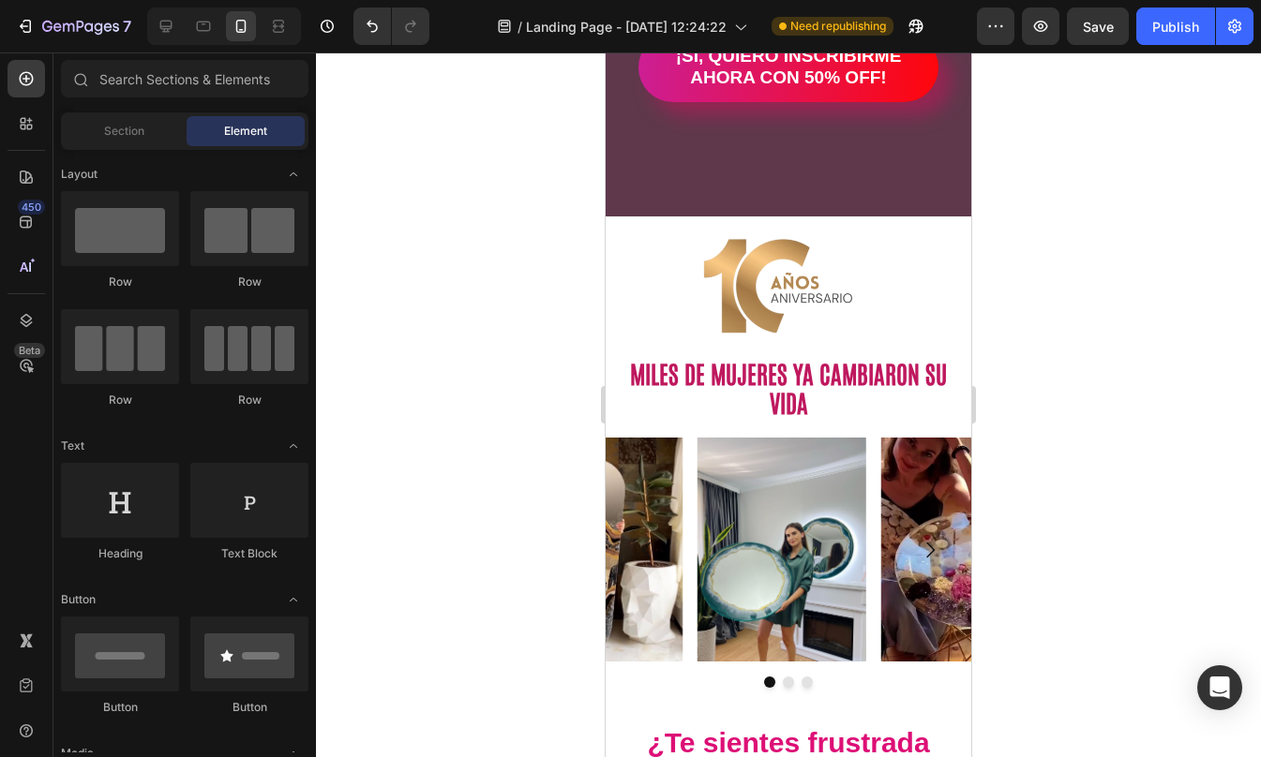
click at [1027, 377] on div at bounding box center [788, 404] width 945 height 705
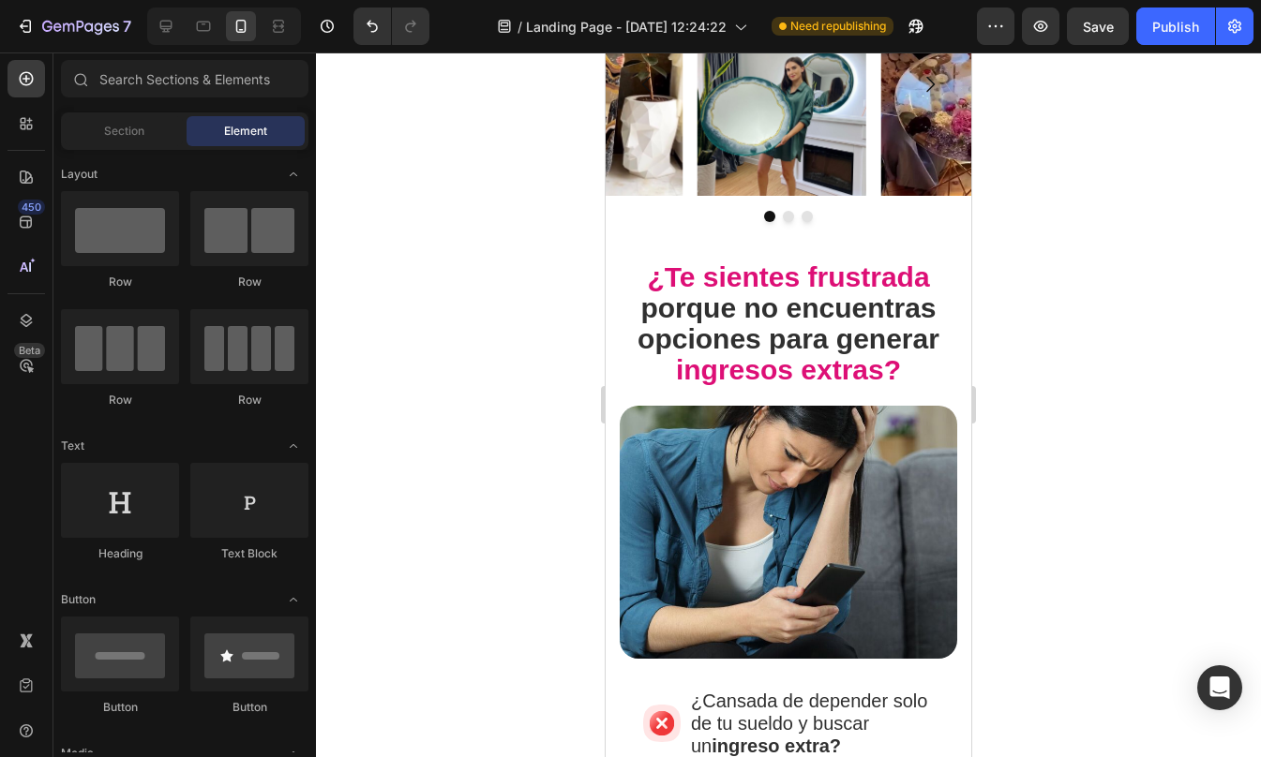
drag, startPoint x: 966, startPoint y: 112, endPoint x: 1577, endPoint y: 186, distance: 615.5
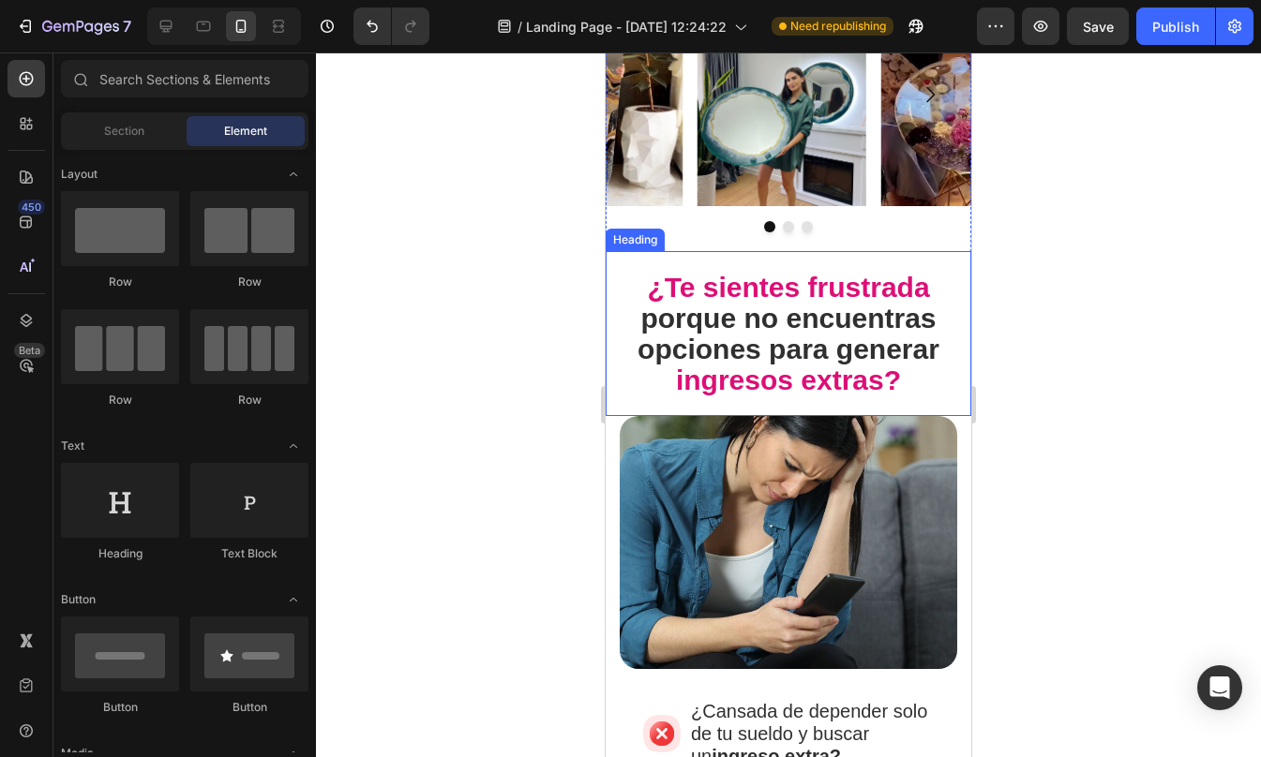
click at [885, 298] on h2 "¿Te sientes frustrada porque no encuentras opciones para generar ingresos extra…" at bounding box center [788, 333] width 328 height 127
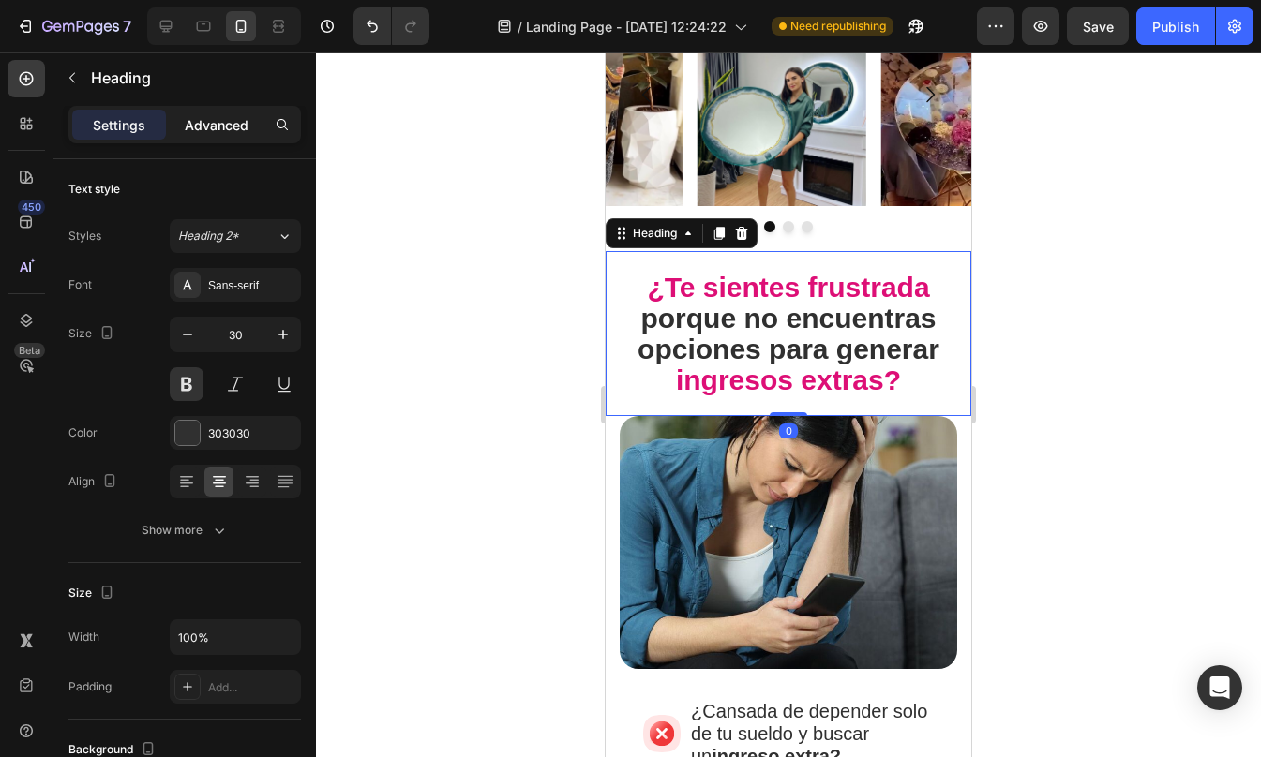
click at [226, 125] on p "Advanced" at bounding box center [217, 125] width 64 height 20
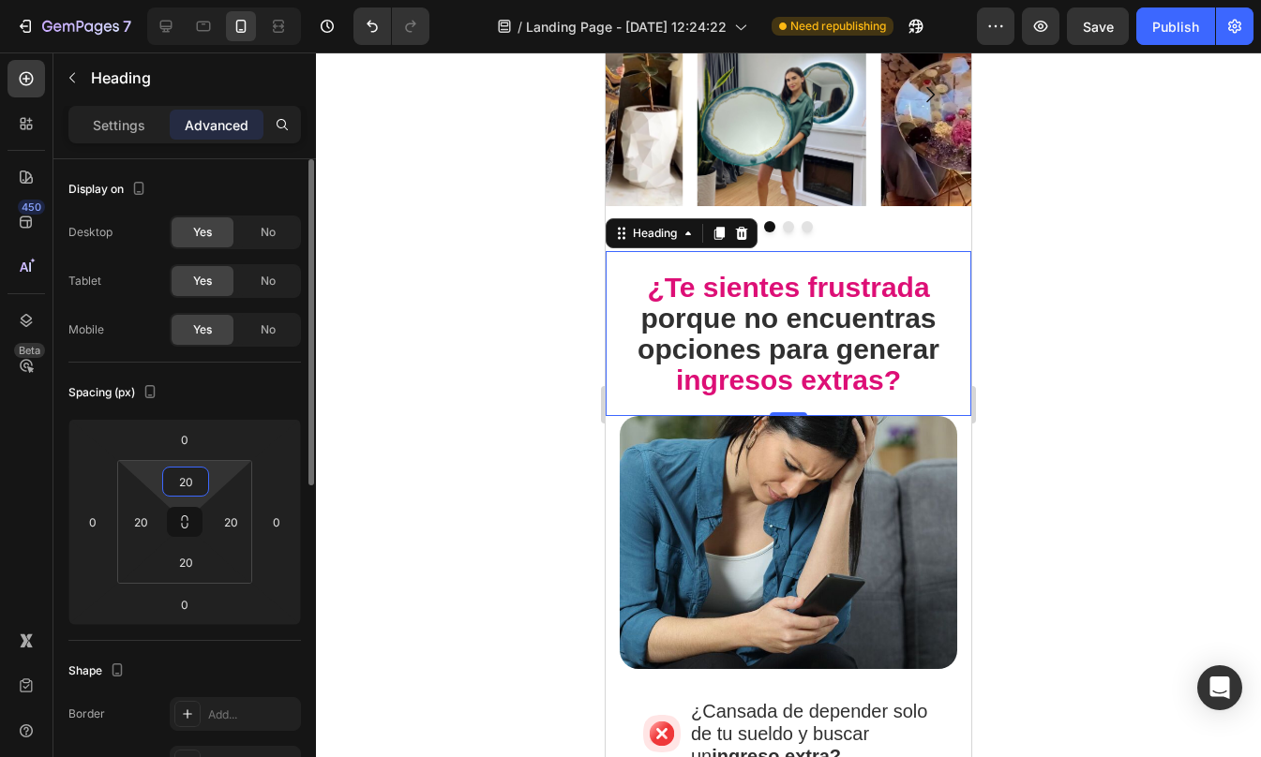
click at [189, 485] on input "20" at bounding box center [185, 482] width 37 height 28
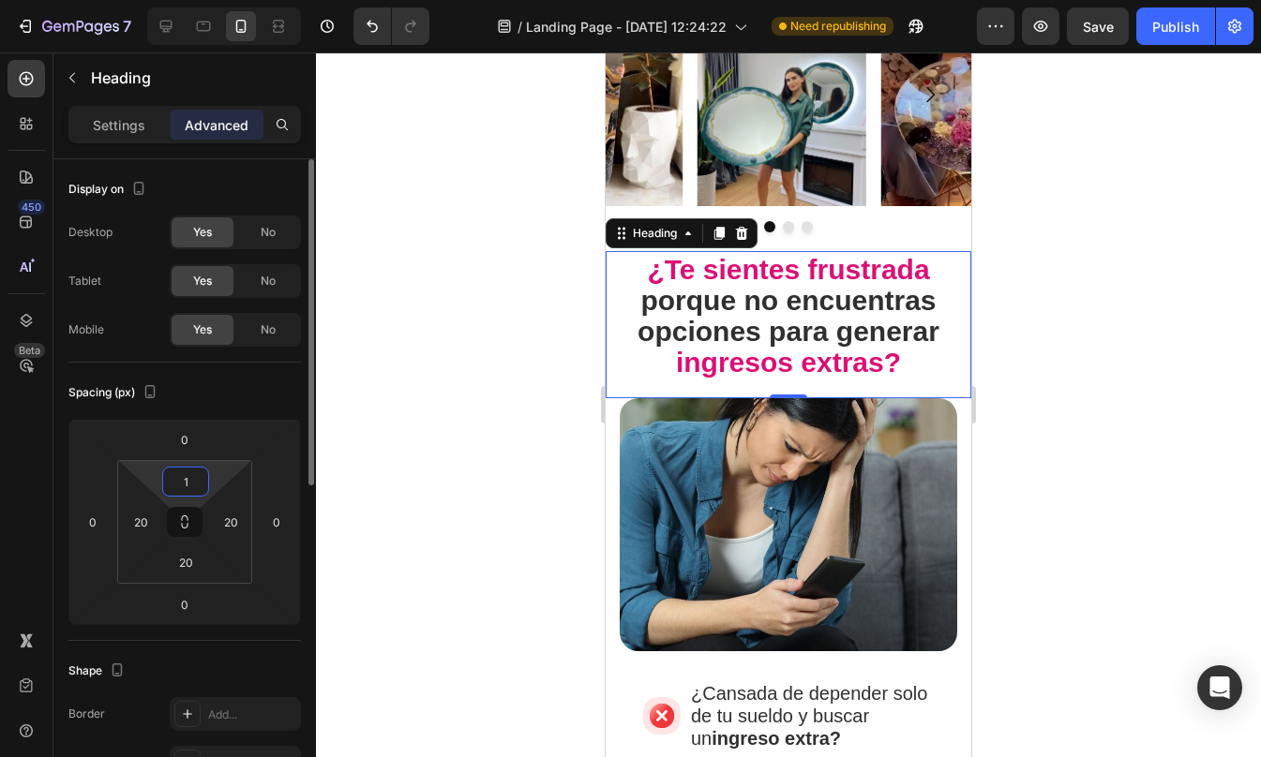
type input "15"
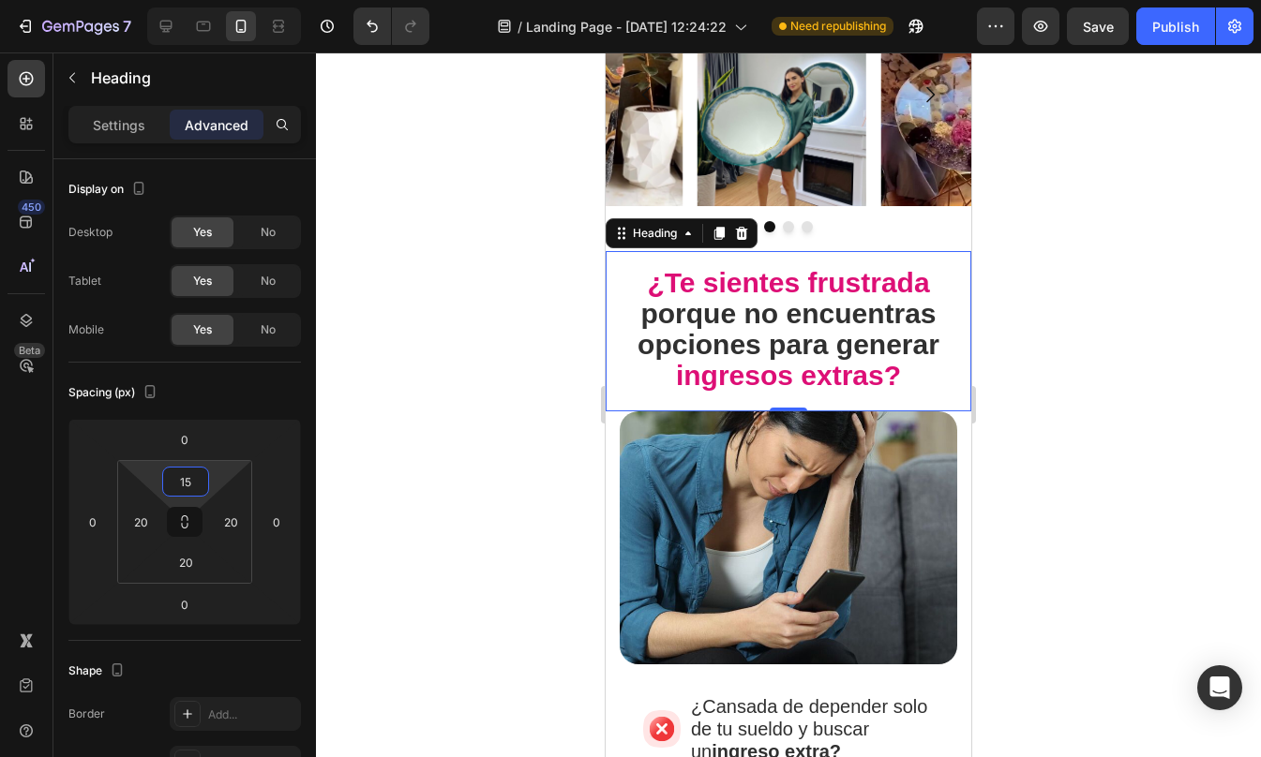
click at [1027, 413] on div at bounding box center [788, 404] width 945 height 705
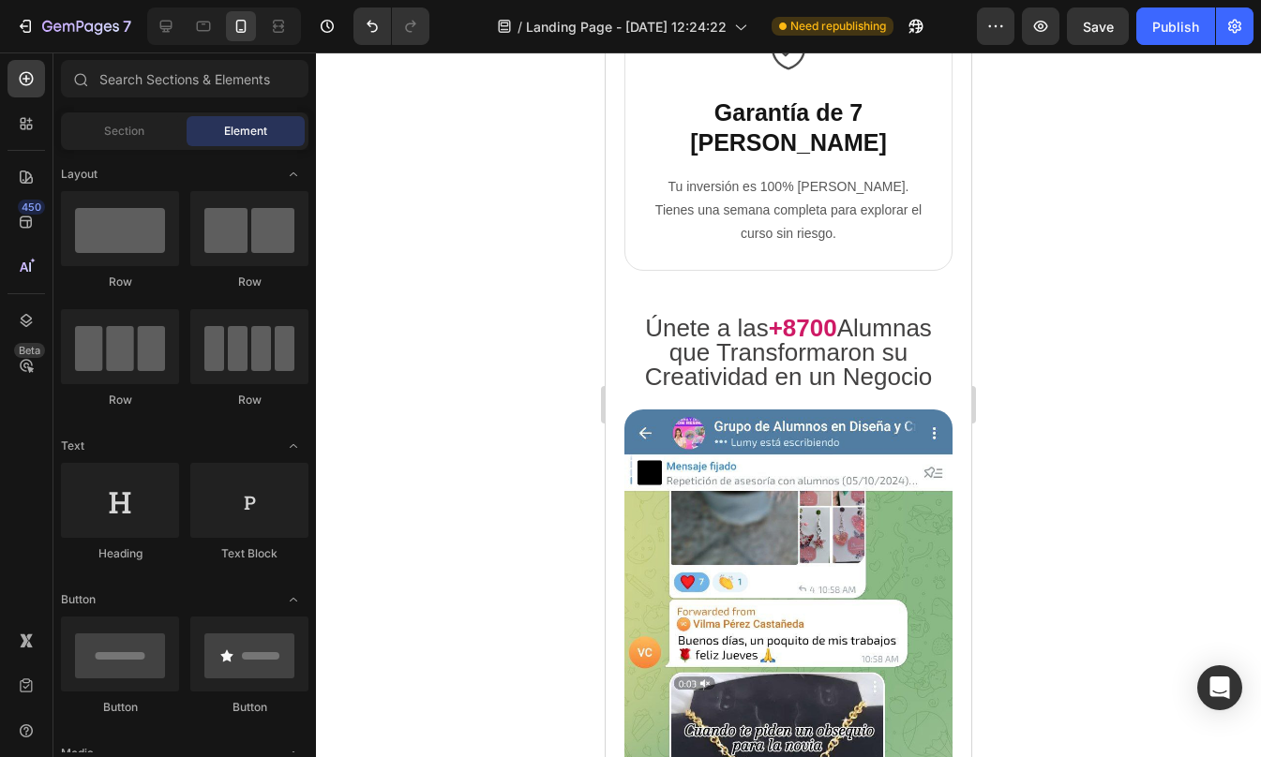
scroll to position [5532, 0]
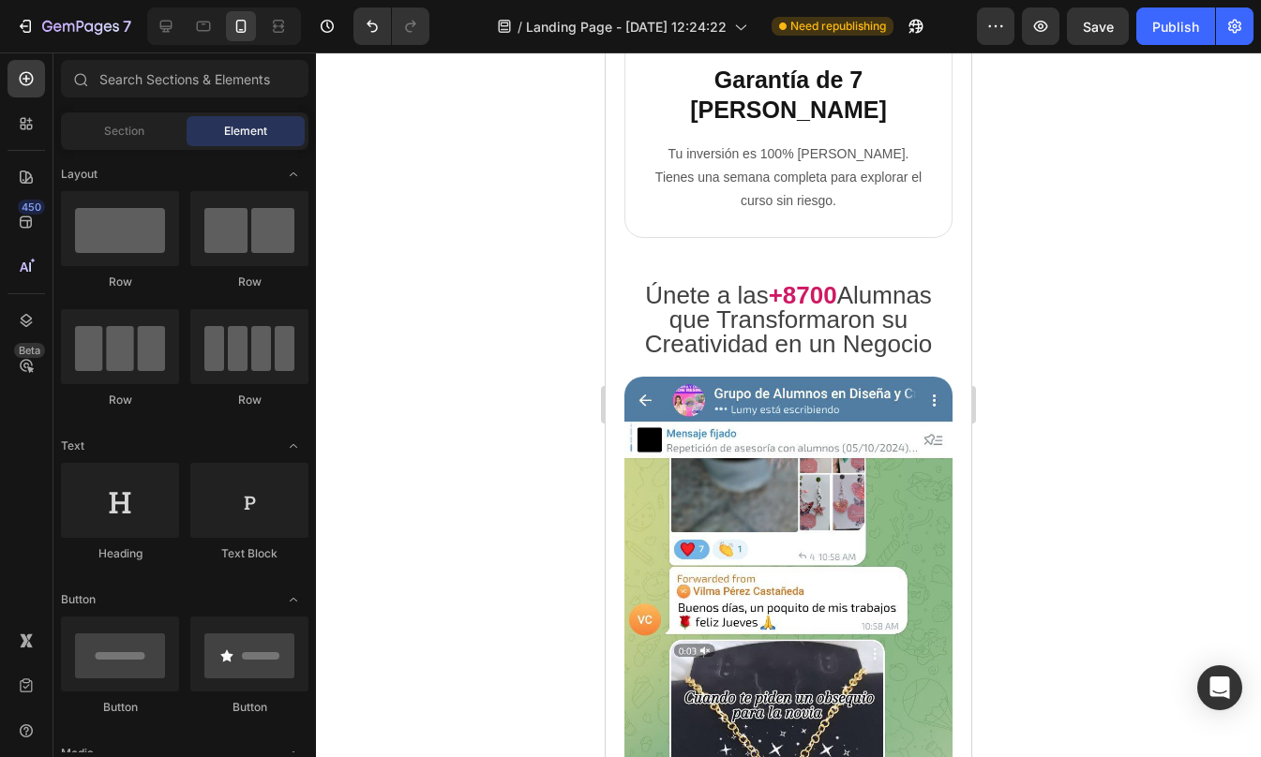
drag, startPoint x: 969, startPoint y: 140, endPoint x: 1583, endPoint y: 397, distance: 665.8
click at [789, 281] on strong "+8700" at bounding box center [803, 295] width 68 height 28
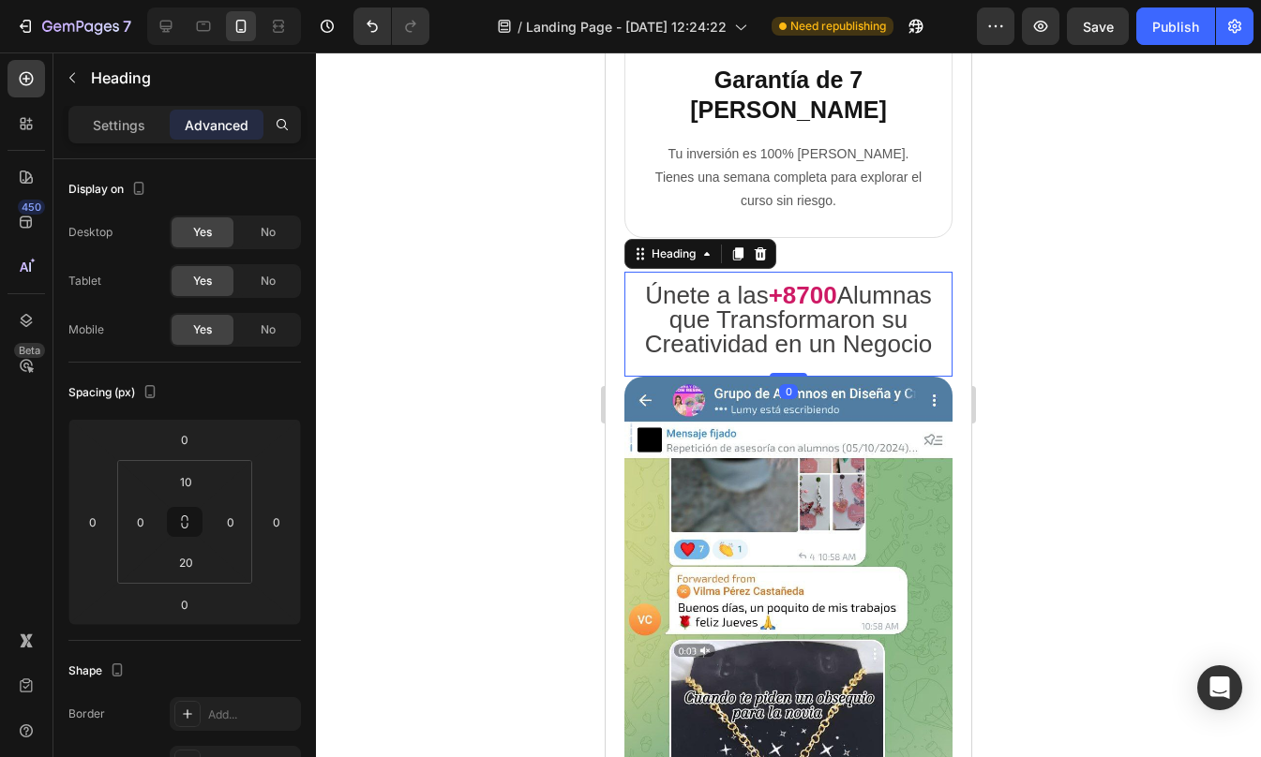
click at [789, 281] on strong "+8700" at bounding box center [803, 295] width 68 height 28
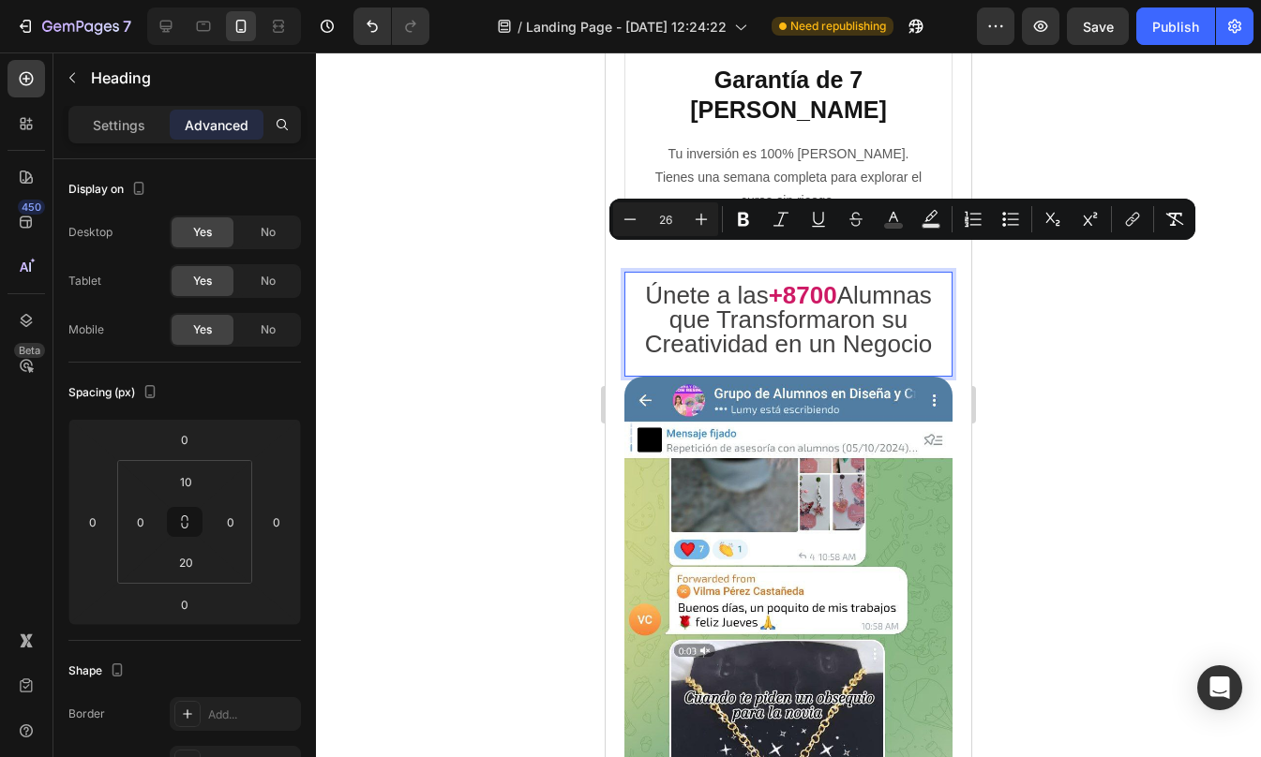
click at [774, 281] on strong "+8700" at bounding box center [803, 295] width 68 height 28
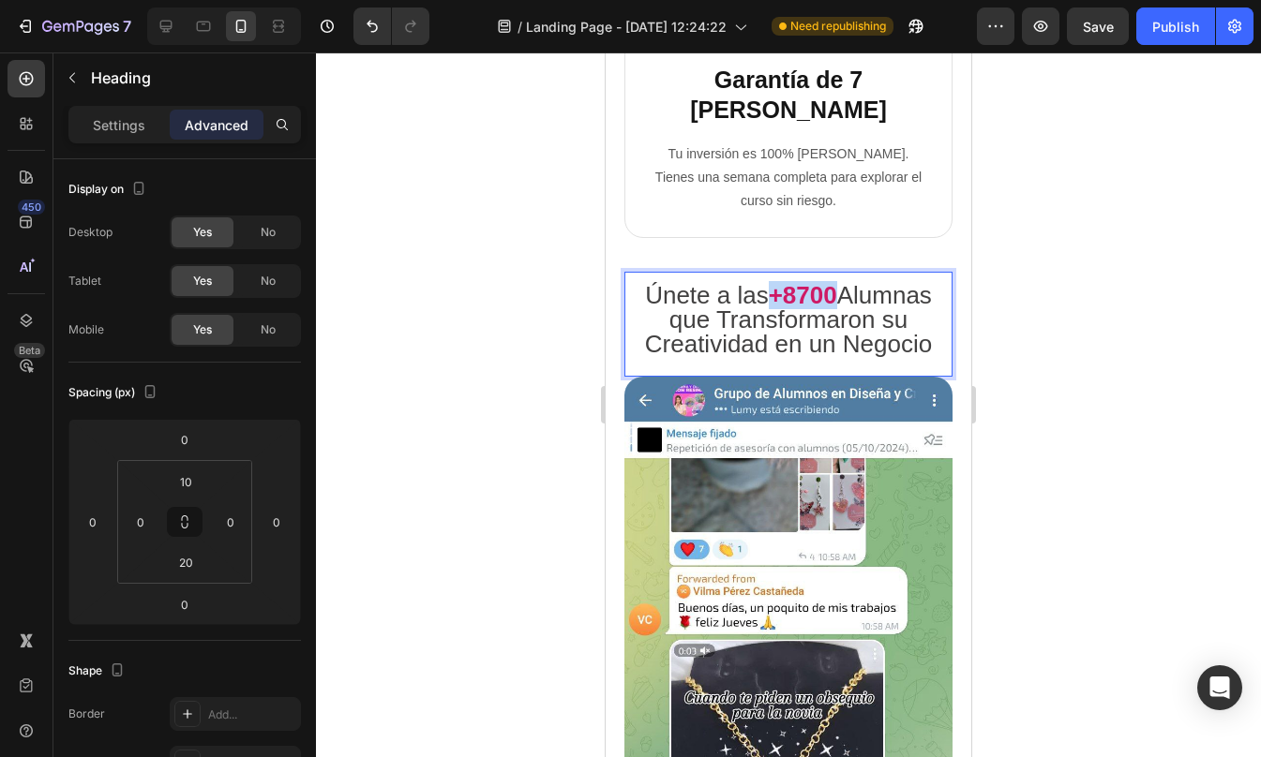
drag, startPoint x: 766, startPoint y: 257, endPoint x: 826, endPoint y: 261, distance: 60.1
click at [826, 281] on strong "+8700" at bounding box center [803, 295] width 68 height 28
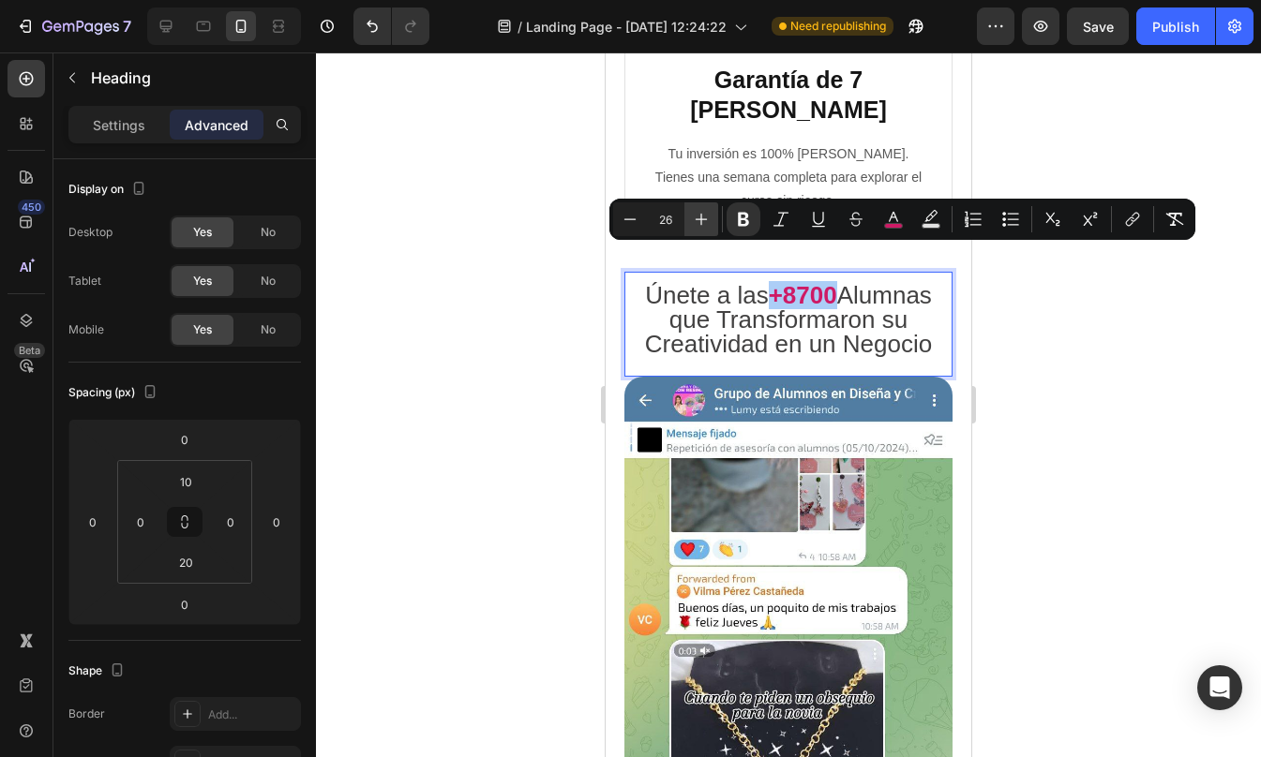
click at [695, 221] on icon "Editor contextual toolbar" at bounding box center [701, 219] width 19 height 19
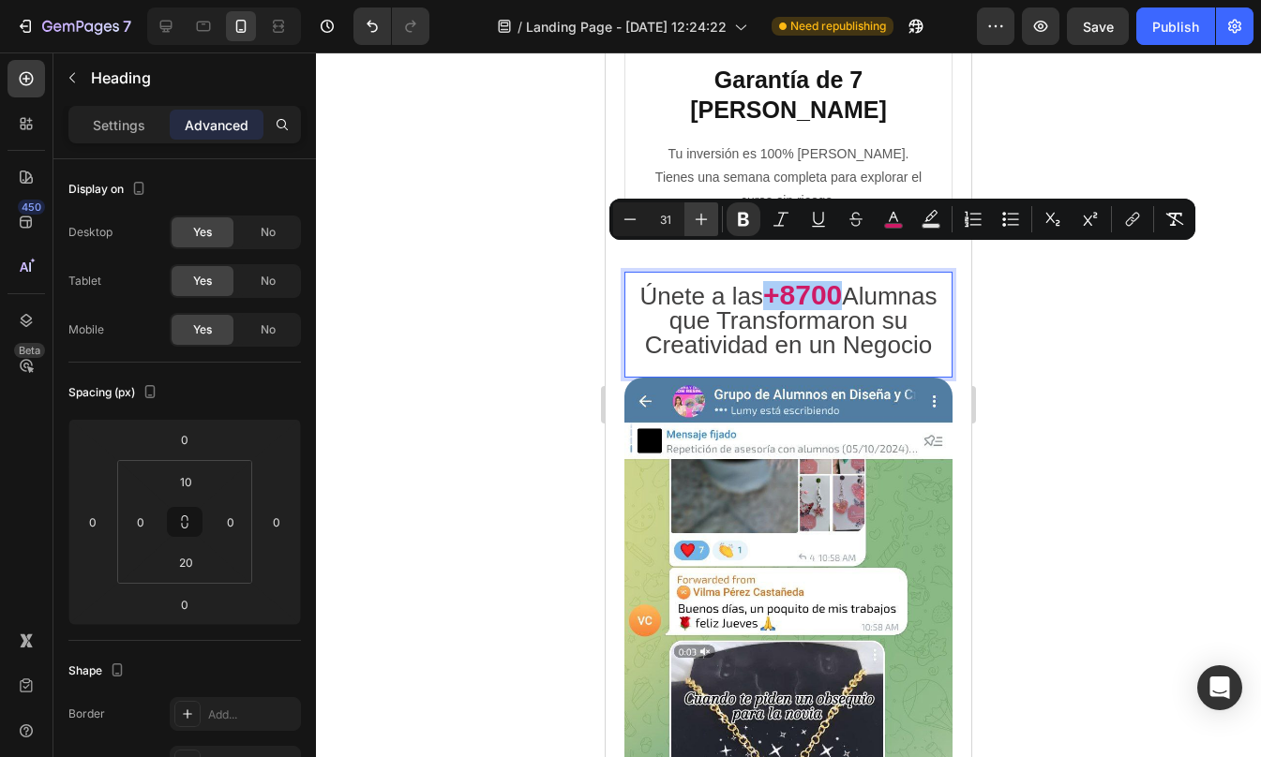
click at [695, 221] on icon "Editor contextual toolbar" at bounding box center [701, 219] width 19 height 19
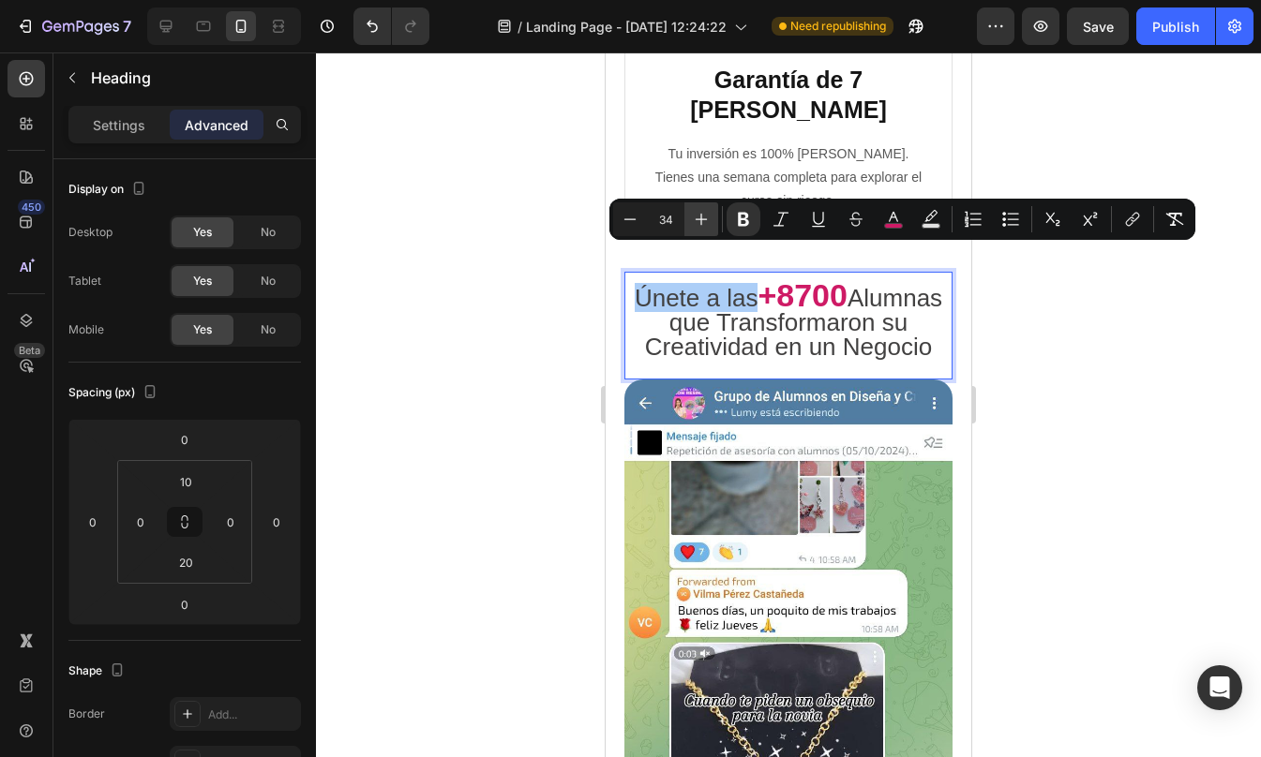
click at [695, 221] on icon "Editor contextual toolbar" at bounding box center [701, 219] width 19 height 19
type input "37"
click at [1057, 288] on div at bounding box center [788, 404] width 945 height 705
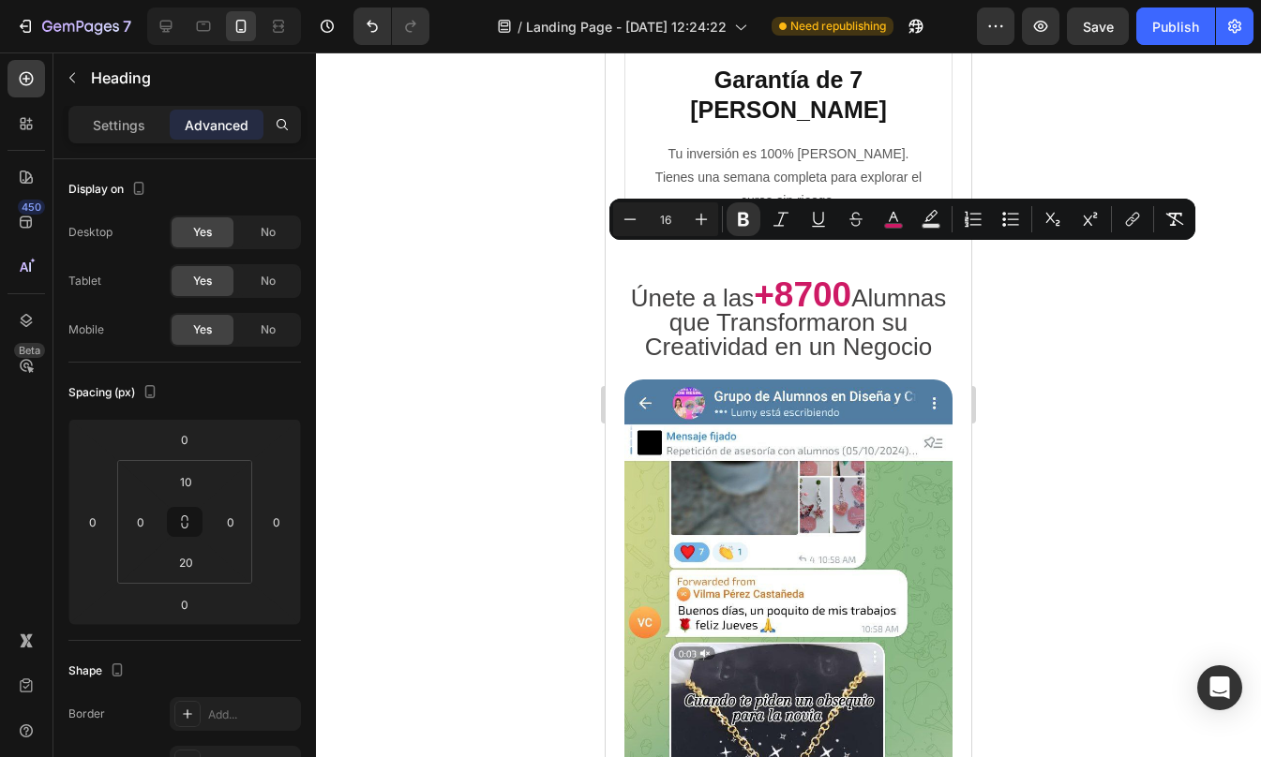
click at [1057, 288] on div at bounding box center [788, 404] width 945 height 705
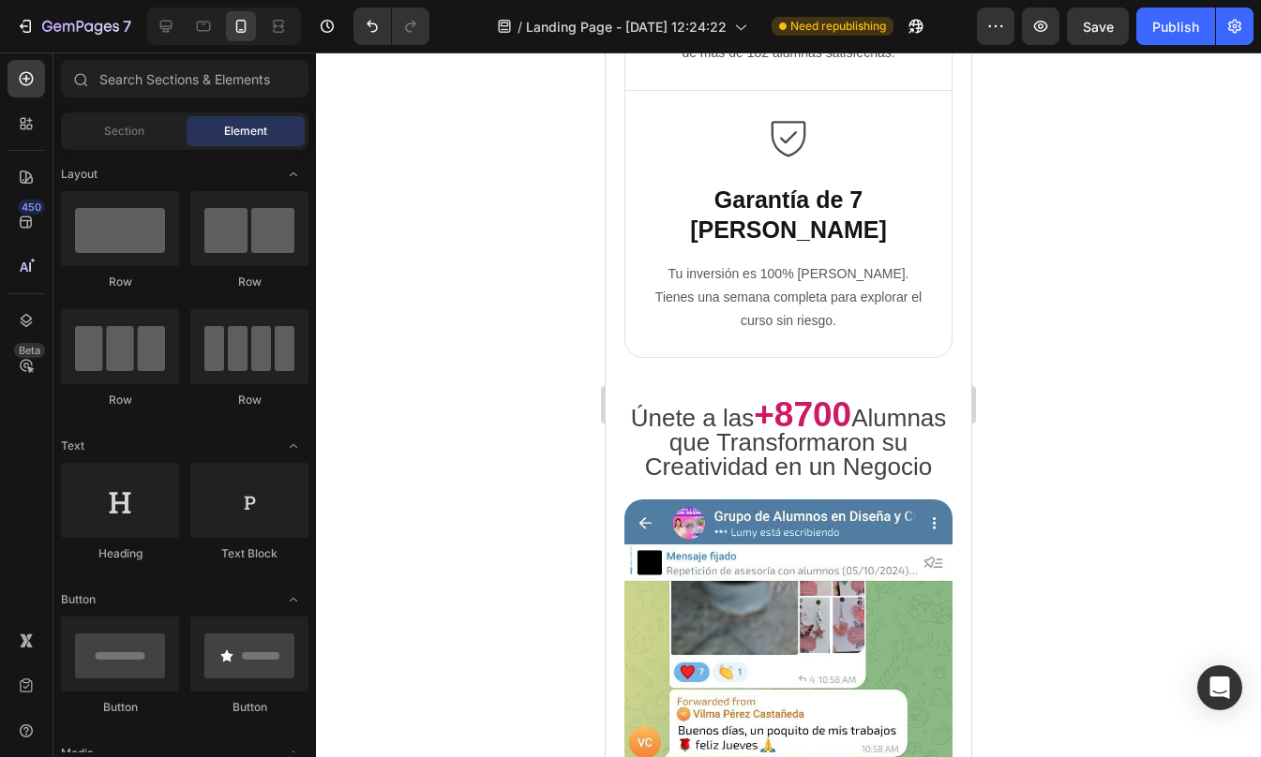
scroll to position [5302, 0]
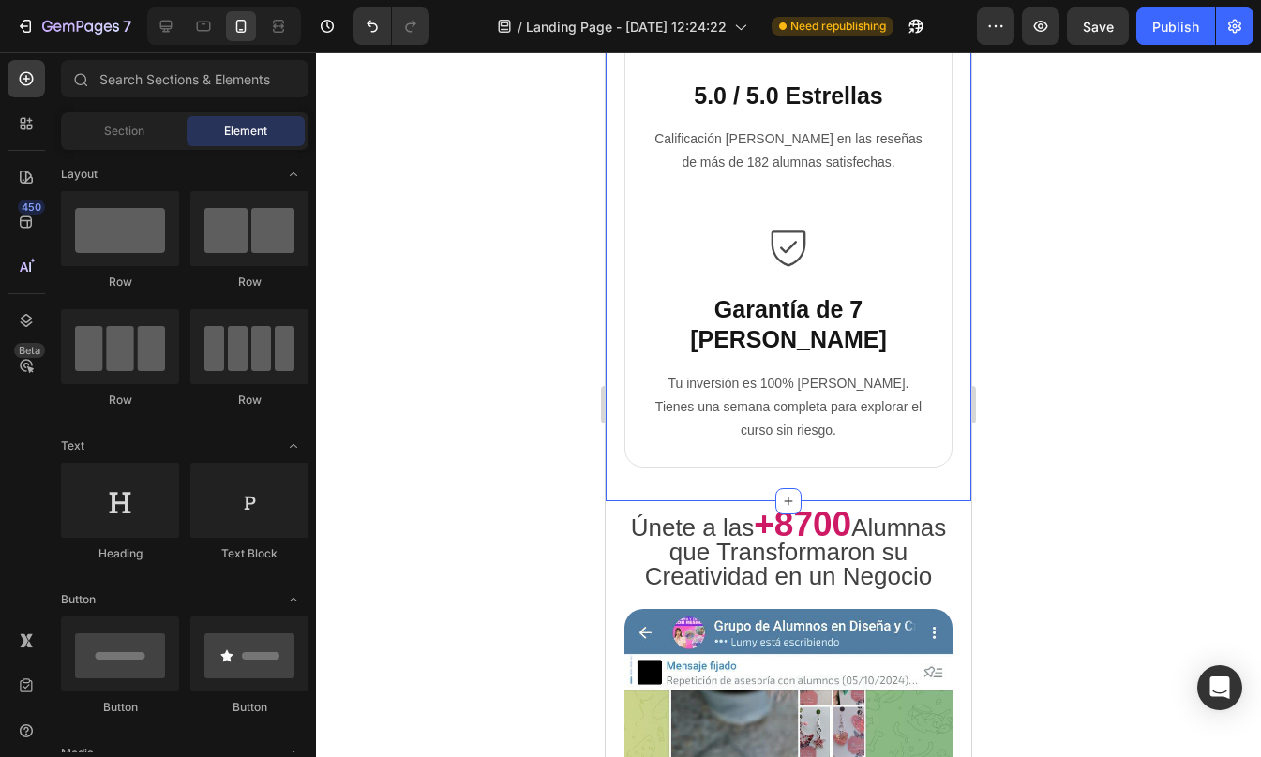
click at [796, 446] on div "Image Row Image Free Shipping Text Block Free shipping on any order of $150 or …" at bounding box center [788, 87] width 328 height 792
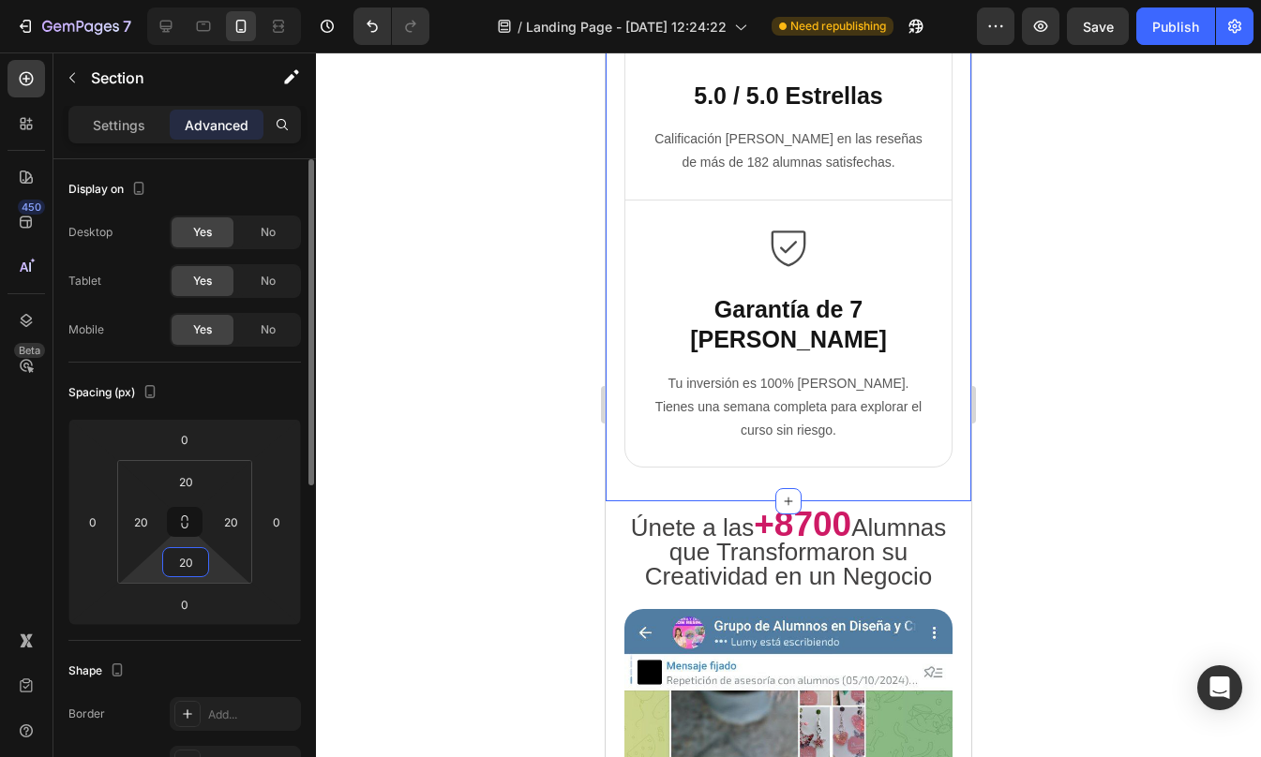
click at [193, 559] on input "20" at bounding box center [185, 562] width 37 height 28
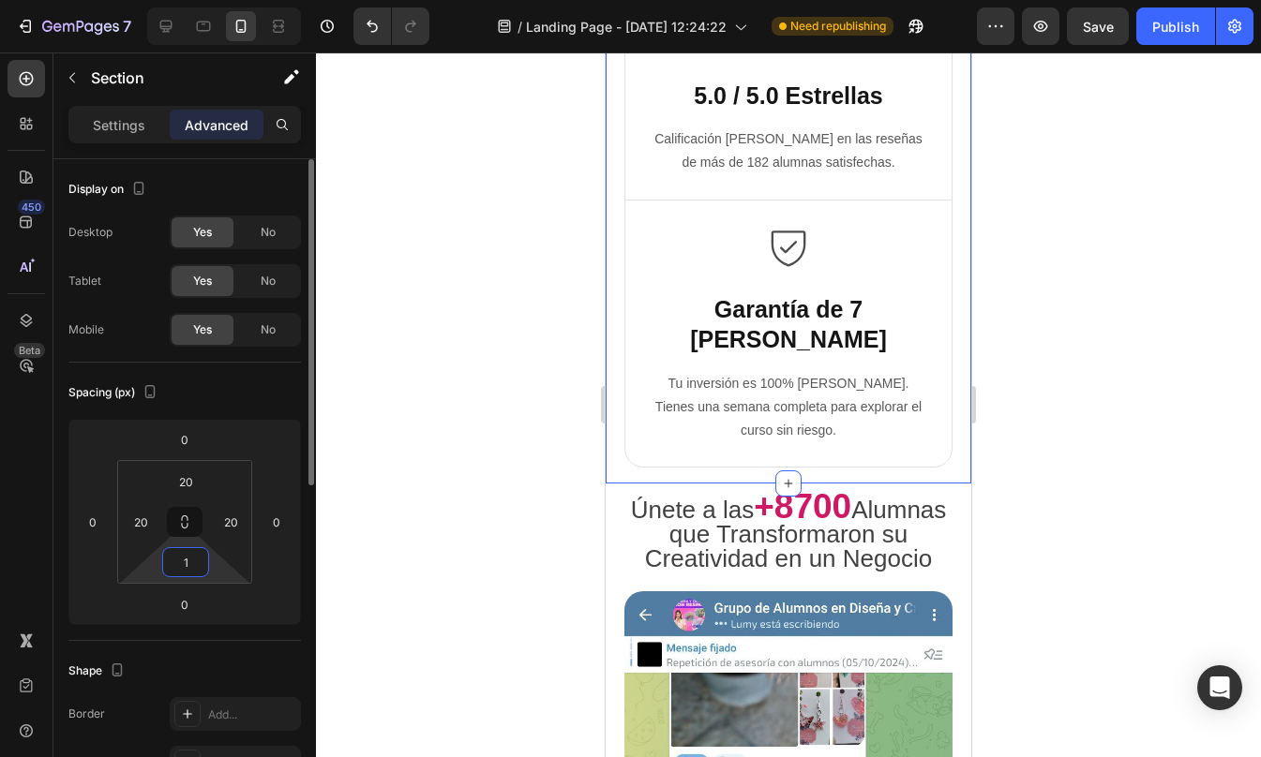
type input "15"
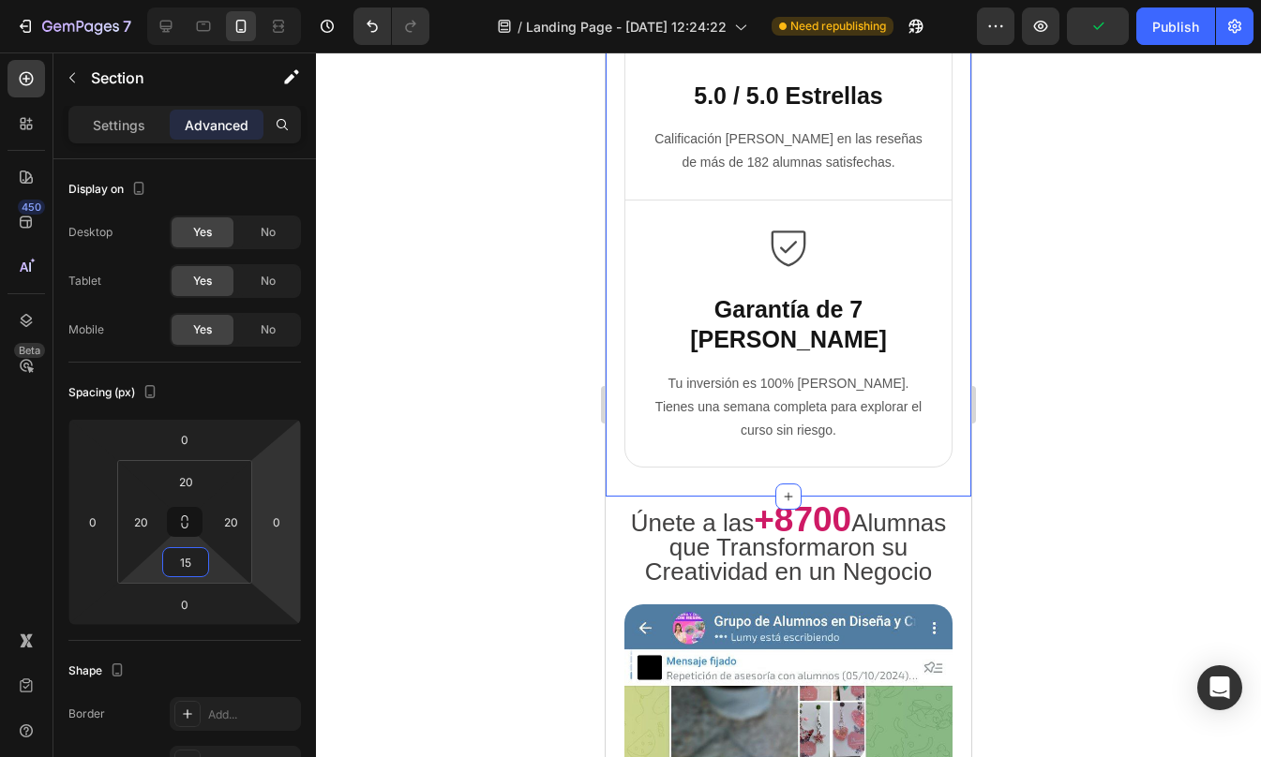
click at [1095, 449] on div at bounding box center [788, 404] width 945 height 705
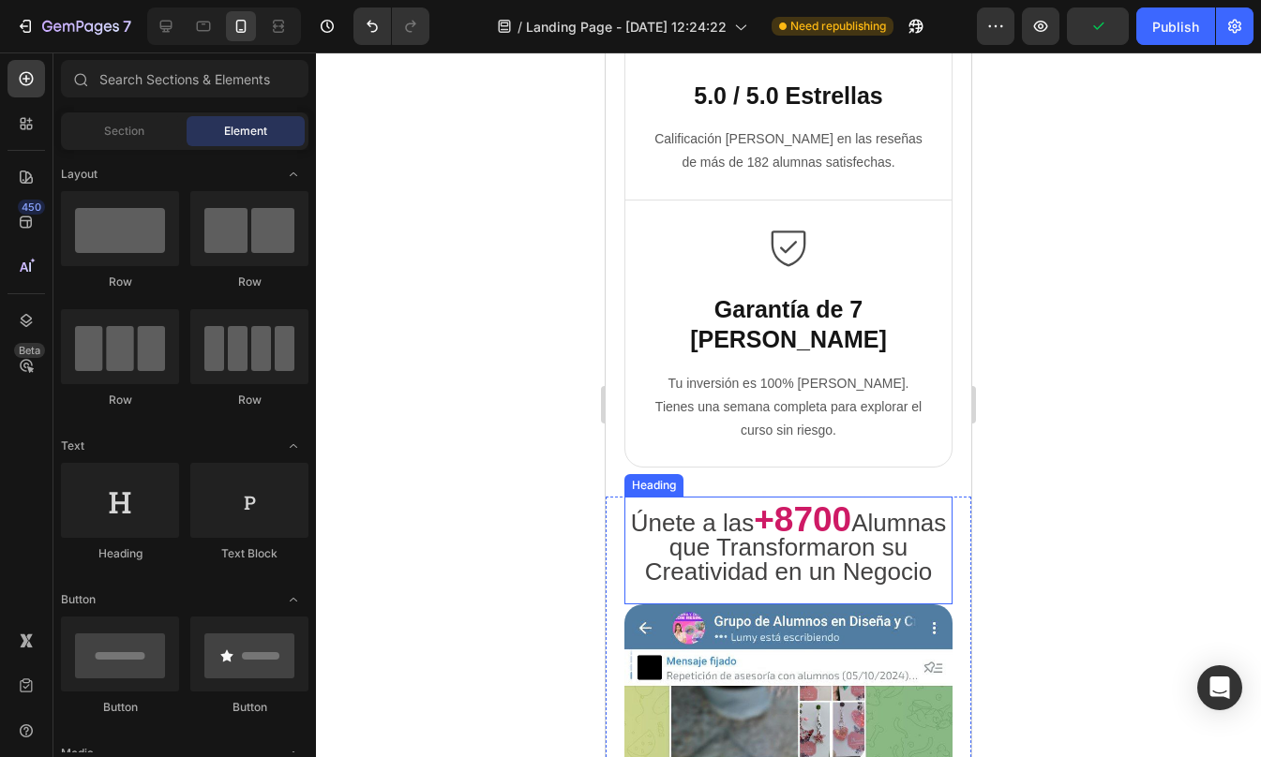
click at [882, 552] on span "Alumnas que Transformaron su Creatividad en un Negocio" at bounding box center [796, 547] width 302 height 77
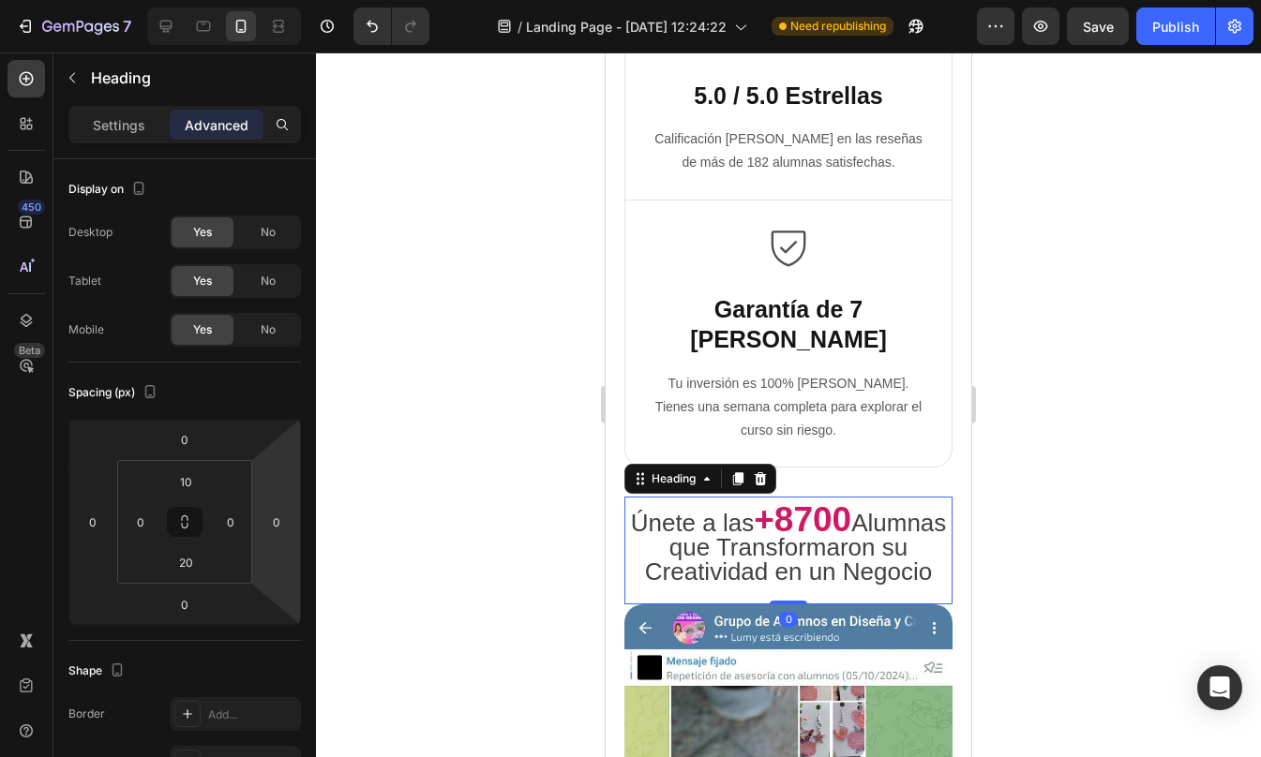
click at [1070, 364] on div at bounding box center [788, 404] width 945 height 705
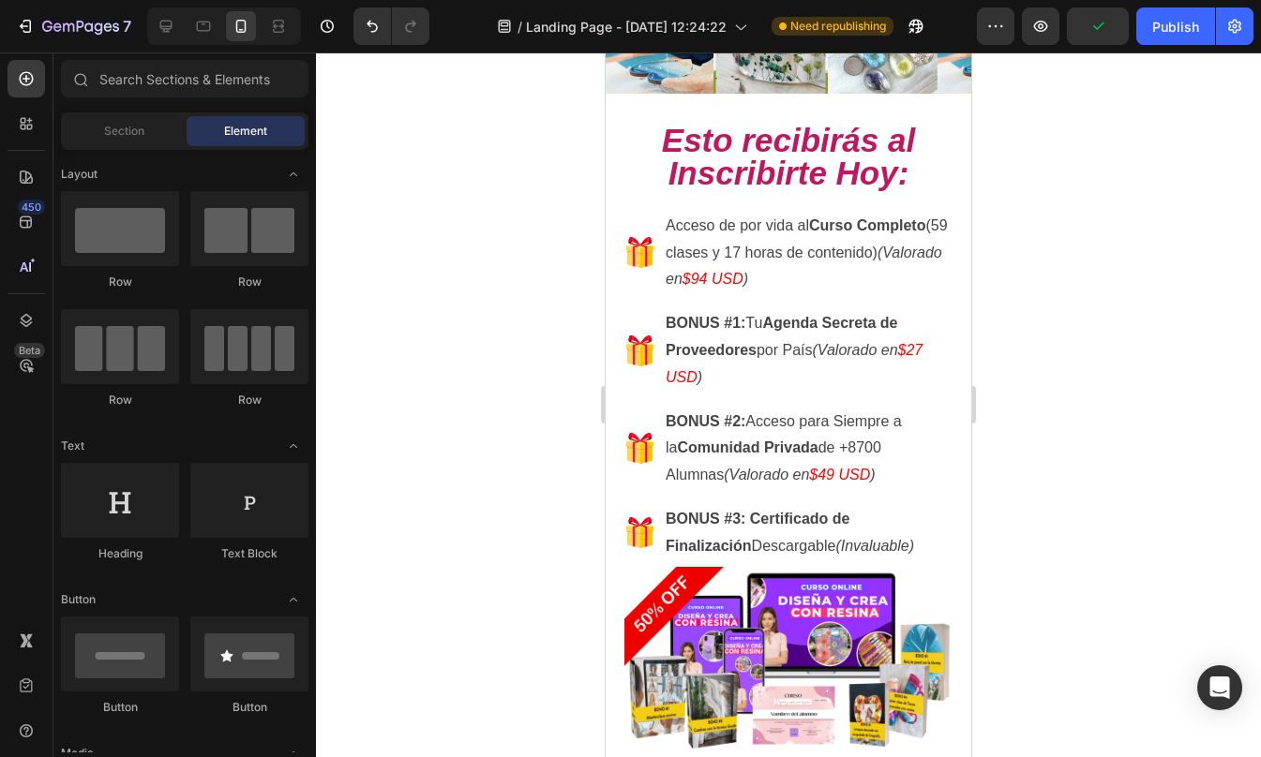
scroll to position [8839, 0]
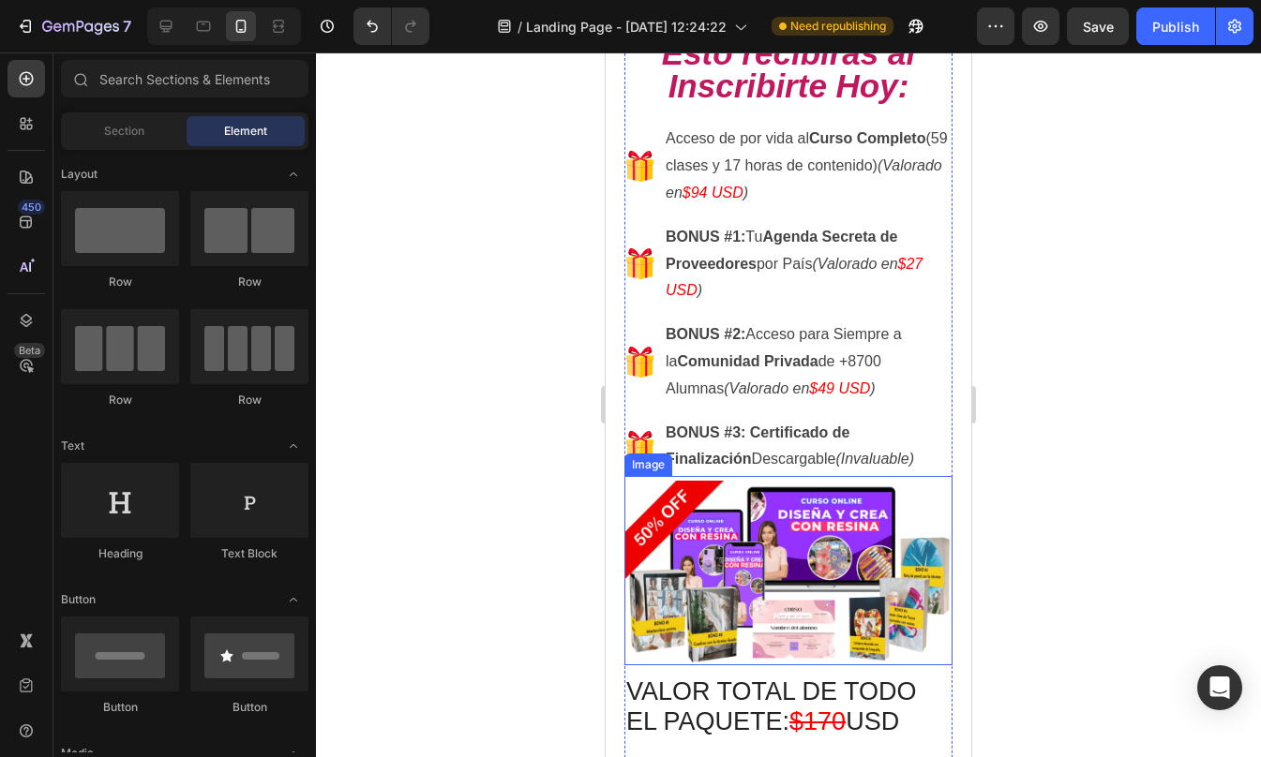
click at [844, 490] on img at bounding box center [788, 573] width 328 height 185
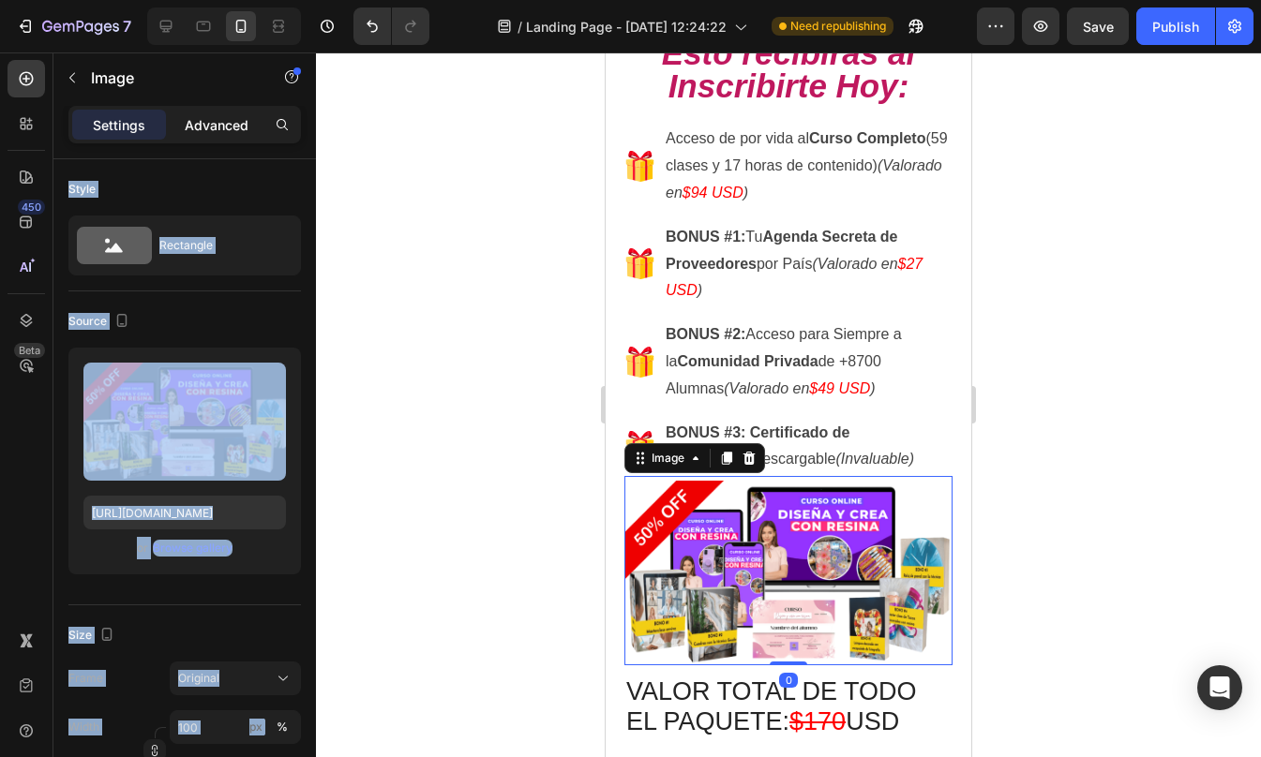
click at [211, 121] on p "Advanced" at bounding box center [217, 125] width 64 height 20
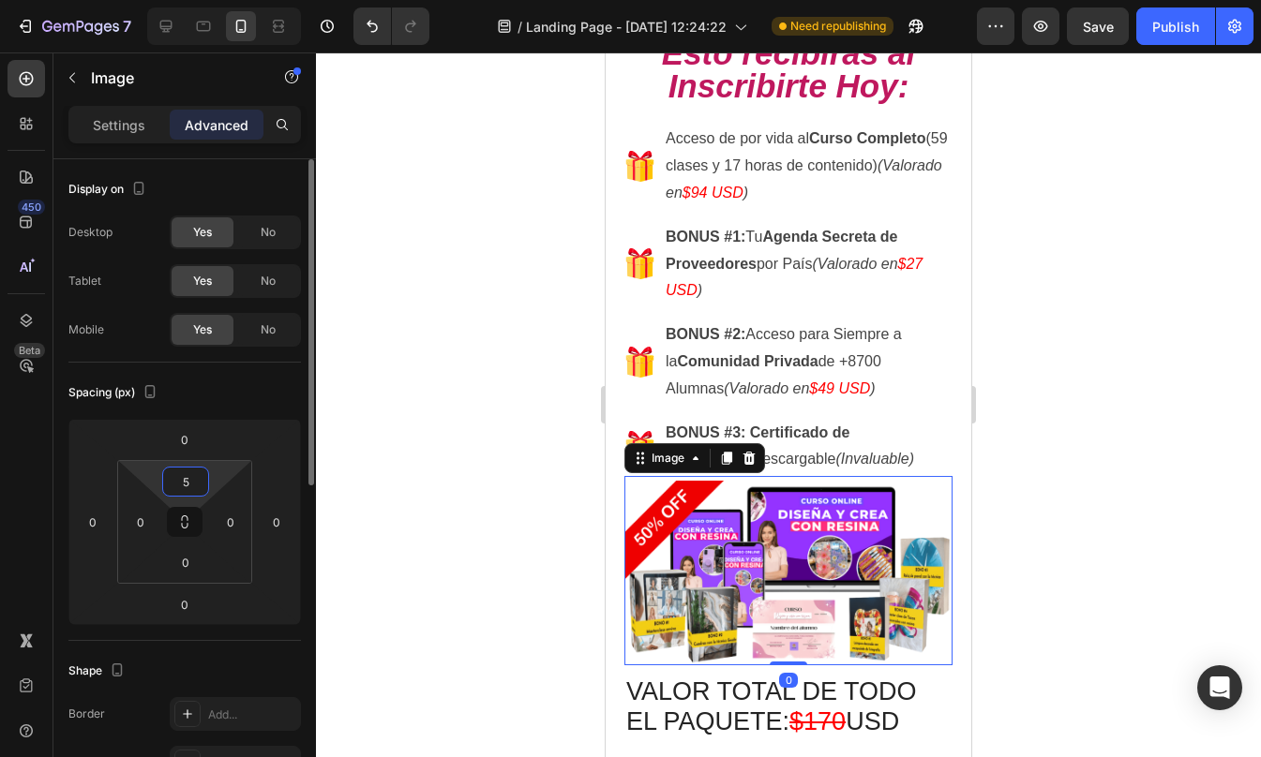
click at [192, 485] on input "5" at bounding box center [185, 482] width 37 height 28
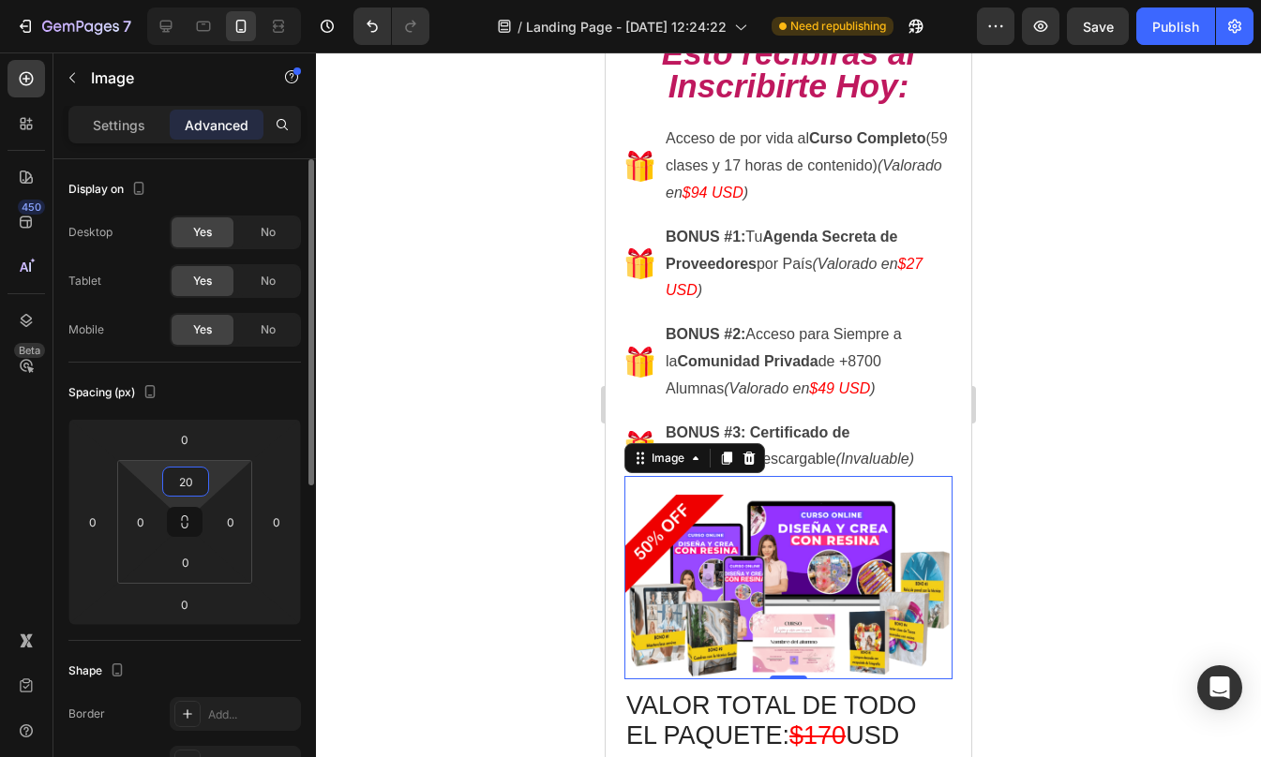
type input "2"
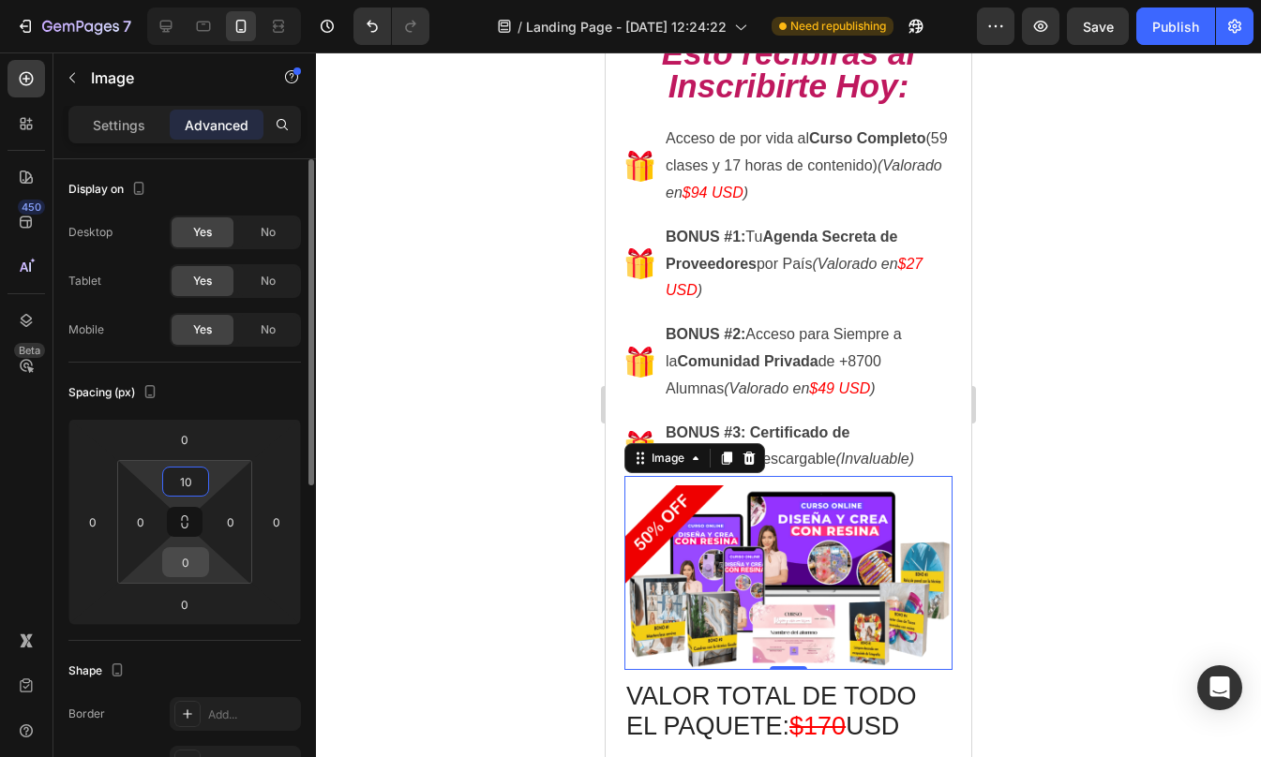
type input "10"
click at [188, 574] on input "0" at bounding box center [185, 562] width 37 height 28
type input "10"
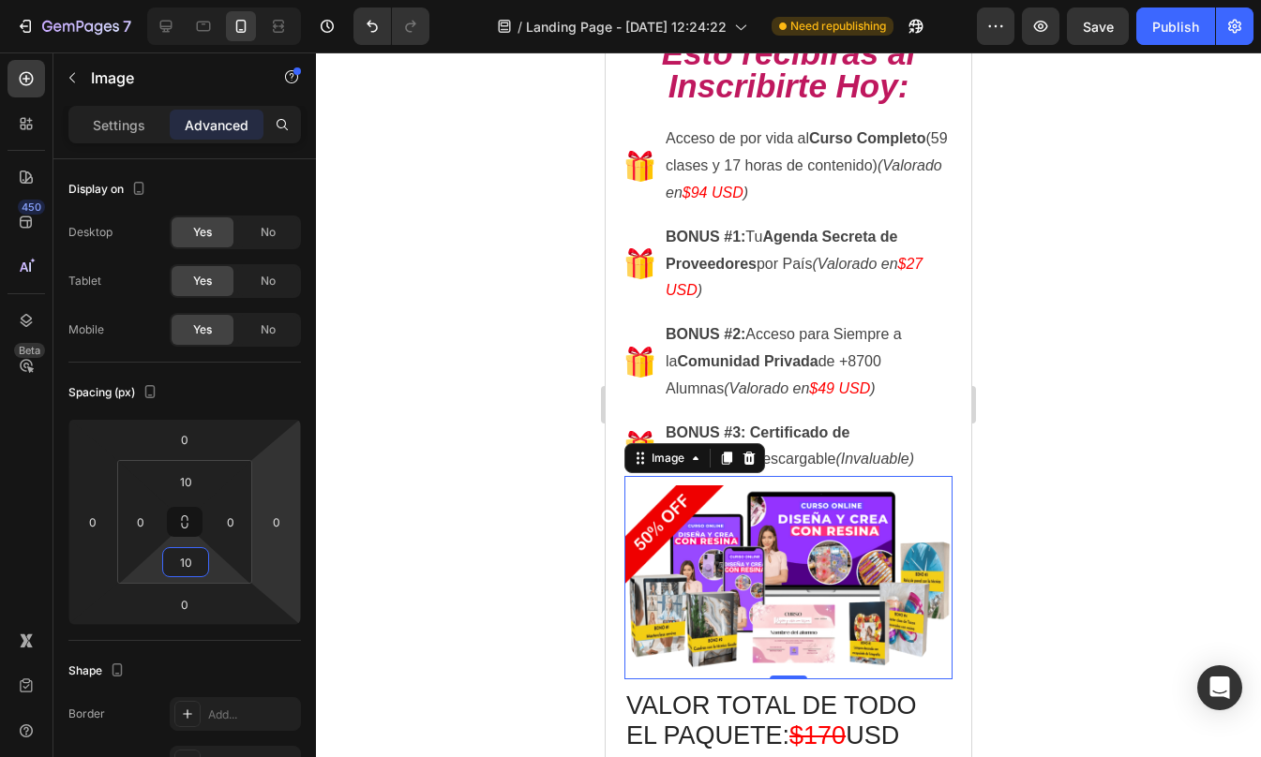
click at [989, 495] on div at bounding box center [788, 404] width 945 height 705
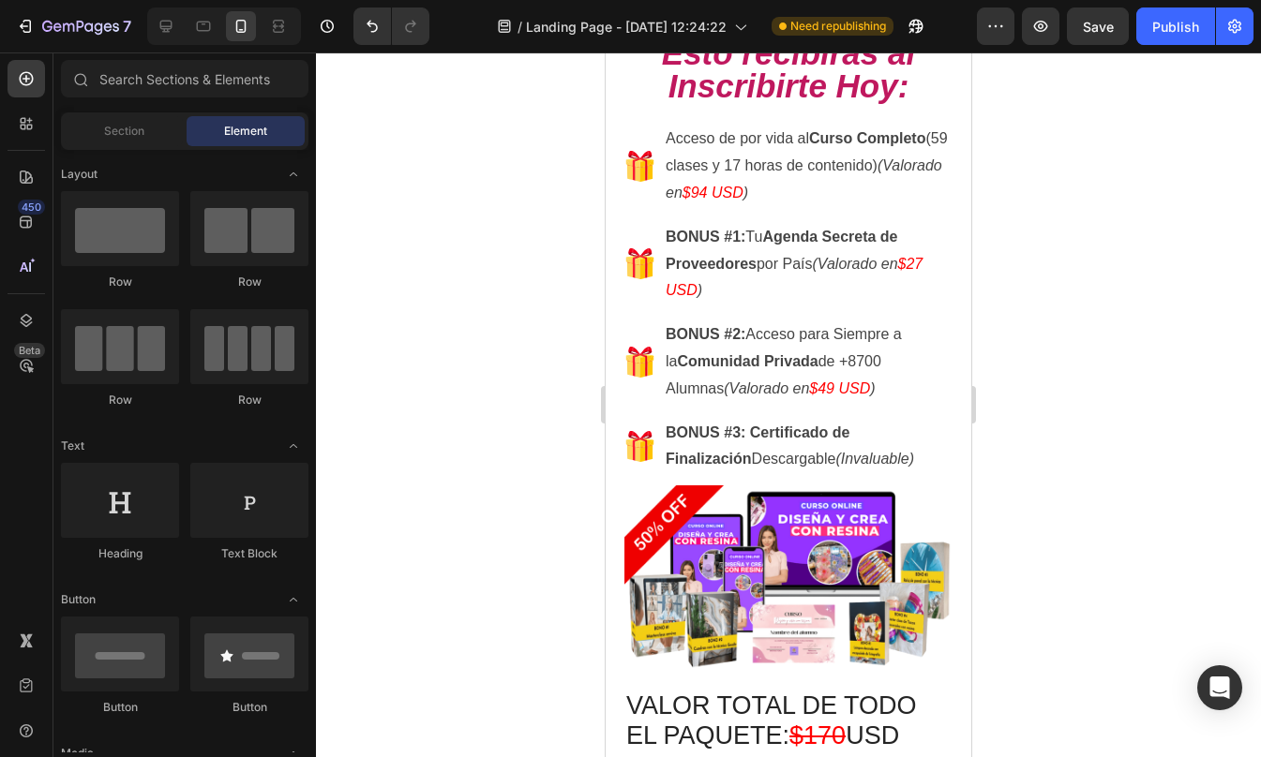
click at [986, 468] on div at bounding box center [788, 404] width 945 height 705
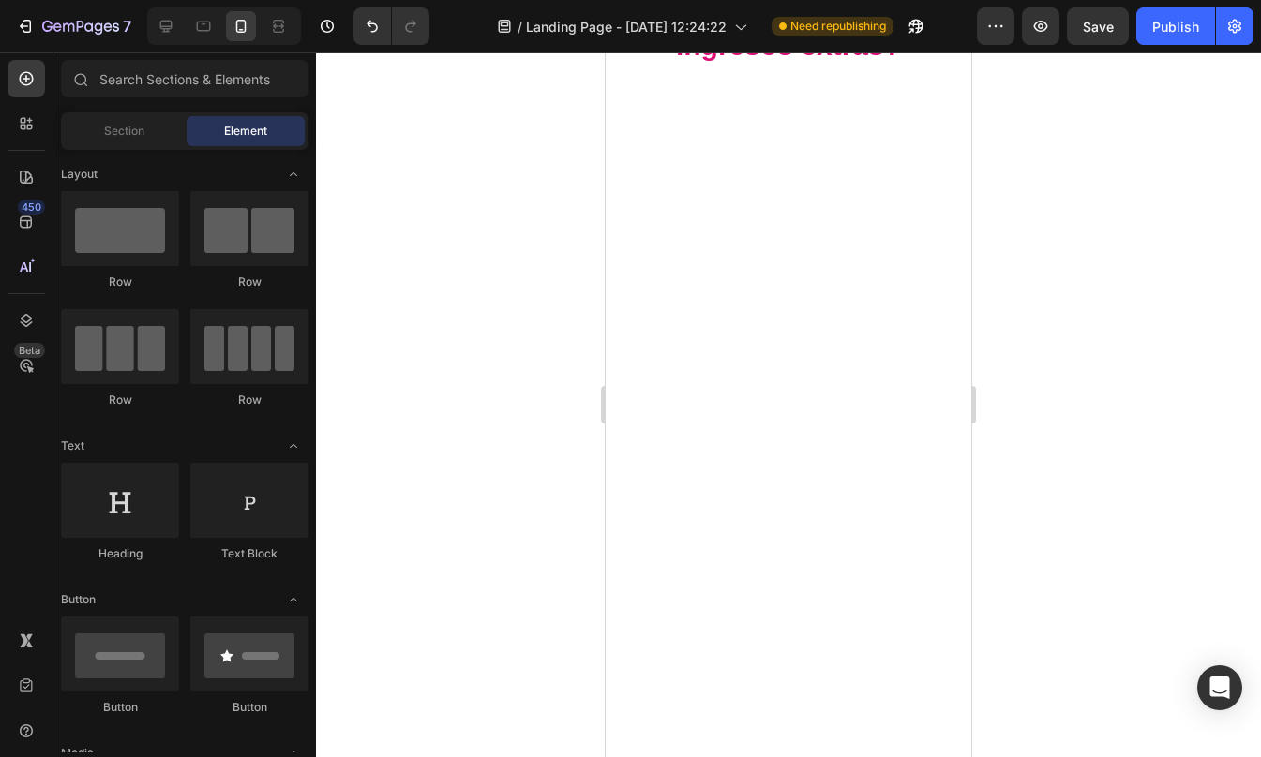
scroll to position [0, 0]
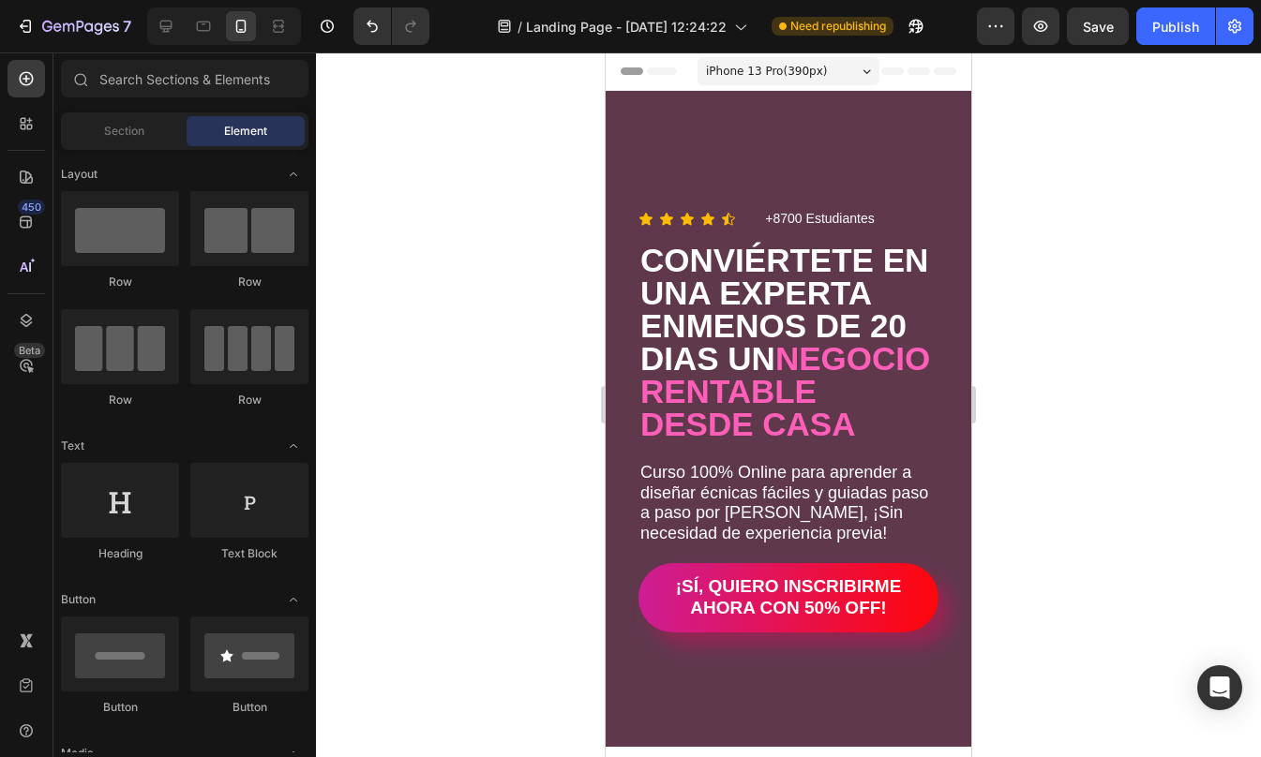
drag, startPoint x: 960, startPoint y: 477, endPoint x: 1596, endPoint y: 152, distance: 714.7
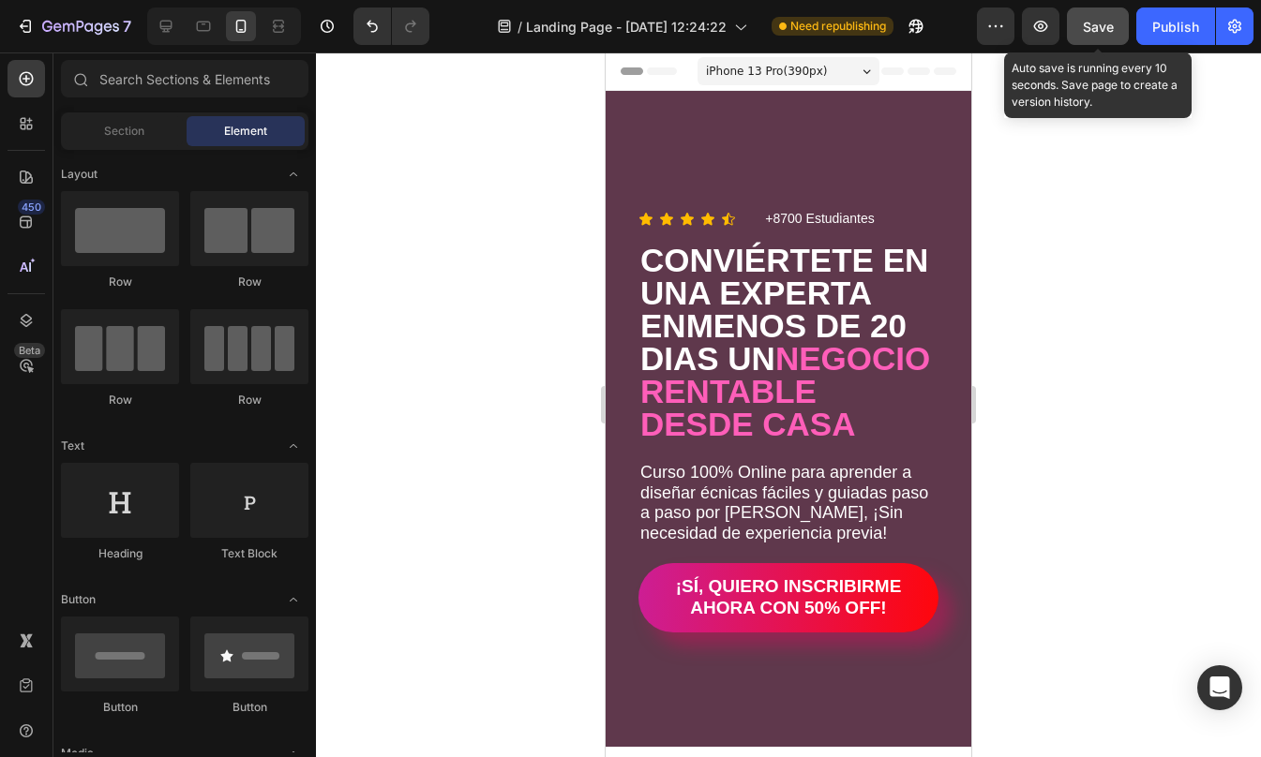
click at [1101, 28] on span "Save" at bounding box center [1098, 27] width 31 height 16
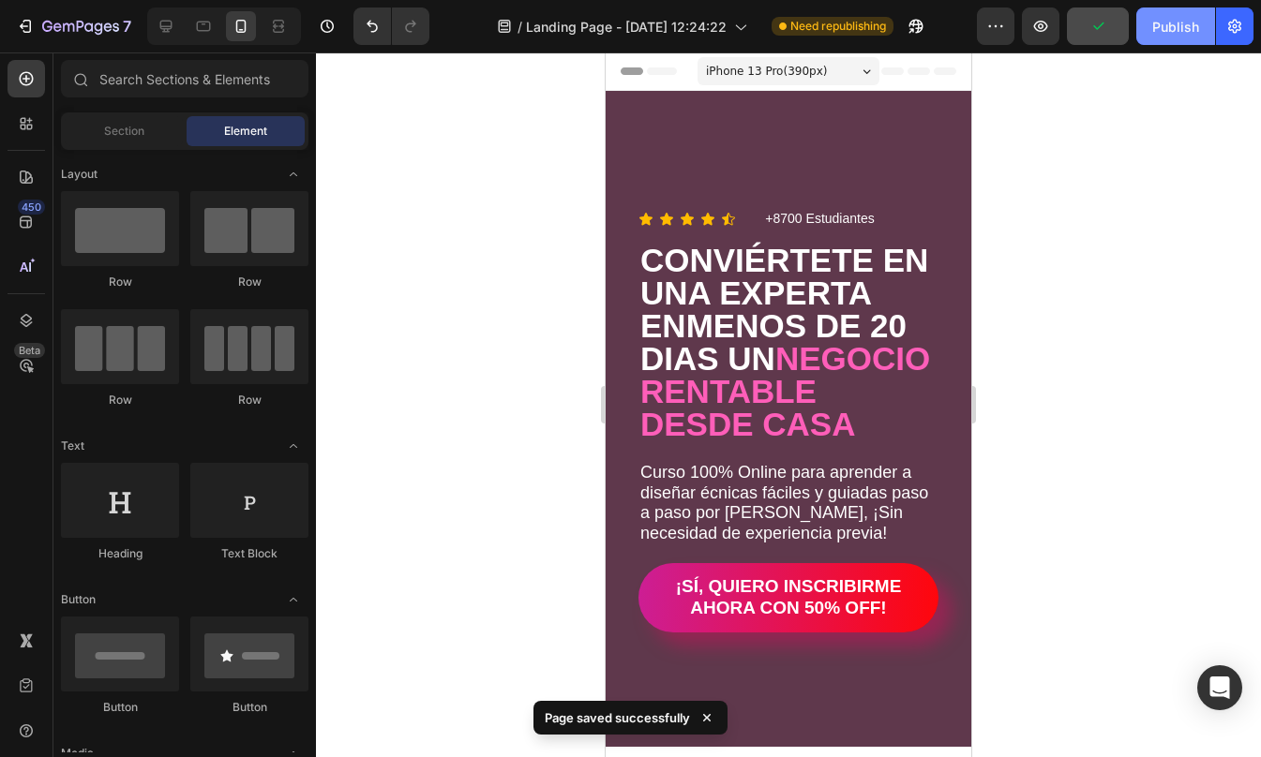
click at [1195, 29] on div "Publish" at bounding box center [1175, 27] width 47 height 20
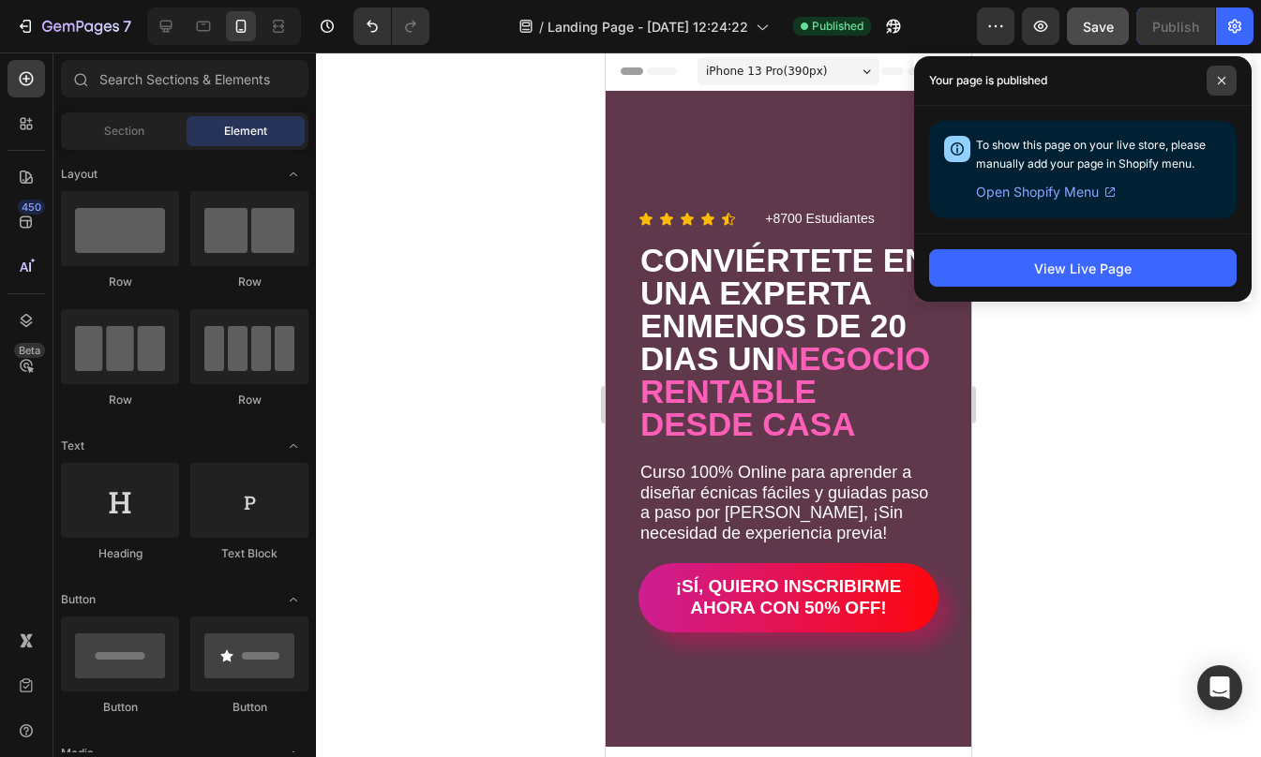
click at [1210, 82] on span at bounding box center [1221, 81] width 30 height 30
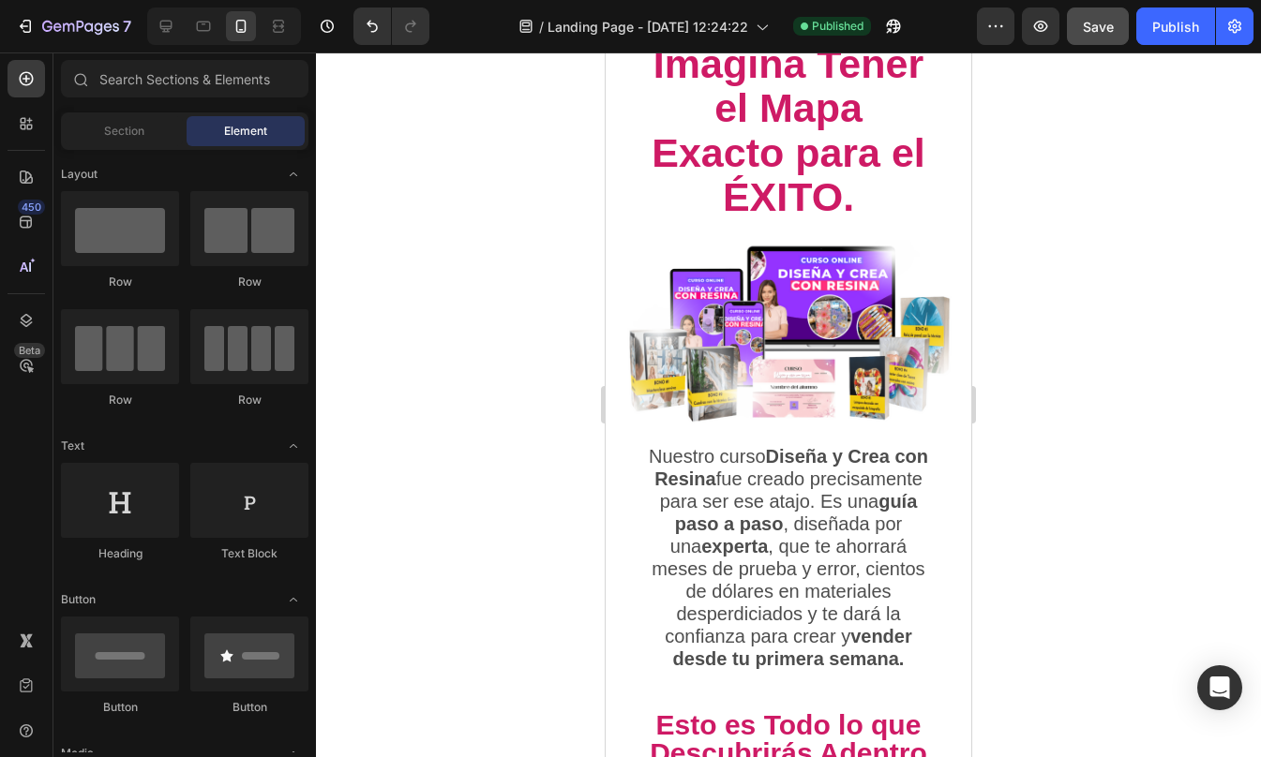
scroll to position [2046, 0]
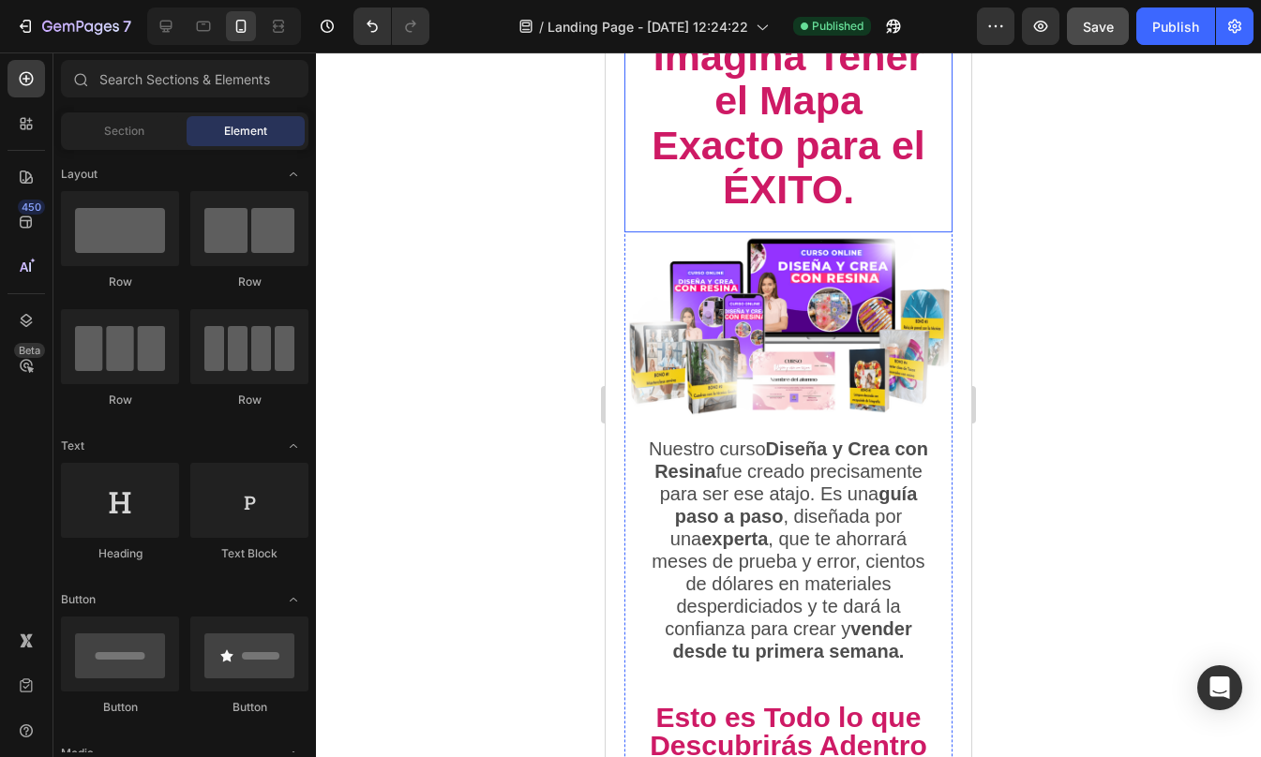
click at [871, 212] on span "Imagina Tener el Mapa Exacto para el ÉXITO." at bounding box center [788, 123] width 274 height 178
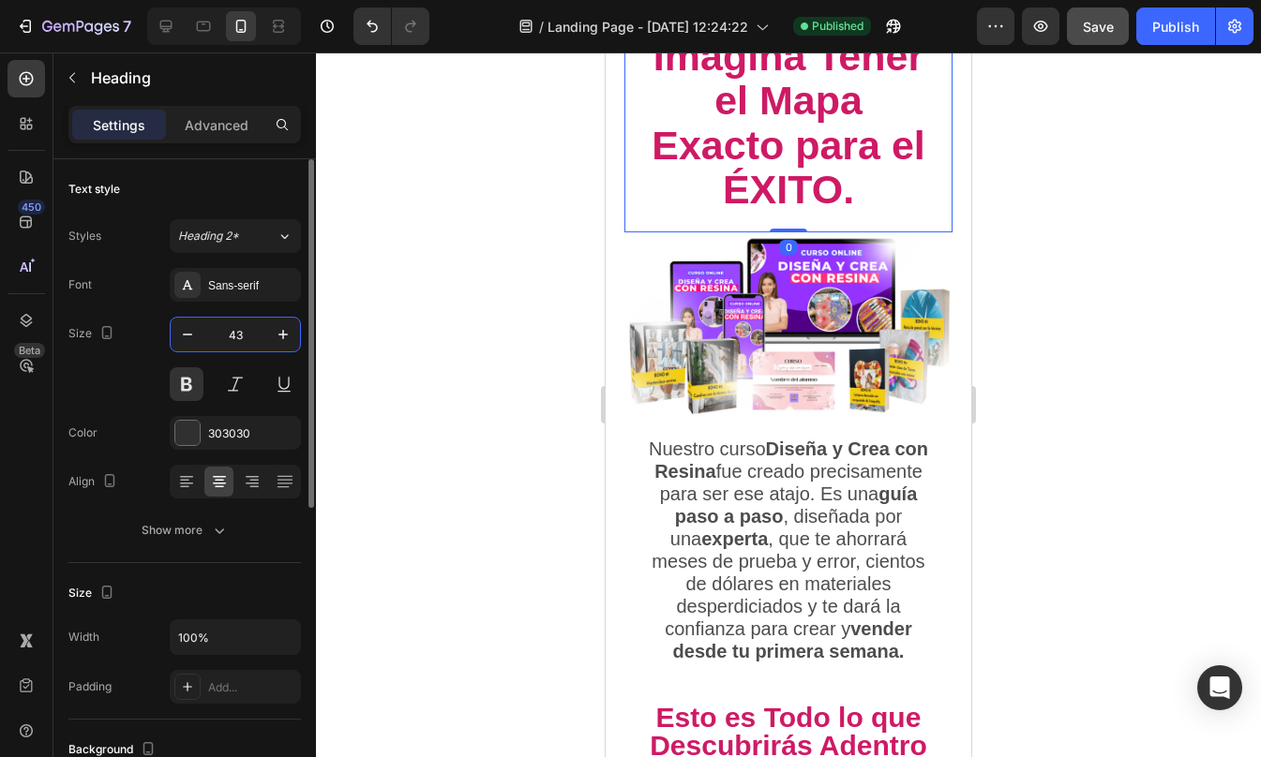
click at [242, 336] on input "43" at bounding box center [235, 335] width 62 height 34
type input "40"
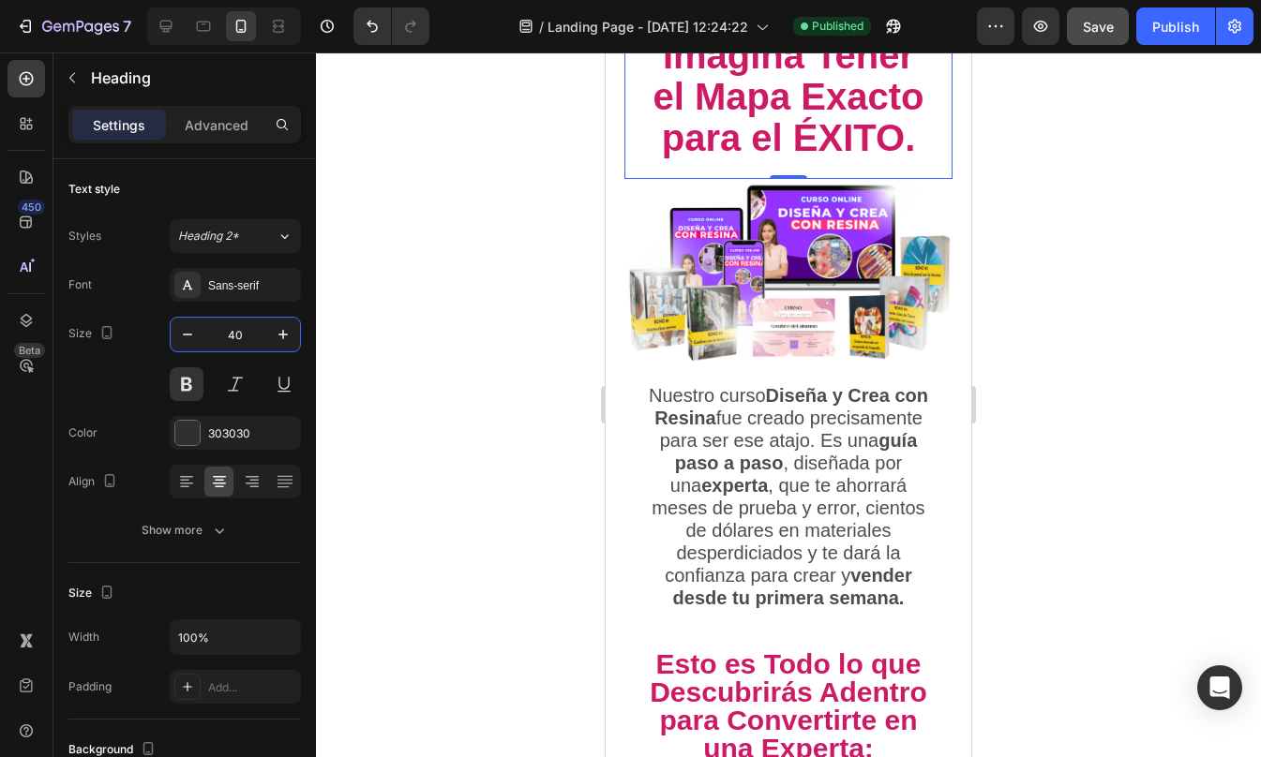
click at [1059, 261] on div at bounding box center [788, 404] width 945 height 705
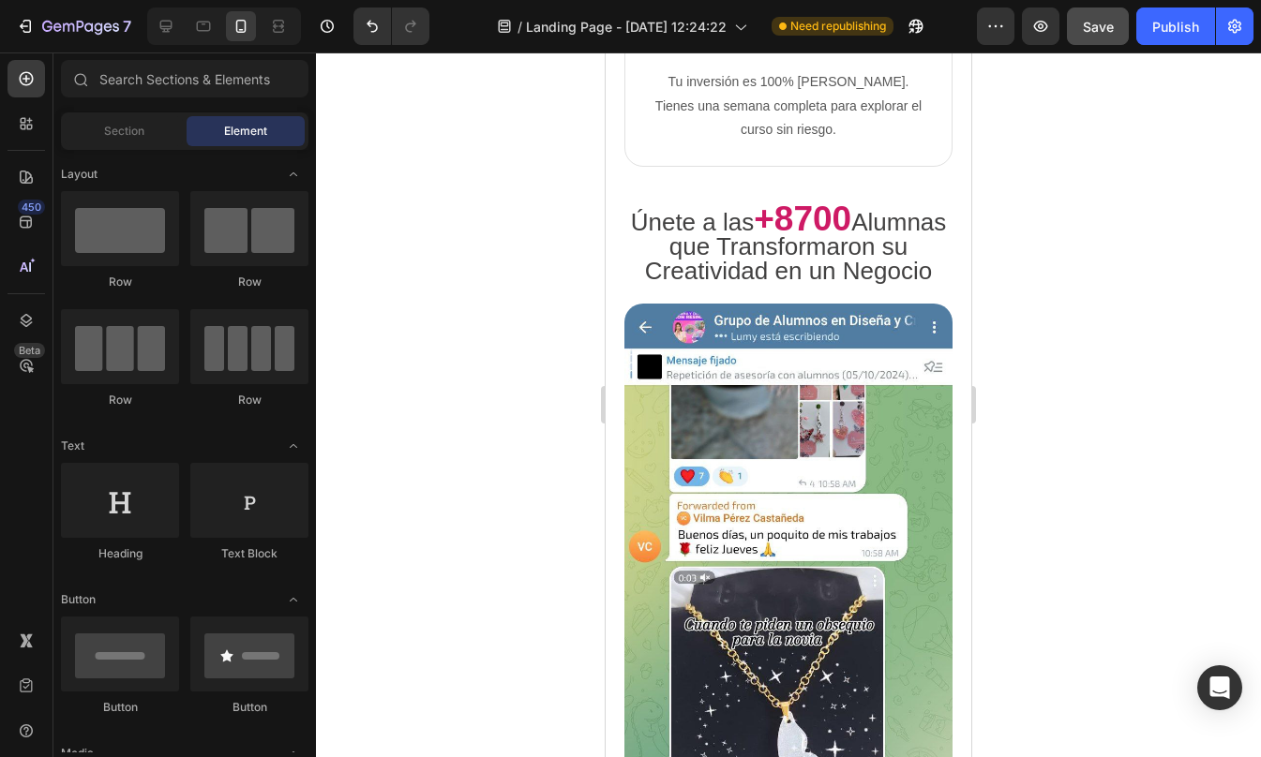
scroll to position [4815, 0]
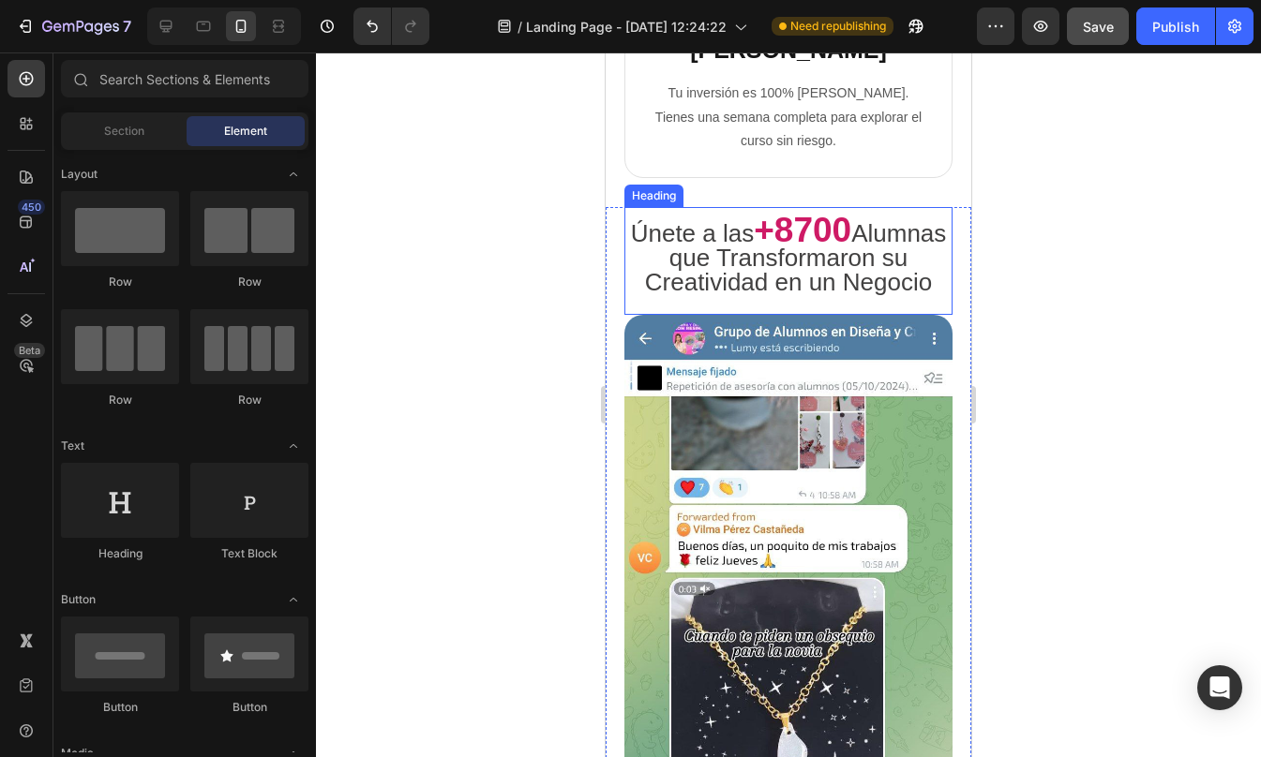
click at [851, 211] on strong "+8700" at bounding box center [802, 230] width 97 height 38
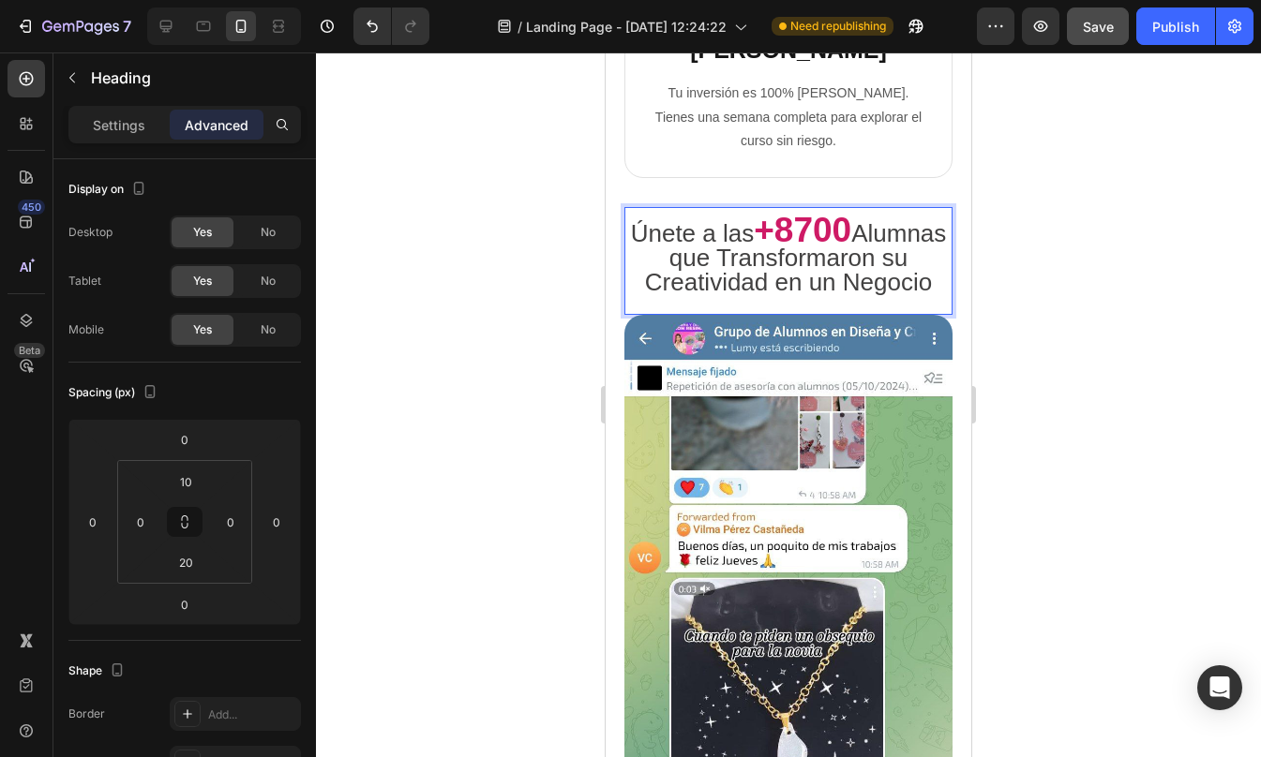
click at [801, 211] on strong "+8700" at bounding box center [802, 230] width 97 height 38
drag, startPoint x: 801, startPoint y: 180, endPoint x: 886, endPoint y: 190, distance: 85.0
click at [886, 207] on div "Únete a las +8700 Alumnas que Transformaron su Creatividad en un Negocio Headin…" at bounding box center [788, 261] width 328 height 108
click at [867, 219] on span "Alumnas que Transformaron su Creatividad en un Negocio" at bounding box center [796, 257] width 302 height 77
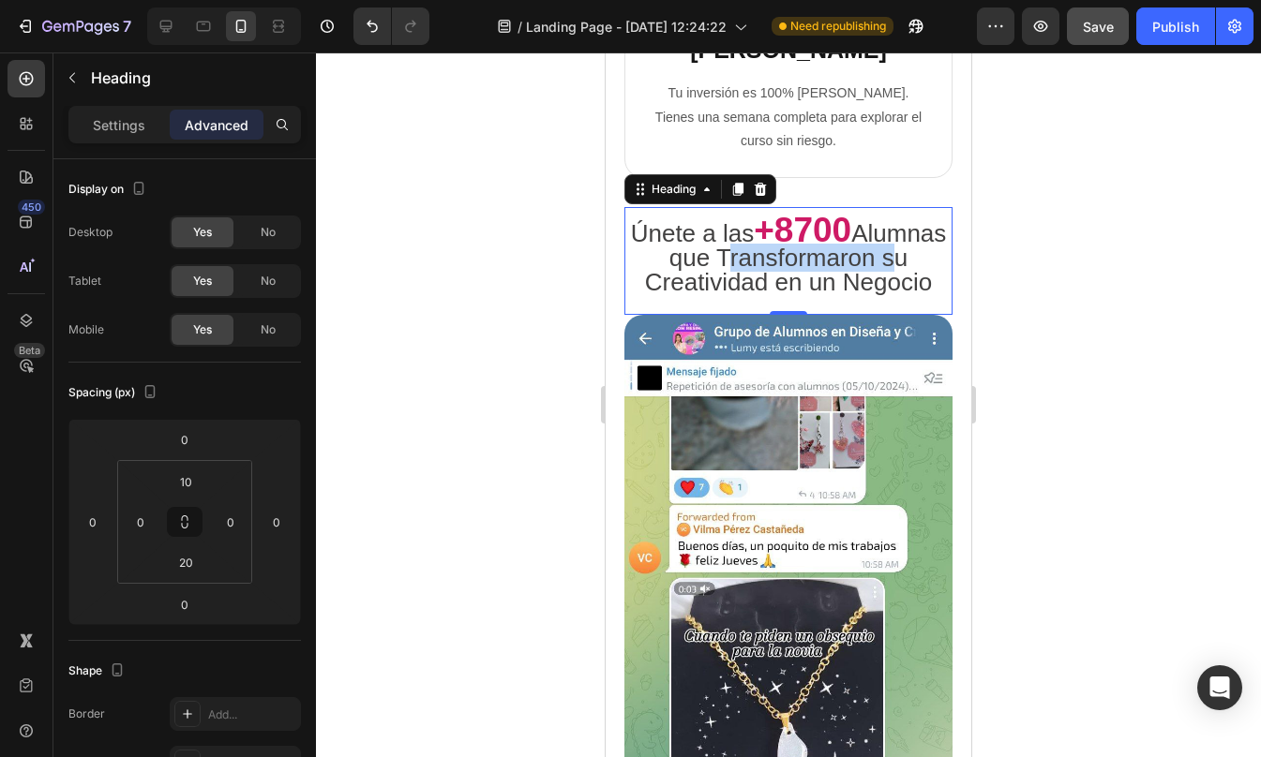
click at [867, 219] on span "Alumnas que Transformaron su Creatividad en un Negocio" at bounding box center [796, 257] width 302 height 77
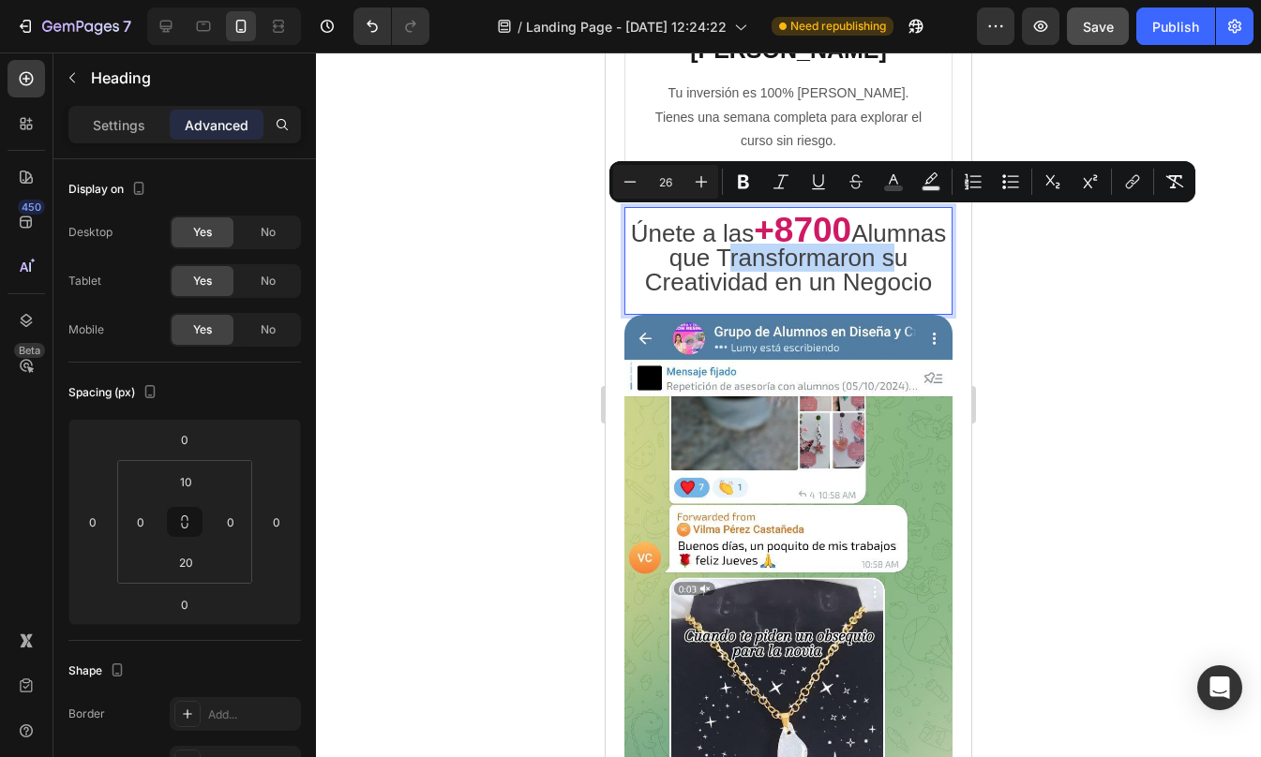
type input "37"
click at [818, 211] on strong "+8700" at bounding box center [802, 230] width 97 height 38
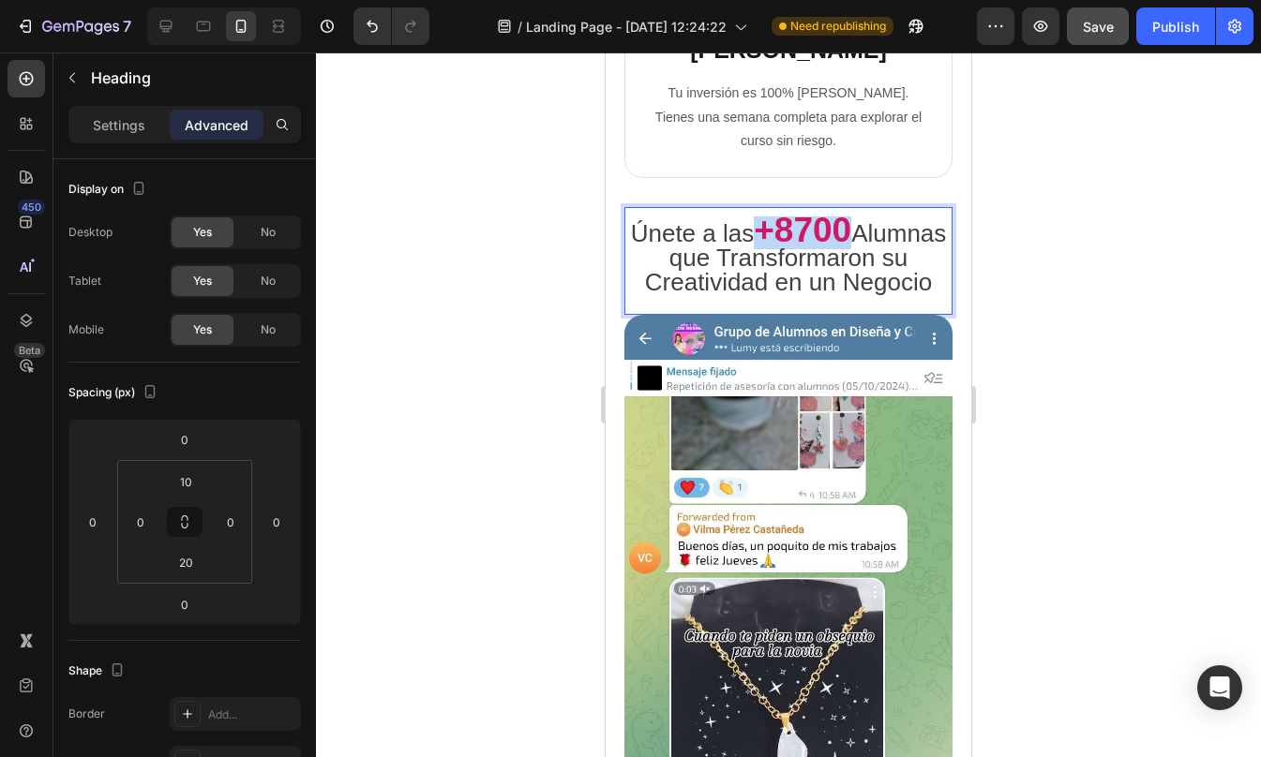
drag, startPoint x: 800, startPoint y: 196, endPoint x: 893, endPoint y: 194, distance: 93.7
click at [851, 211] on strong "+8700" at bounding box center [802, 230] width 97 height 38
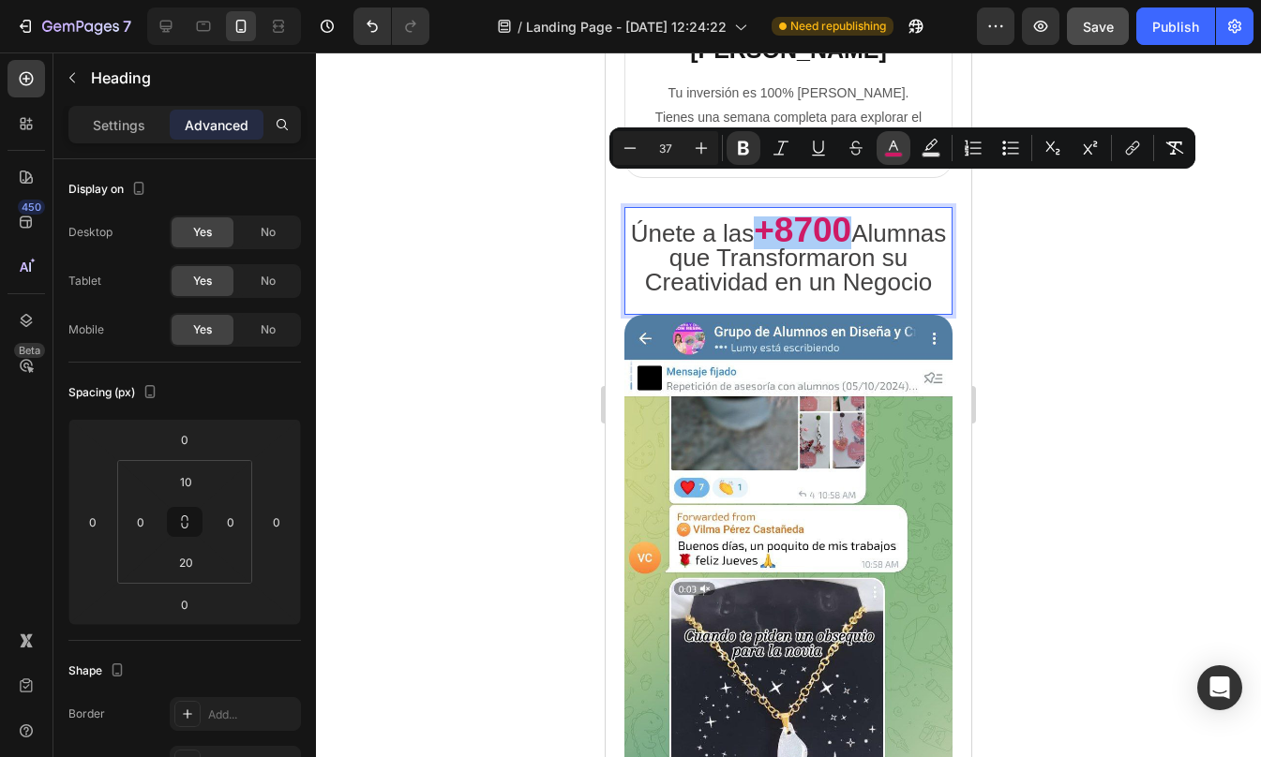
click at [889, 136] on button "color" at bounding box center [893, 148] width 34 height 34
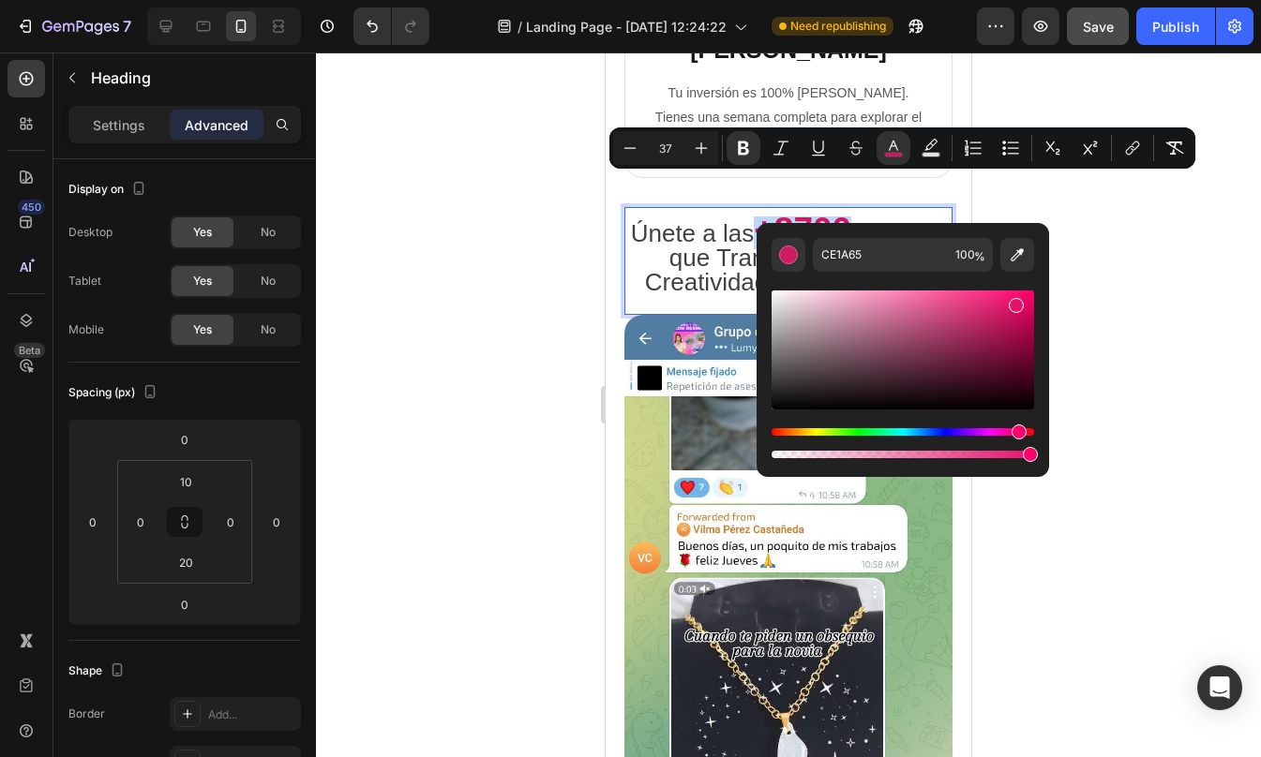
type input "E5126A"
drag, startPoint x: 1002, startPoint y: 317, endPoint x: 1014, endPoint y: 302, distance: 19.3
click at [1014, 302] on div "Editor contextual toolbar" at bounding box center [1016, 305] width 15 height 15
click at [1094, 239] on div at bounding box center [788, 404] width 945 height 705
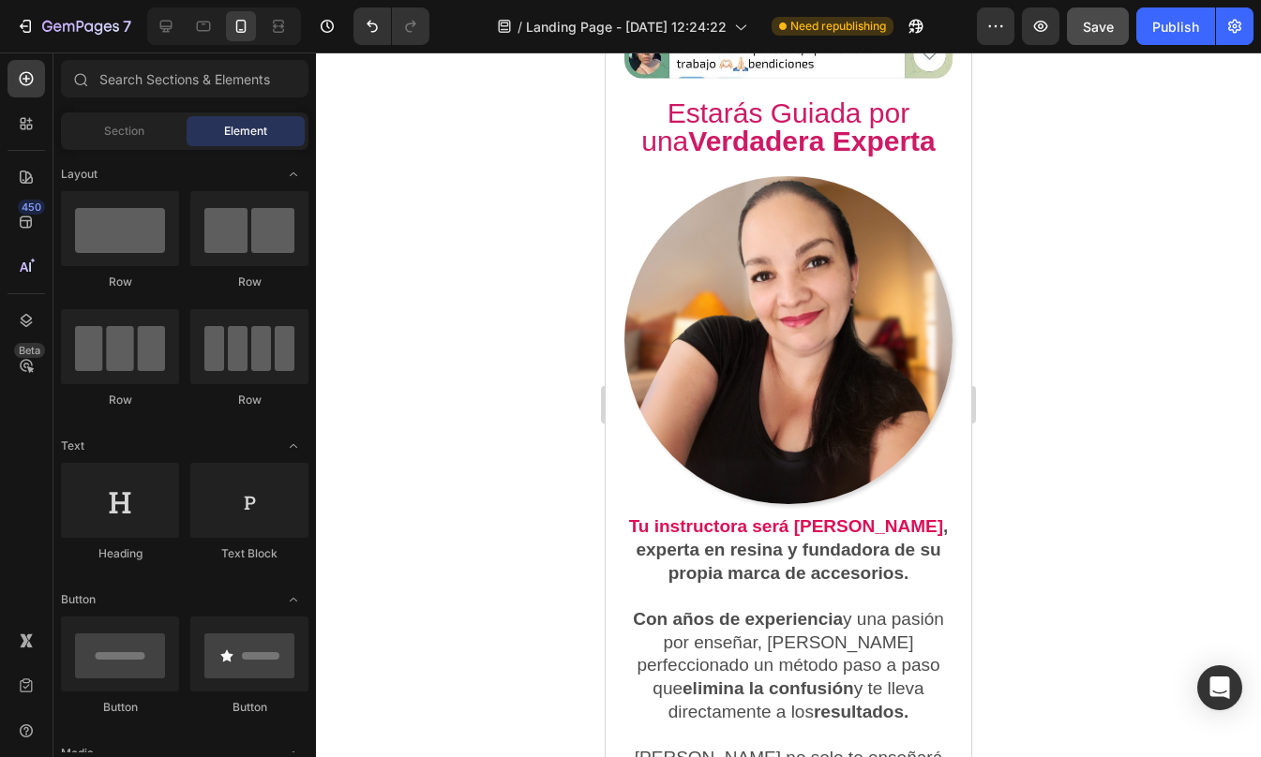
scroll to position [7059, 0]
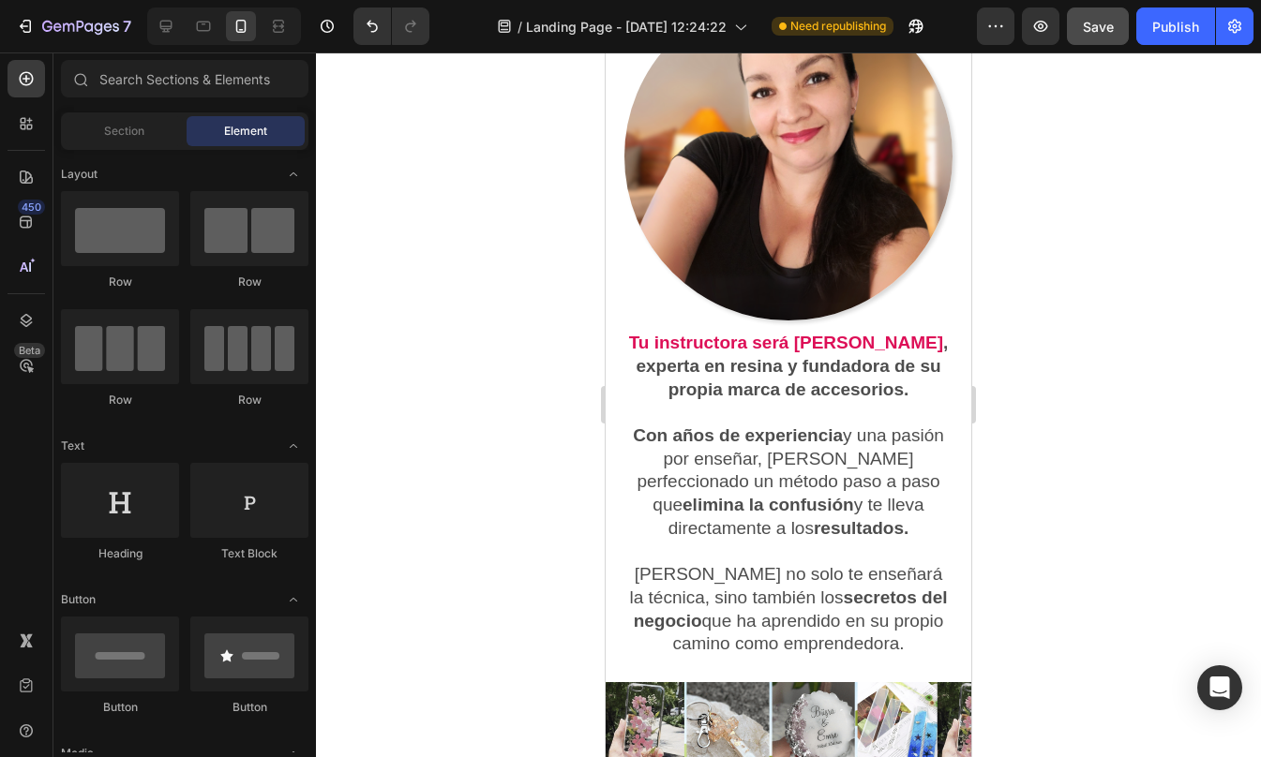
drag, startPoint x: 967, startPoint y: 327, endPoint x: 1577, endPoint y: 456, distance: 622.8
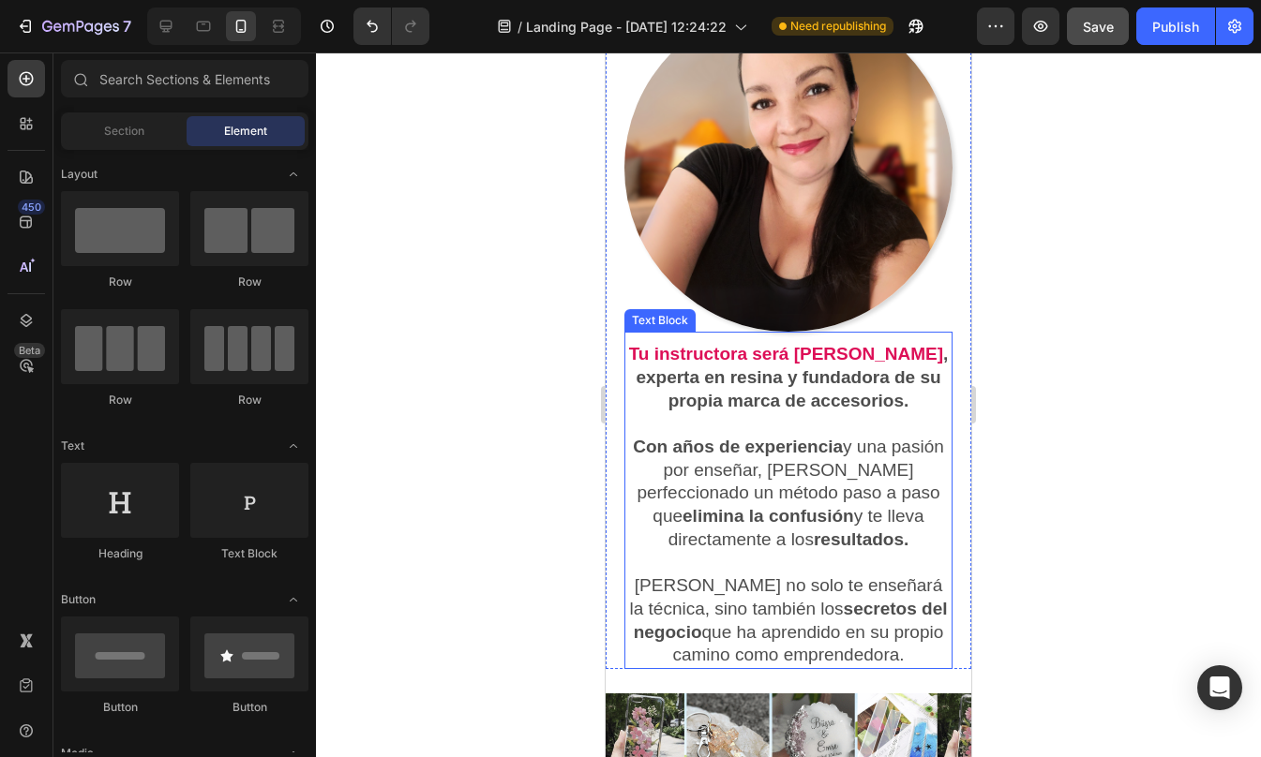
click at [888, 344] on strong ", experta en resina y fundadora de su propia marca de accesorios." at bounding box center [791, 377] width 312 height 66
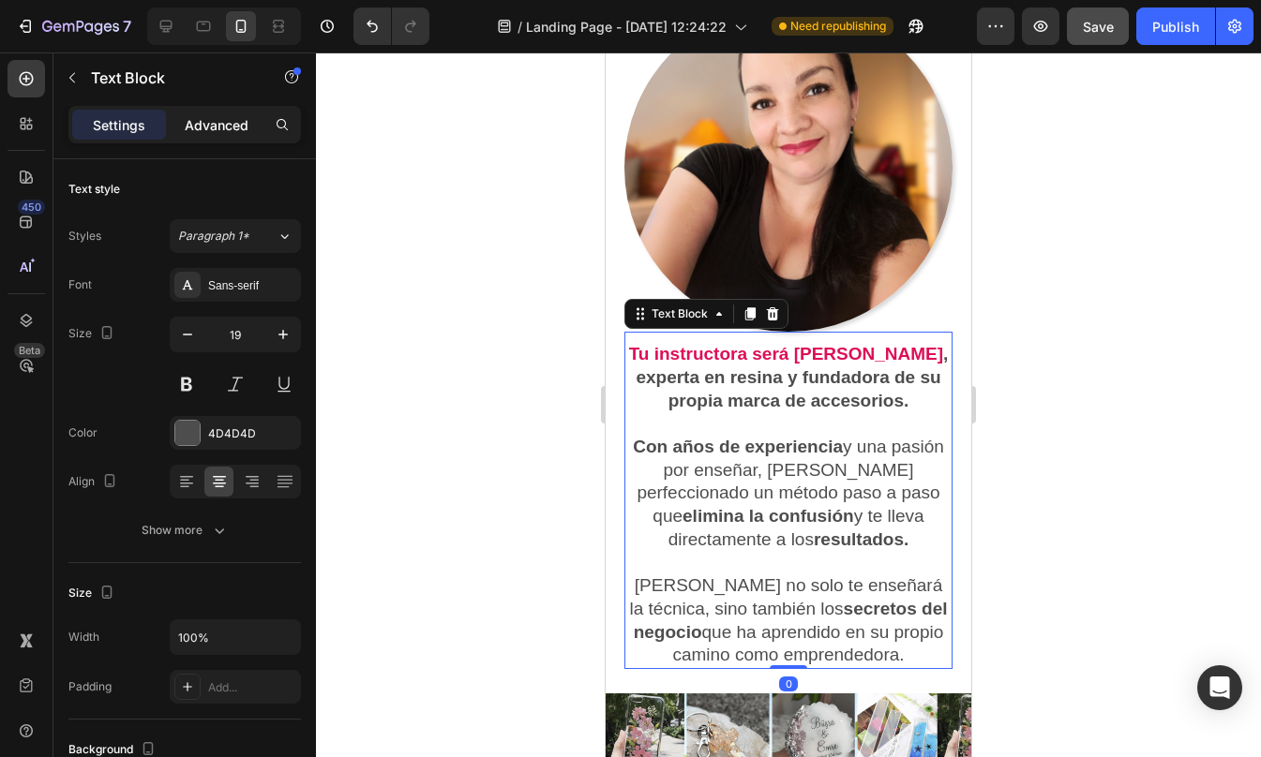
click at [211, 124] on p "Advanced" at bounding box center [217, 125] width 64 height 20
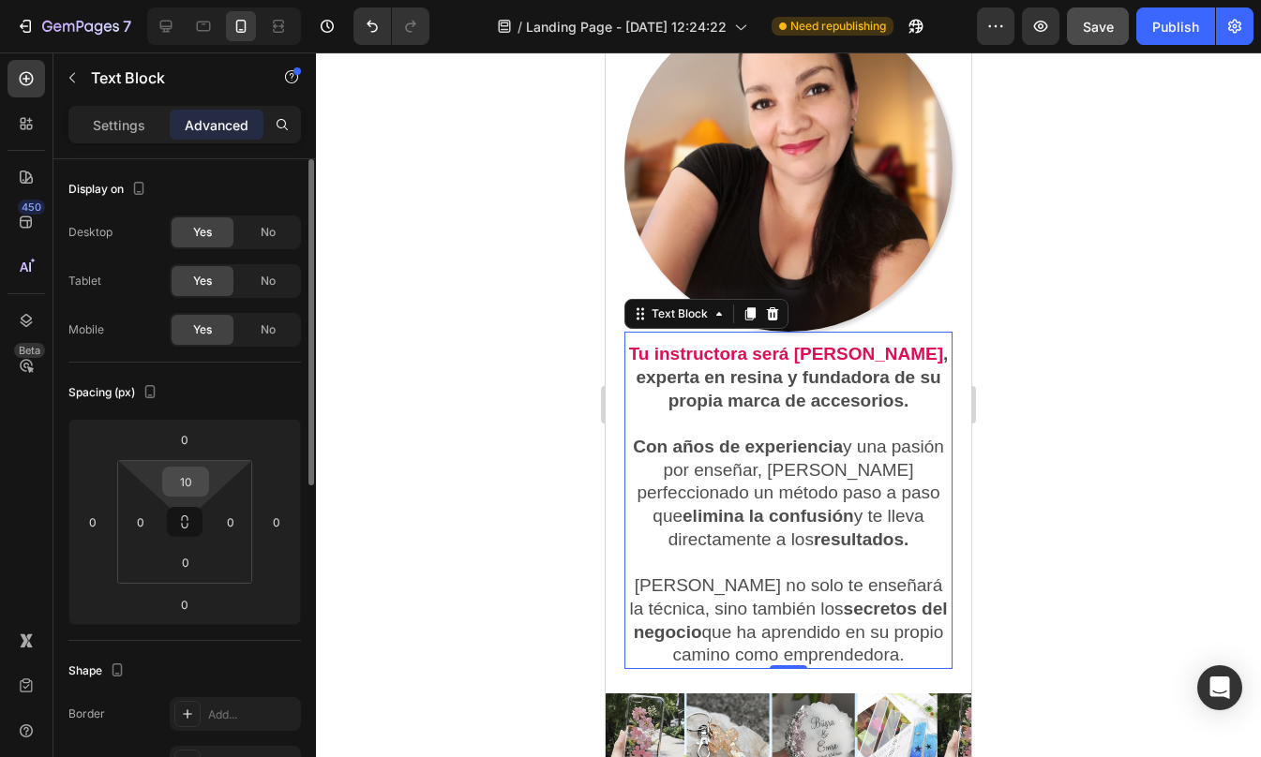
click at [187, 491] on input "10" at bounding box center [185, 482] width 37 height 28
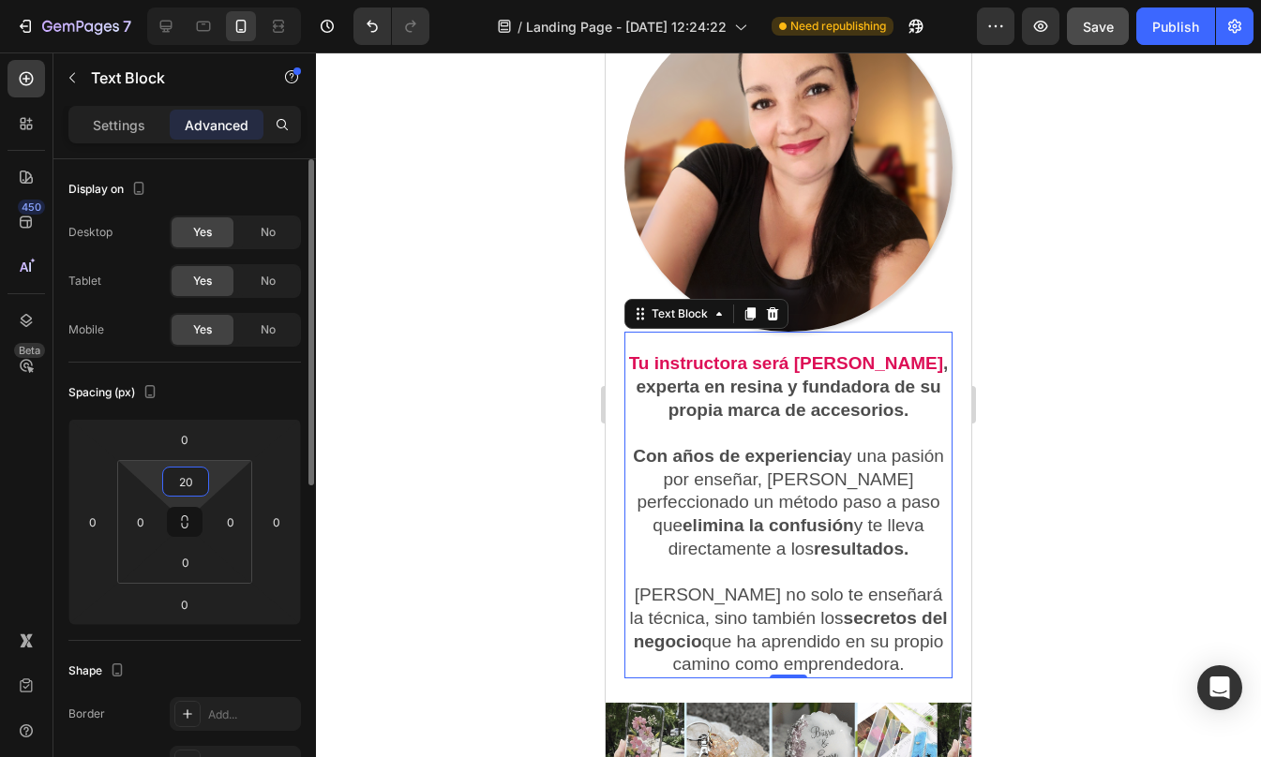
type input "20"
click at [226, 382] on div "Spacing (px)" at bounding box center [184, 393] width 232 height 30
click at [118, 130] on p "Settings" at bounding box center [119, 125] width 52 height 20
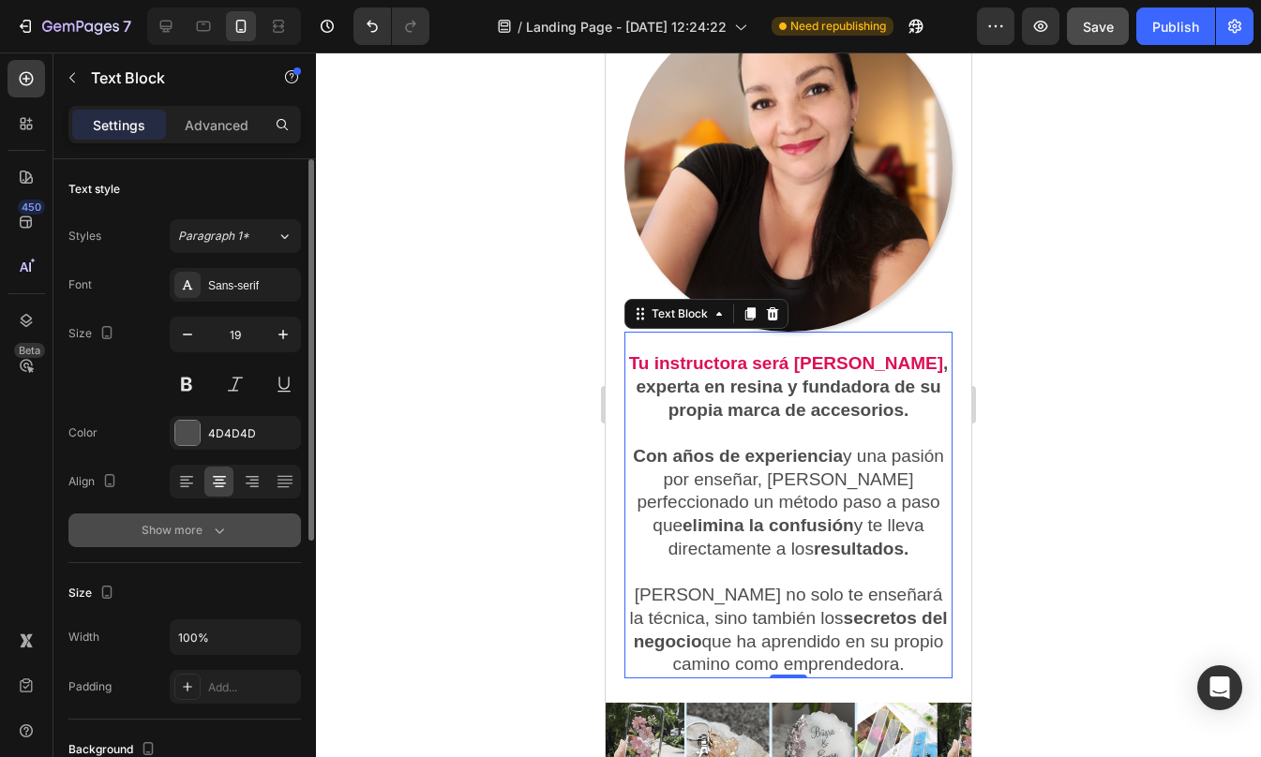
click at [205, 528] on div "Show more" at bounding box center [185, 530] width 87 height 19
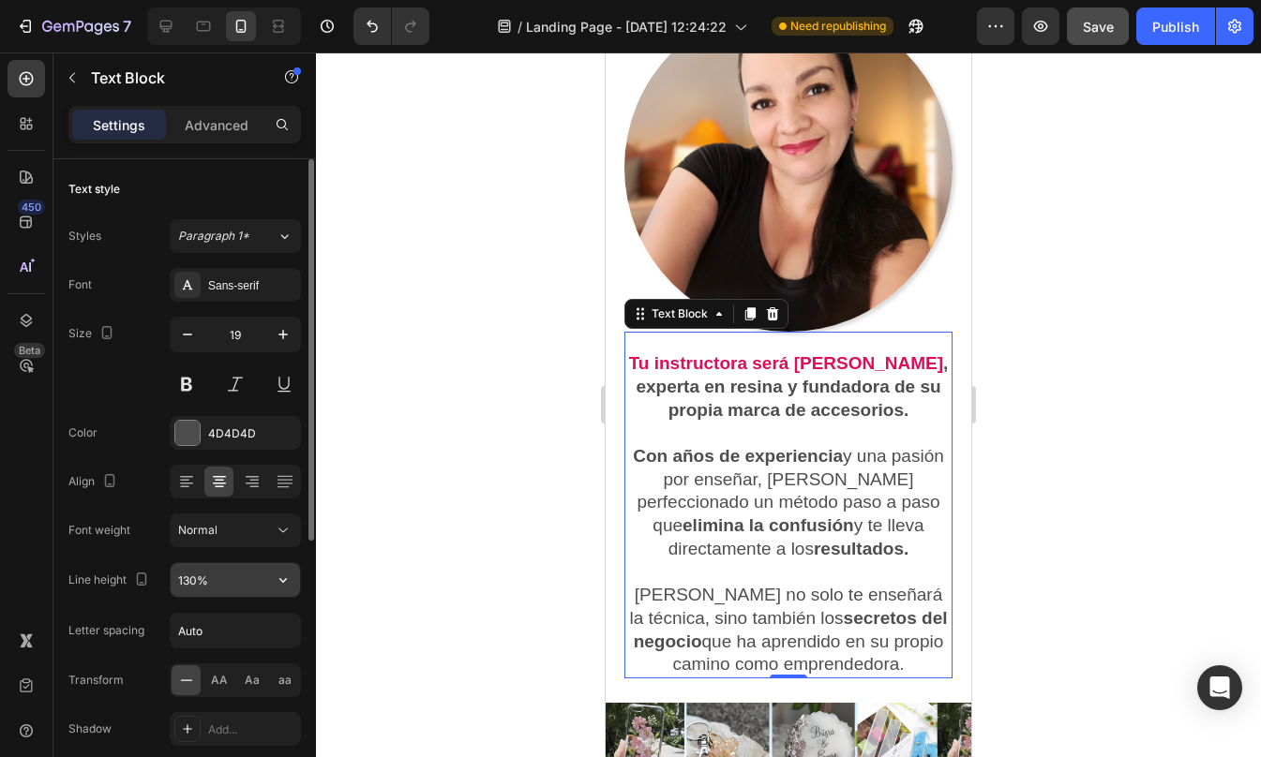
click at [284, 586] on icon "button" at bounding box center [283, 580] width 19 height 19
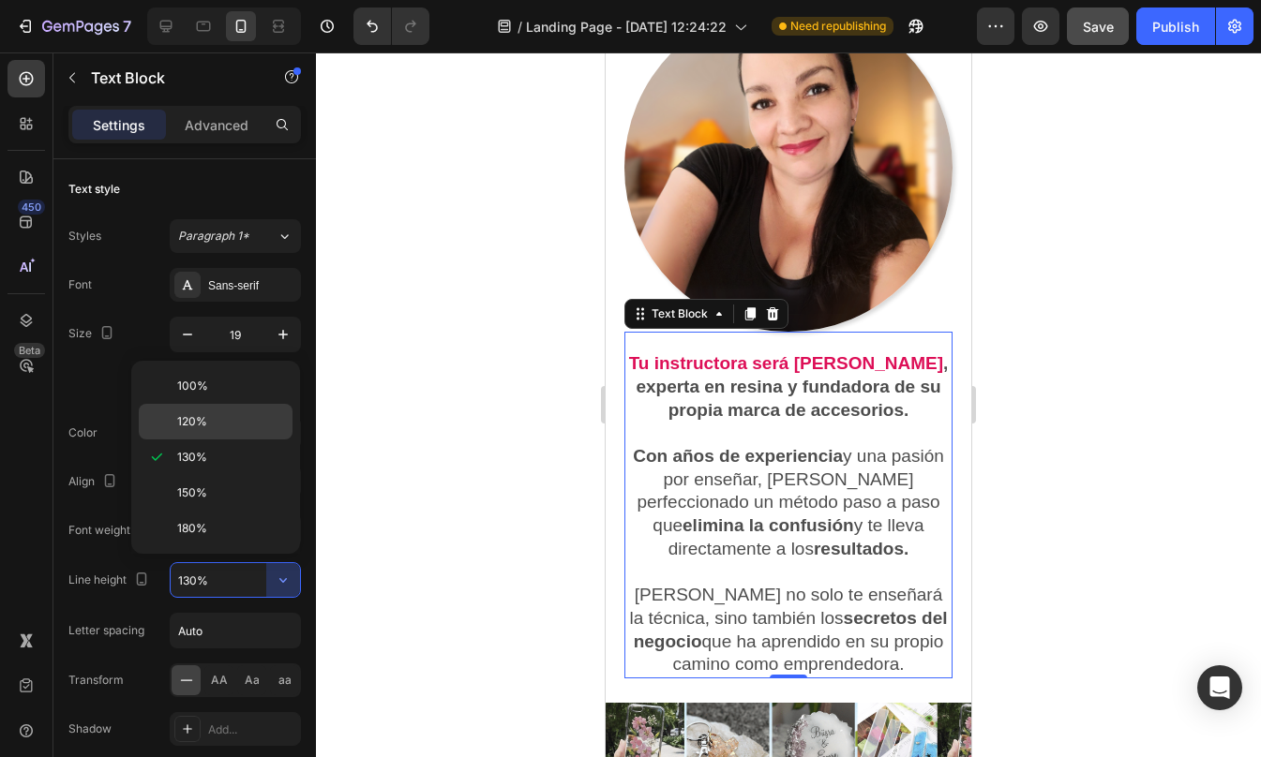
click at [216, 416] on p "120%" at bounding box center [230, 421] width 107 height 17
type input "120%"
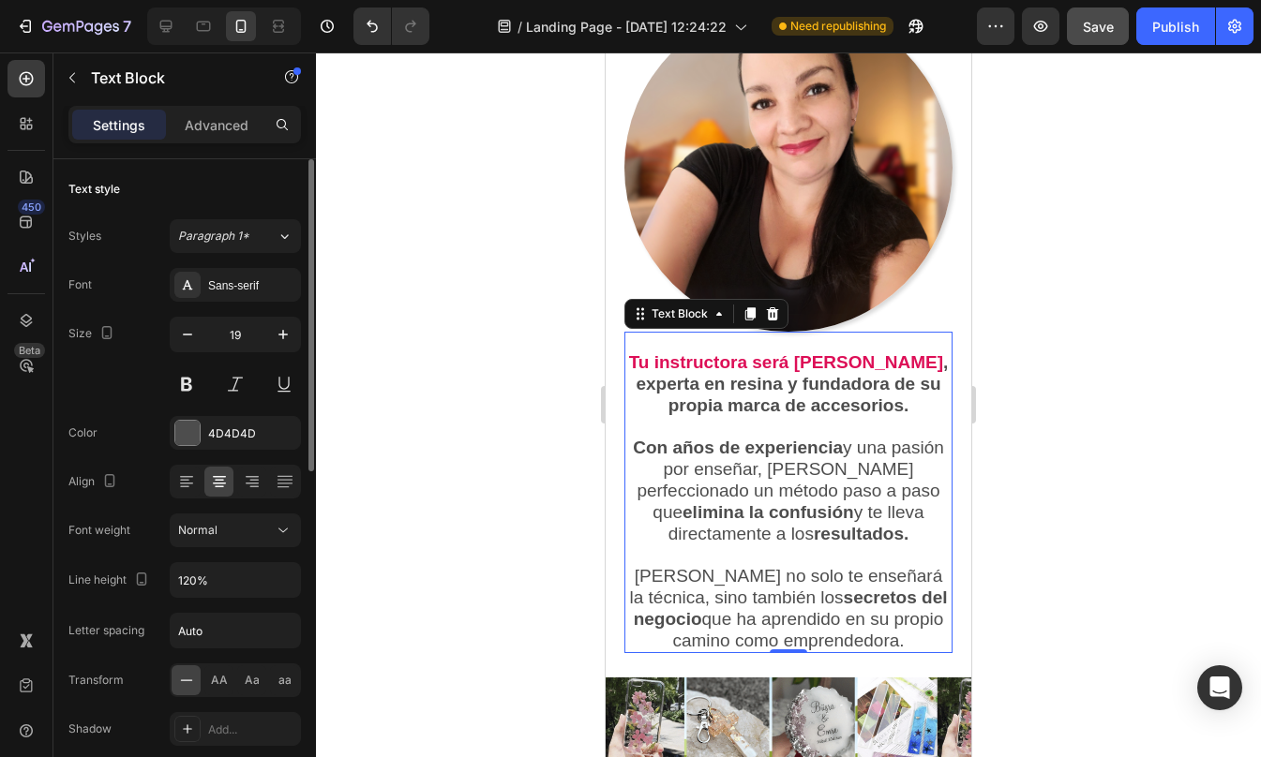
click at [142, 546] on div "Font weight Normal" at bounding box center [184, 531] width 232 height 34
click at [650, 352] on strong "Tu instructora será [PERSON_NAME]" at bounding box center [786, 362] width 314 height 20
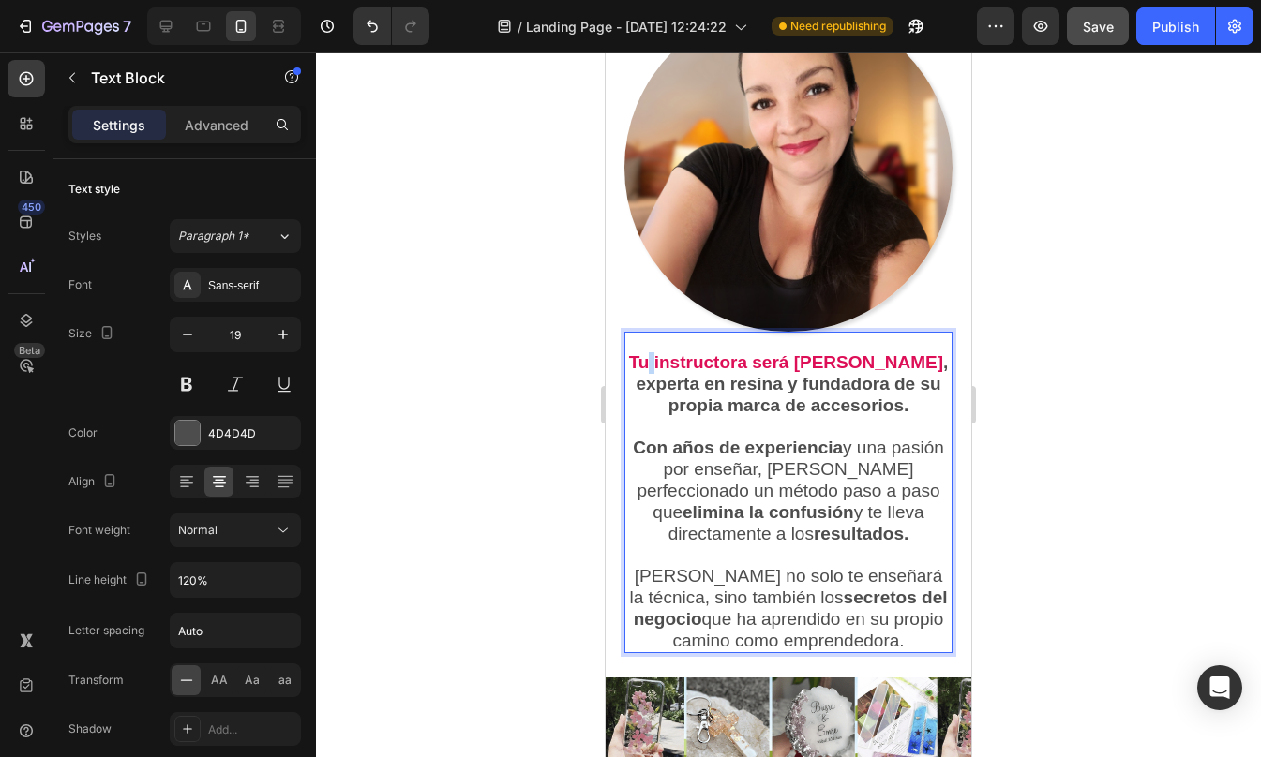
click at [650, 352] on strong "Tu instructora será [PERSON_NAME]" at bounding box center [786, 362] width 314 height 20
click at [635, 352] on strong "Tu instructora será [PERSON_NAME]" at bounding box center [786, 362] width 314 height 20
drag, startPoint x: 635, startPoint y: 313, endPoint x: 828, endPoint y: 318, distance: 193.1
click at [828, 352] on strong "Tu instructora será [PERSON_NAME]" at bounding box center [786, 362] width 314 height 20
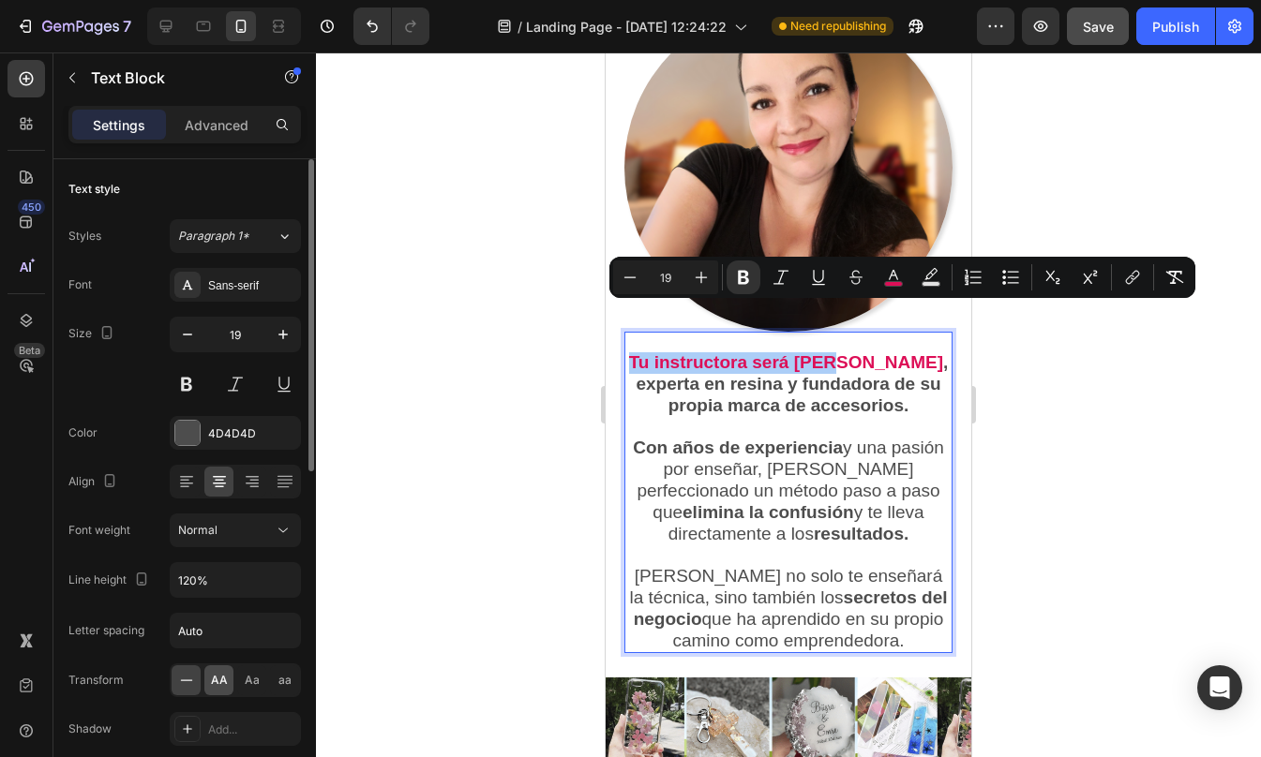
click at [219, 679] on span "AA" at bounding box center [219, 680] width 17 height 17
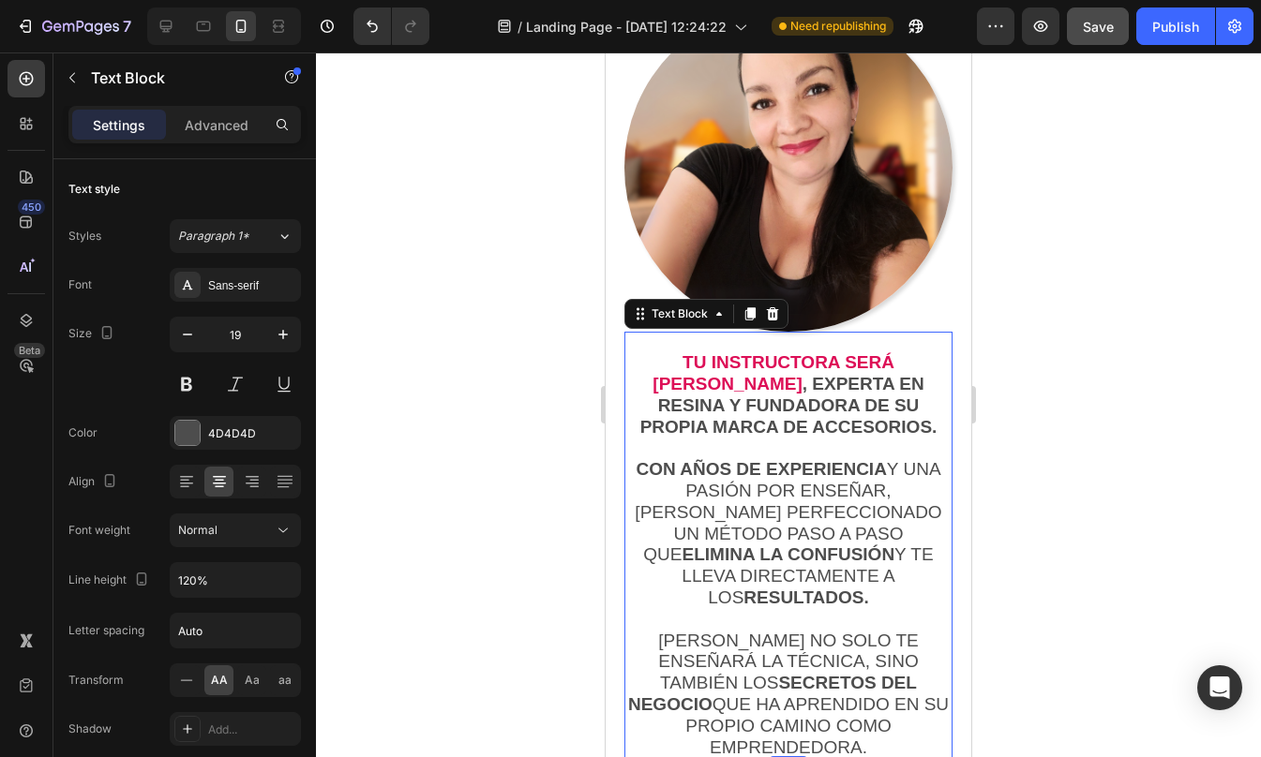
click at [1104, 499] on div at bounding box center [788, 404] width 945 height 705
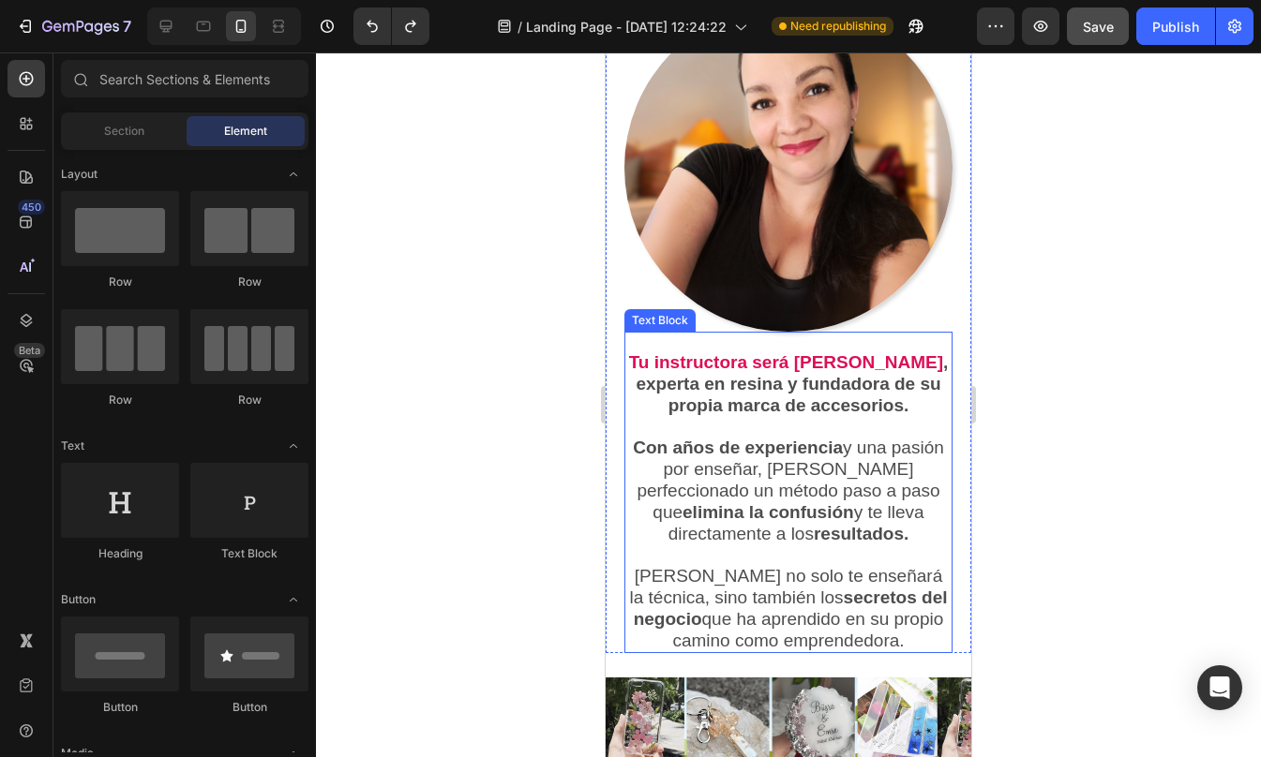
click at [744, 443] on p "Con años de experiencia y una pasión por enseñar, [PERSON_NAME] perfeccionado u…" at bounding box center [788, 491] width 324 height 107
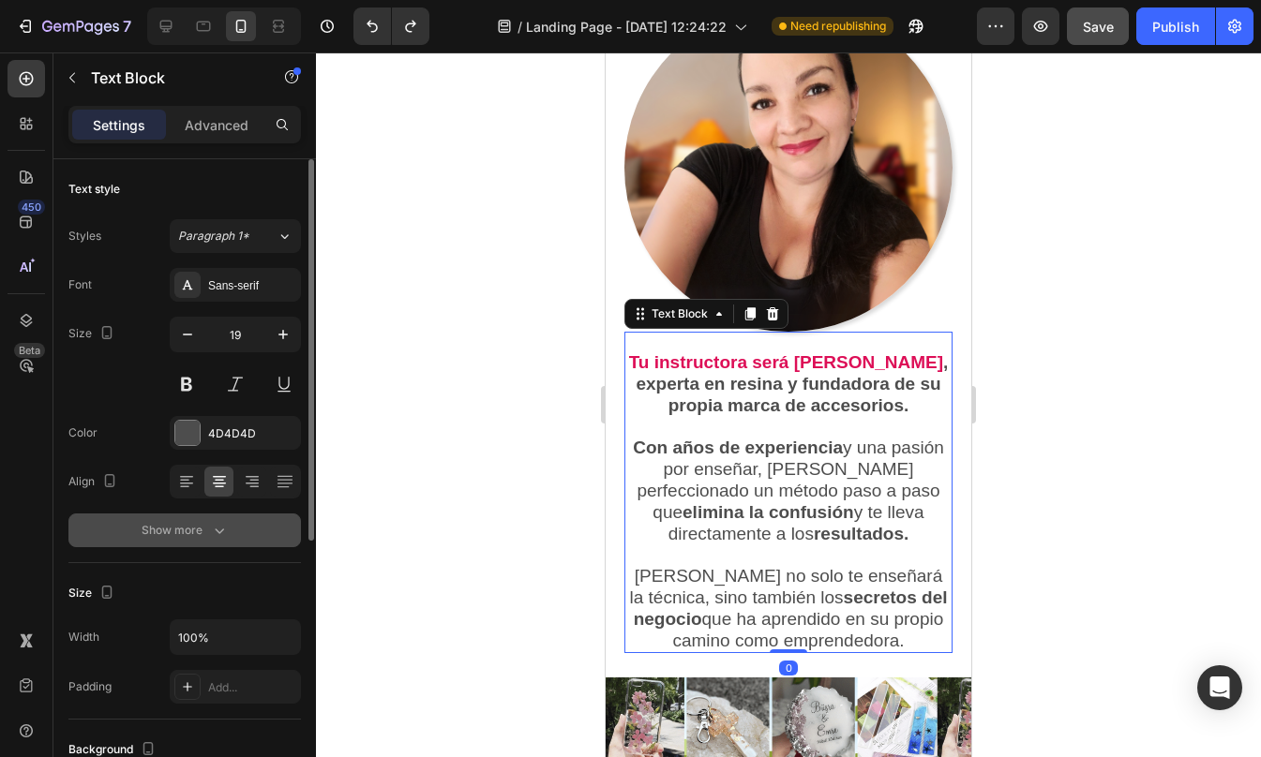
click at [192, 532] on div "Show more" at bounding box center [185, 530] width 87 height 19
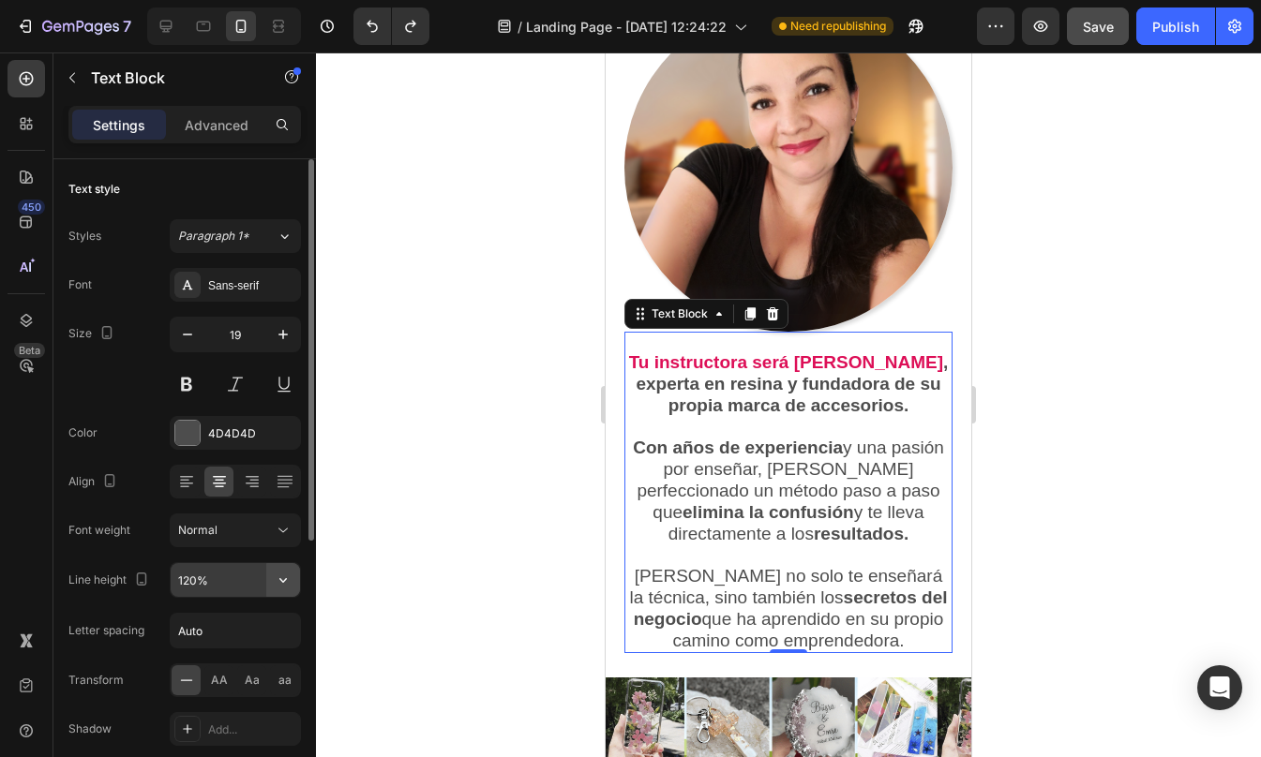
click at [289, 580] on icon "button" at bounding box center [283, 580] width 19 height 19
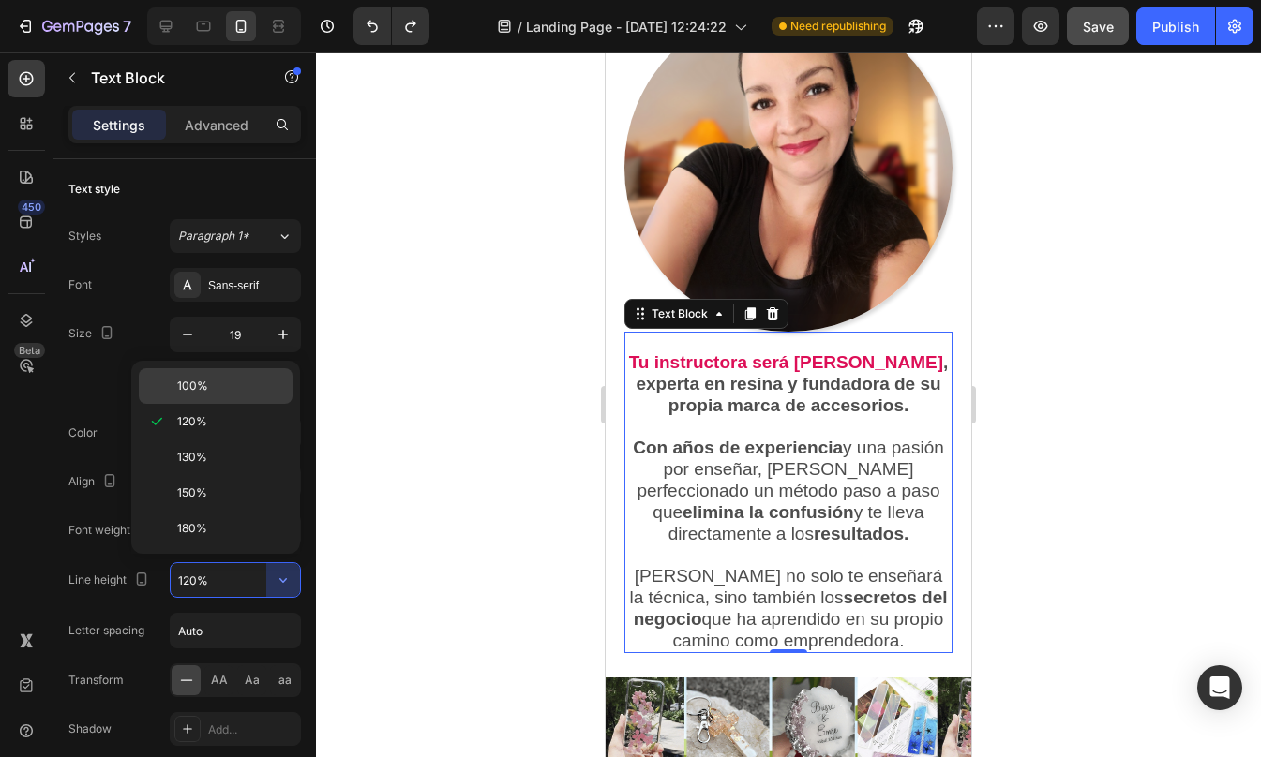
click at [246, 373] on div "100%" at bounding box center [216, 386] width 154 height 36
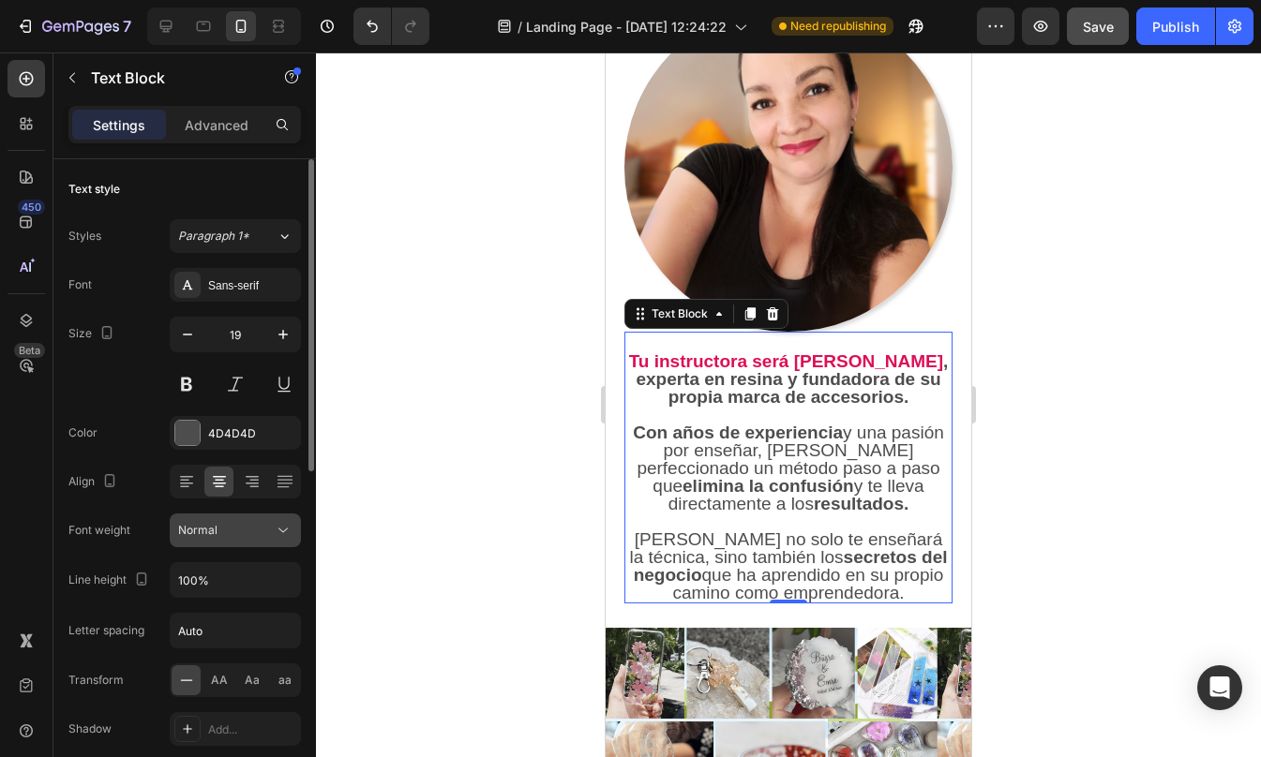
click at [290, 525] on icon at bounding box center [283, 530] width 19 height 19
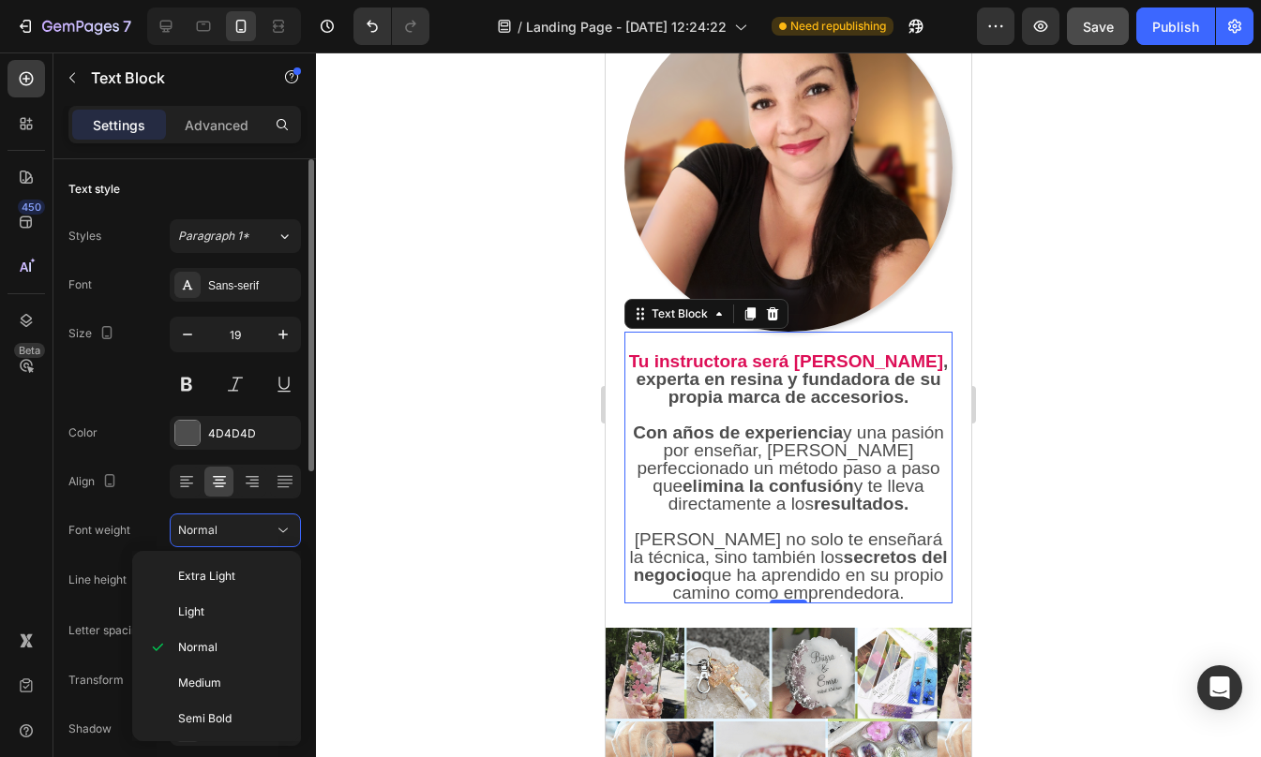
click at [147, 529] on div "Font weight Normal" at bounding box center [184, 531] width 232 height 34
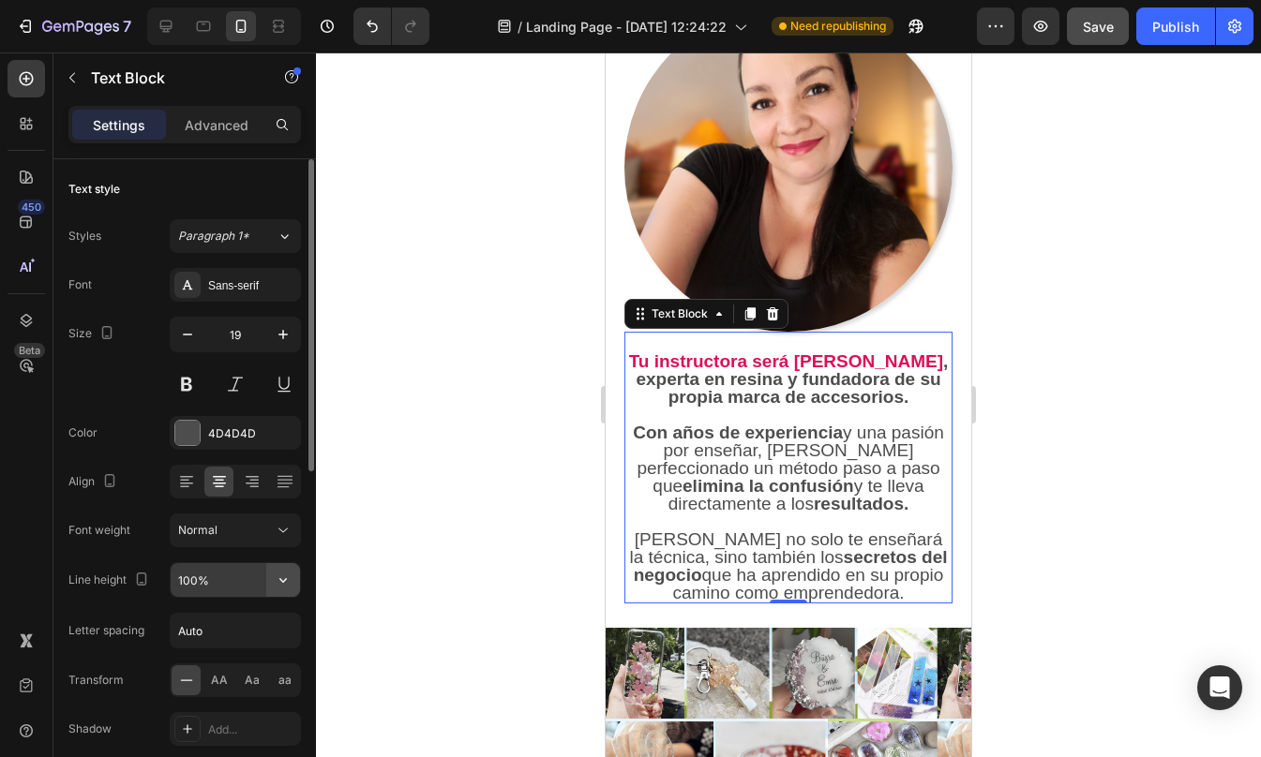
click at [291, 586] on icon "button" at bounding box center [283, 580] width 19 height 19
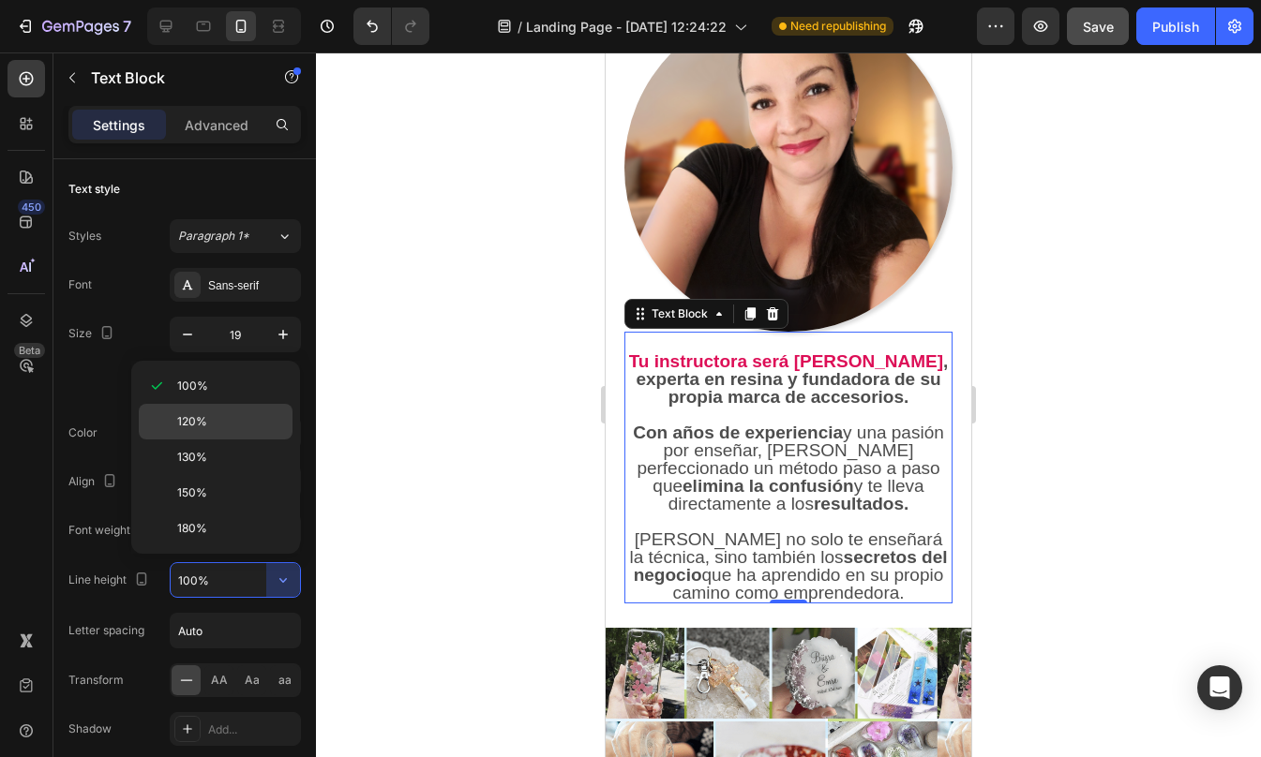
click at [233, 415] on p "120%" at bounding box center [230, 421] width 107 height 17
type input "120%"
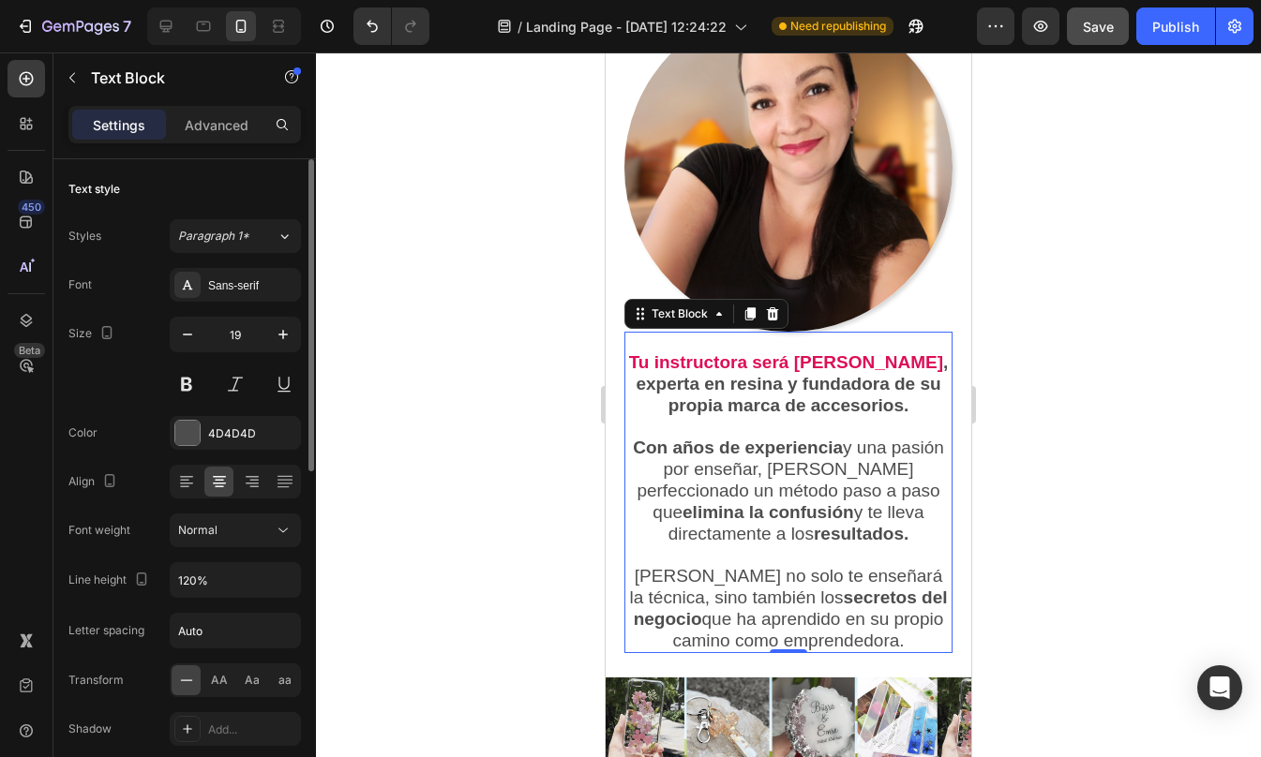
click at [98, 556] on div "Font Sans-serif Size 19 Color 4D4D4D Align Font weight Normal Line height 120% …" at bounding box center [184, 531] width 232 height 527
click at [996, 405] on div at bounding box center [788, 404] width 945 height 705
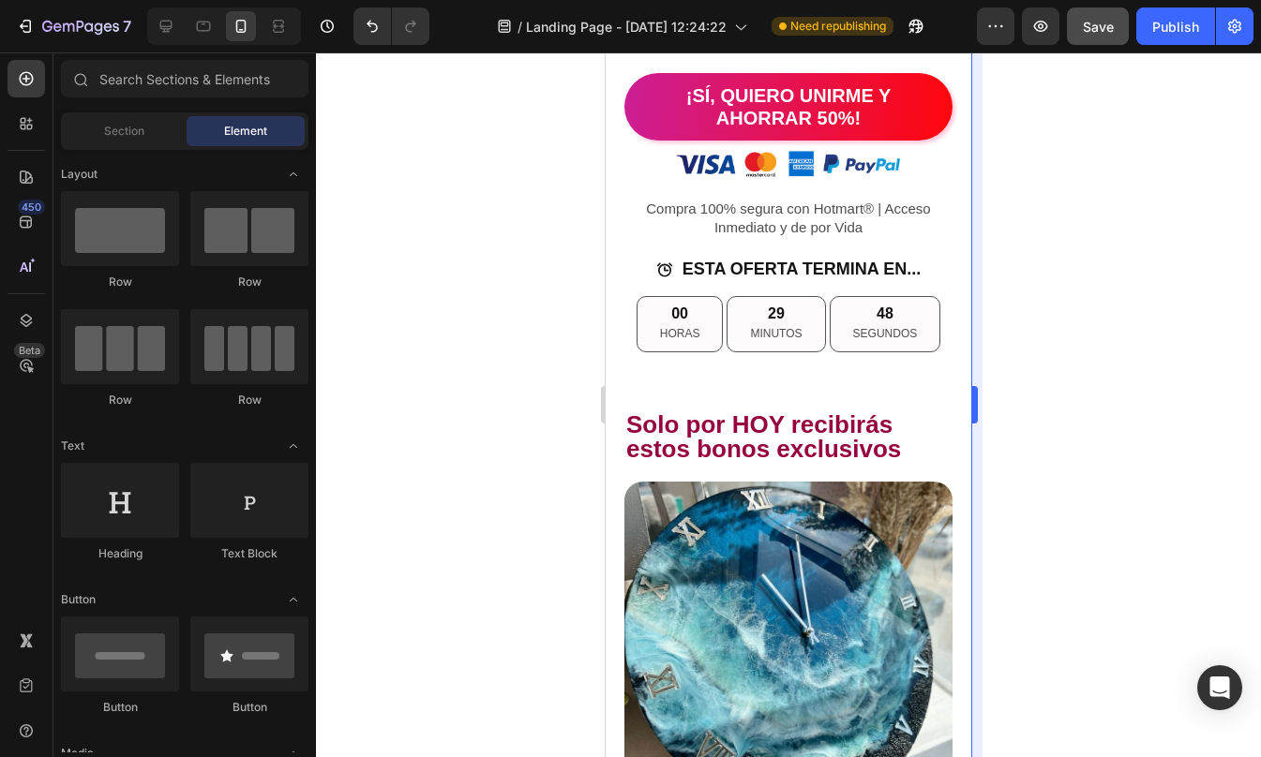
scroll to position [8974, 0]
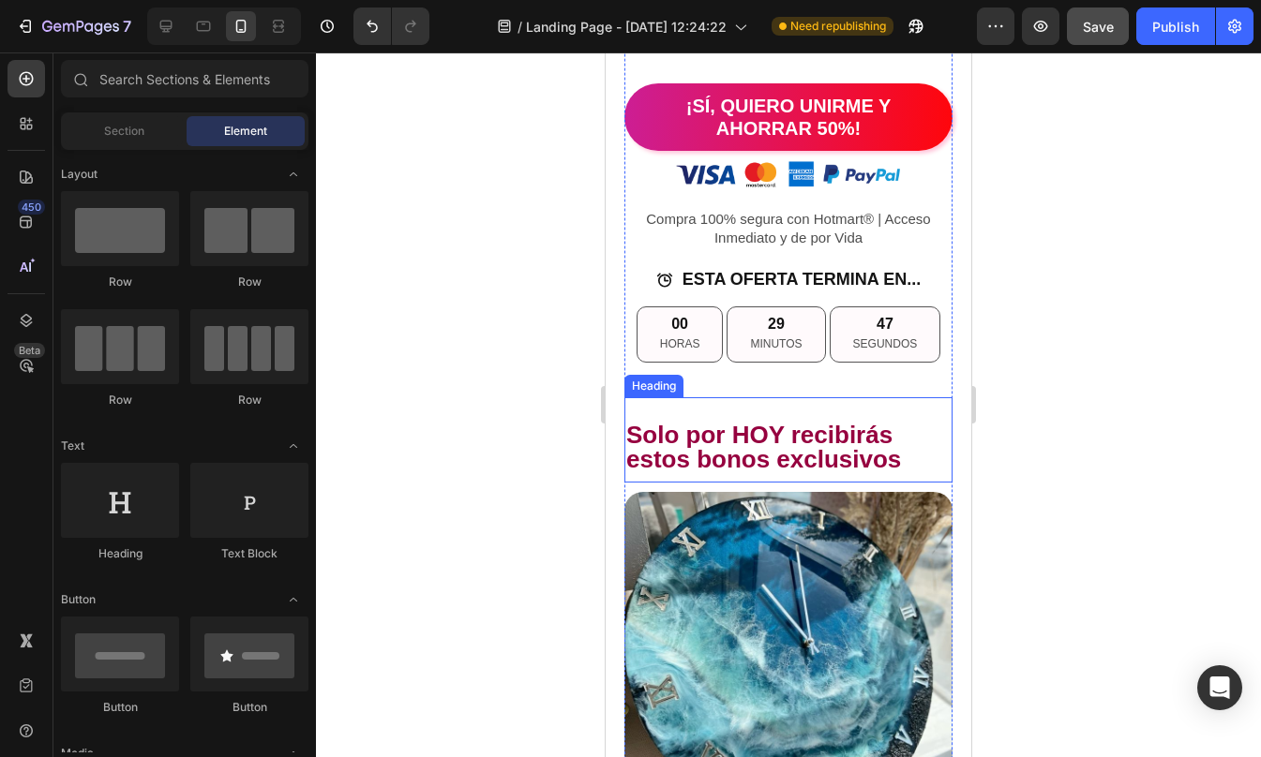
click at [733, 450] on h2 "Solo por HOY recibirás estos bonos exclusivos" at bounding box center [788, 447] width 328 height 52
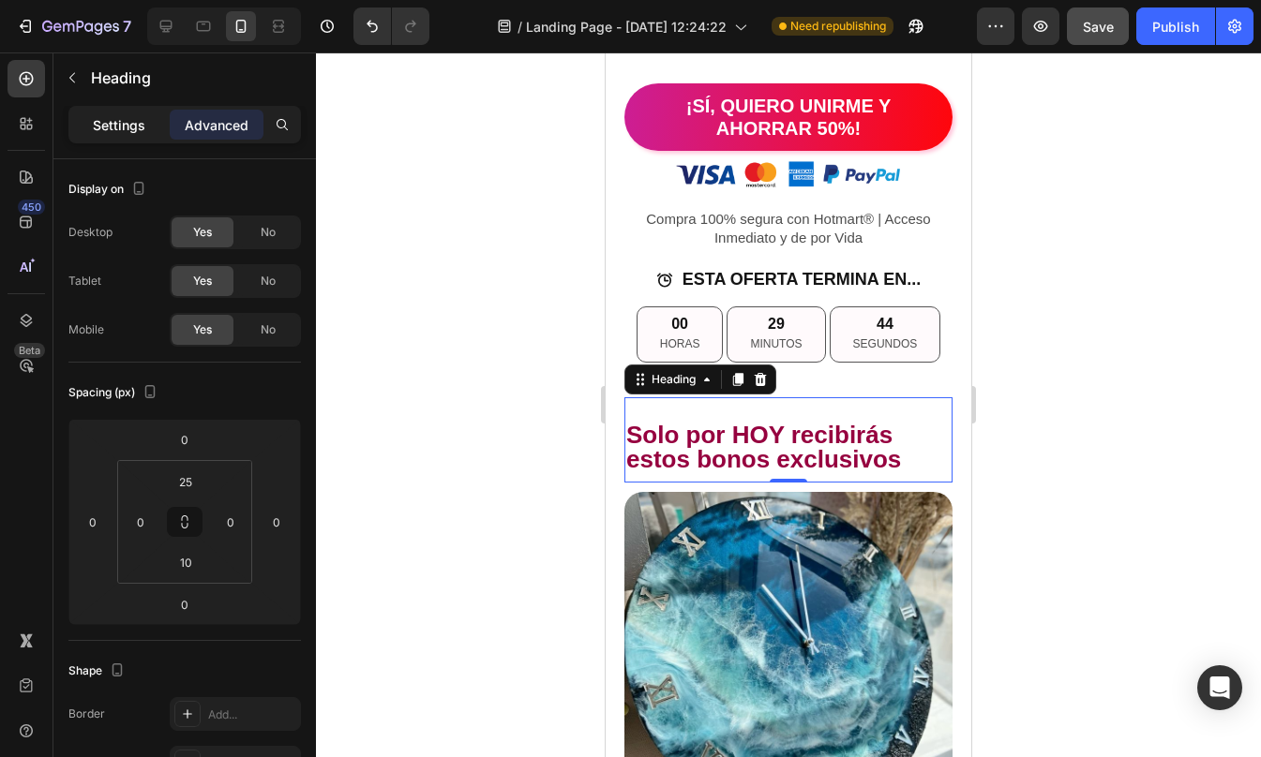
click at [116, 127] on p "Settings" at bounding box center [119, 125] width 52 height 20
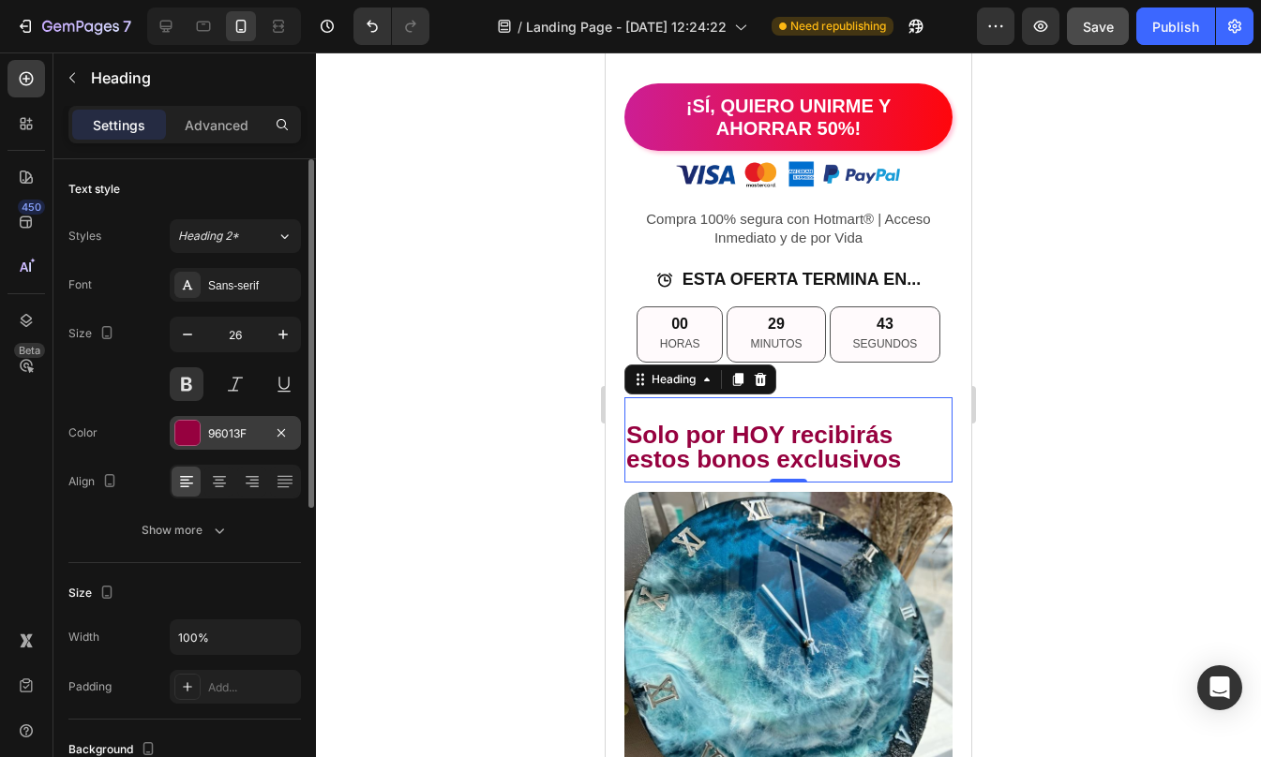
click at [191, 427] on div at bounding box center [187, 433] width 24 height 24
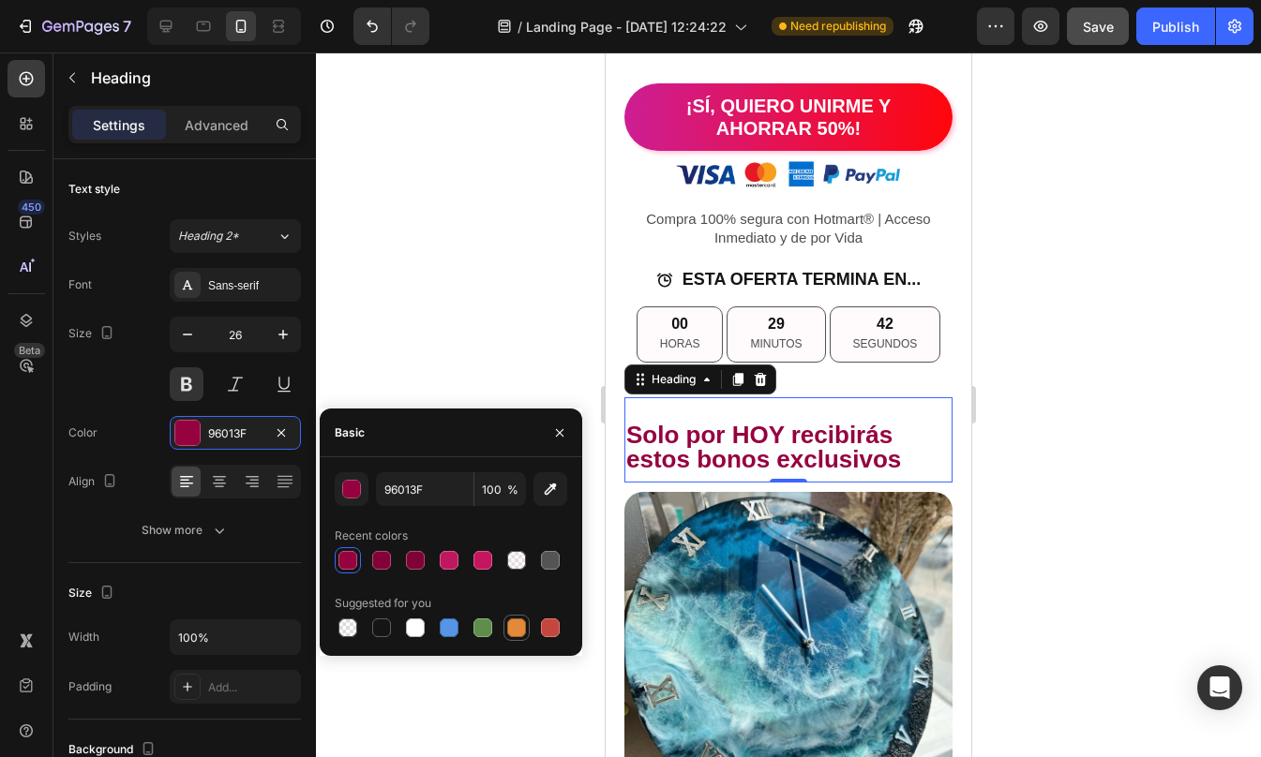
click at [505, 625] on div at bounding box center [516, 628] width 22 height 22
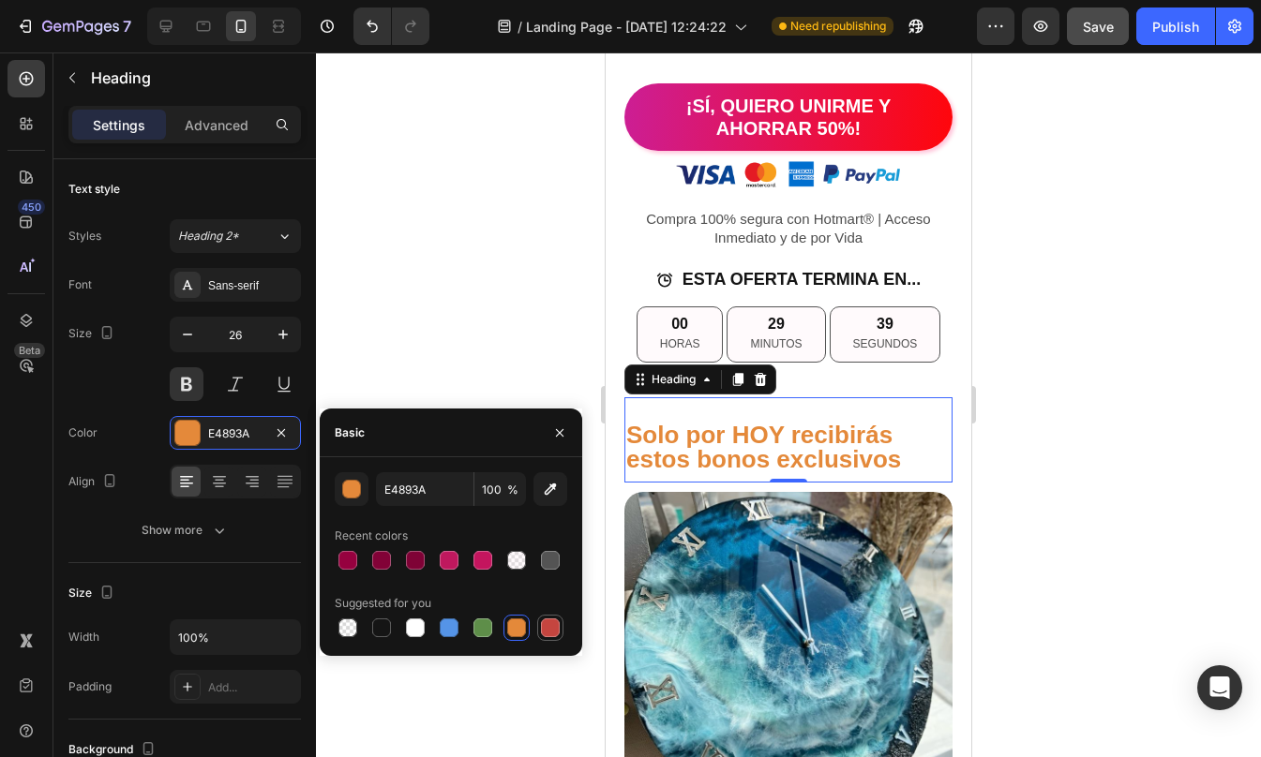
click at [555, 632] on div at bounding box center [550, 628] width 19 height 19
type input "C5453F"
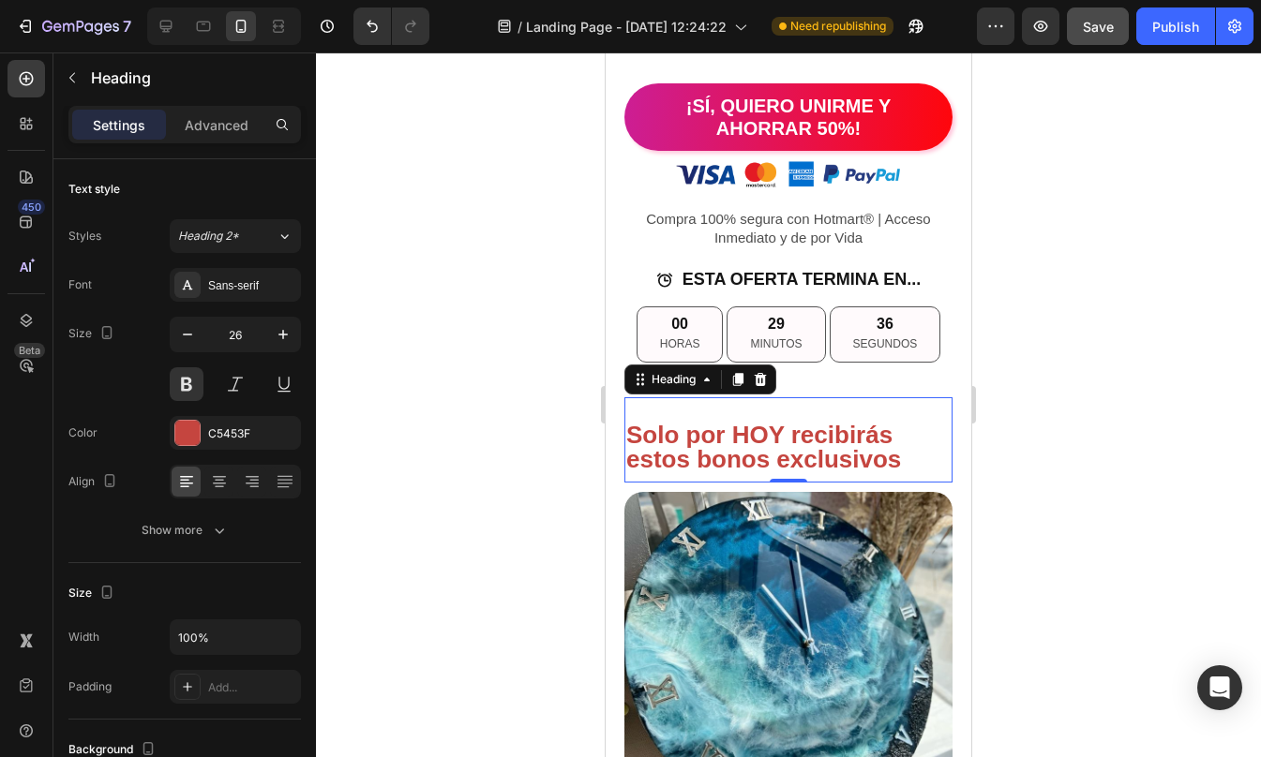
click at [1007, 464] on div at bounding box center [788, 404] width 945 height 705
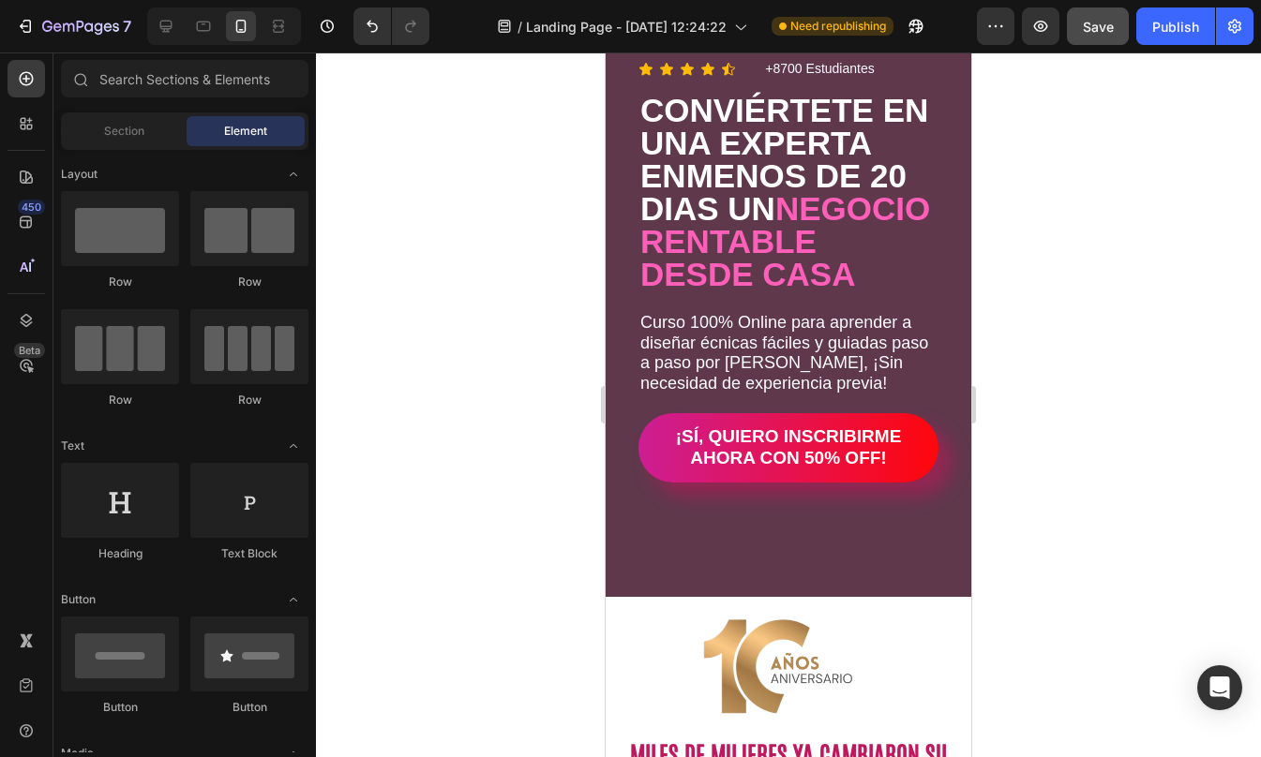
scroll to position [0, 0]
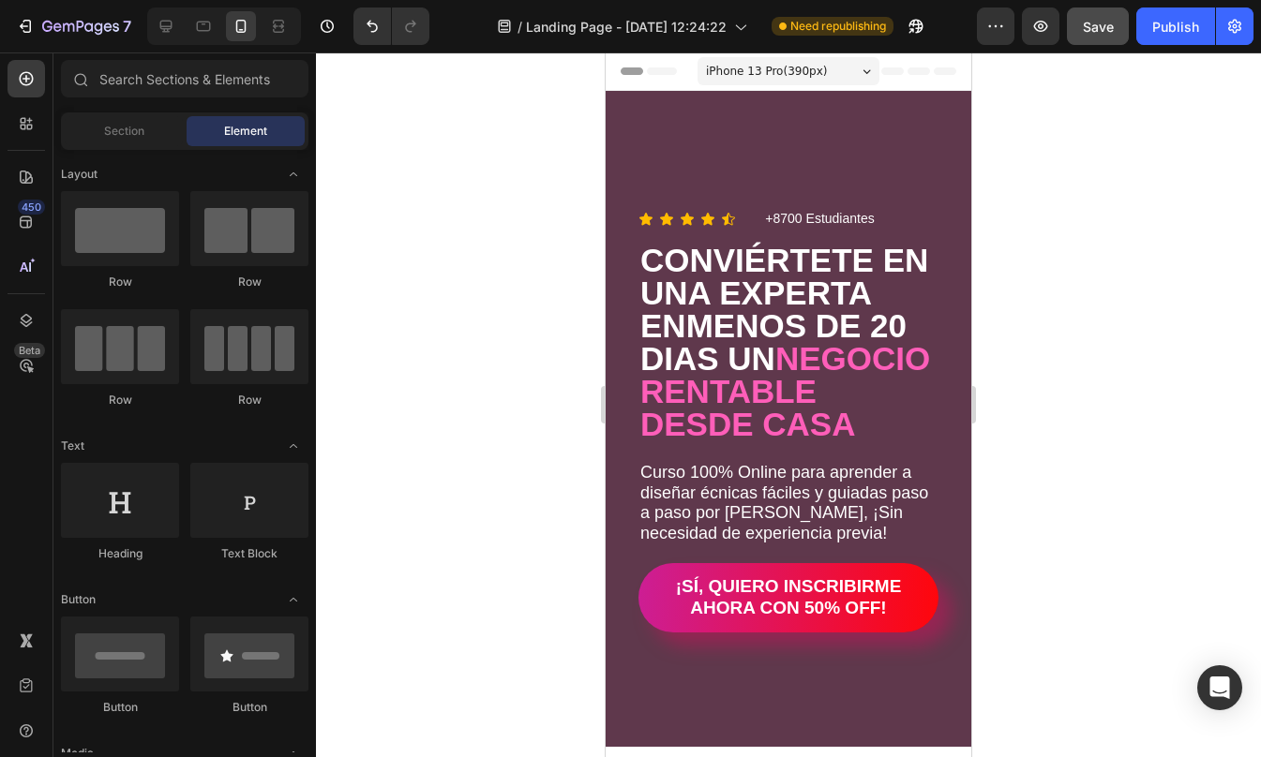
drag, startPoint x: 964, startPoint y: 482, endPoint x: 1607, endPoint y: 129, distance: 733.2
click at [1184, 22] on div "Publish" at bounding box center [1175, 27] width 47 height 20
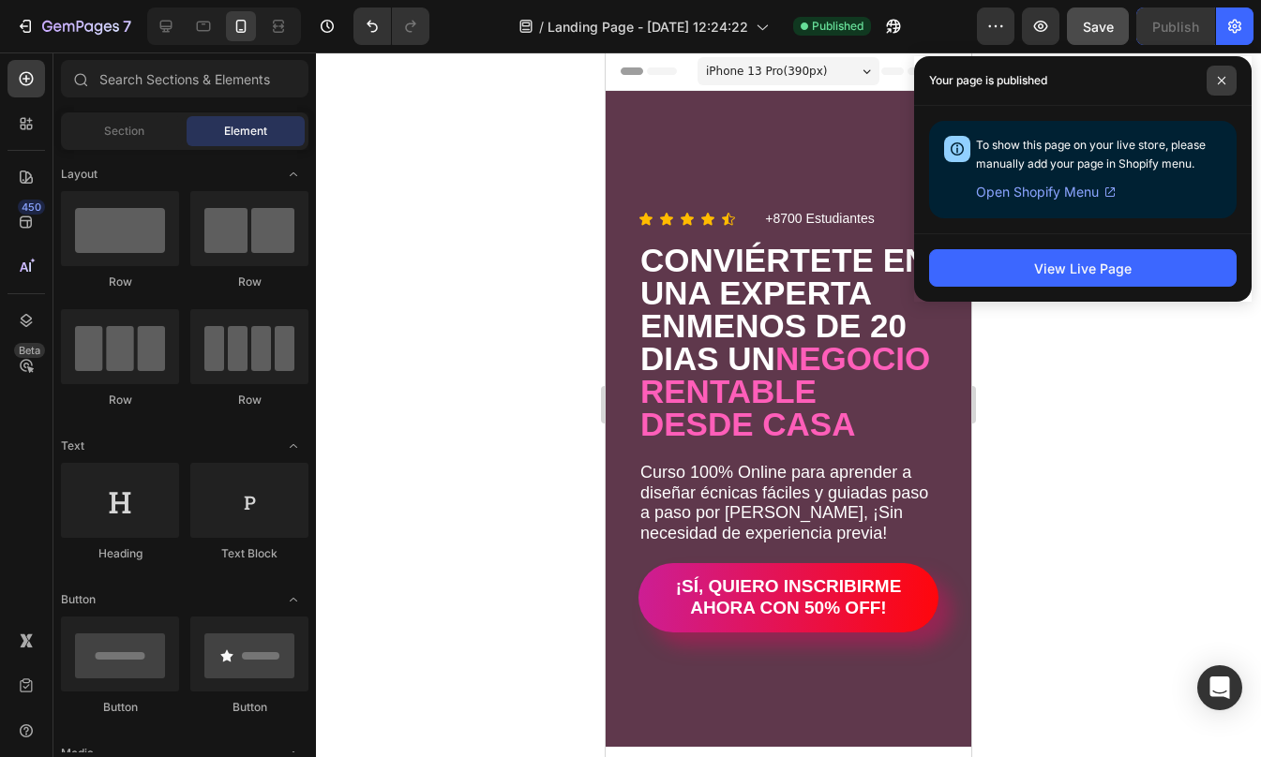
click at [1222, 86] on span at bounding box center [1221, 81] width 30 height 30
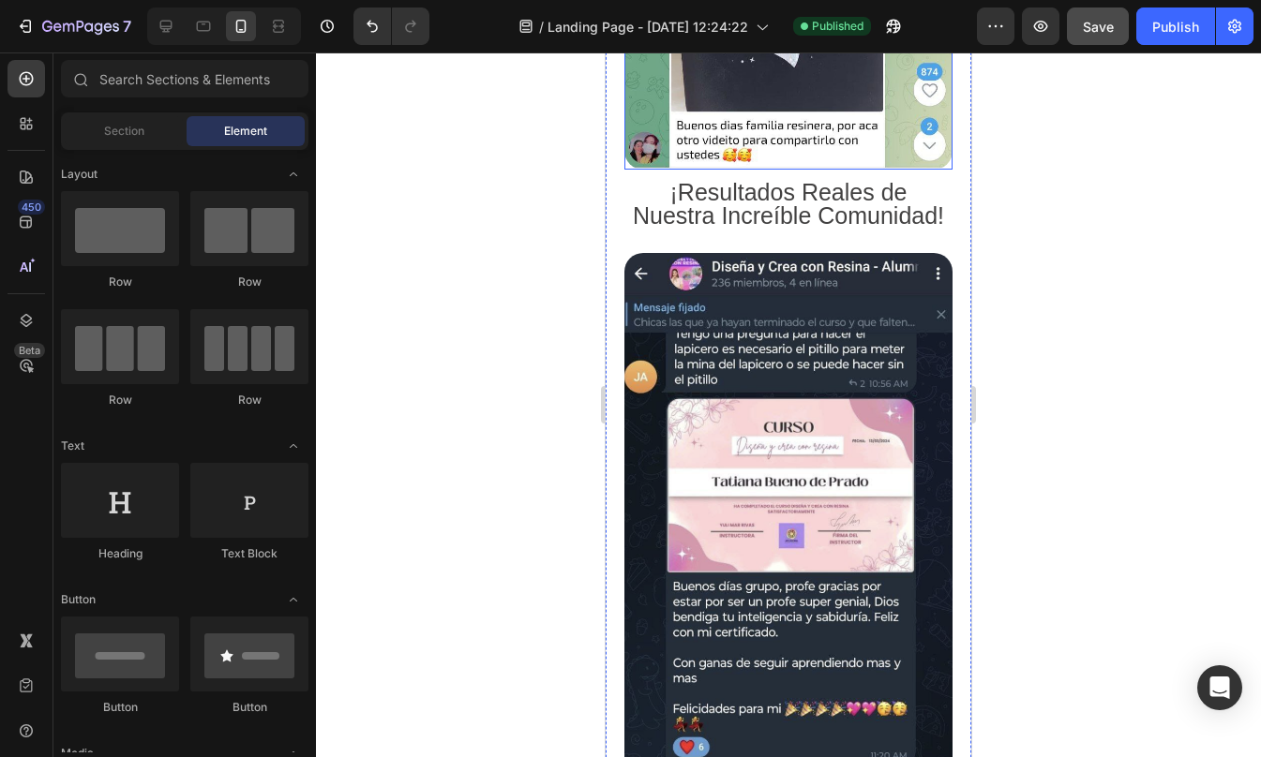
scroll to position [6277, 0]
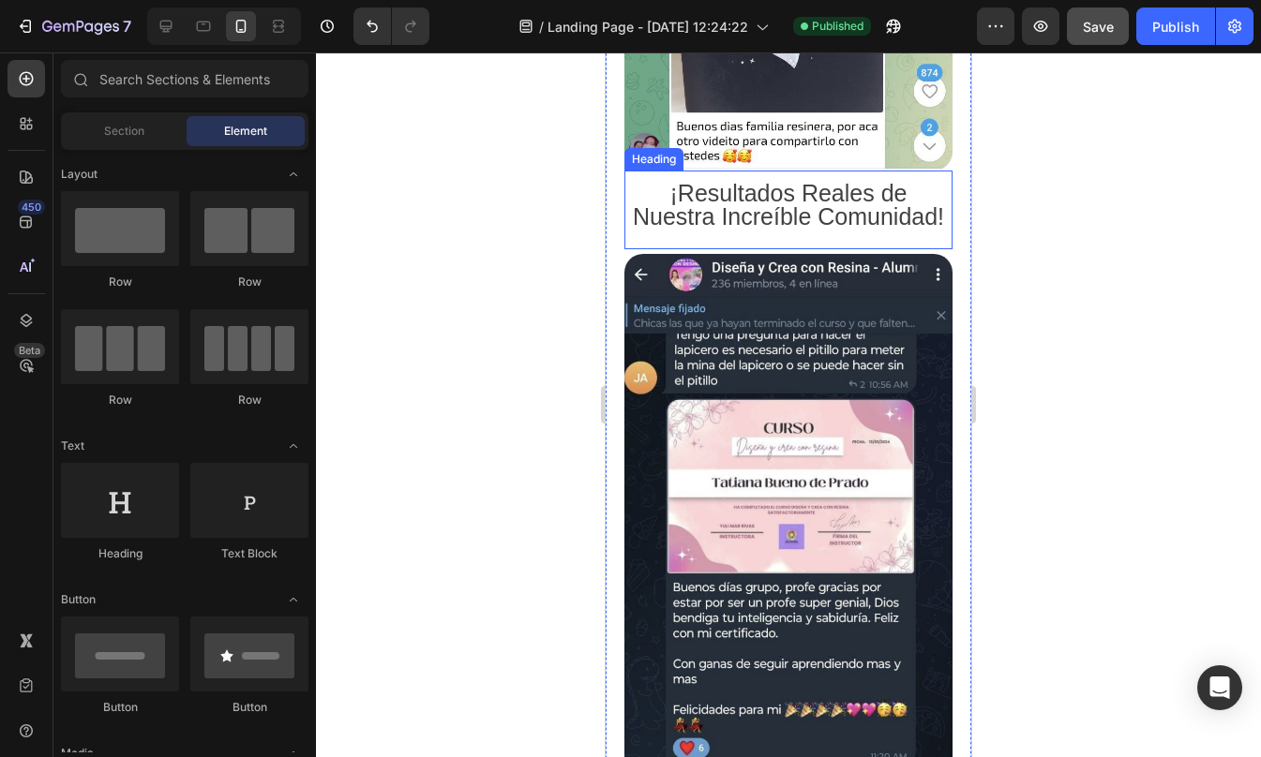
click at [789, 230] on span "¡Resultados Reales de Nuestra Increíble Comunidad!" at bounding box center [788, 205] width 311 height 50
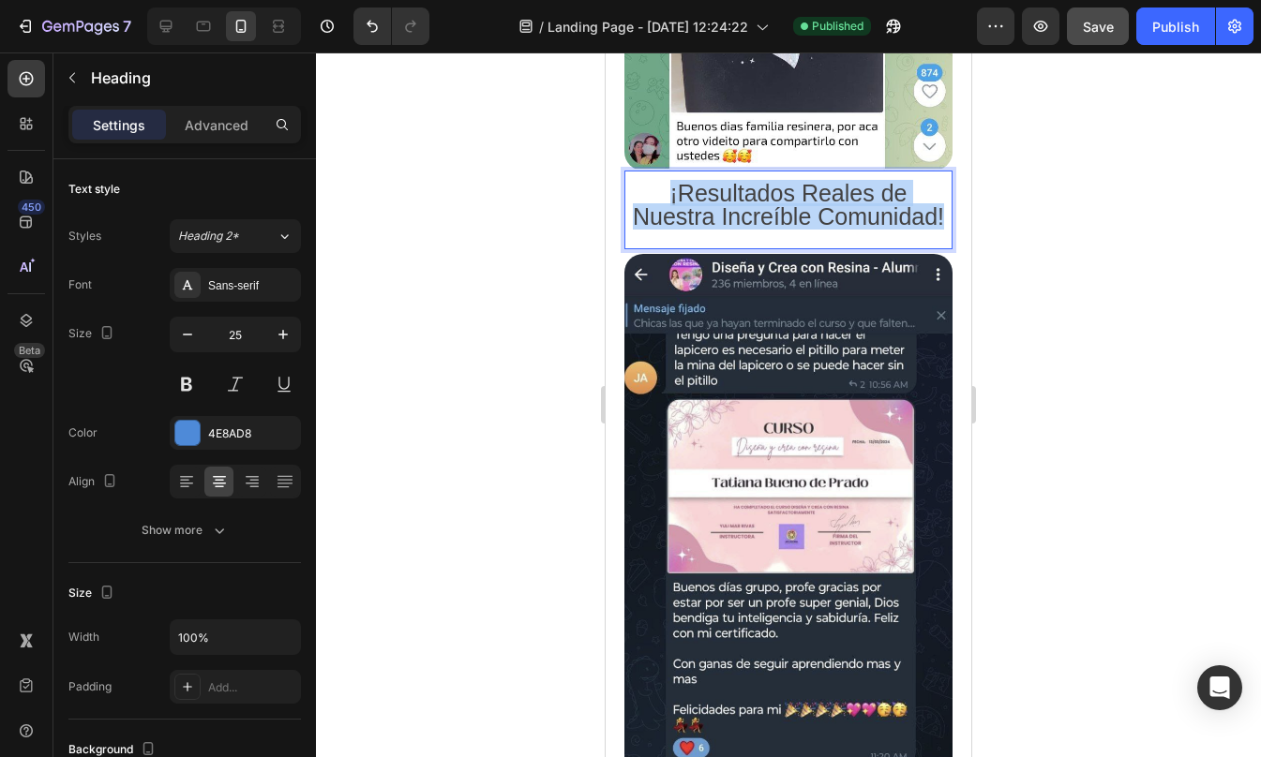
click at [789, 230] on span "¡Resultados Reales de Nuestra Increíble Comunidad!" at bounding box center [788, 205] width 311 height 50
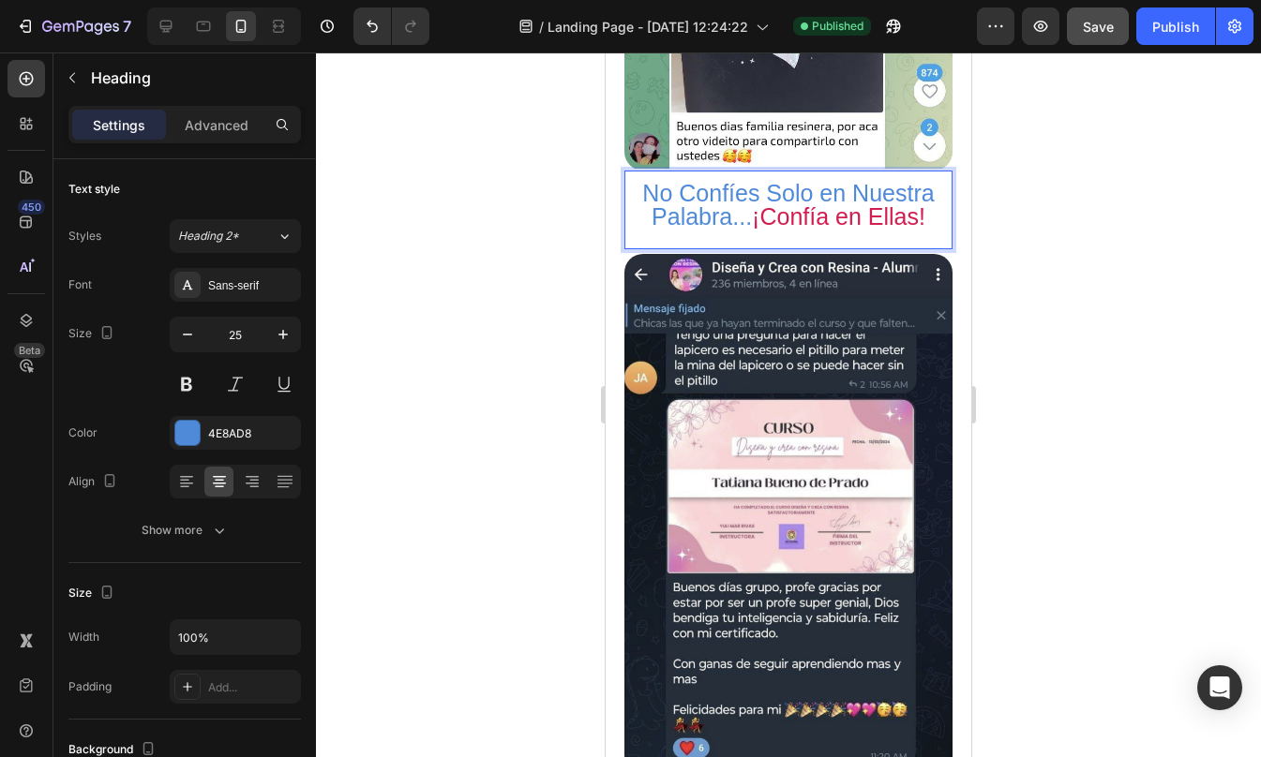
click at [1145, 262] on div at bounding box center [788, 404] width 945 height 705
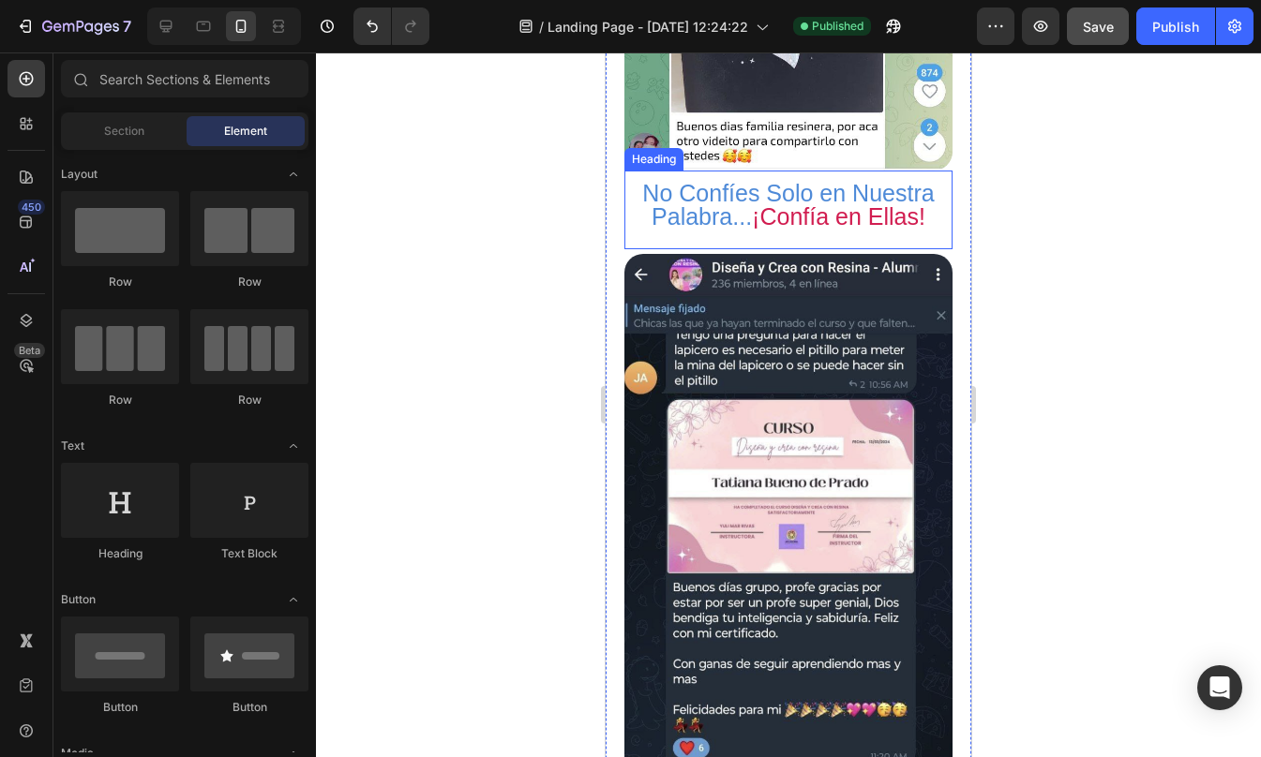
click at [745, 198] on p "No Confíes Solo en Nuestra Palabra... ¡Confía en Ellas!" at bounding box center [788, 205] width 324 height 47
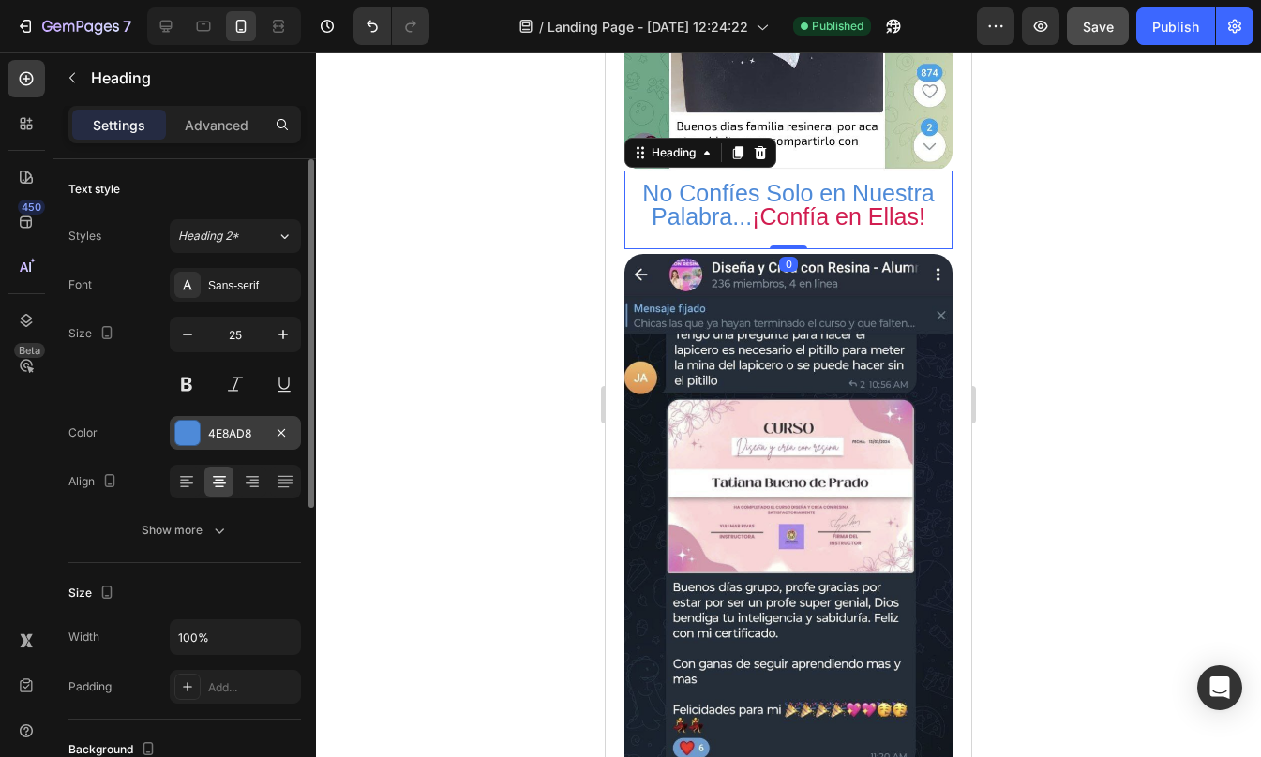
click at [210, 430] on div "4E8AD8" at bounding box center [235, 434] width 54 height 17
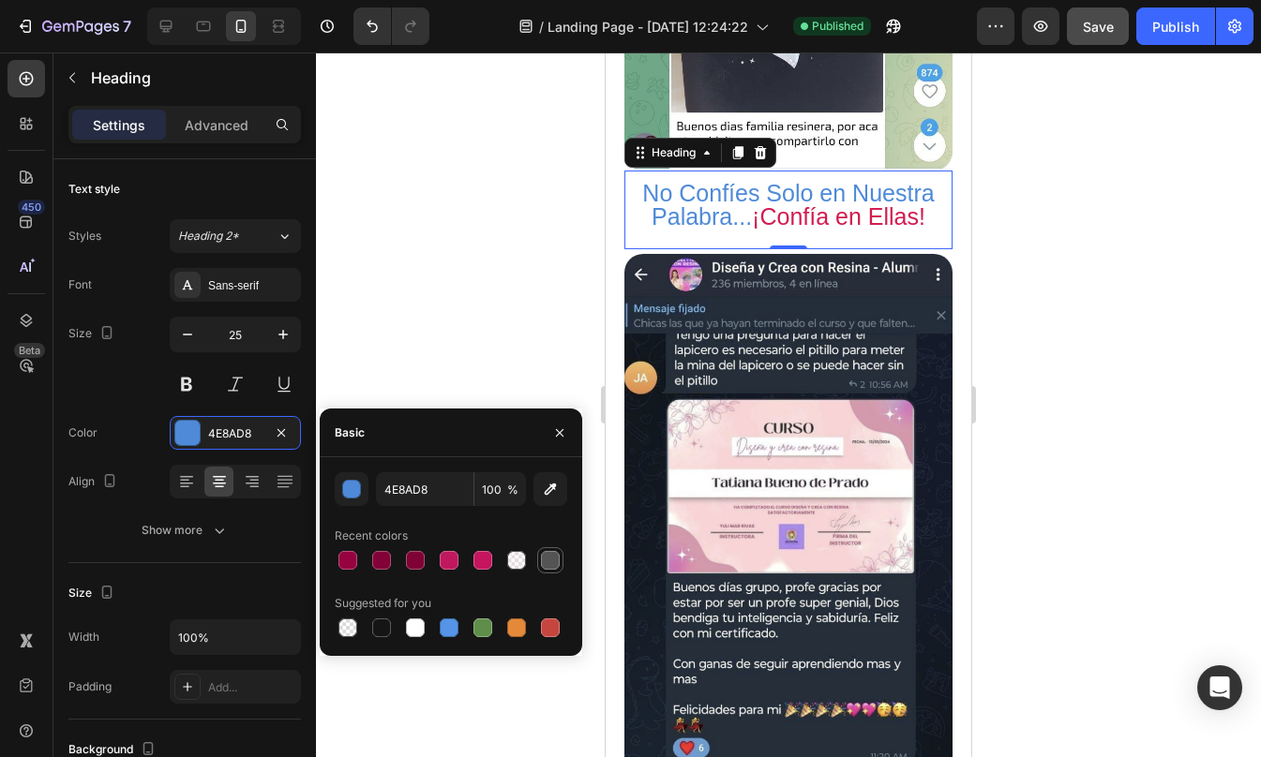
click at [545, 563] on div at bounding box center [550, 560] width 19 height 19
type input "545454"
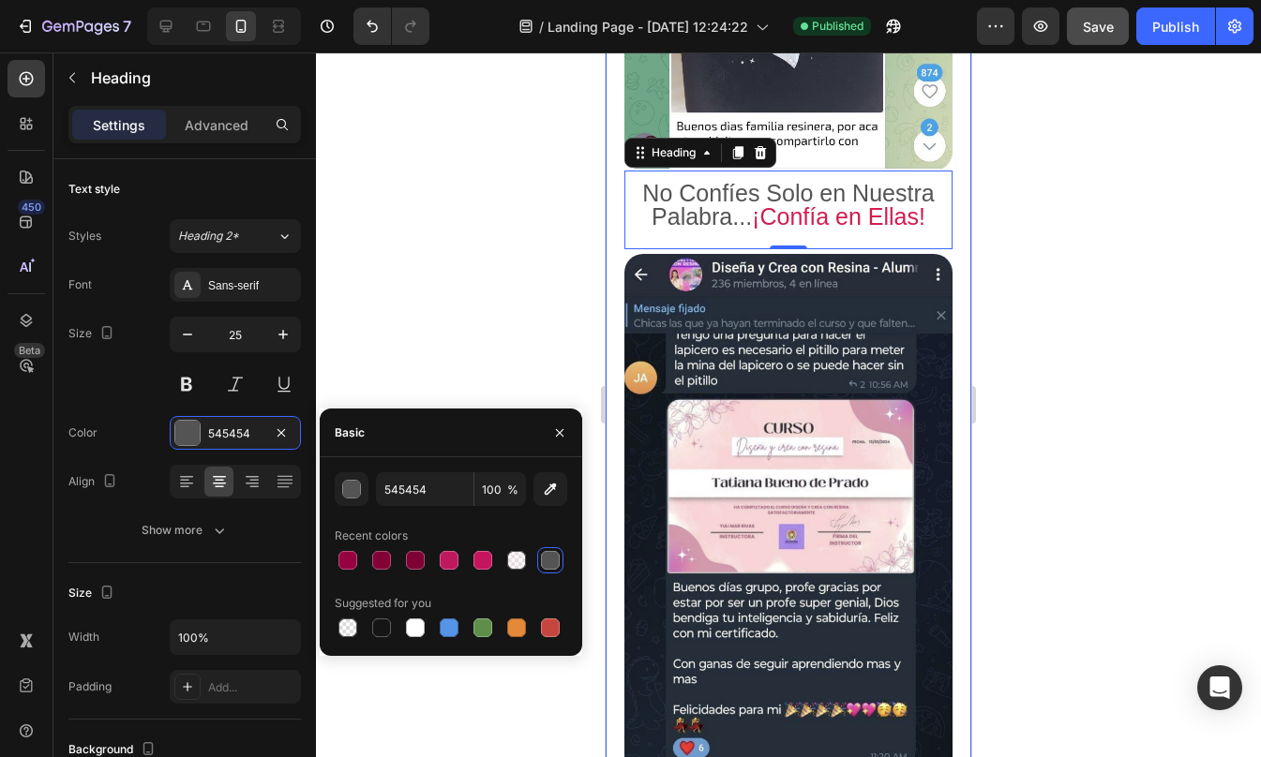
click at [1095, 311] on div at bounding box center [788, 404] width 945 height 705
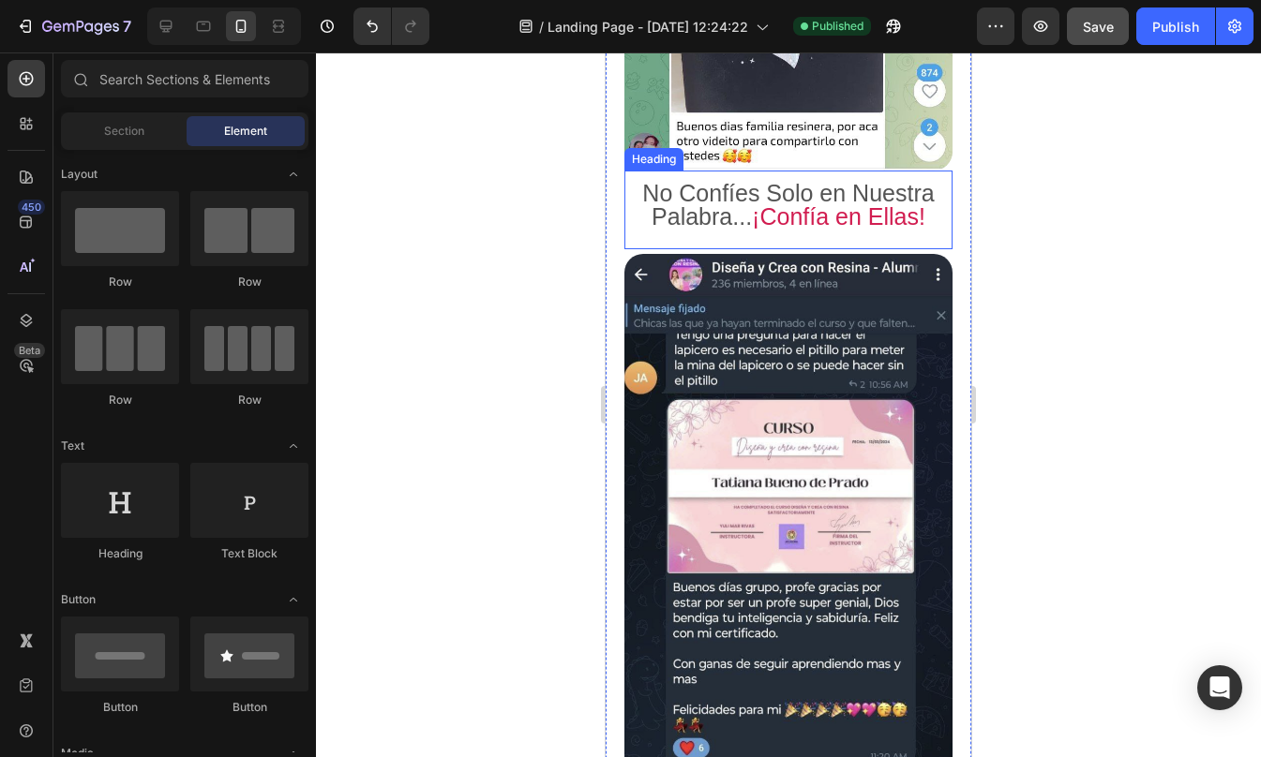
click at [666, 209] on p "No Confíes Solo en Nuestra Palabra... ¡Confía en Ellas!" at bounding box center [788, 205] width 324 height 47
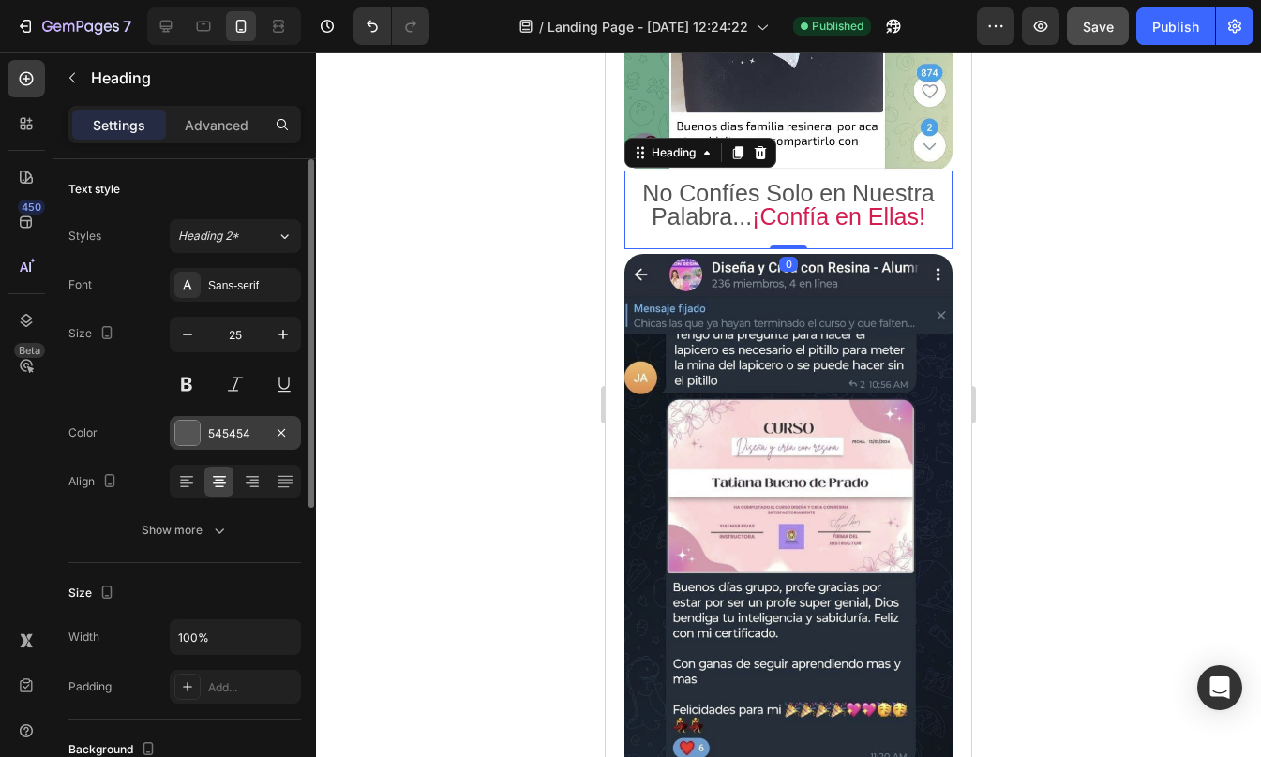
click at [179, 444] on div at bounding box center [187, 433] width 24 height 24
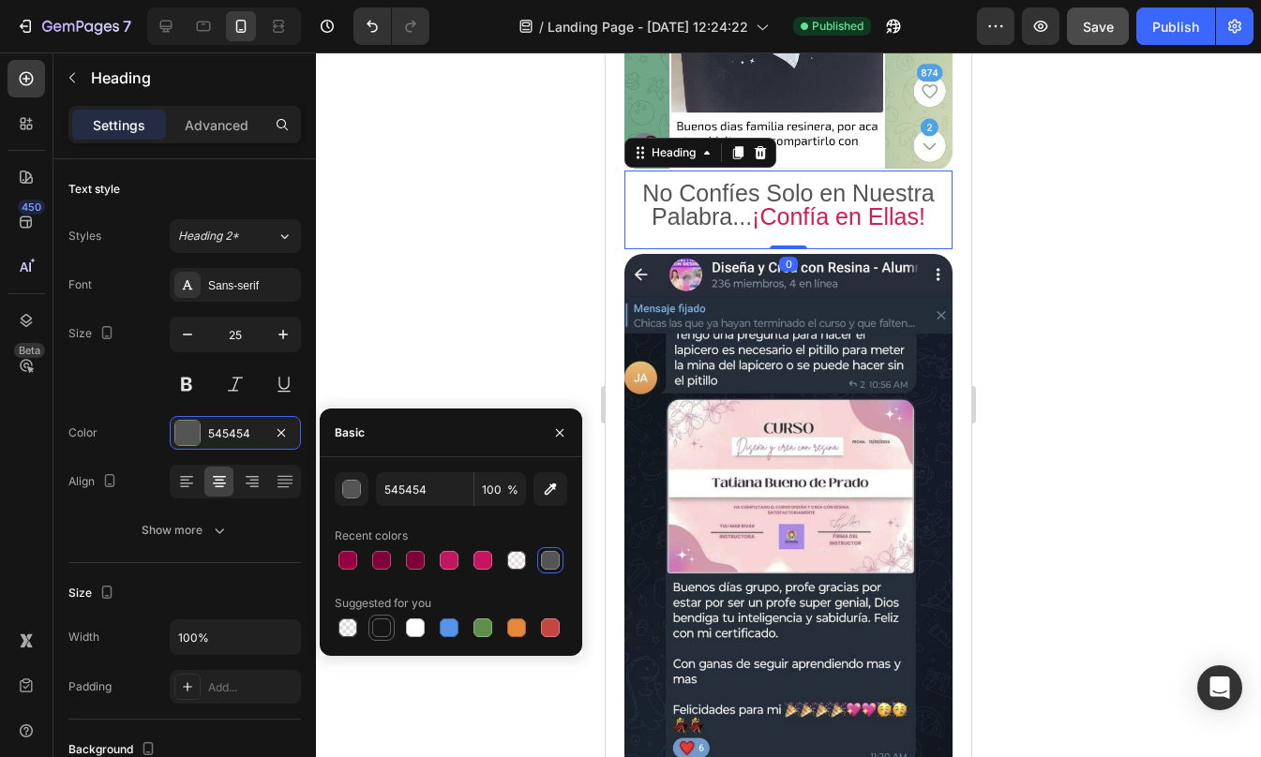
click at [373, 636] on div at bounding box center [381, 628] width 22 height 22
type input "151515"
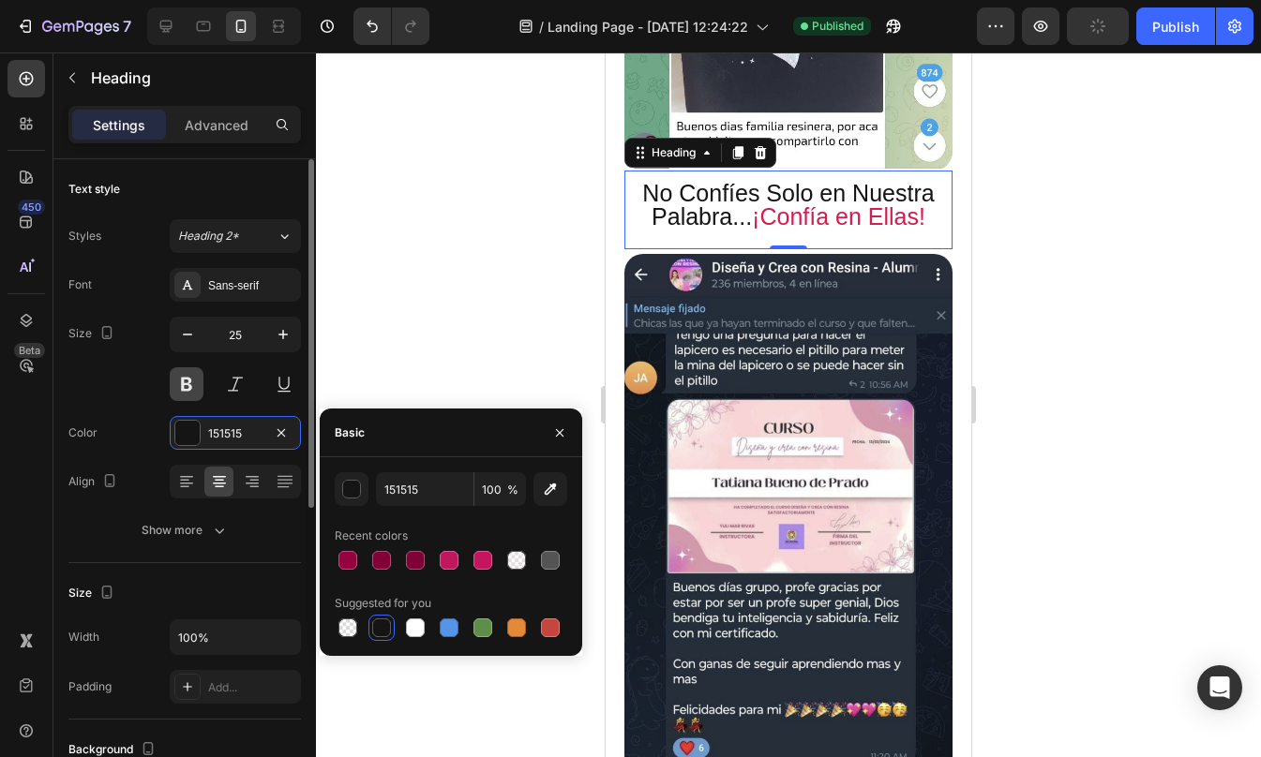
click at [194, 384] on button at bounding box center [187, 384] width 34 height 34
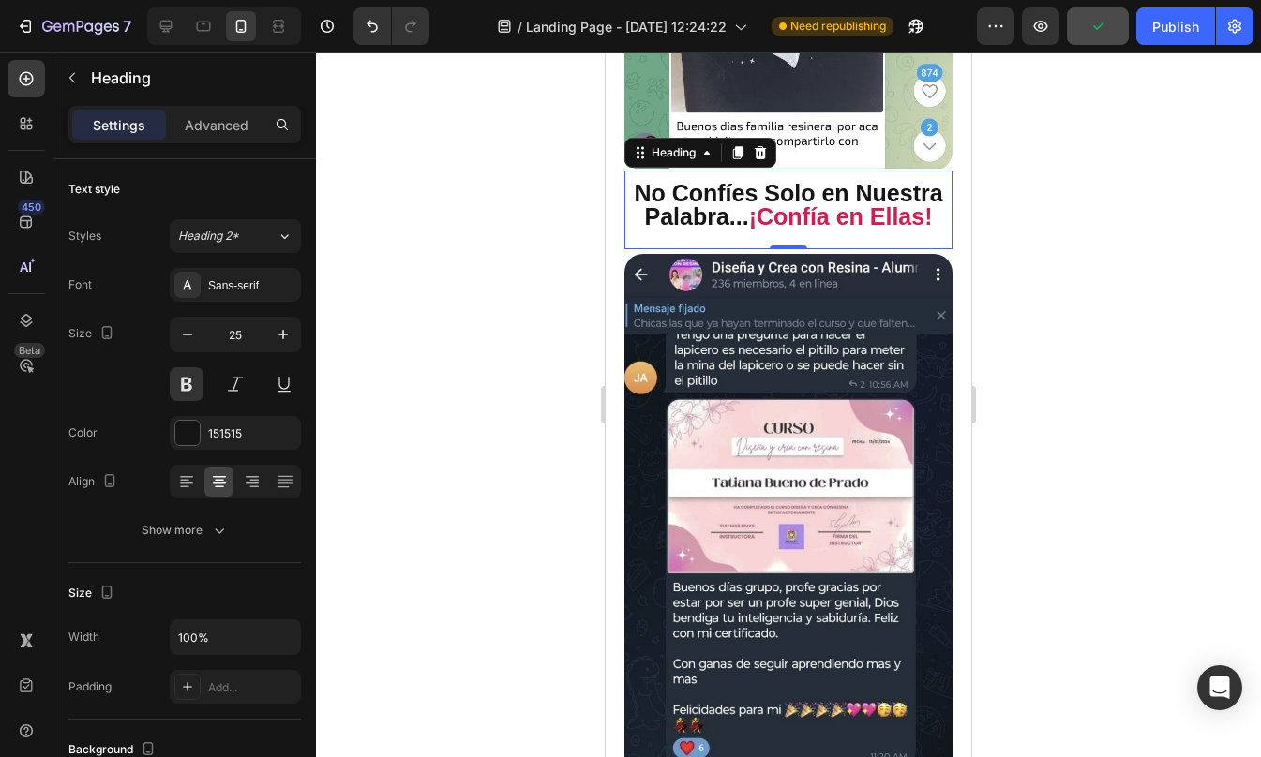
click at [1090, 265] on div at bounding box center [788, 404] width 945 height 705
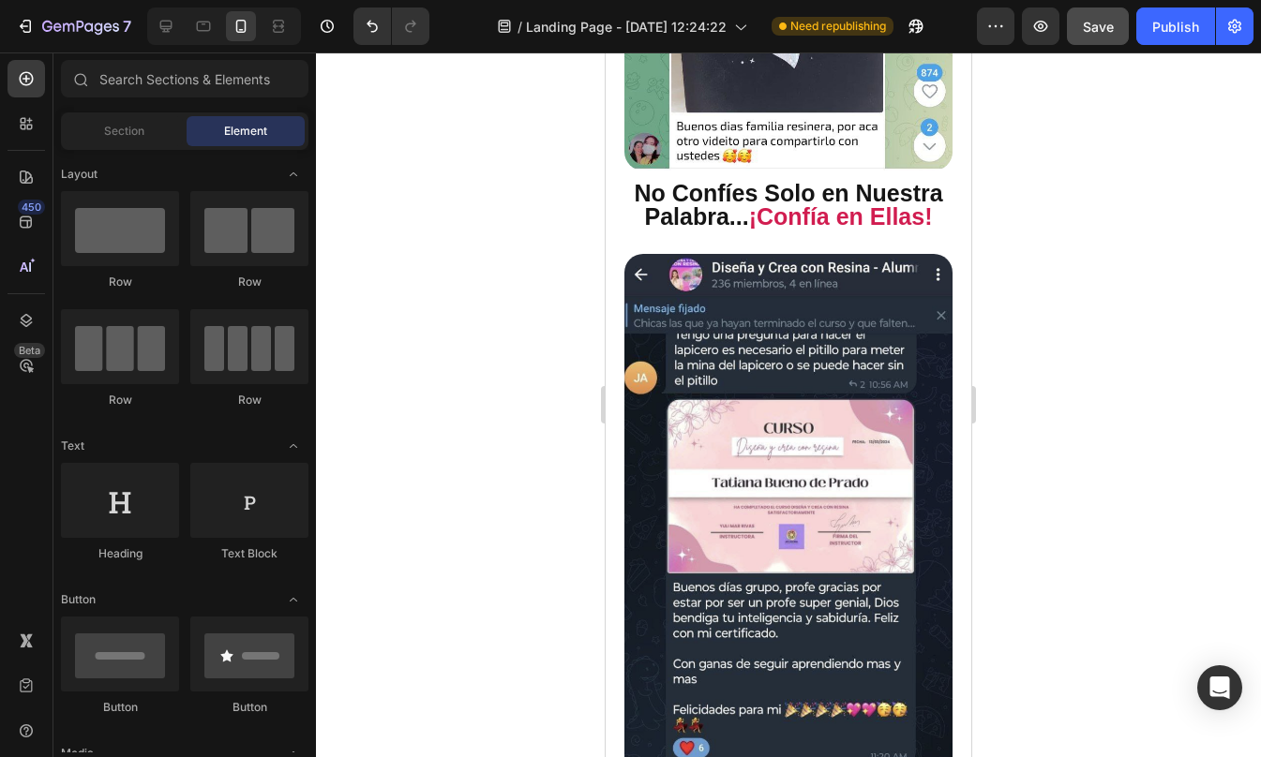
click at [1090, 265] on div at bounding box center [788, 404] width 945 height 705
click at [665, 187] on p "No Confíes Solo en Nuestra Palabra... ¡Confía en Ellas!" at bounding box center [788, 205] width 324 height 47
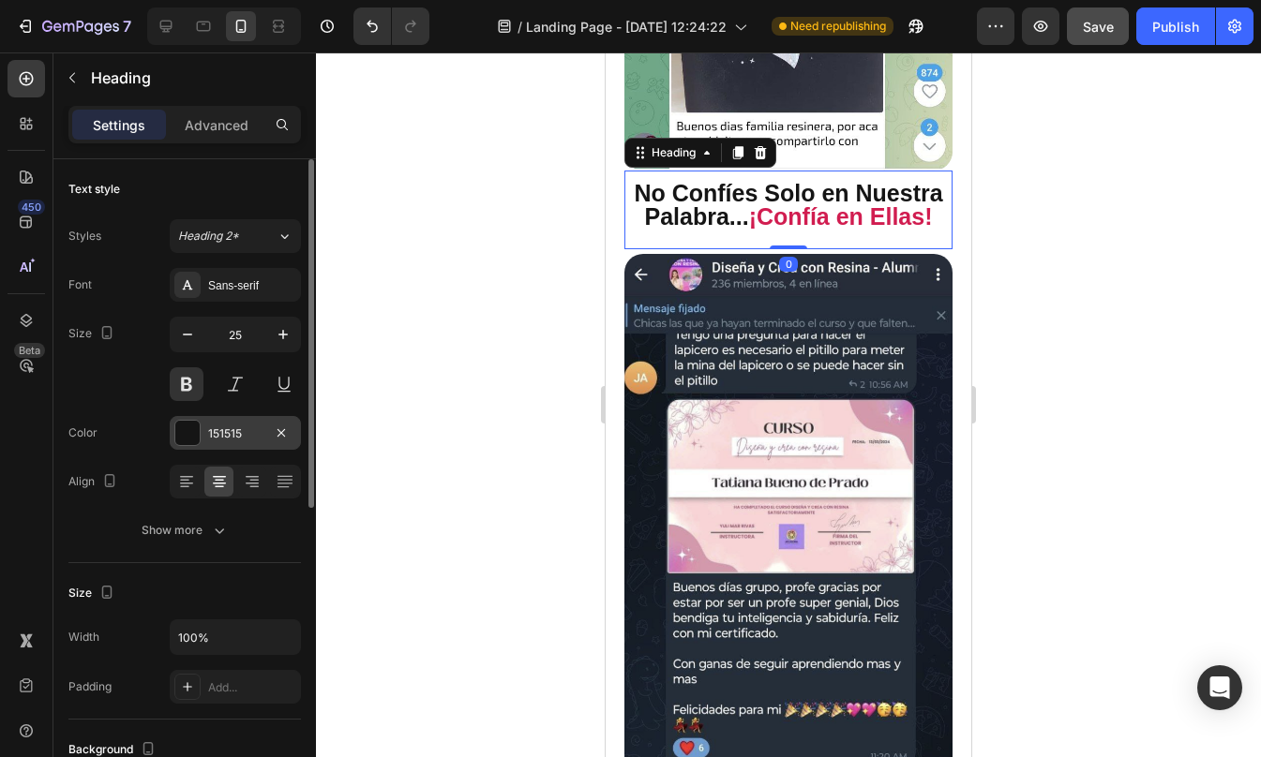
click at [188, 436] on div at bounding box center [187, 433] width 24 height 24
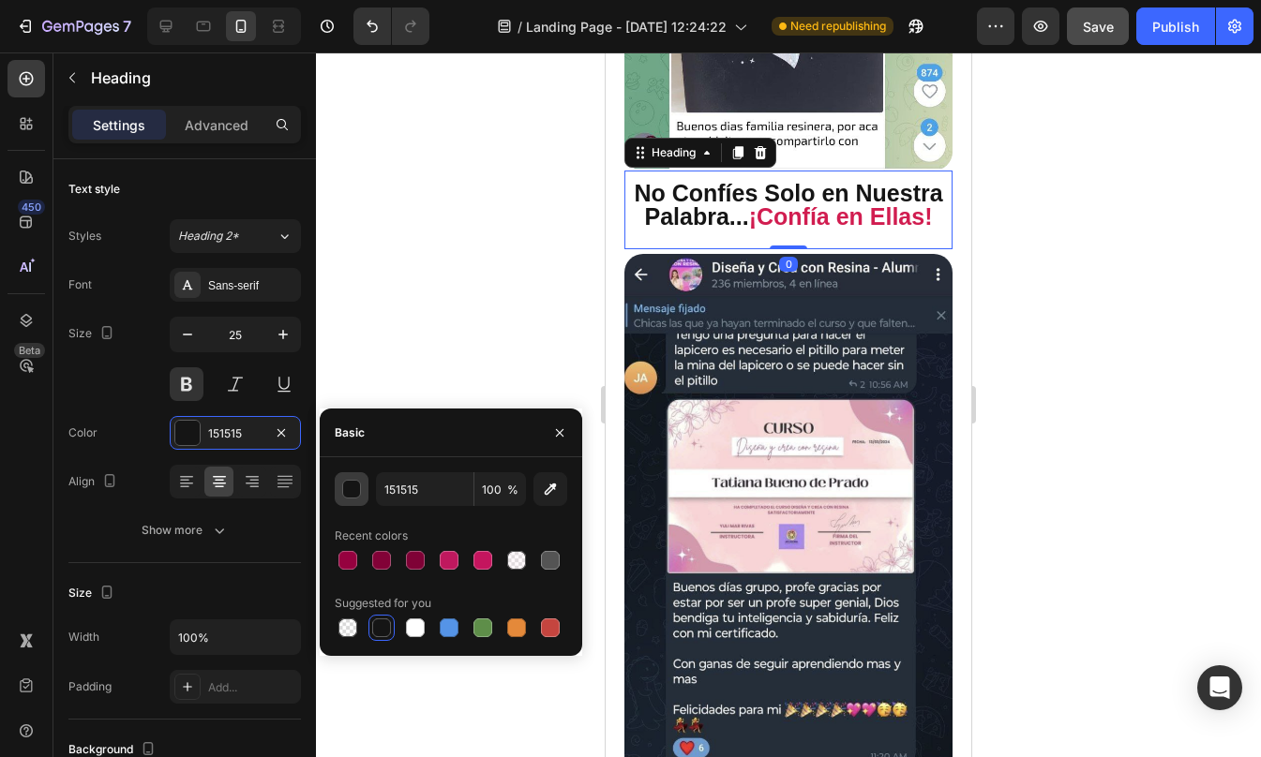
click at [354, 488] on div "button" at bounding box center [352, 490] width 19 height 19
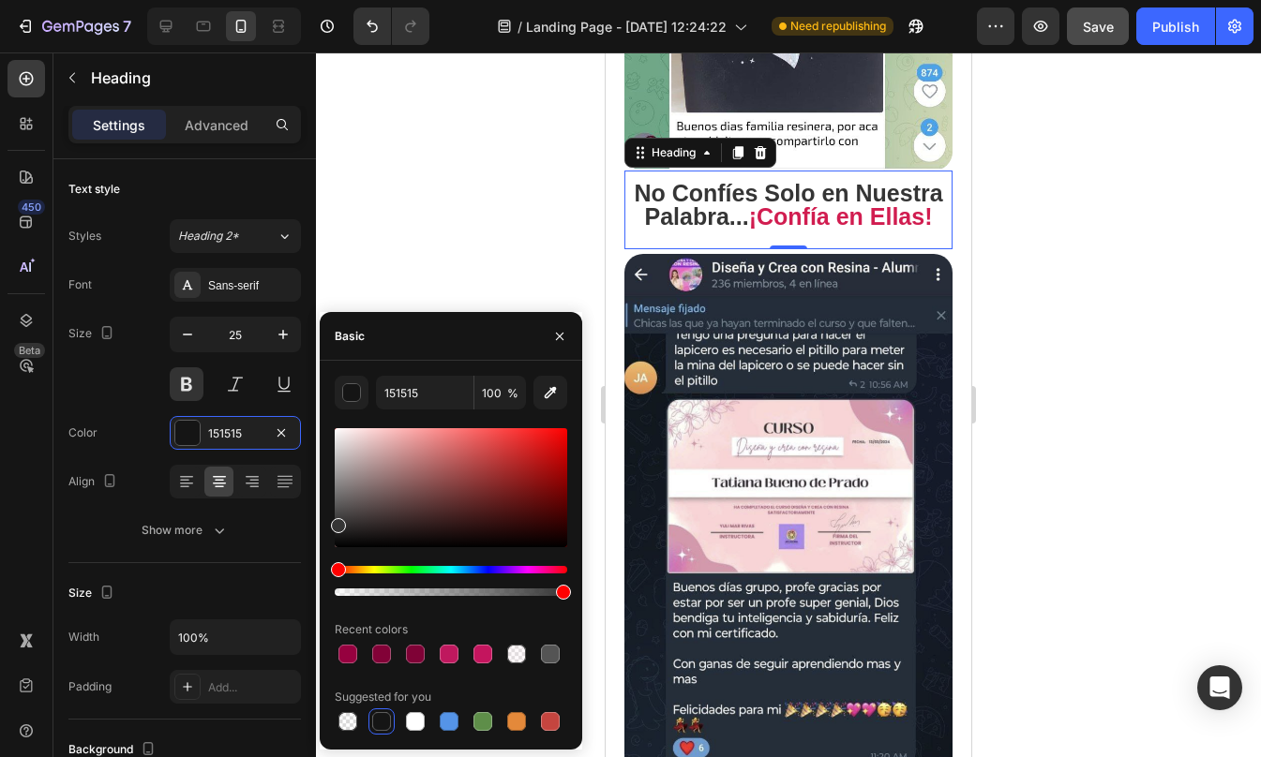
drag, startPoint x: 340, startPoint y: 542, endPoint x: 327, endPoint y: 522, distance: 23.7
click at [327, 522] on div "151515 100 % Recent colors Suggested for you" at bounding box center [451, 555] width 262 height 359
type input "353535"
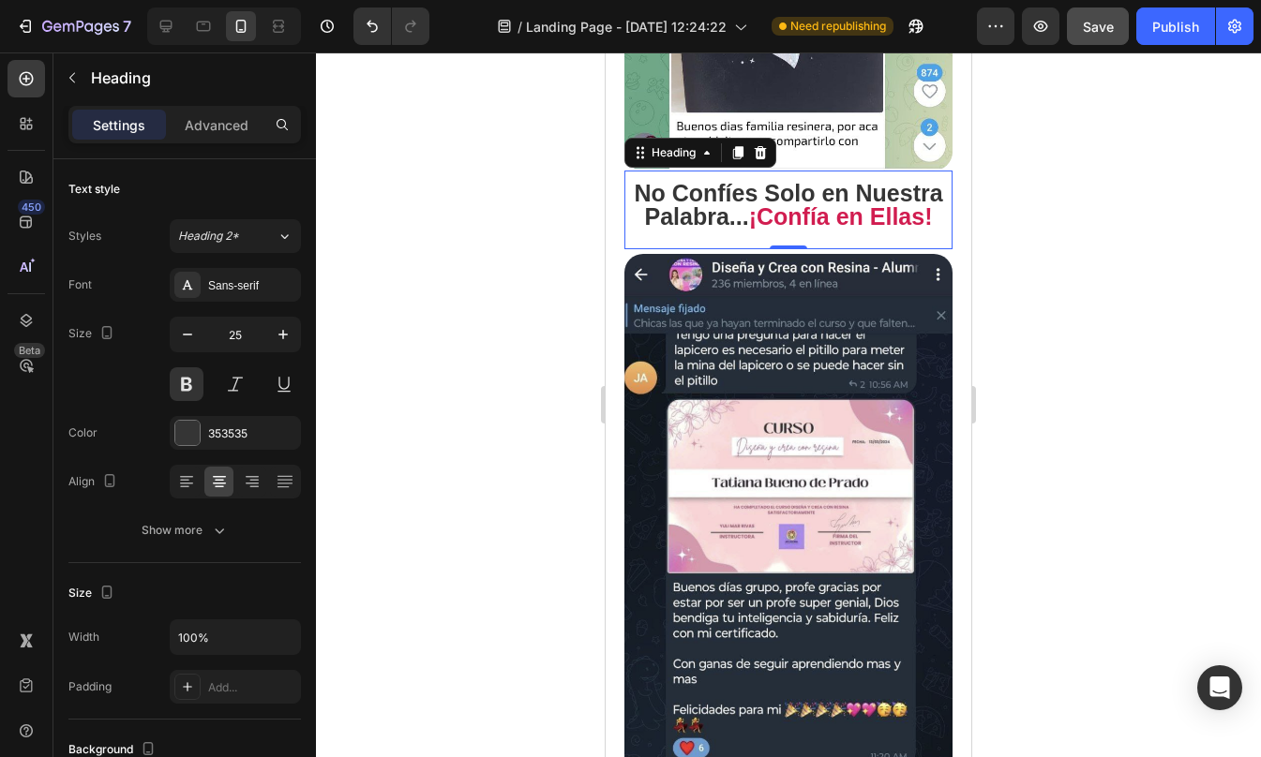
click at [1086, 409] on div at bounding box center [788, 404] width 945 height 705
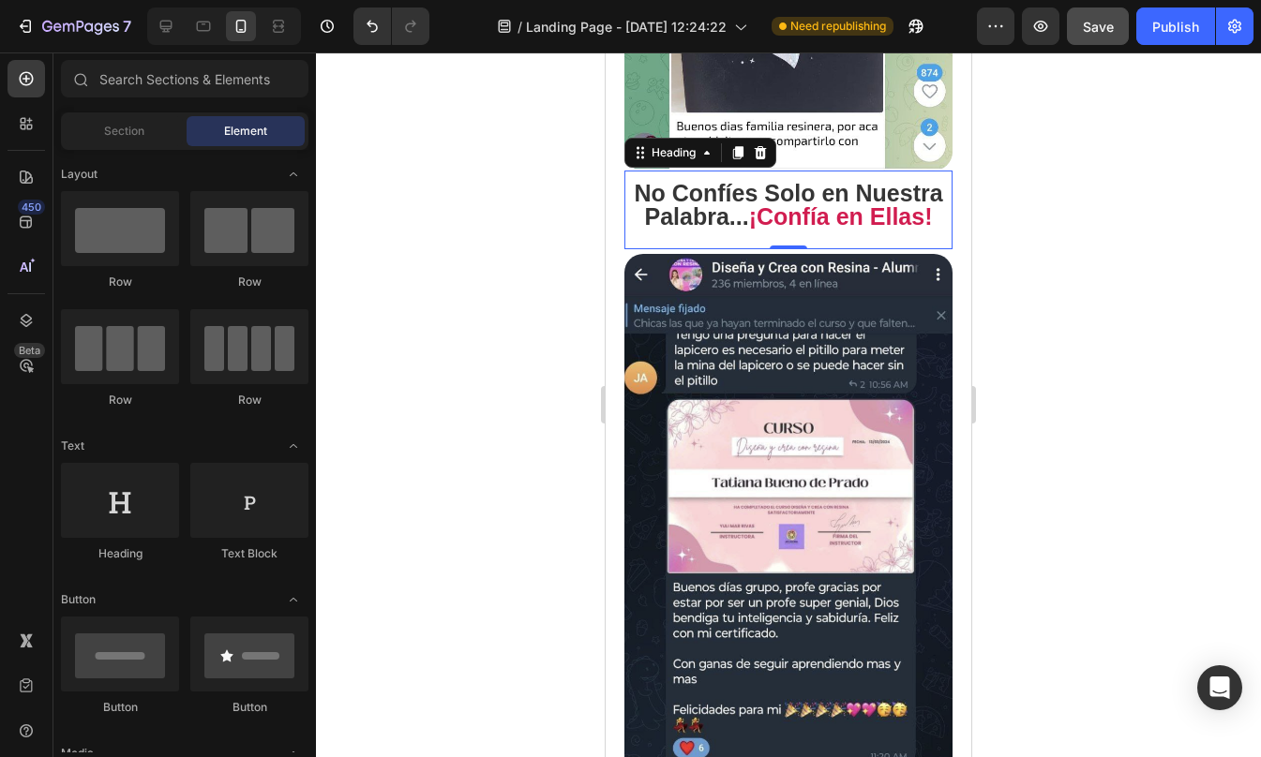
click at [1086, 409] on div at bounding box center [788, 404] width 945 height 705
click at [769, 217] on span "¡Confía en Ellas!" at bounding box center [841, 216] width 184 height 26
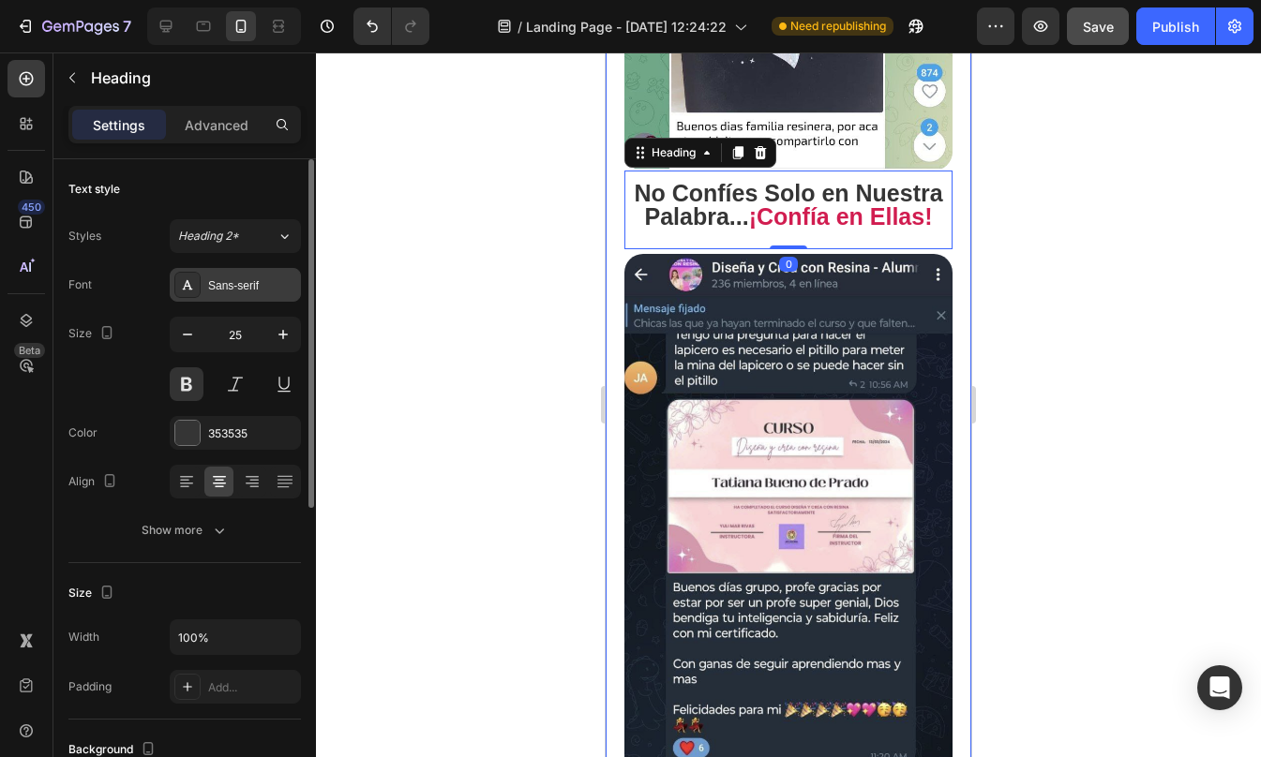
click at [217, 290] on div "Sans-serif" at bounding box center [252, 285] width 88 height 17
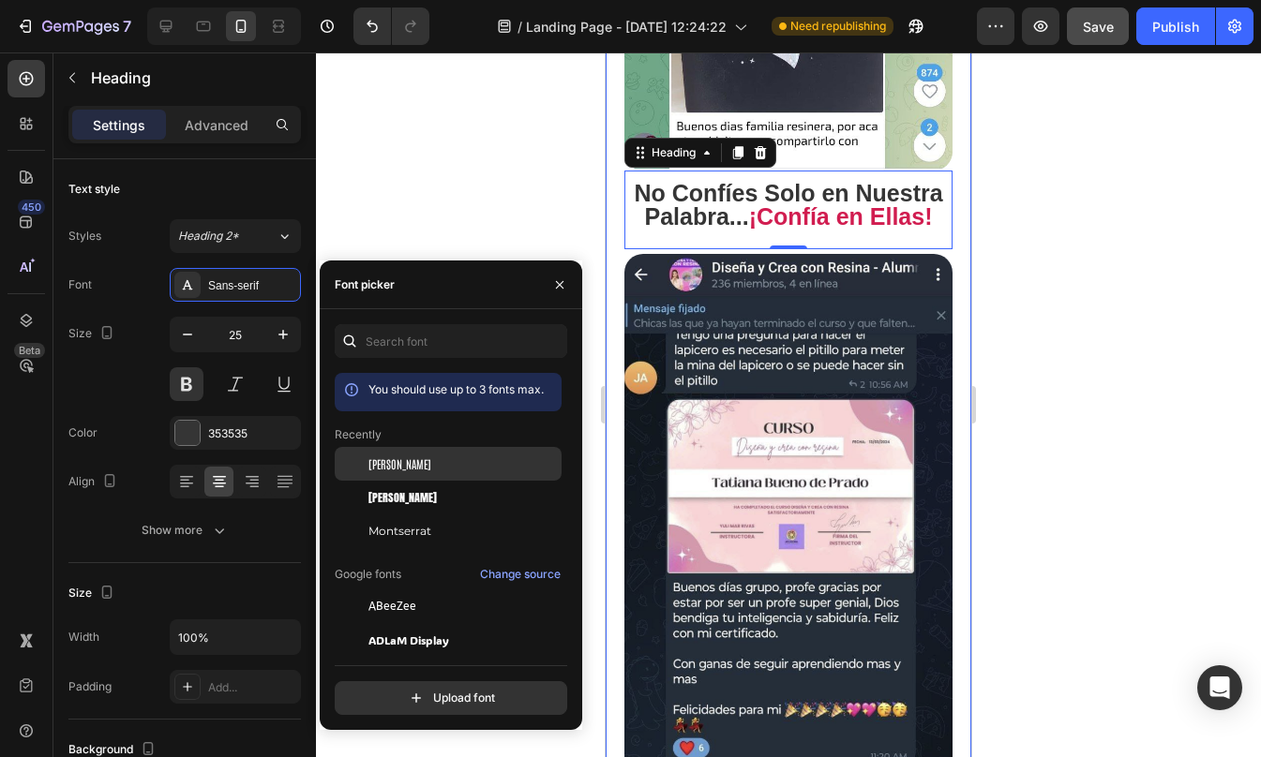
click at [421, 463] on div "[PERSON_NAME]" at bounding box center [462, 464] width 189 height 17
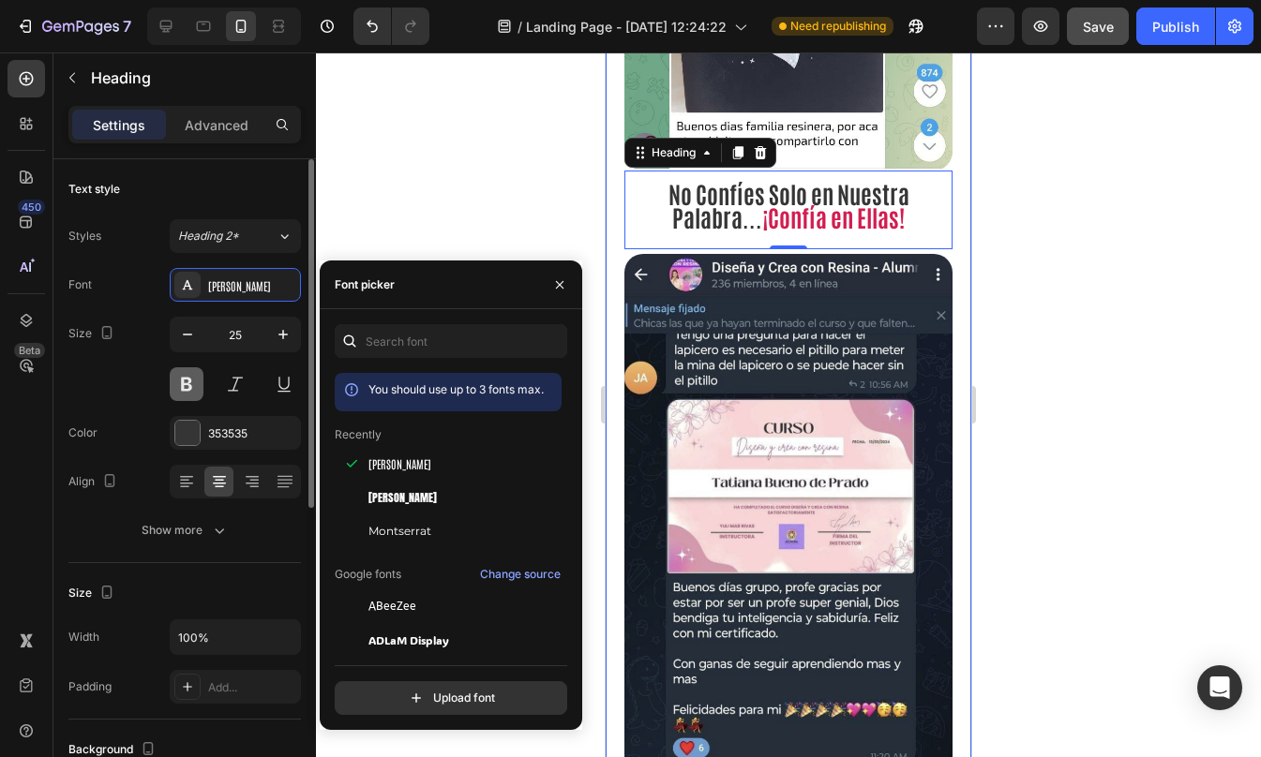
click at [182, 382] on button at bounding box center [187, 384] width 34 height 34
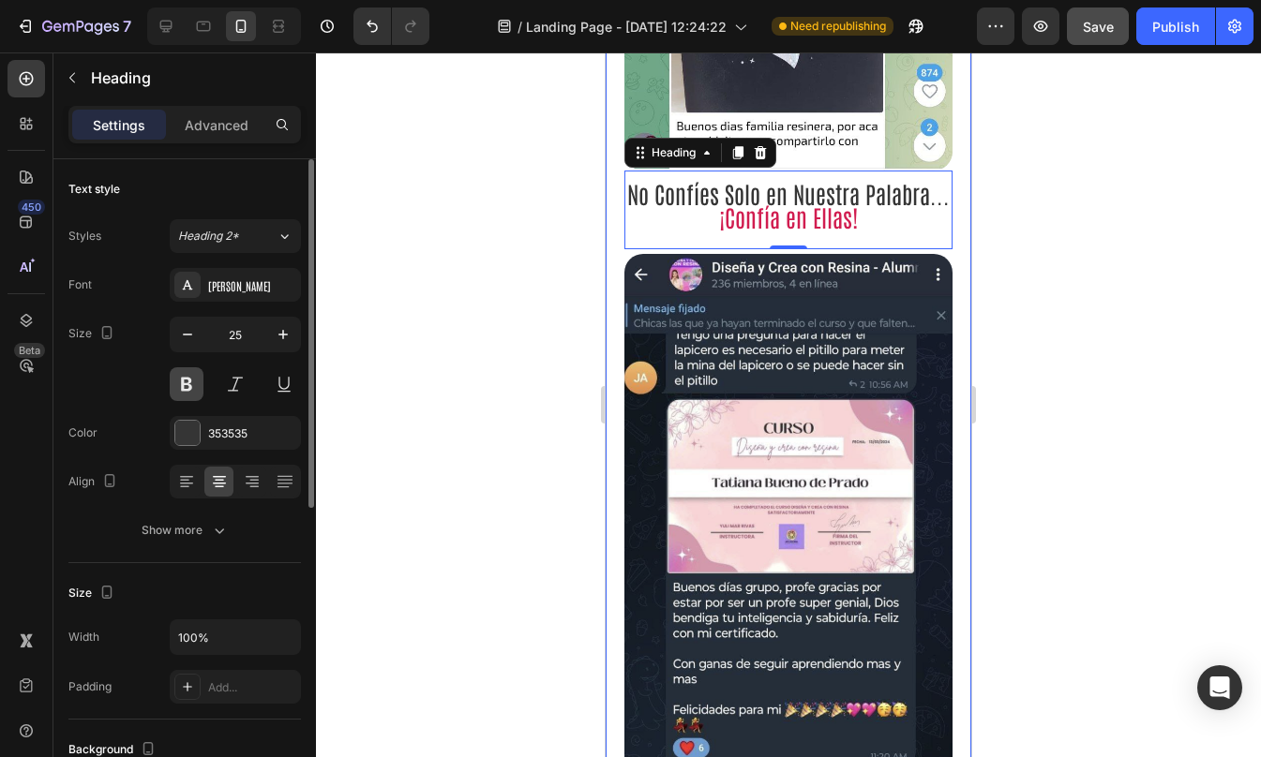
click at [182, 382] on button at bounding box center [187, 384] width 34 height 34
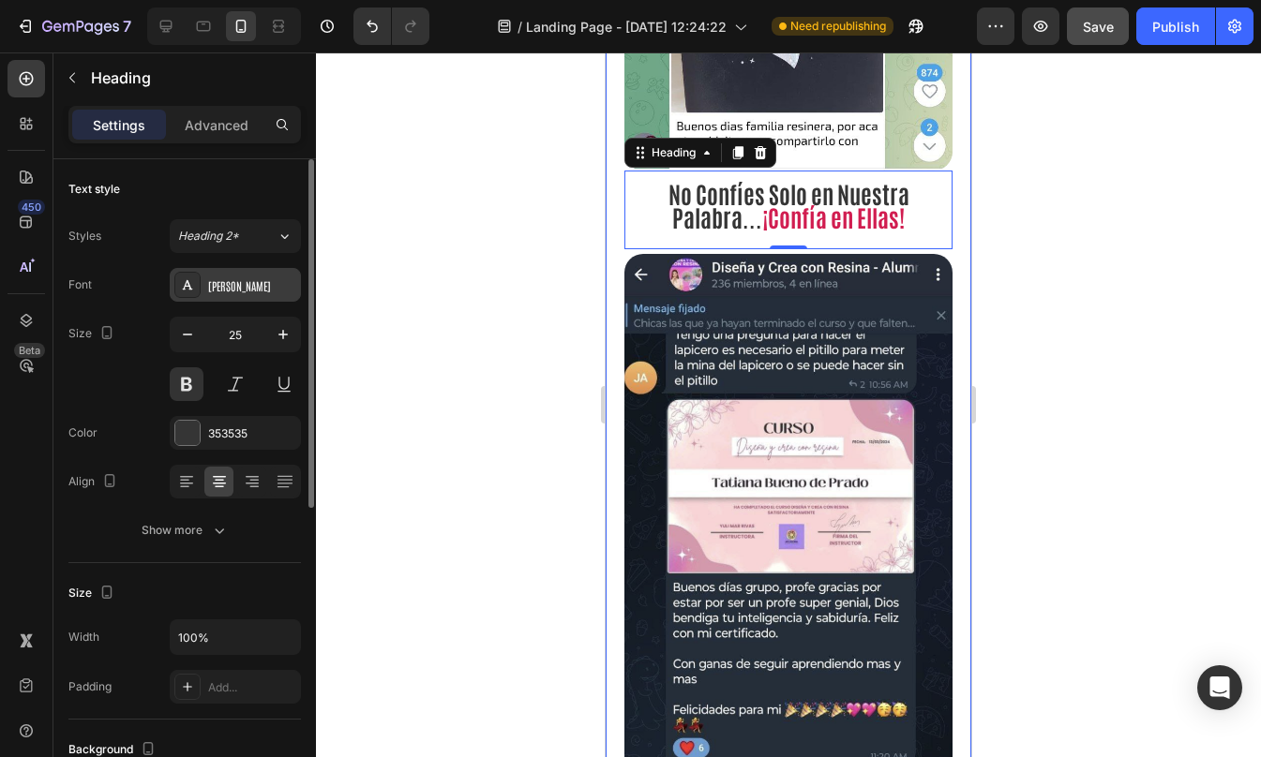
click at [241, 292] on div "[PERSON_NAME]" at bounding box center [252, 285] width 88 height 17
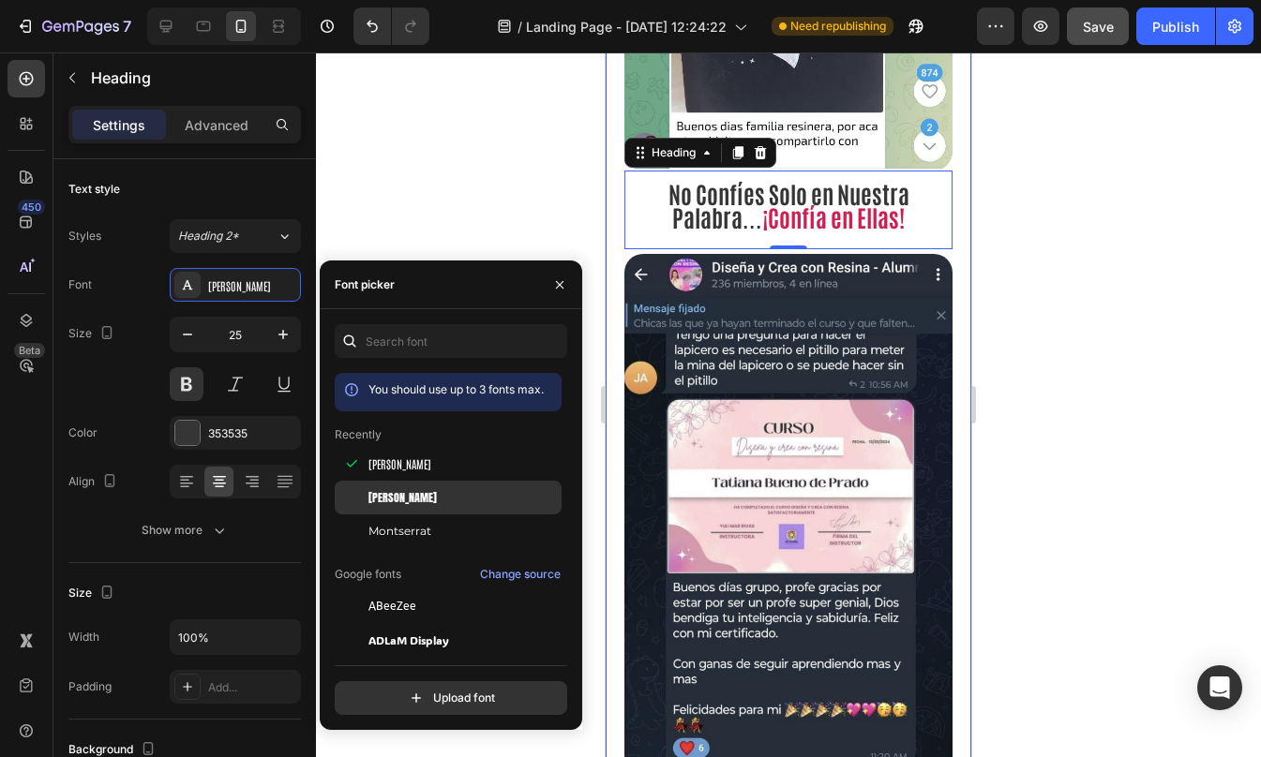
click at [416, 504] on div "[PERSON_NAME]" at bounding box center [462, 497] width 189 height 17
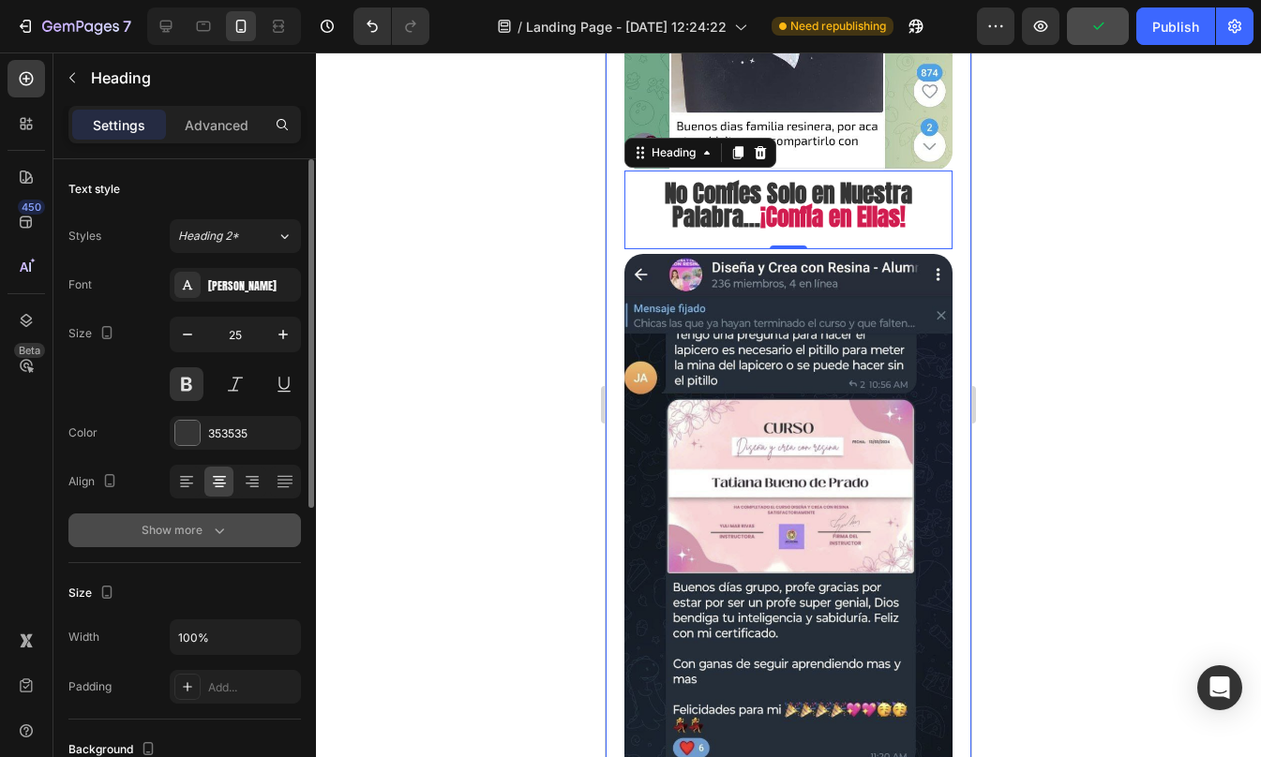
click at [232, 533] on button "Show more" at bounding box center [184, 531] width 232 height 34
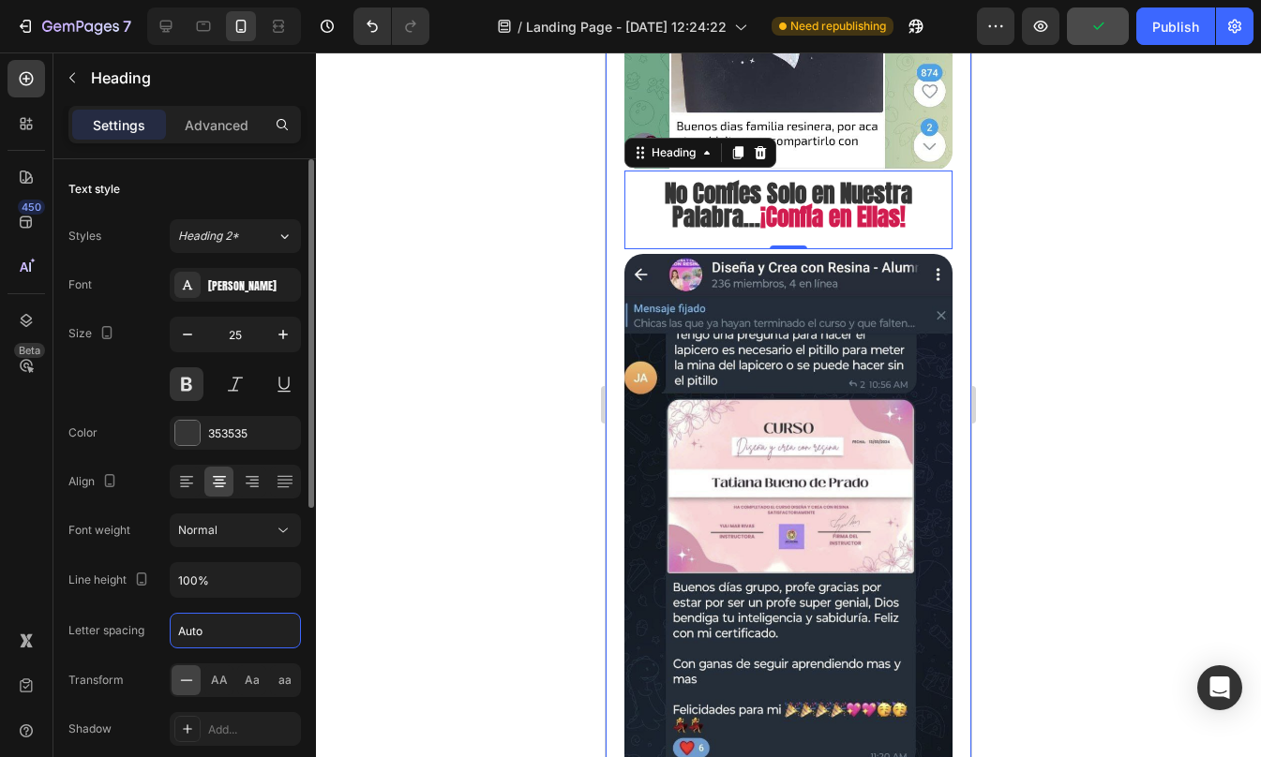
click at [247, 629] on input "Auto" at bounding box center [235, 631] width 129 height 34
type input "1"
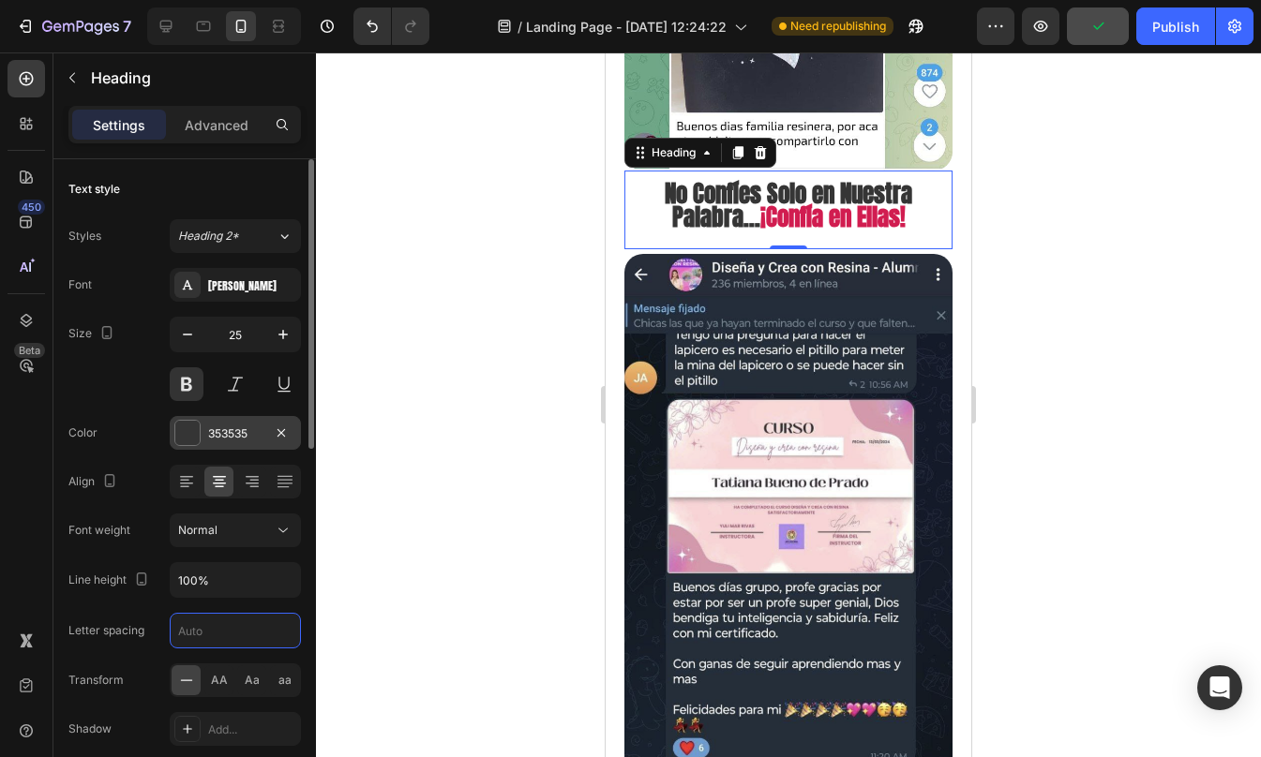
click at [178, 441] on div at bounding box center [187, 433] width 24 height 24
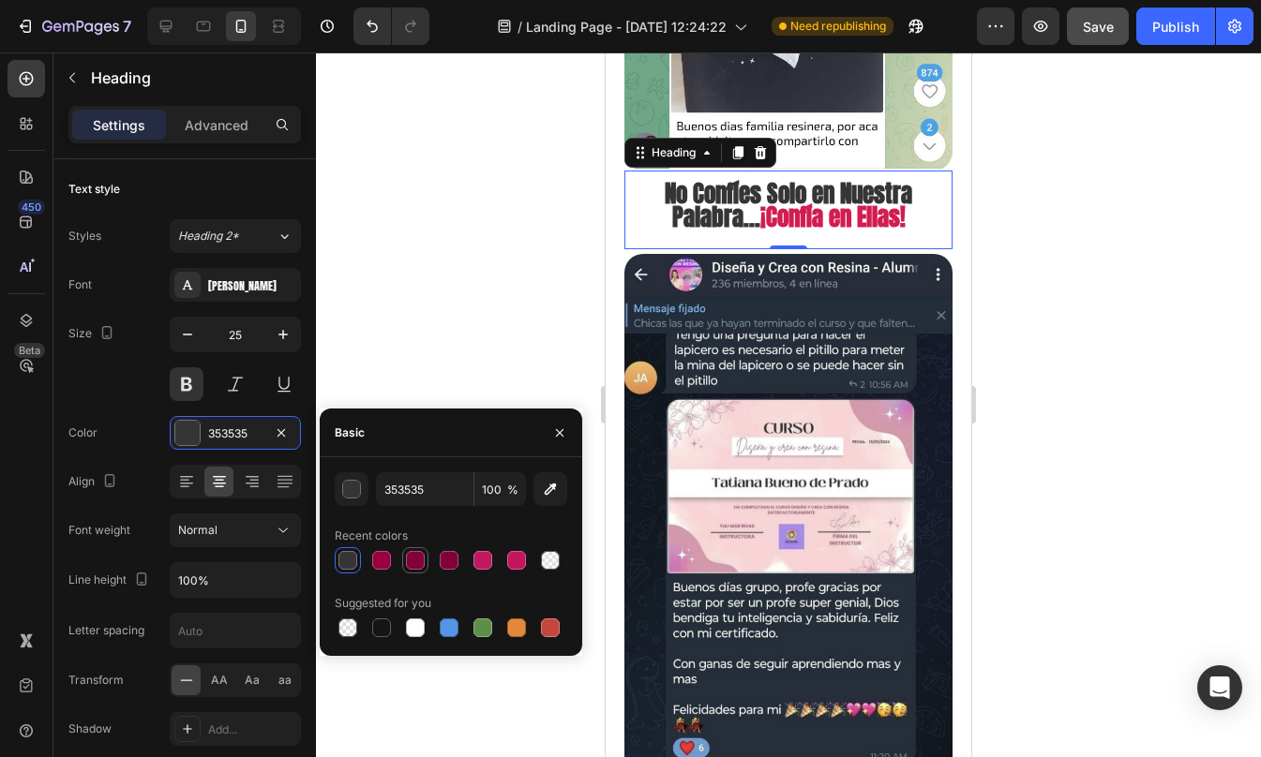
click at [411, 564] on div at bounding box center [415, 560] width 19 height 19
type input "820237"
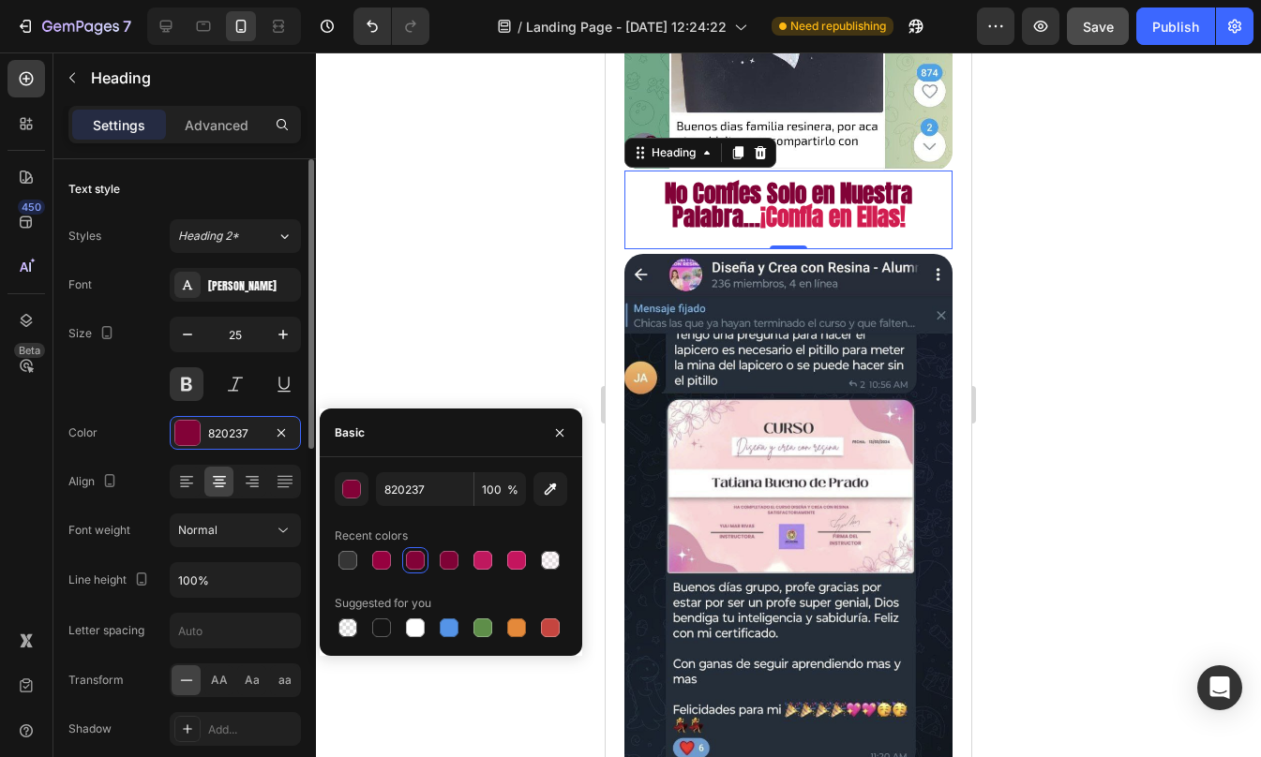
click at [121, 411] on div "Font Anton Size 25 Color 820237 Align Font weight Normal Line height 100% Lette…" at bounding box center [184, 531] width 232 height 527
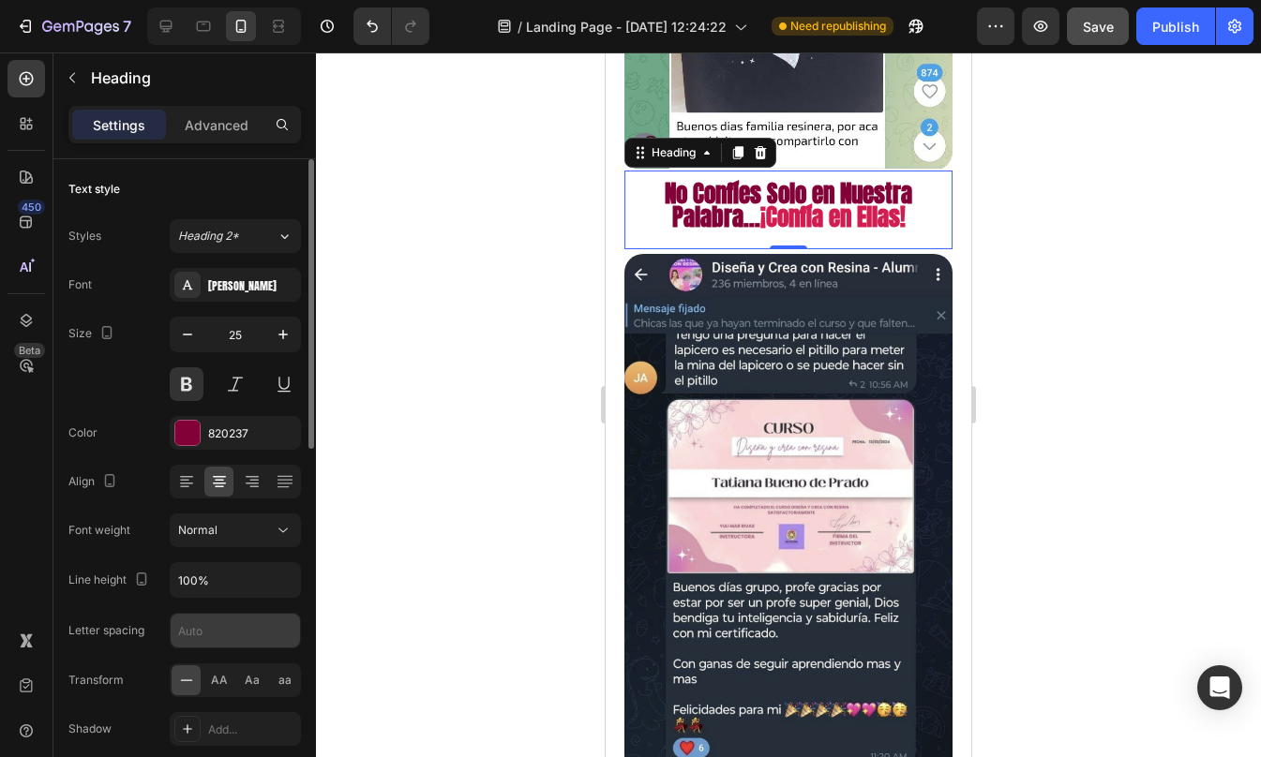
click at [209, 623] on input "text" at bounding box center [235, 631] width 129 height 34
type input "2"
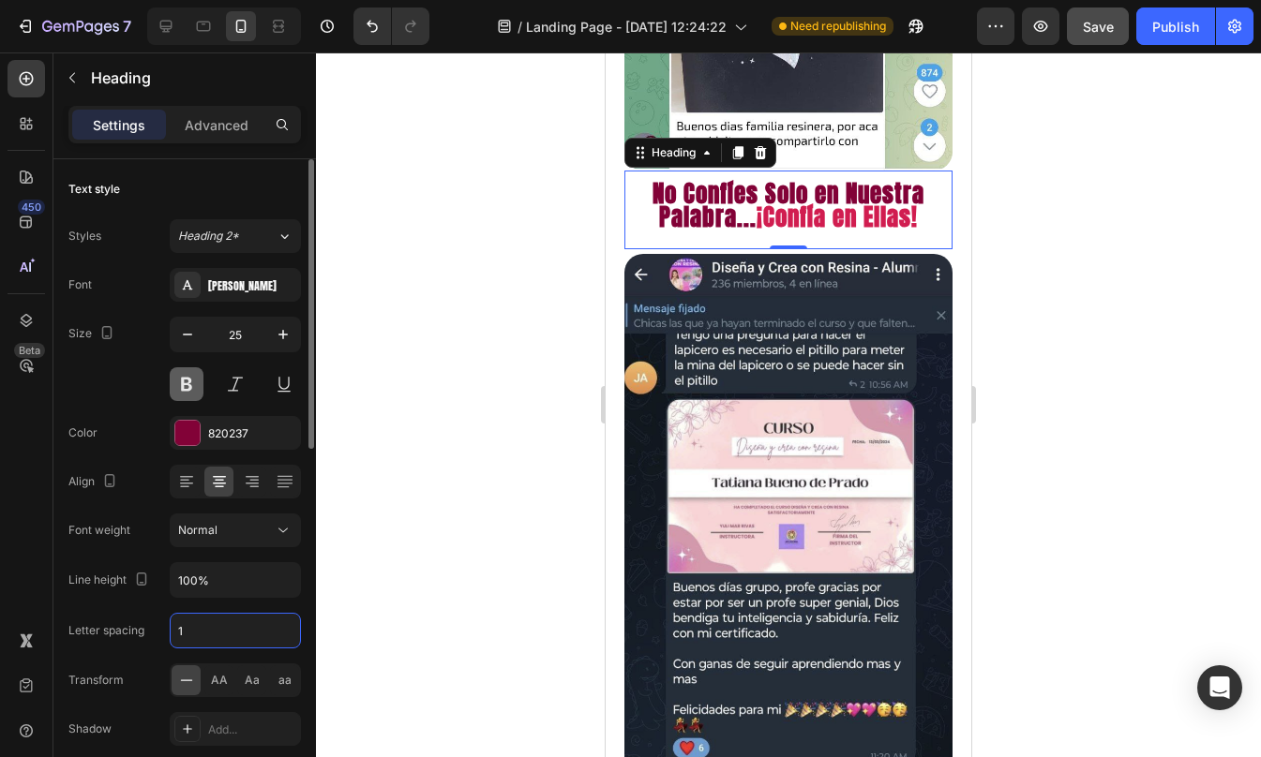
click at [191, 392] on button at bounding box center [187, 384] width 34 height 34
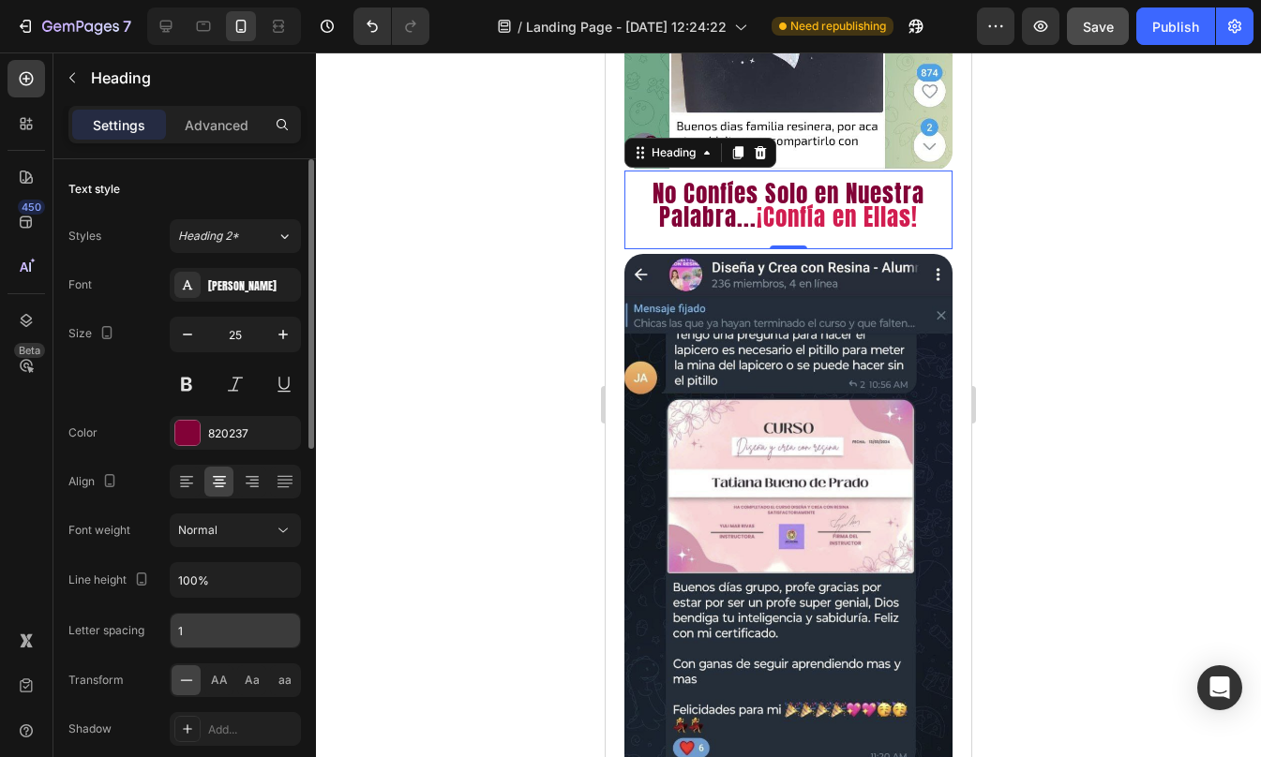
click at [190, 640] on input "1" at bounding box center [235, 631] width 129 height 34
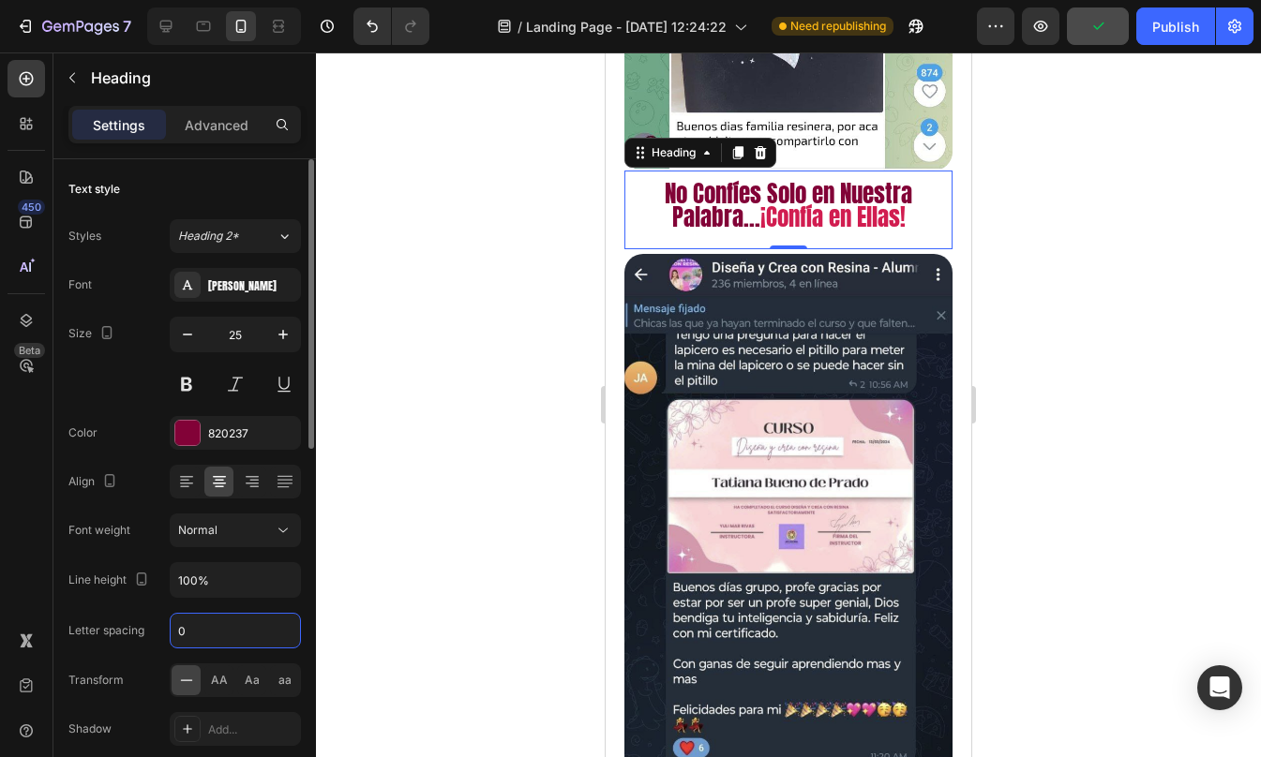
type input "0"
click at [127, 425] on div "Color 820237" at bounding box center [184, 433] width 232 height 34
click at [289, 319] on button "button" at bounding box center [283, 335] width 34 height 34
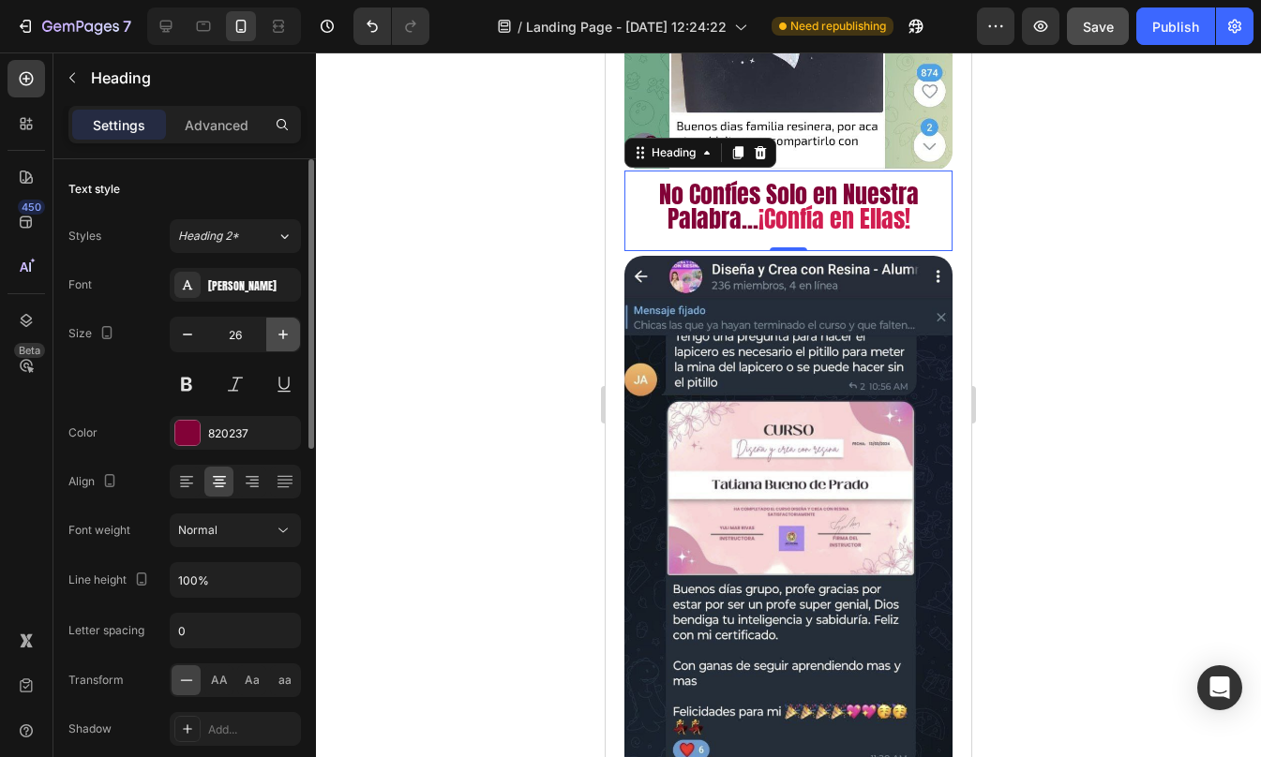
click at [289, 319] on button "button" at bounding box center [283, 335] width 34 height 34
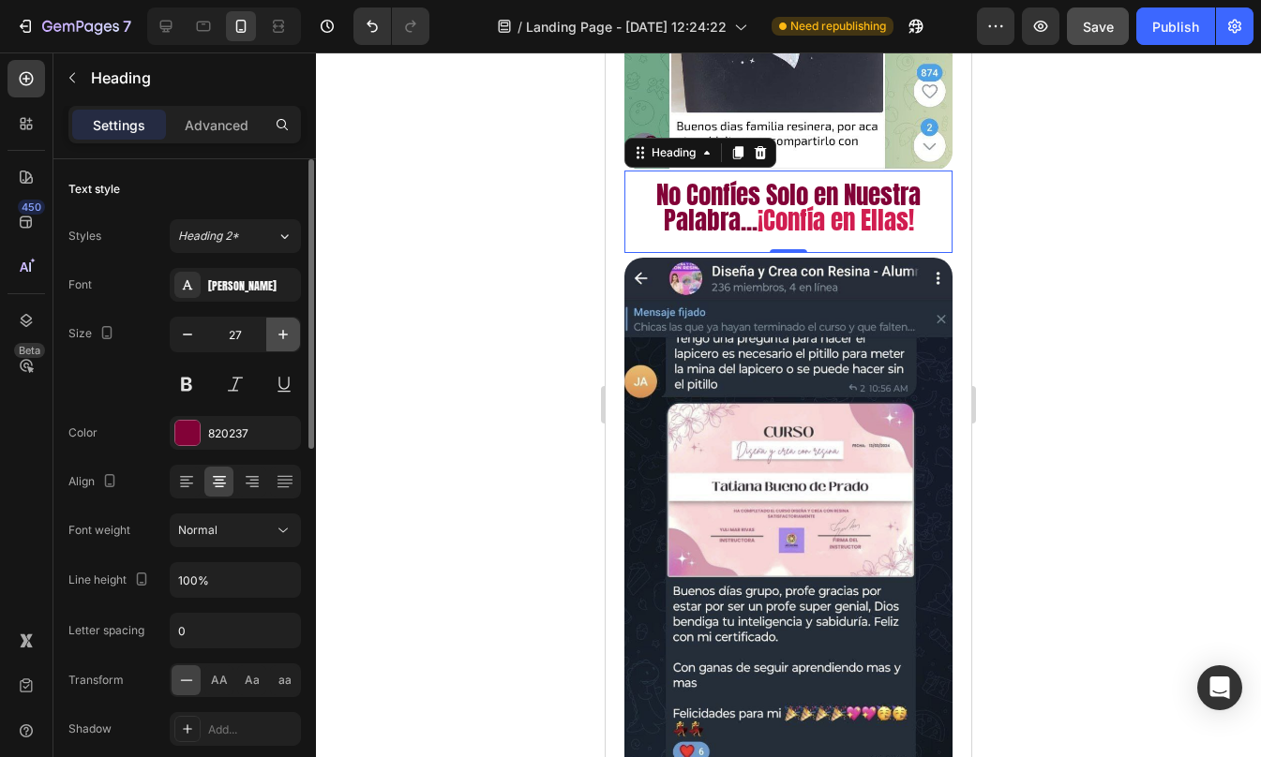
click at [289, 319] on button "button" at bounding box center [283, 335] width 34 height 34
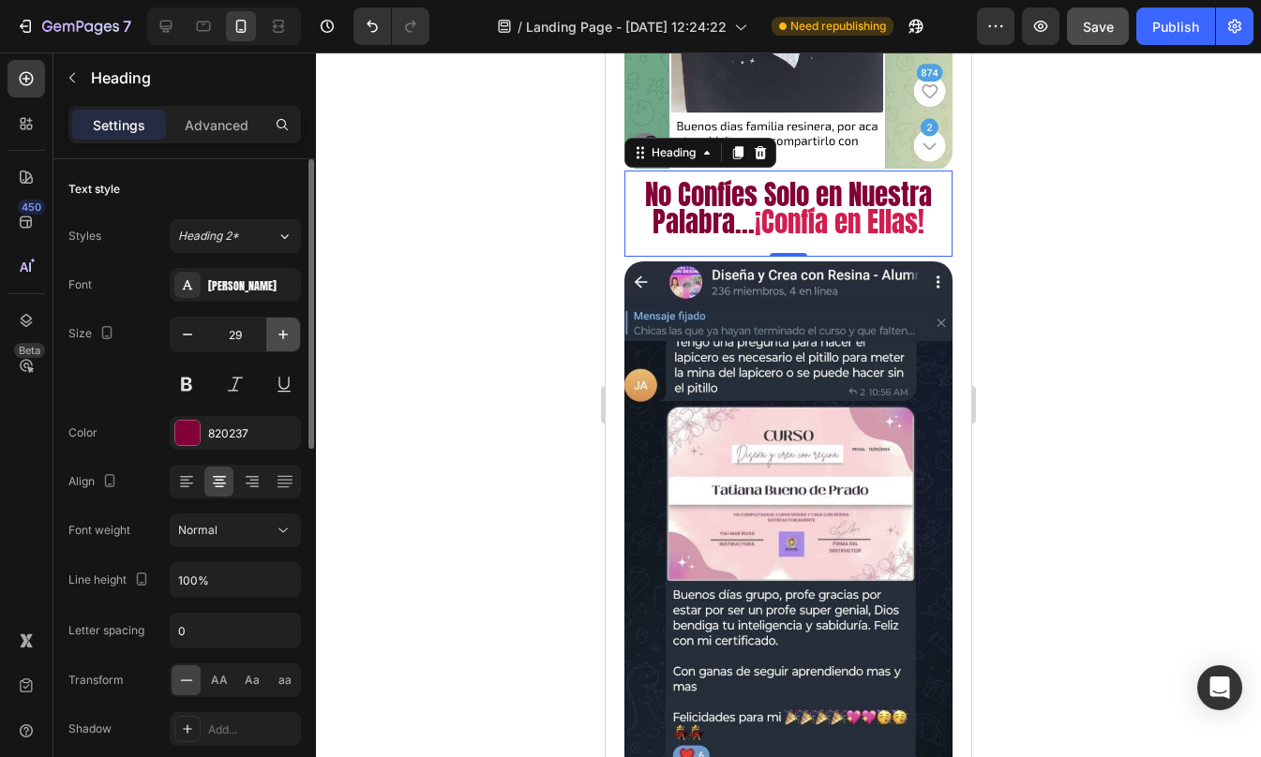
click at [289, 319] on button "button" at bounding box center [283, 335] width 34 height 34
type input "30"
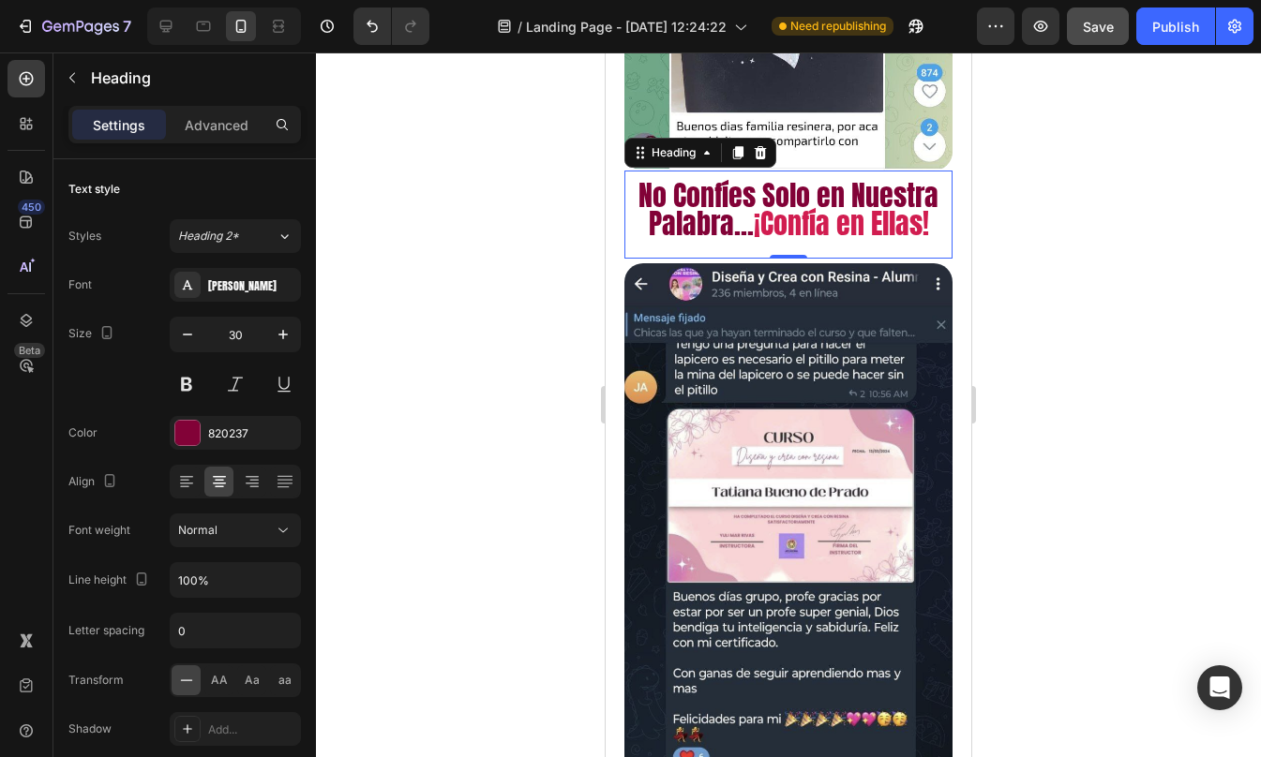
click at [1008, 336] on div at bounding box center [788, 404] width 945 height 705
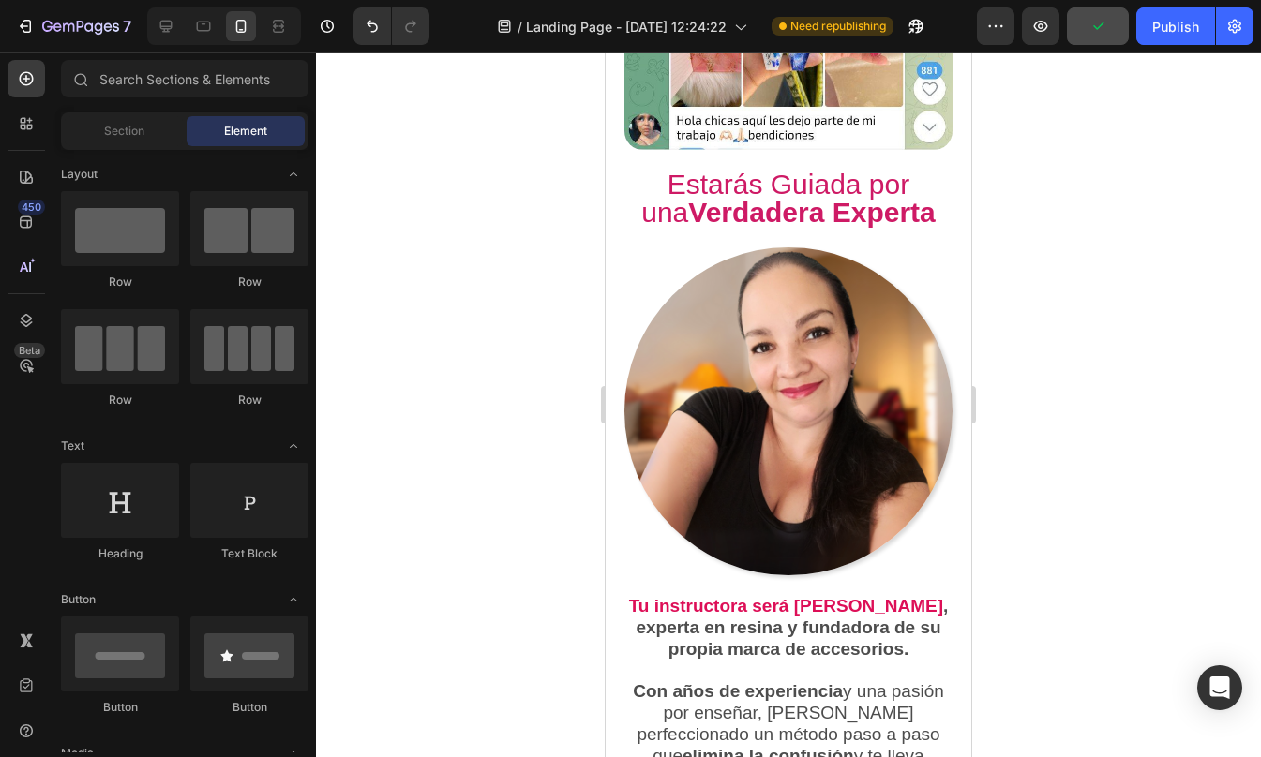
scroll to position [7631, 0]
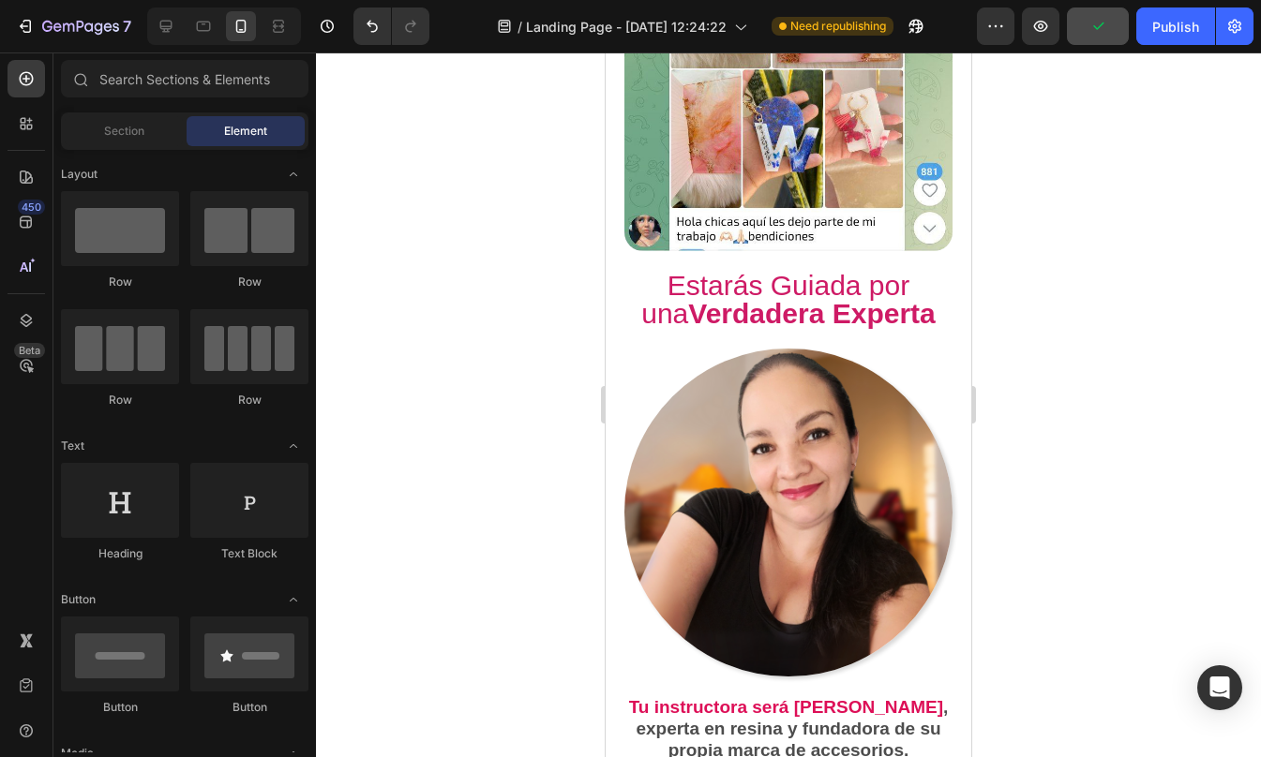
drag, startPoint x: 965, startPoint y: 353, endPoint x: 1577, endPoint y: 460, distance: 621.3
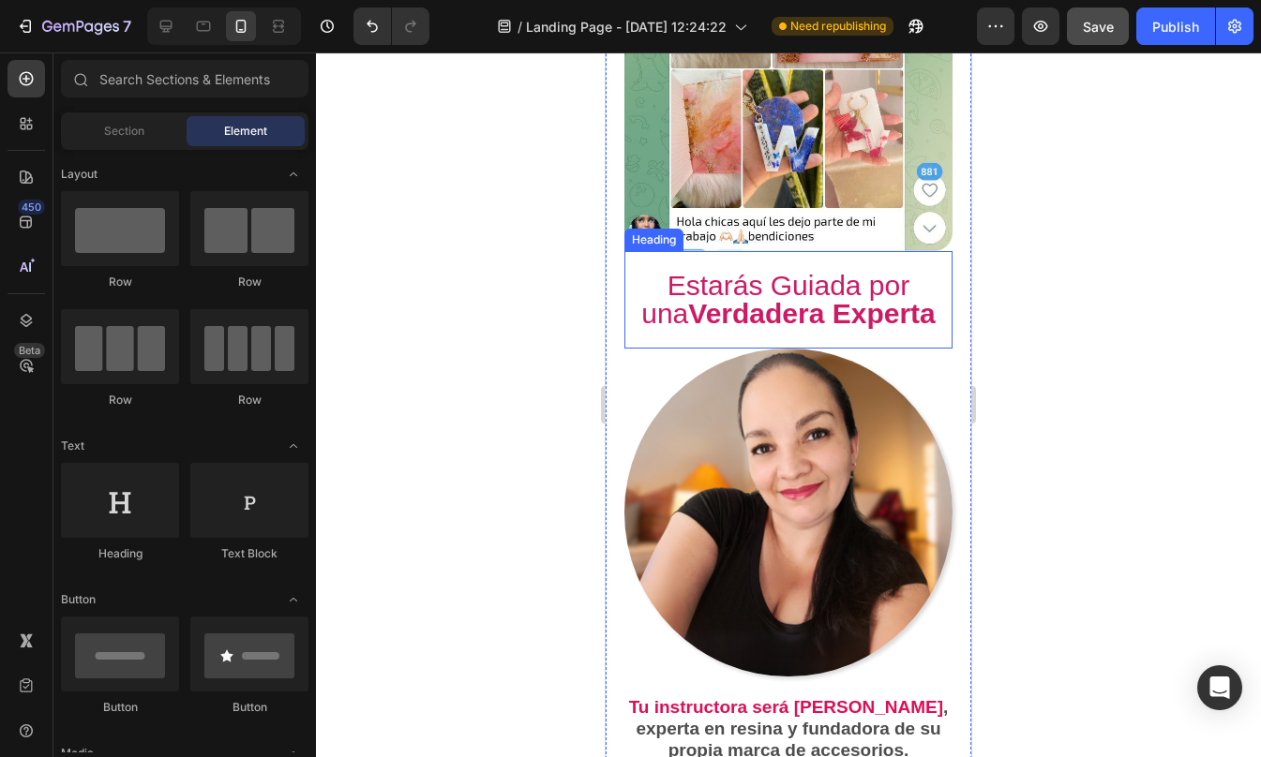
click at [861, 270] on span "Estarás Guiada por una Verdadera Experta" at bounding box center [788, 299] width 294 height 59
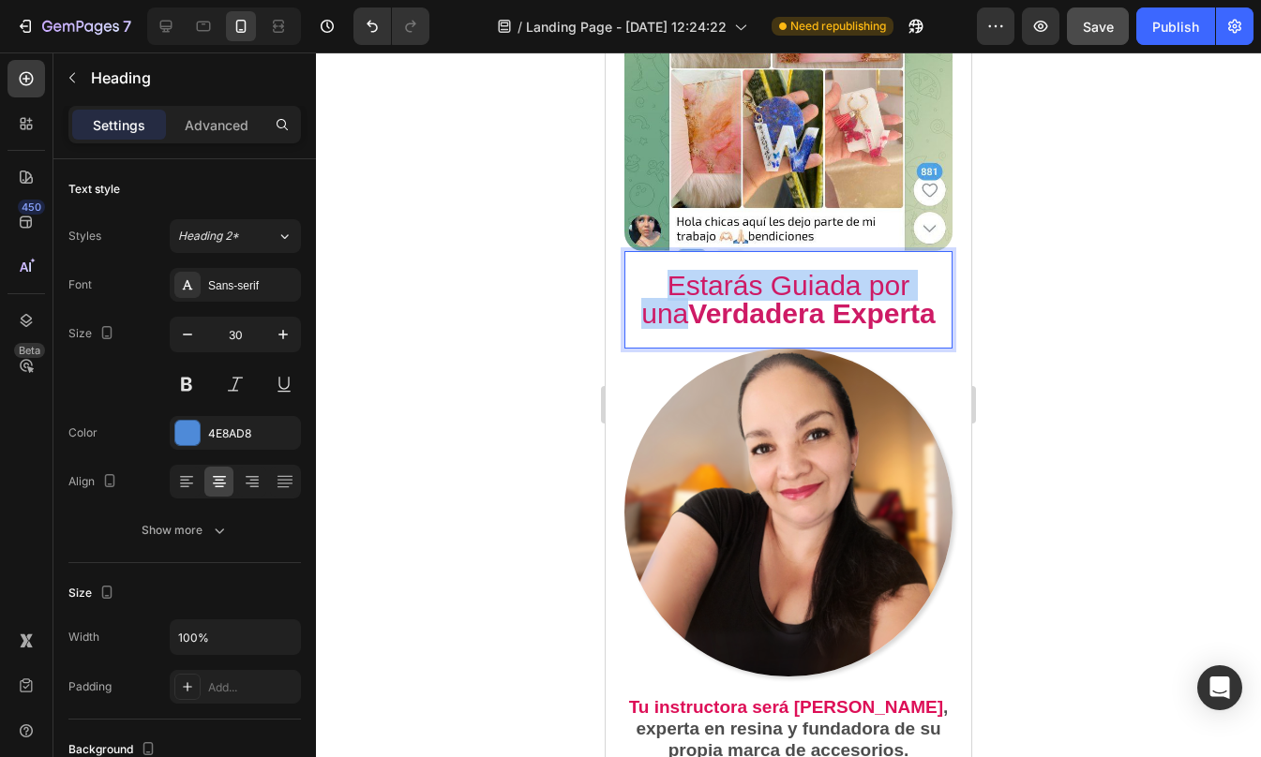
drag, startPoint x: 634, startPoint y: 231, endPoint x: 926, endPoint y: 226, distance: 292.5
click at [926, 270] on span "Estarás Guiada por una Verdadera Experta" at bounding box center [788, 299] width 294 height 59
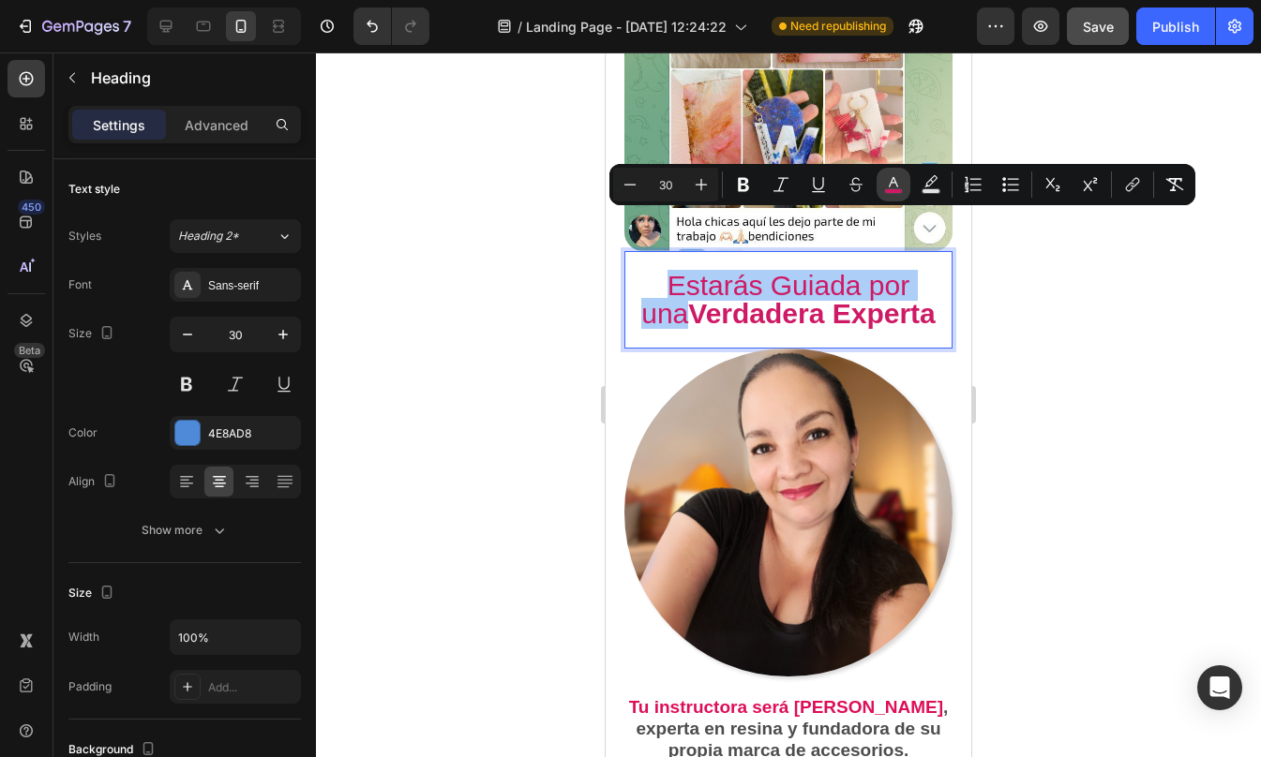
click at [899, 187] on icon "Editor contextual toolbar" at bounding box center [893, 184] width 19 height 19
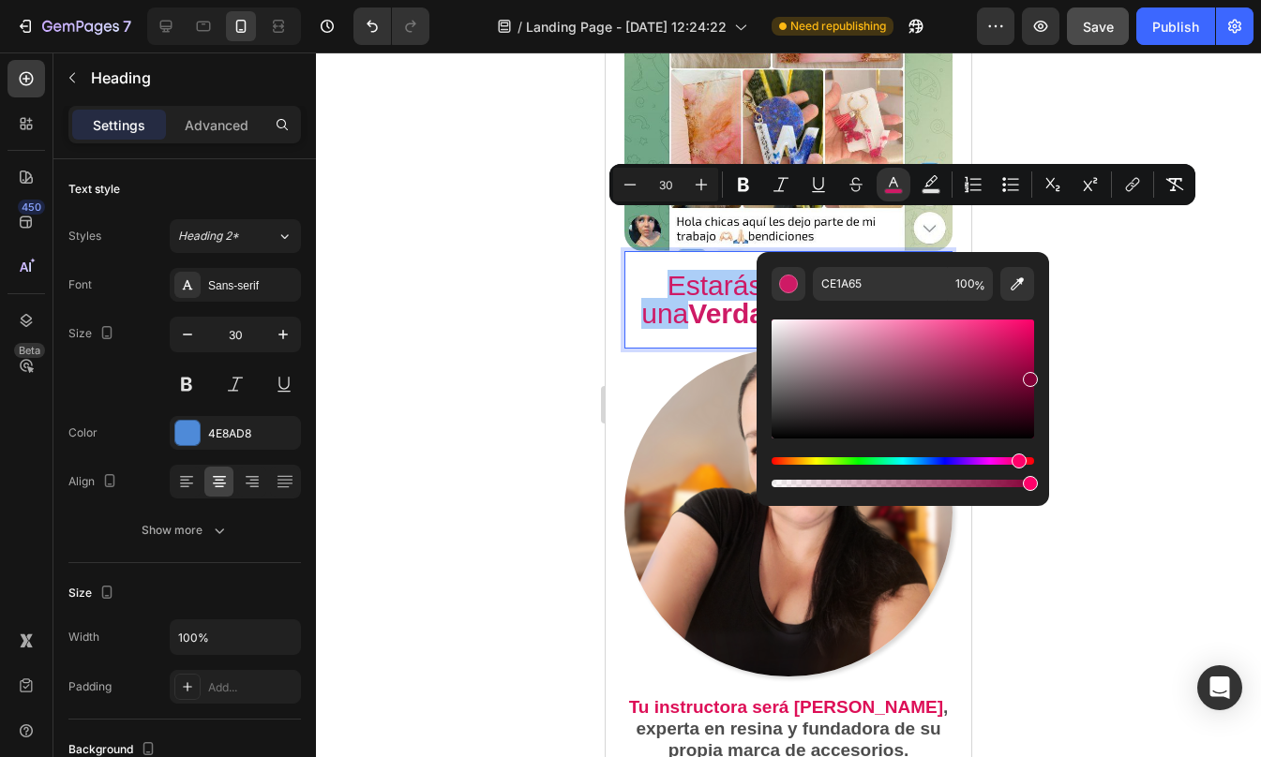
drag, startPoint x: 1002, startPoint y: 348, endPoint x: 1054, endPoint y: 376, distance: 58.7
click at [1054, 0] on body "7 / Landing Page - [DATE] 12:24:22 Need republishing Preview Save Publish 450 B…" at bounding box center [630, 0] width 1261 height 0
type input "840037"
click at [1081, 352] on div at bounding box center [788, 404] width 945 height 705
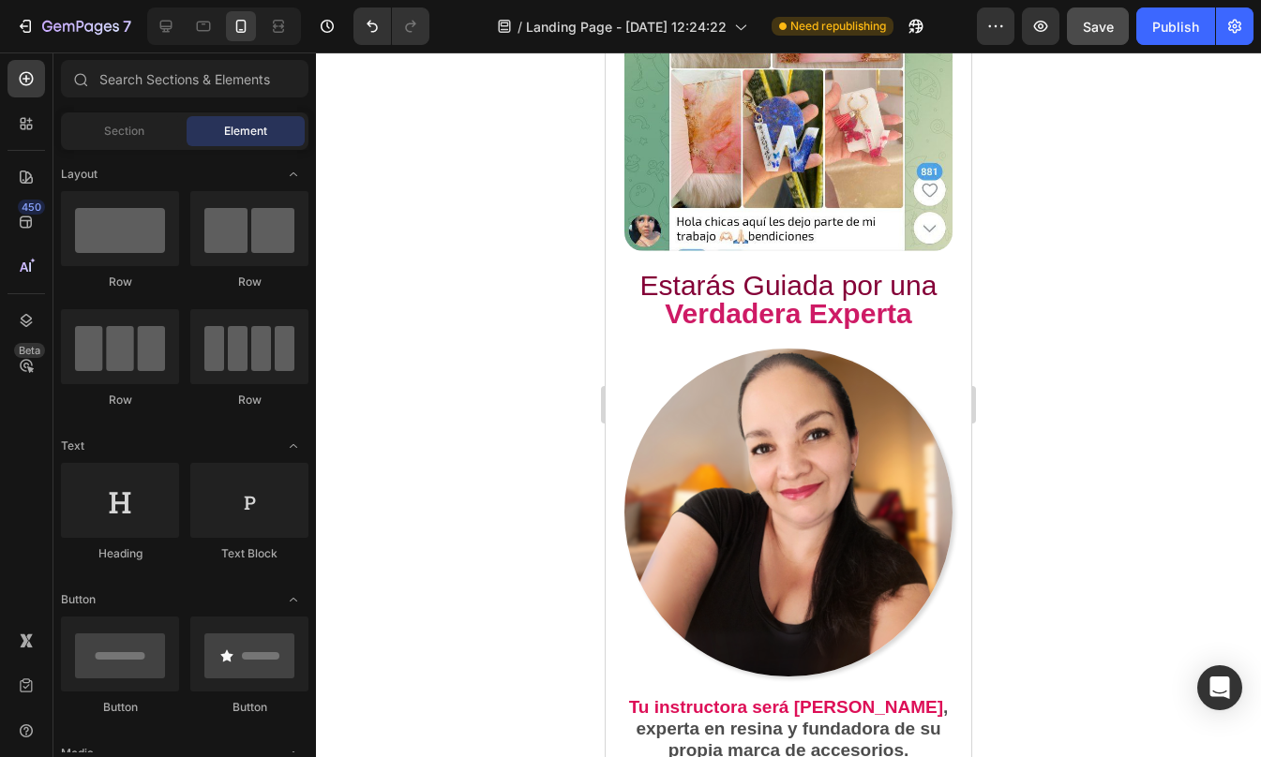
click at [1081, 352] on div at bounding box center [788, 404] width 945 height 705
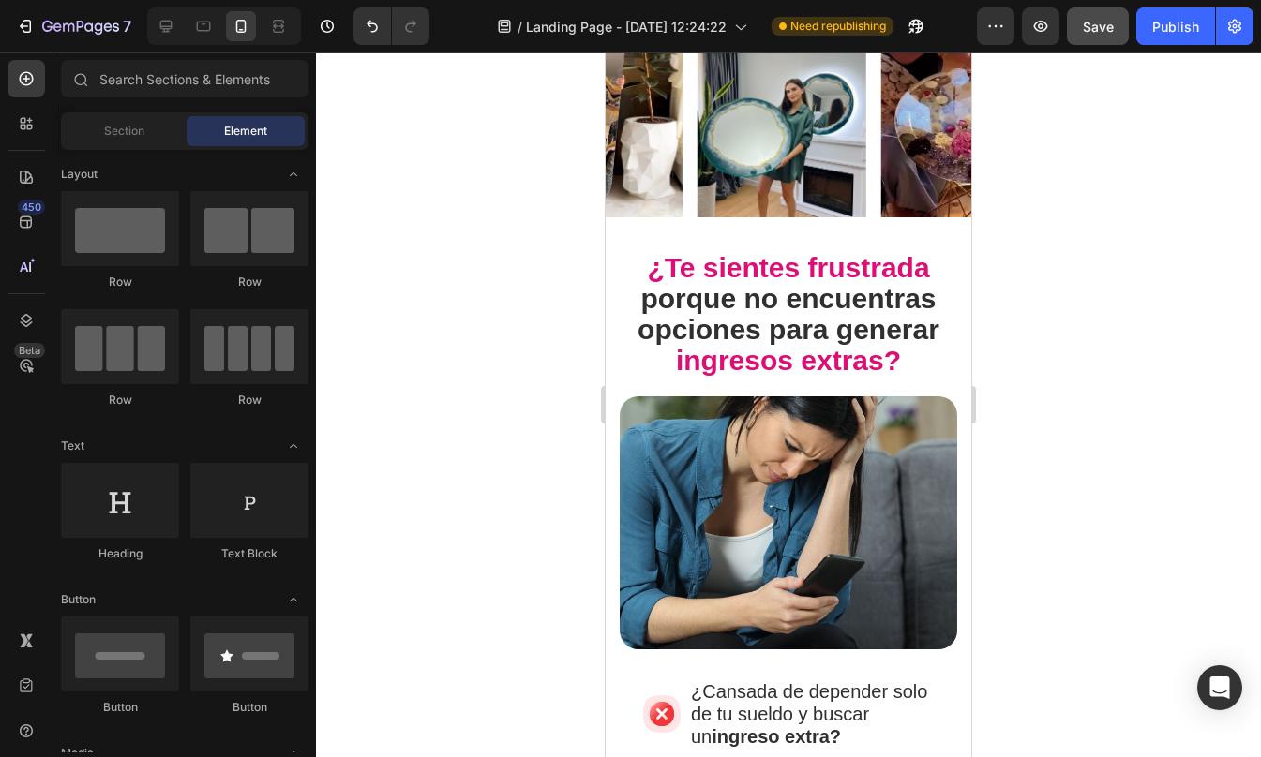
scroll to position [0, 0]
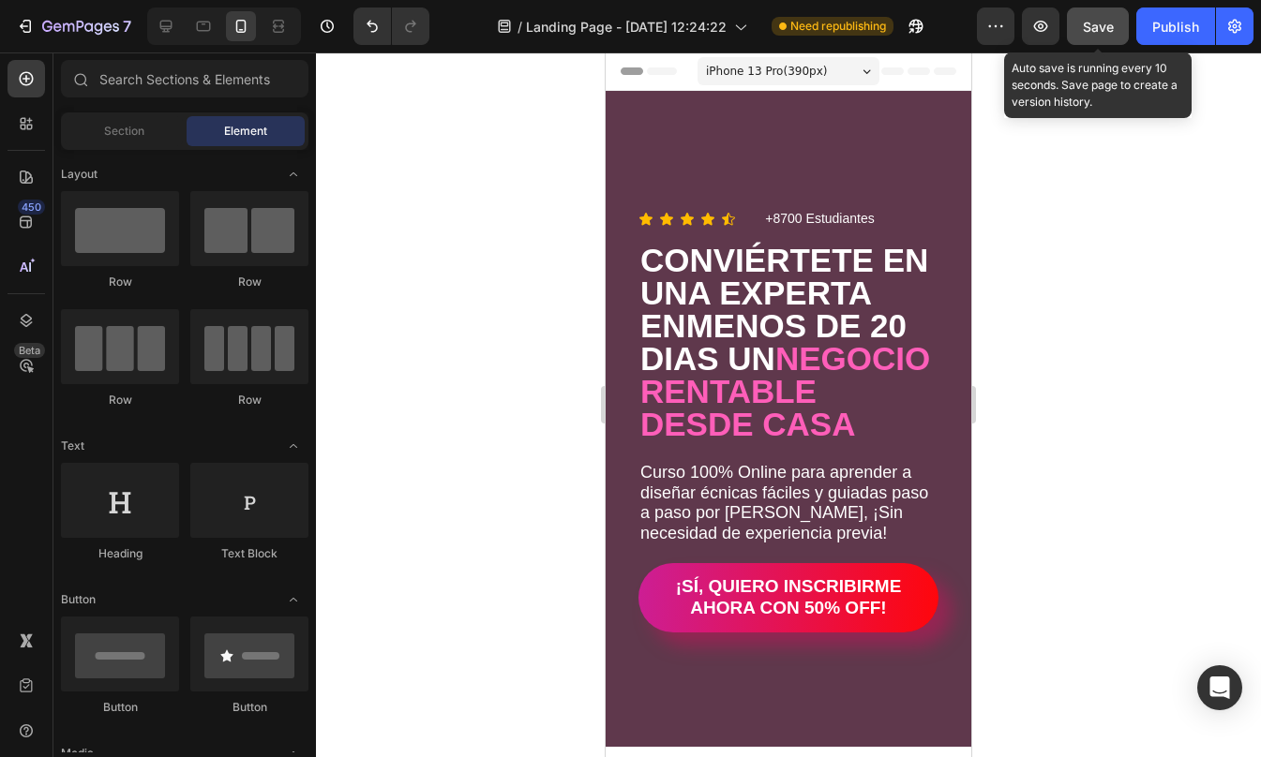
click at [1093, 33] on span "Save" at bounding box center [1098, 27] width 31 height 16
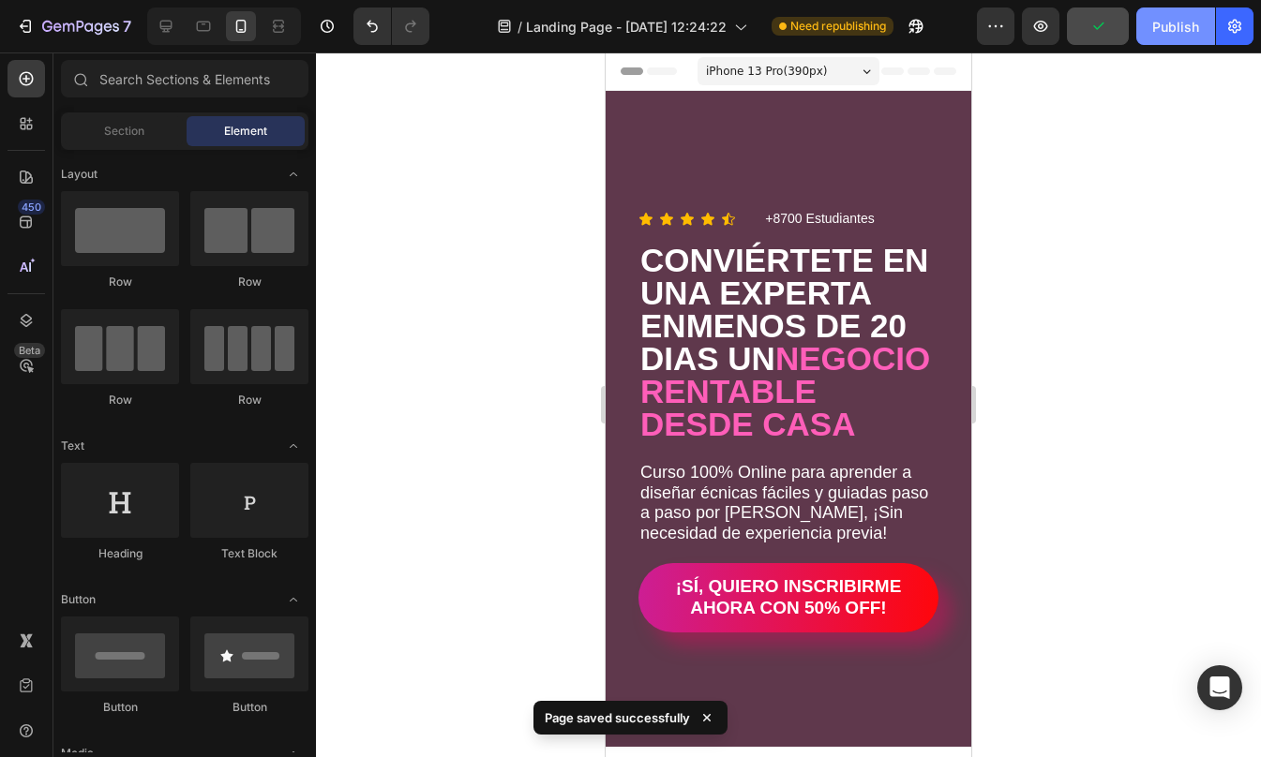
click at [1193, 30] on div "Publish" at bounding box center [1175, 27] width 47 height 20
